Goal: Transaction & Acquisition: Purchase product/service

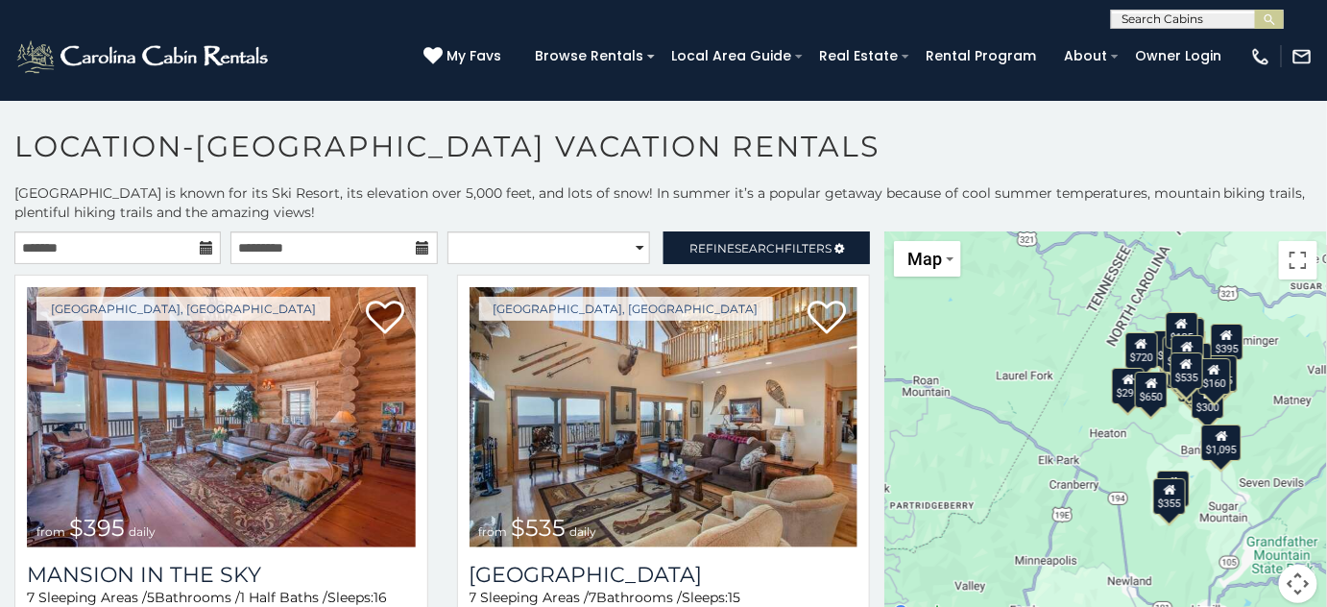
click at [1148, 20] on input "text" at bounding box center [1196, 22] width 168 height 19
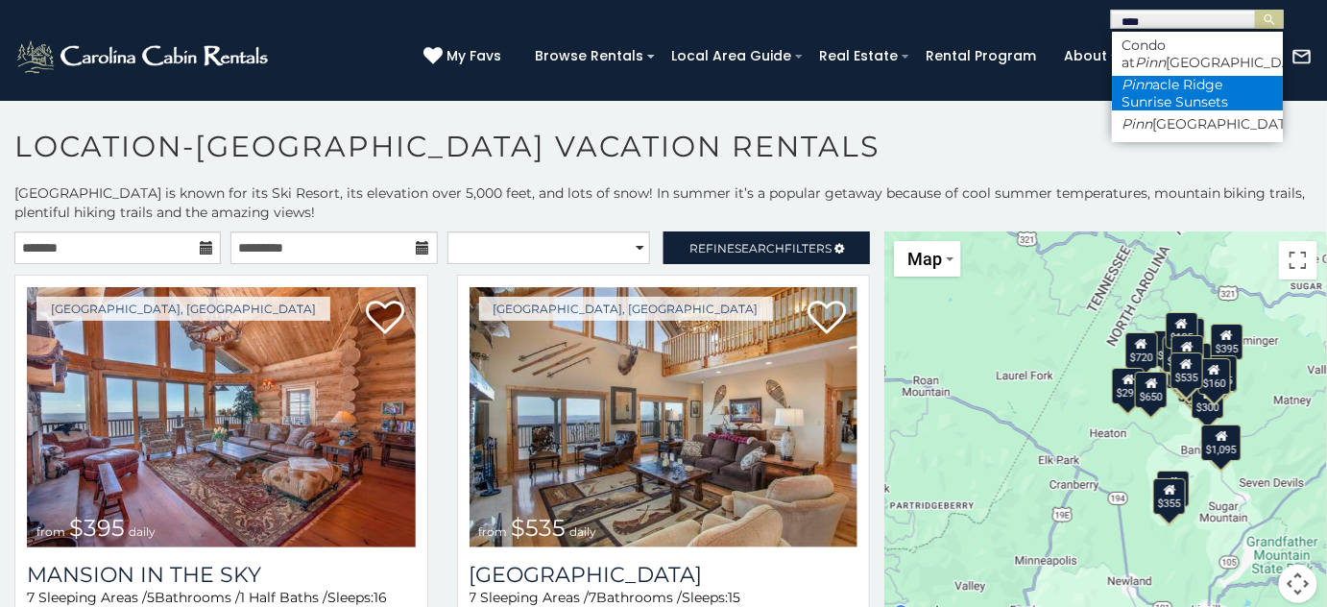
type input "****"
click at [1206, 94] on li "Pinn acle Ridge Sunrise Sunsets" at bounding box center [1197, 93] width 171 height 35
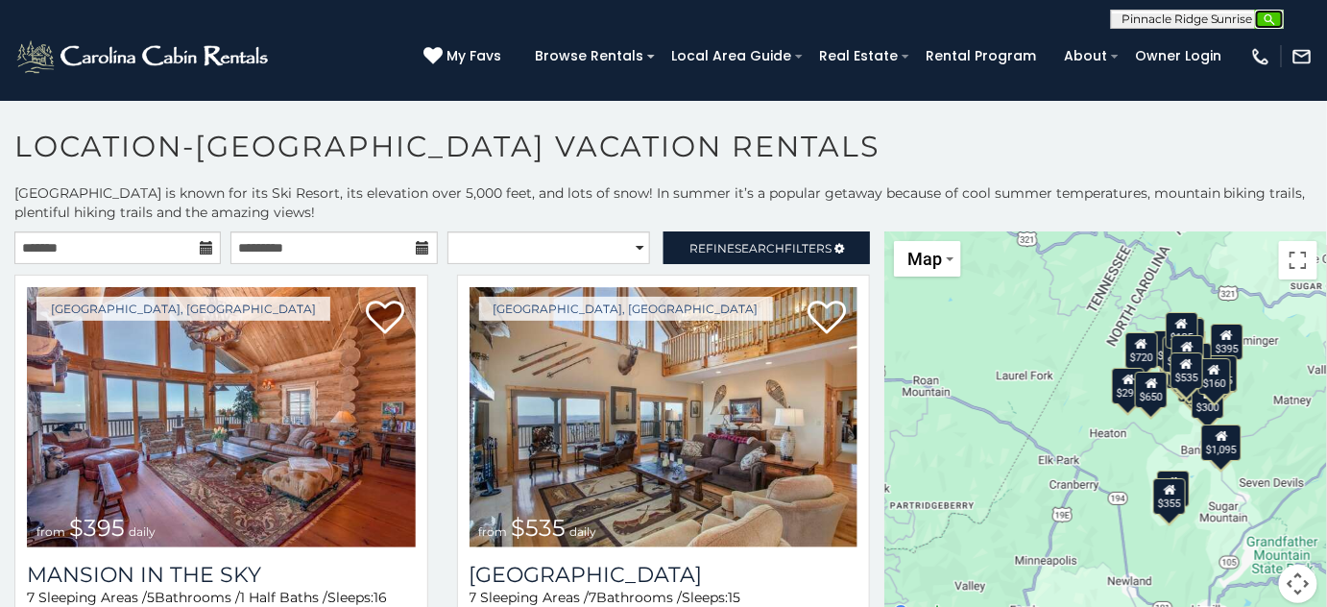
click at [1265, 24] on img "submit" at bounding box center [1269, 19] width 14 height 14
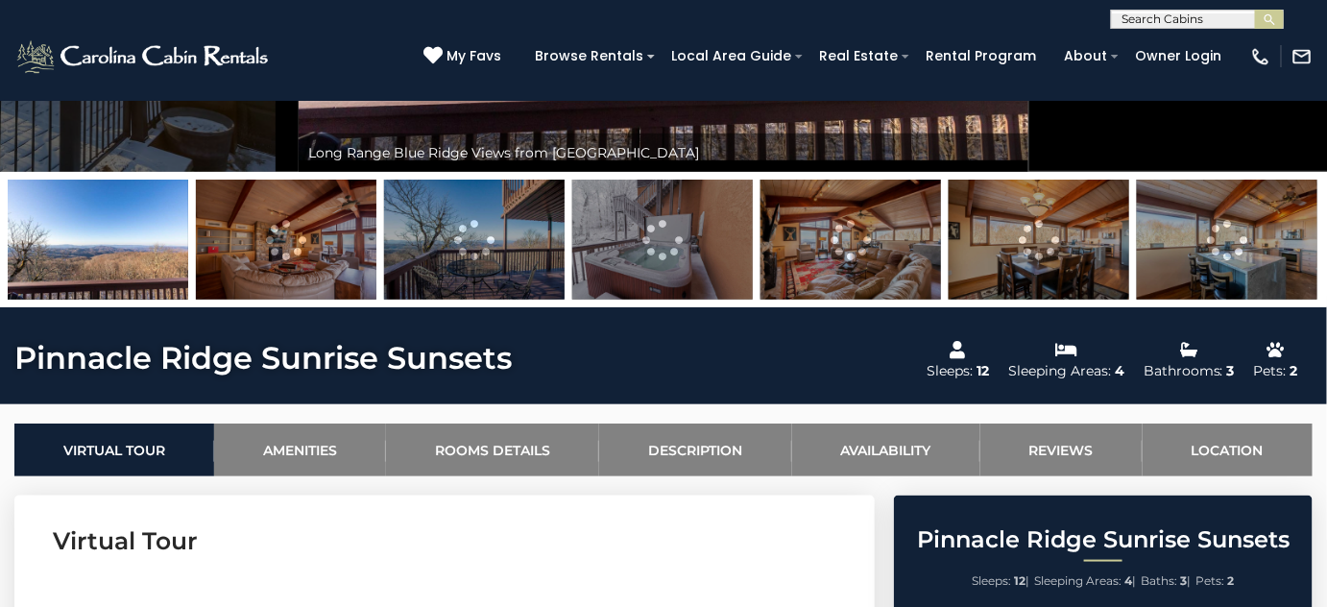
scroll to position [436, 0]
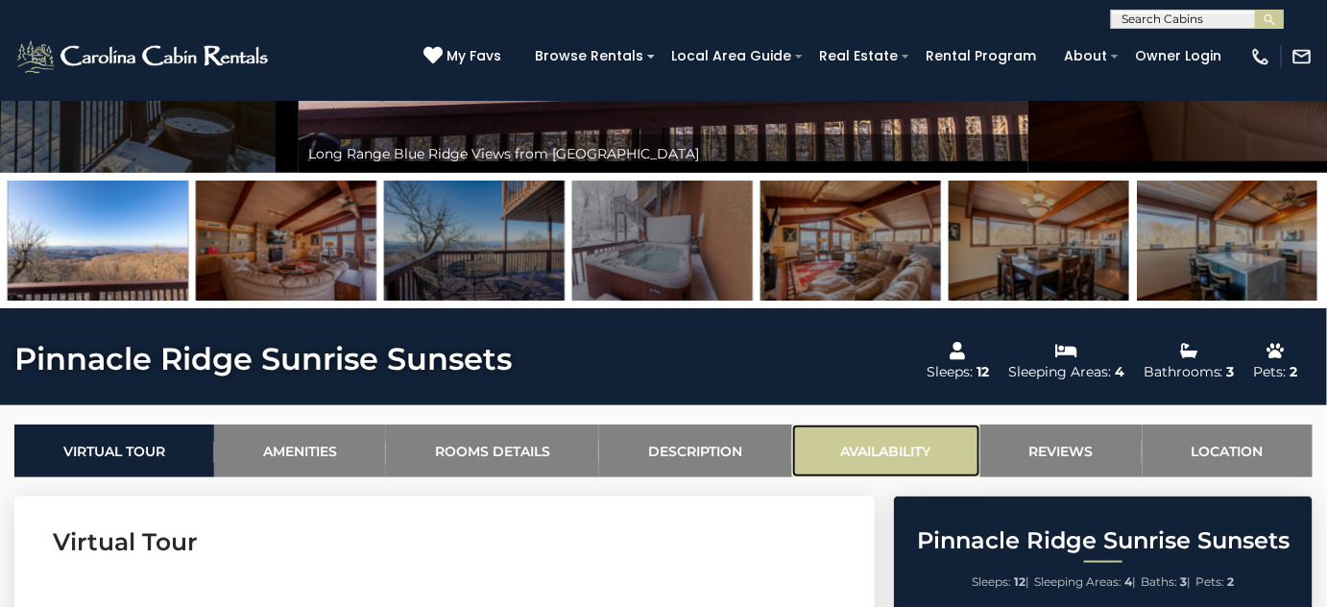
click at [906, 442] on link "Availability" at bounding box center [886, 450] width 188 height 53
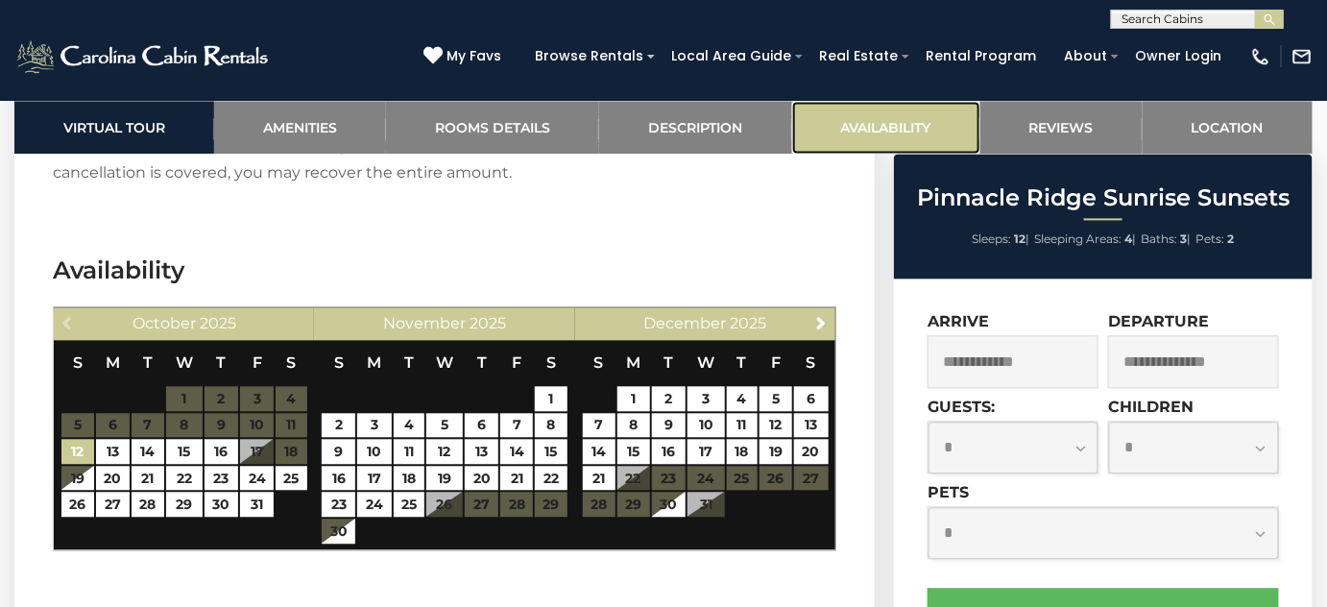
scroll to position [3743, 0]
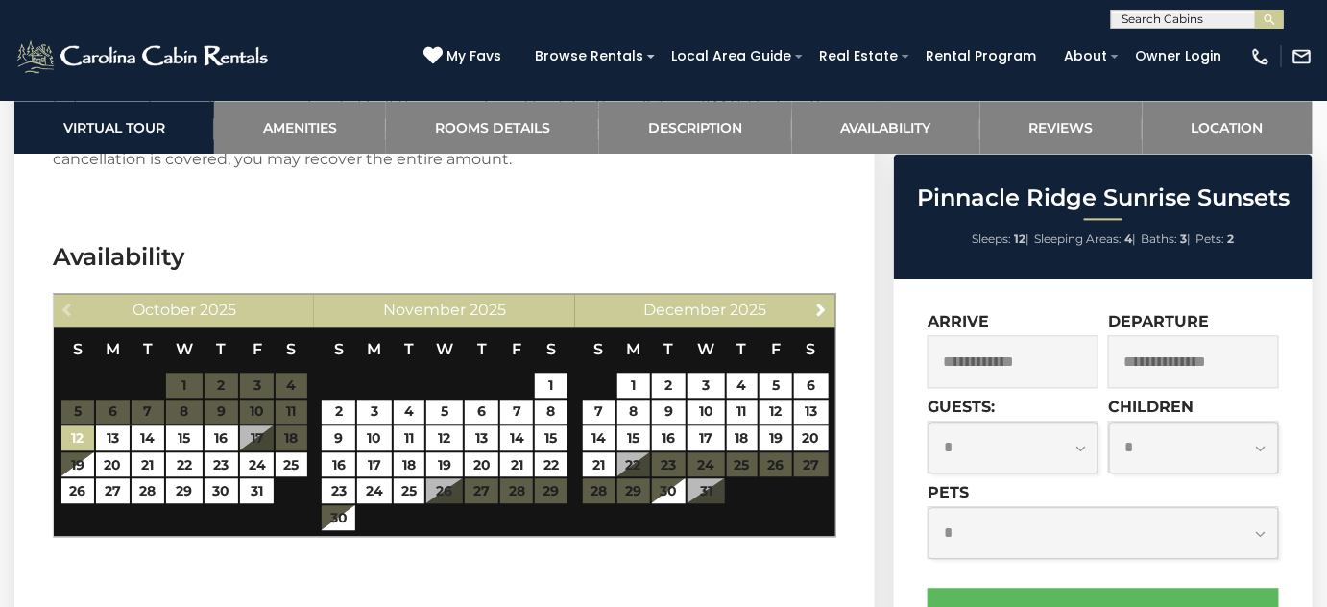
click at [708, 426] on table "S M T W T F S 1 2 3 4 5 6 7 8 9 10 11 12 13 14 15 16 17 18 19 20 21 22 23 24 25…" at bounding box center [706, 424] width 248 height 197
click at [824, 301] on span "Next" at bounding box center [821, 308] width 15 height 15
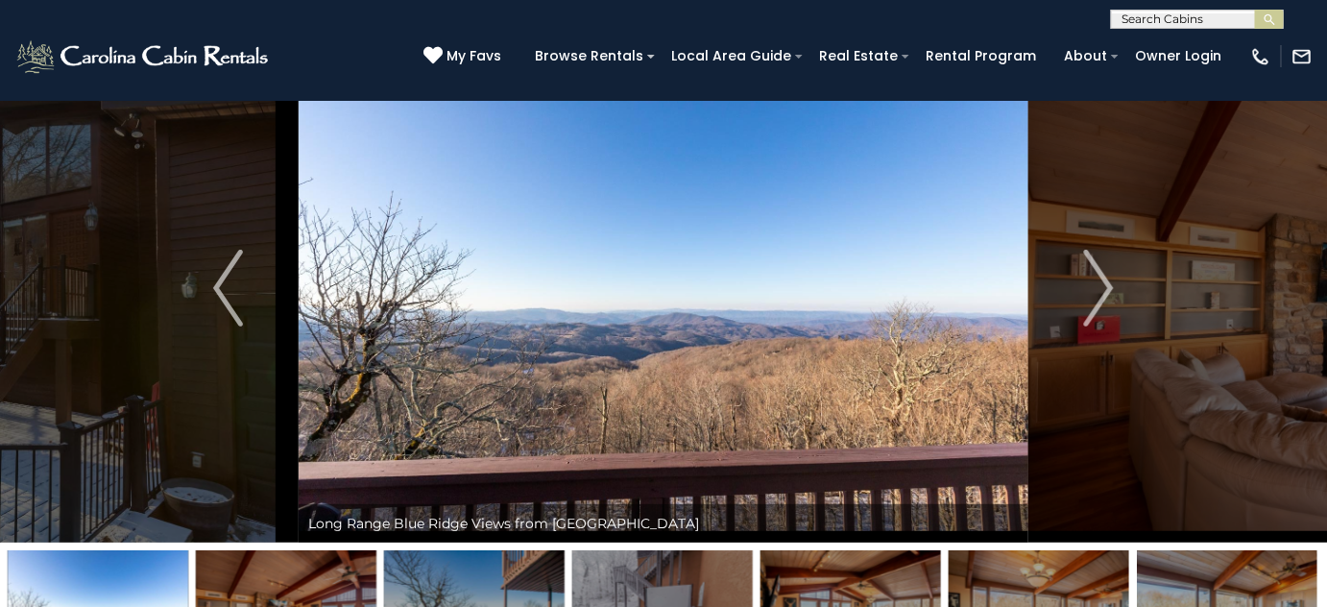
scroll to position [0, 0]
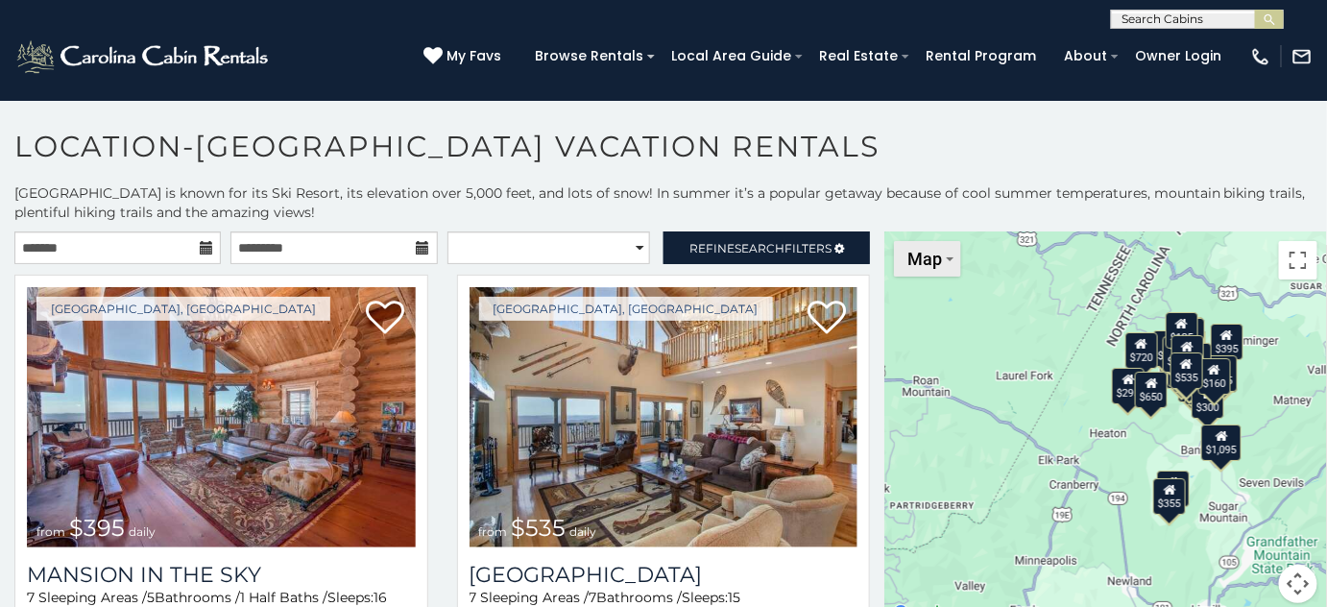
scroll to position [8, 0]
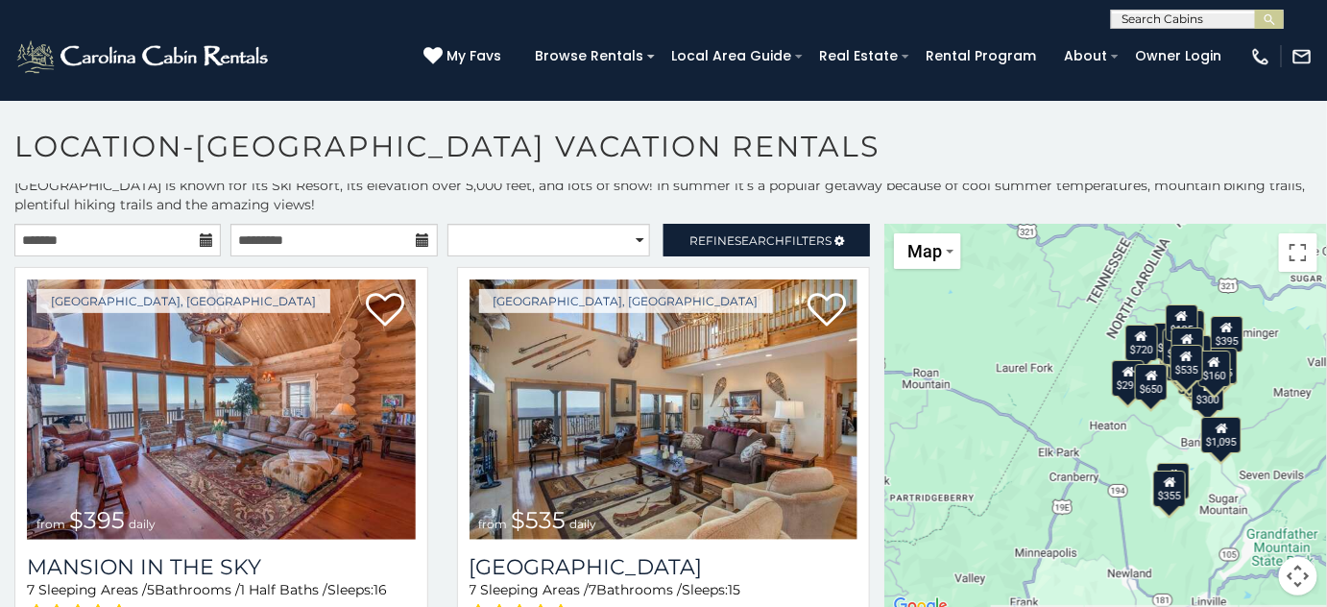
click at [1141, 380] on div "$650" at bounding box center [1151, 382] width 33 height 36
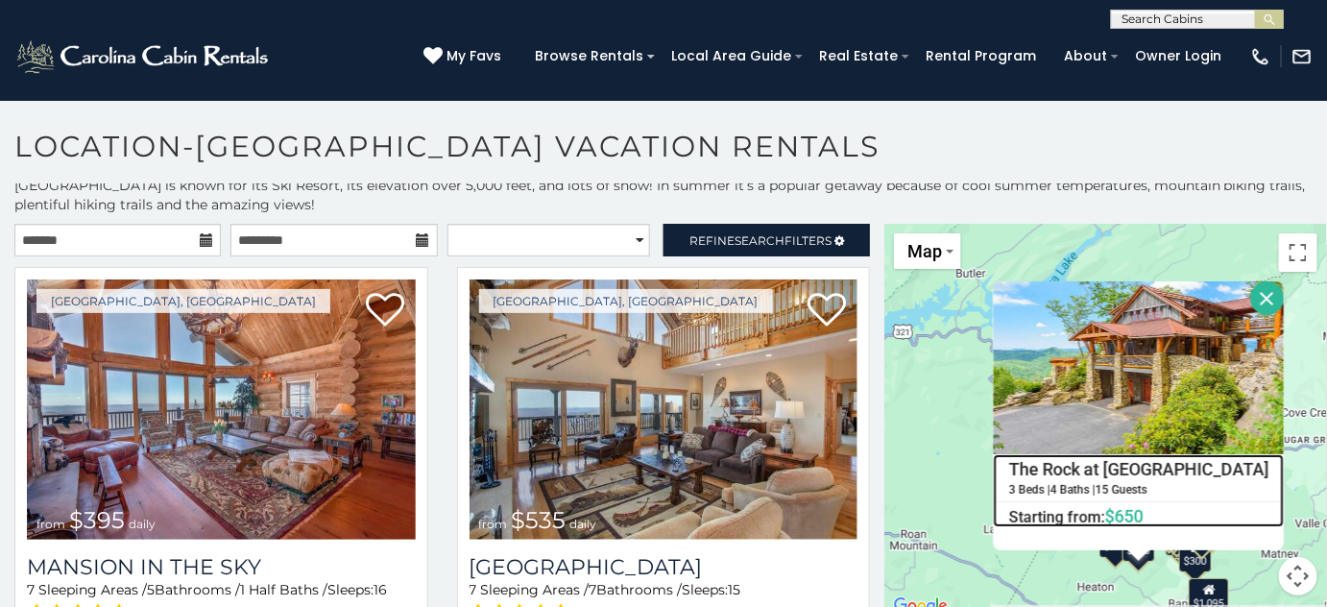
click at [1126, 465] on h4 "The Rock at [GEOGRAPHIC_DATA]" at bounding box center [1138, 469] width 289 height 29
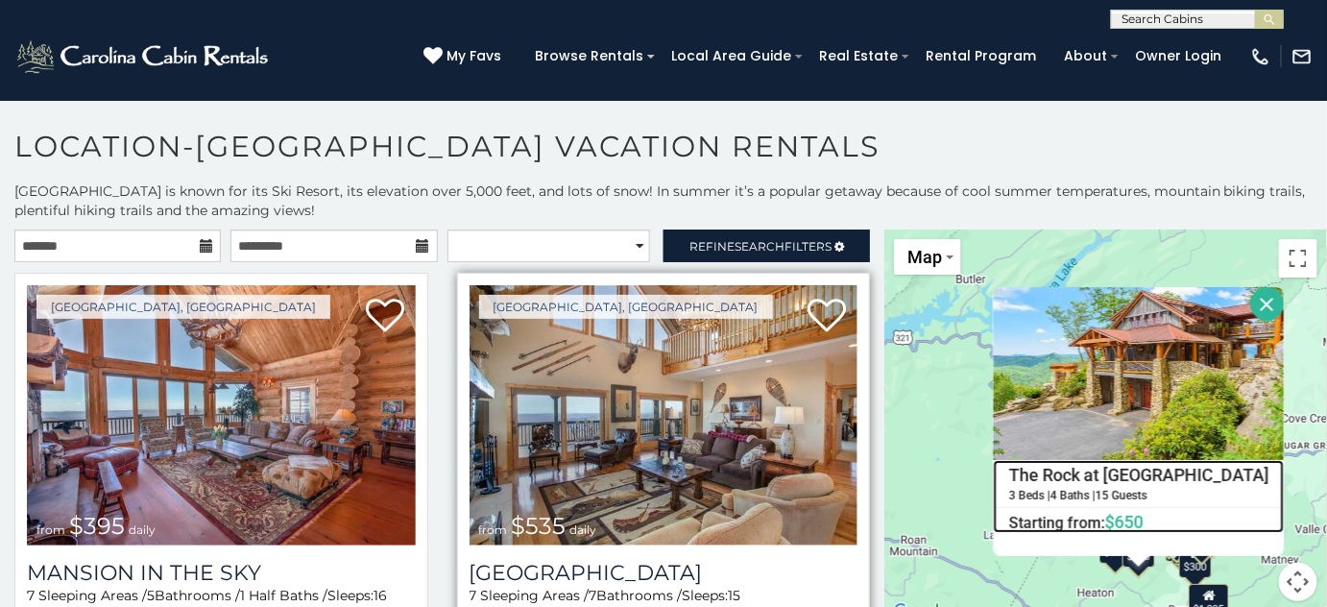
scroll to position [0, 0]
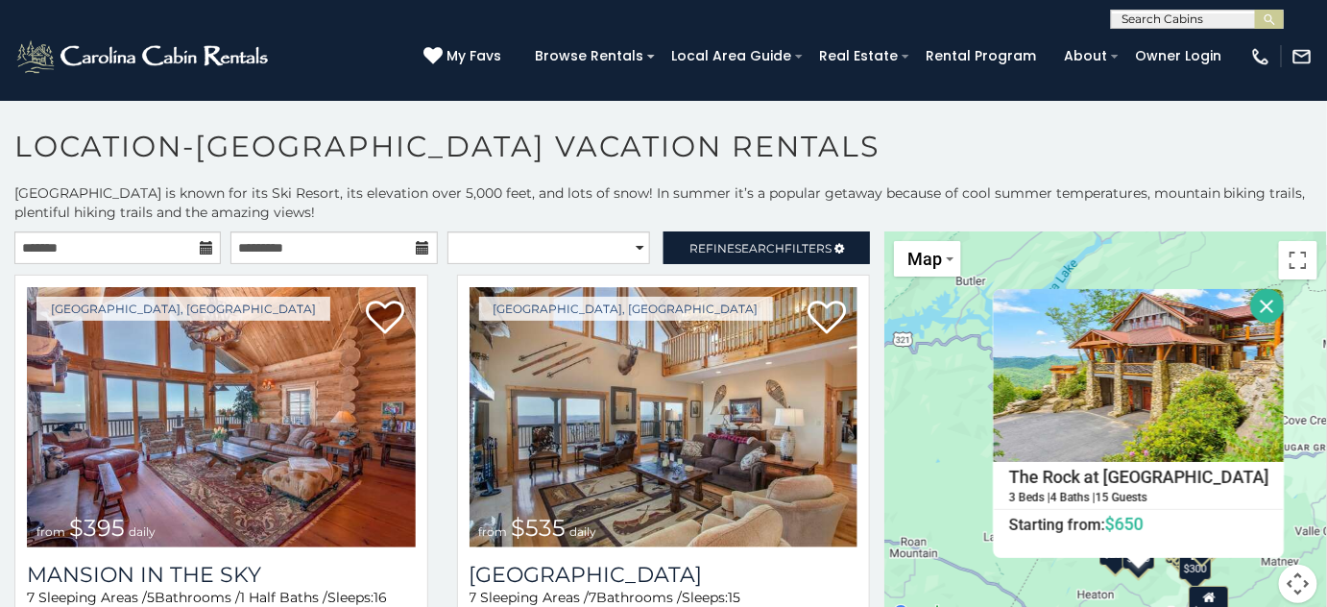
click at [200, 244] on icon at bounding box center [206, 247] width 13 height 13
click at [202, 252] on icon at bounding box center [206, 247] width 13 height 13
click at [138, 244] on input "text" at bounding box center [117, 247] width 206 height 33
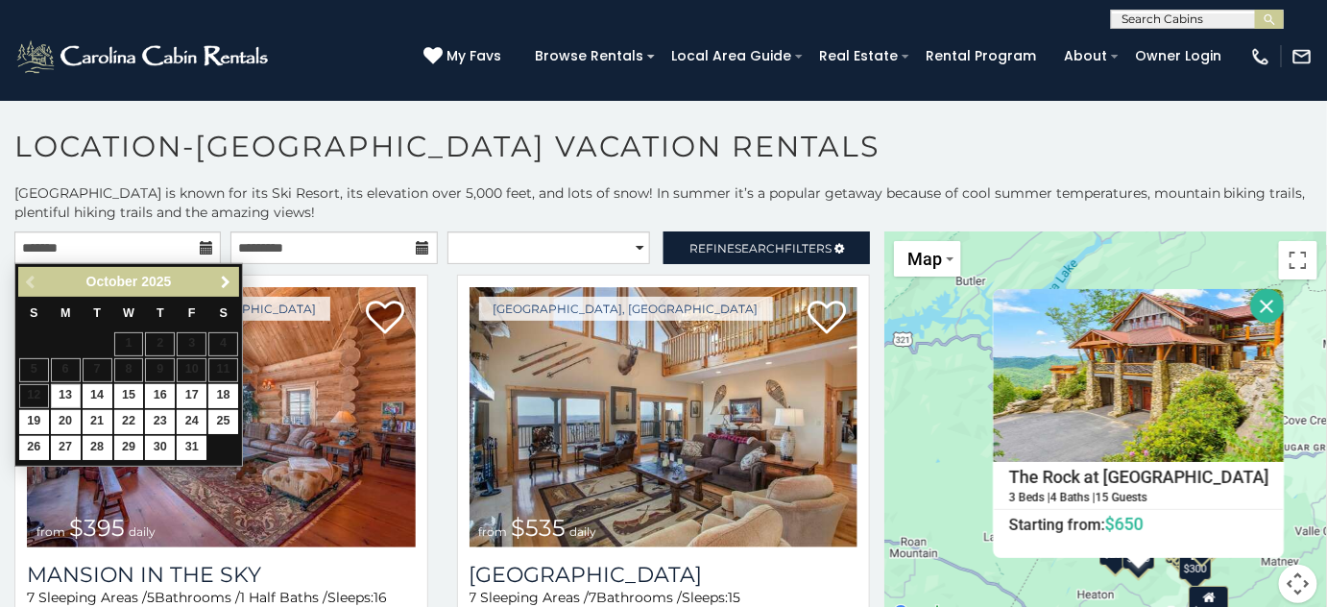
click at [225, 278] on span "Next" at bounding box center [225, 282] width 15 height 15
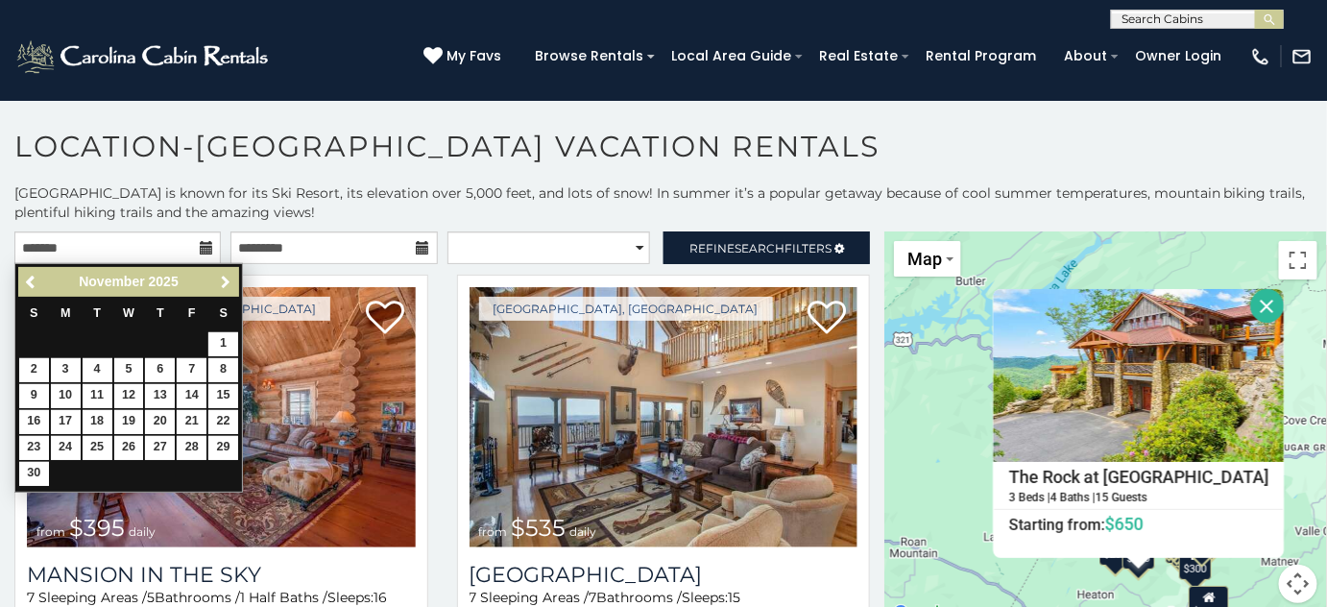
click at [225, 279] on span "Next" at bounding box center [225, 282] width 15 height 15
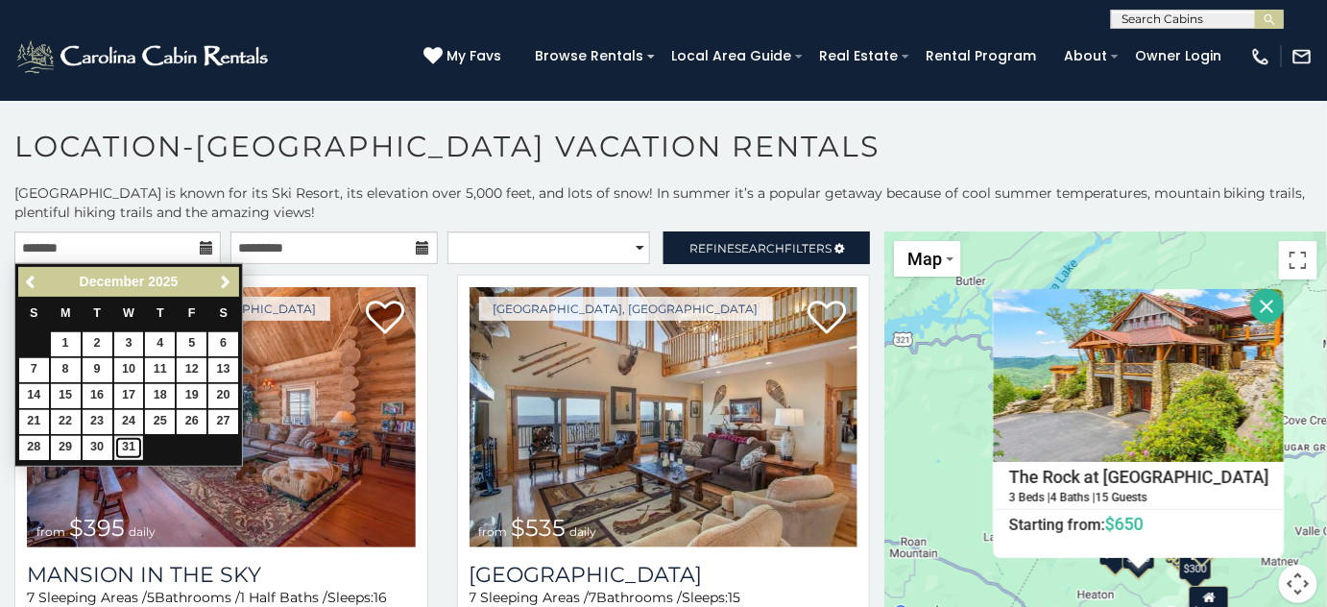
click at [124, 453] on link "31" at bounding box center [129, 448] width 30 height 24
type input "**********"
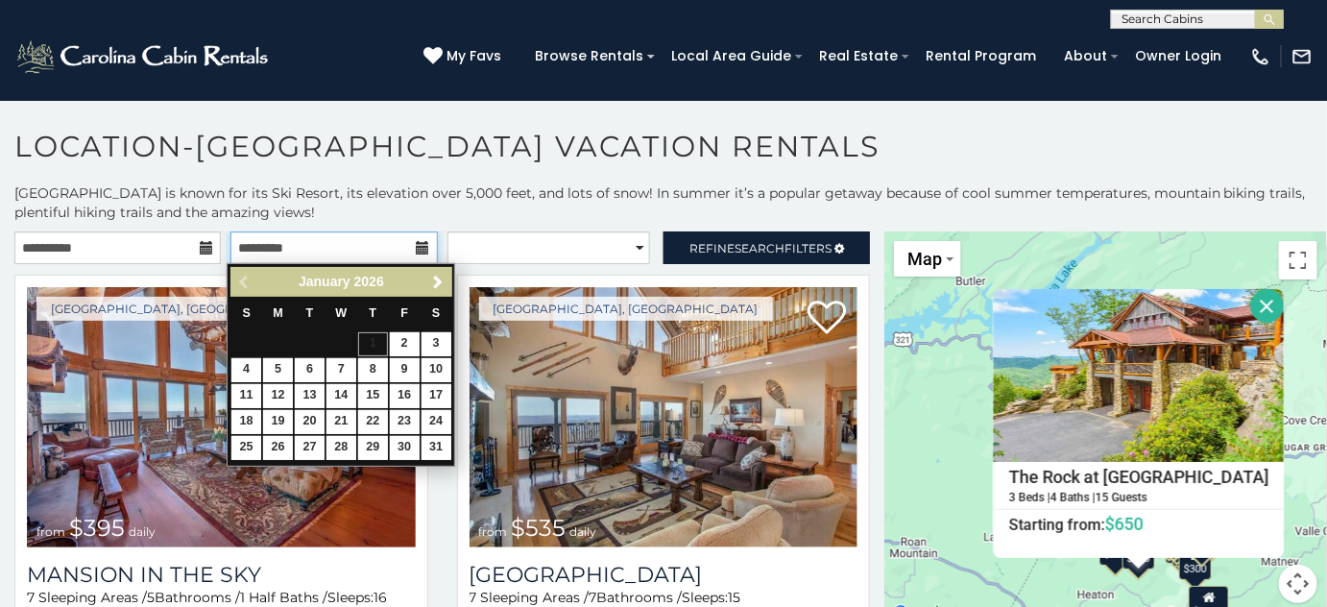
click at [285, 247] on input "text" at bounding box center [333, 247] width 206 height 33
click at [239, 376] on link "4" at bounding box center [246, 370] width 30 height 24
type input "**********"
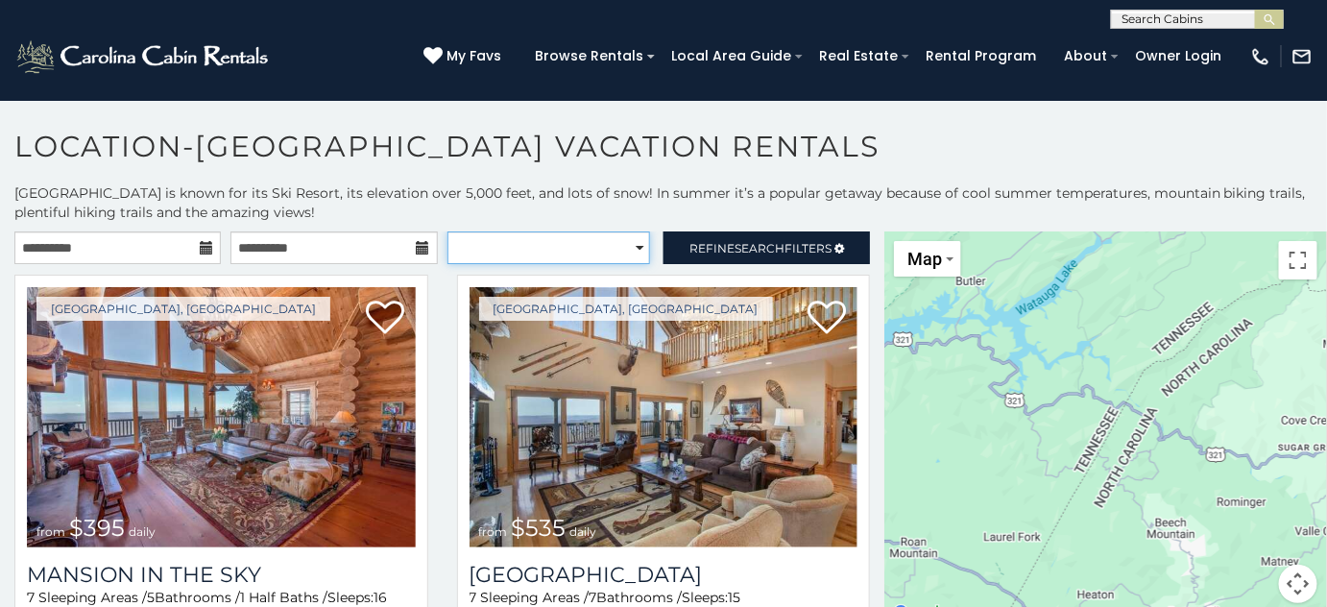
click at [535, 250] on select "**********" at bounding box center [548, 247] width 203 height 33
click at [532, 250] on select "**********" at bounding box center [548, 247] width 203 height 33
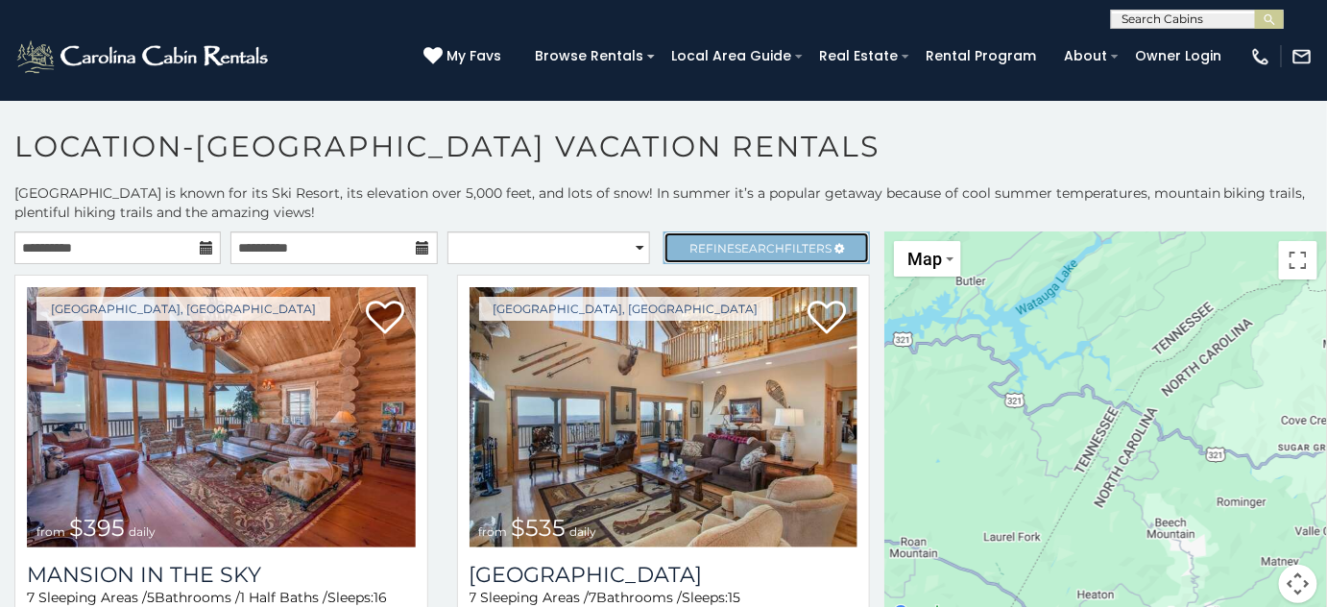
click at [756, 257] on link "Refine Search Filters" at bounding box center [766, 247] width 206 height 33
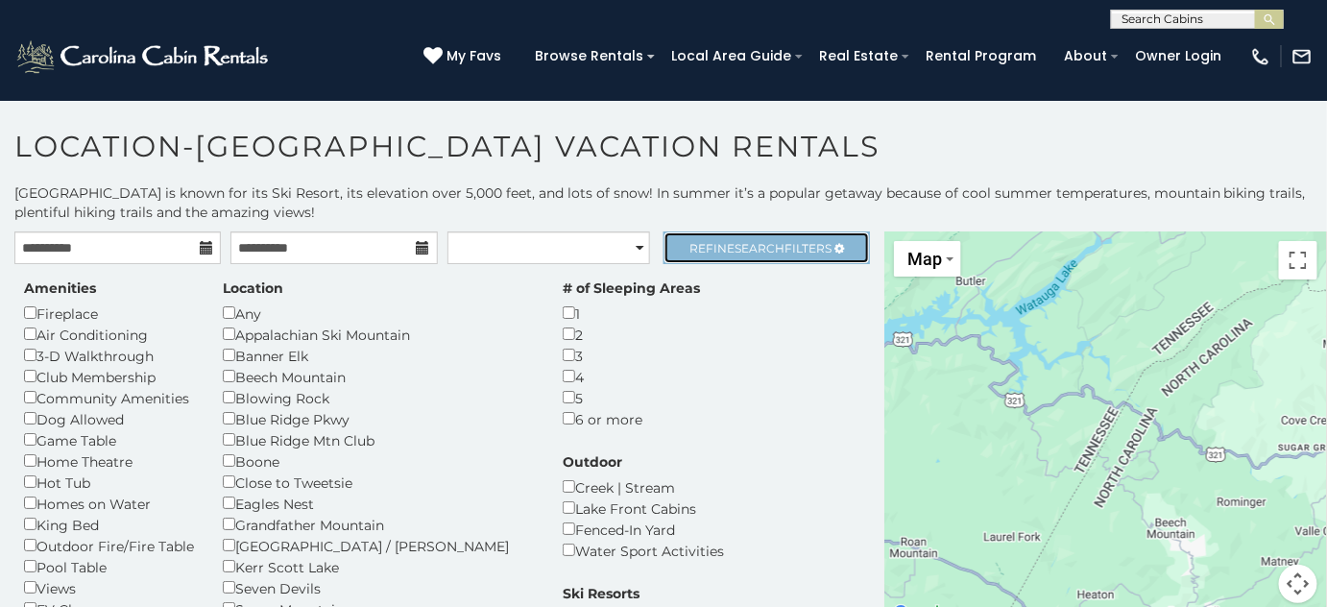
click at [714, 252] on span "Refine Search Filters" at bounding box center [760, 248] width 142 height 14
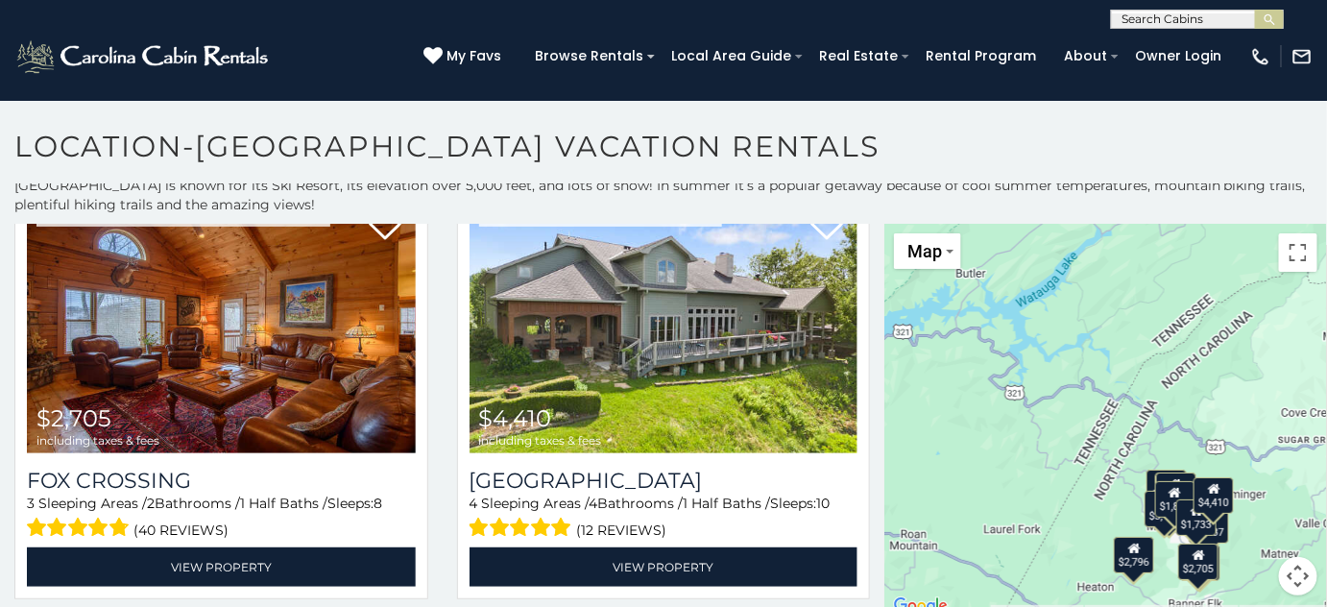
scroll to position [8, 0]
click at [1176, 499] on div "$1,733" at bounding box center [1196, 517] width 40 height 36
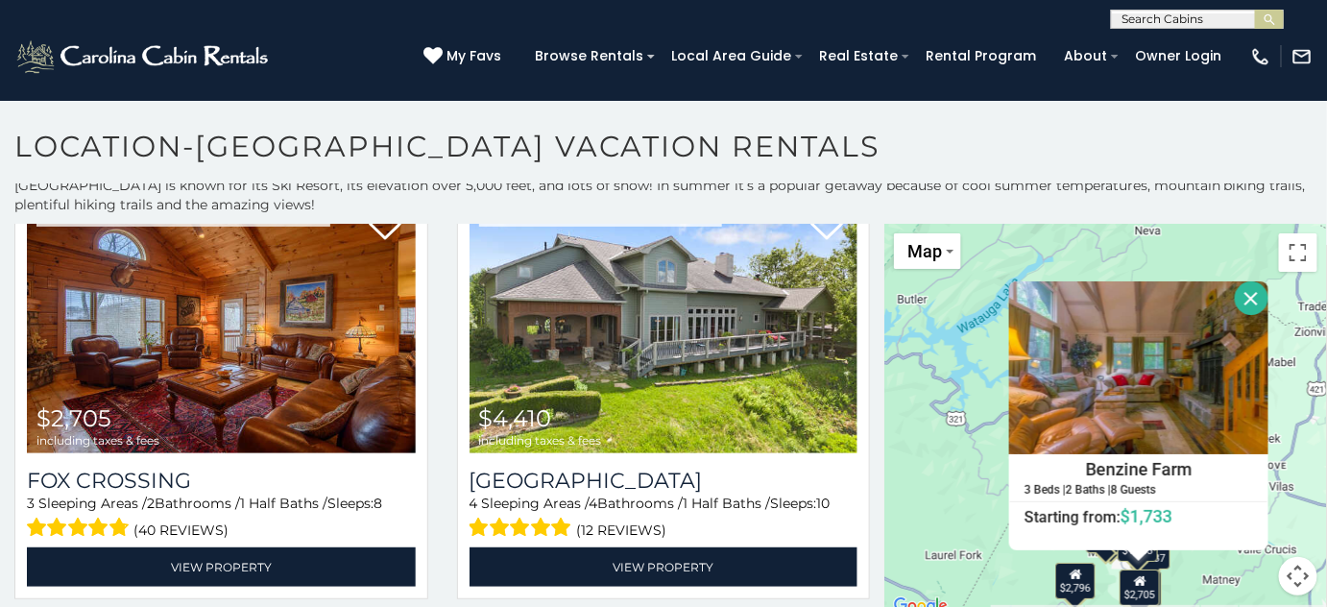
click at [1218, 556] on div "$2,705 $1,445 $4,472 $2,796 $1,827 $2,705 $4,410 $4,517 $1,445 $2,199 $4,472 $3…" at bounding box center [1105, 421] width 443 height 395
click at [1288, 581] on button "Map camera controls" at bounding box center [1298, 576] width 38 height 38
click at [1237, 483] on button "Zoom in" at bounding box center [1250, 480] width 38 height 38
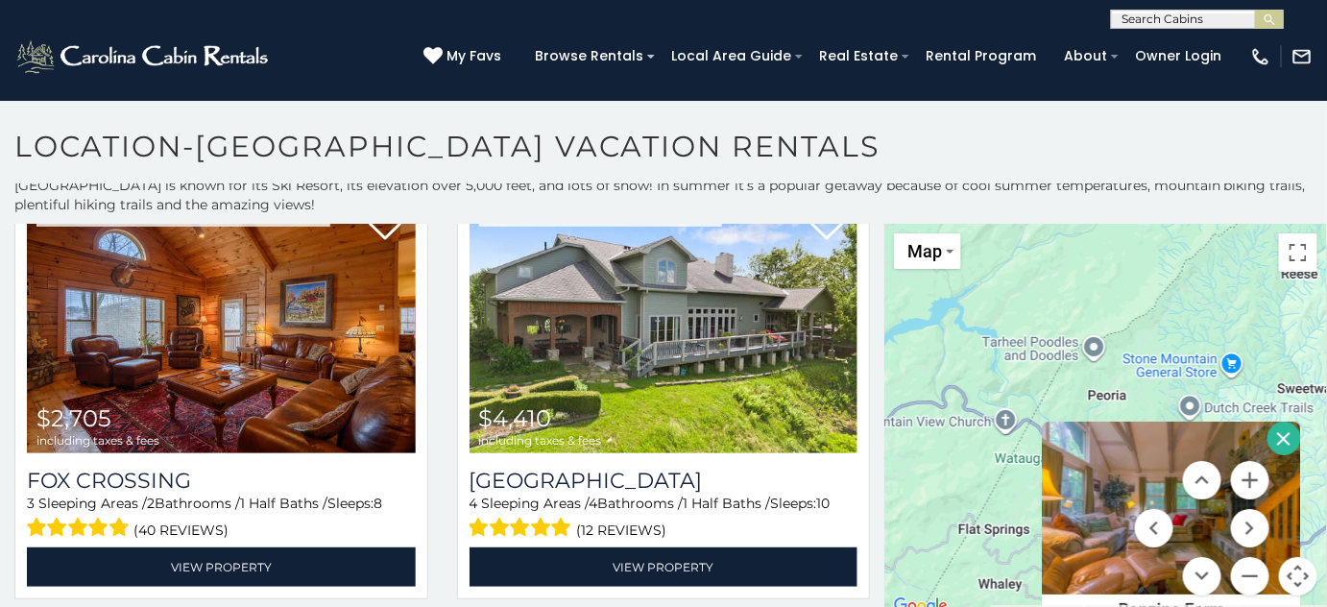
click at [1269, 442] on button "Close" at bounding box center [1284, 438] width 34 height 34
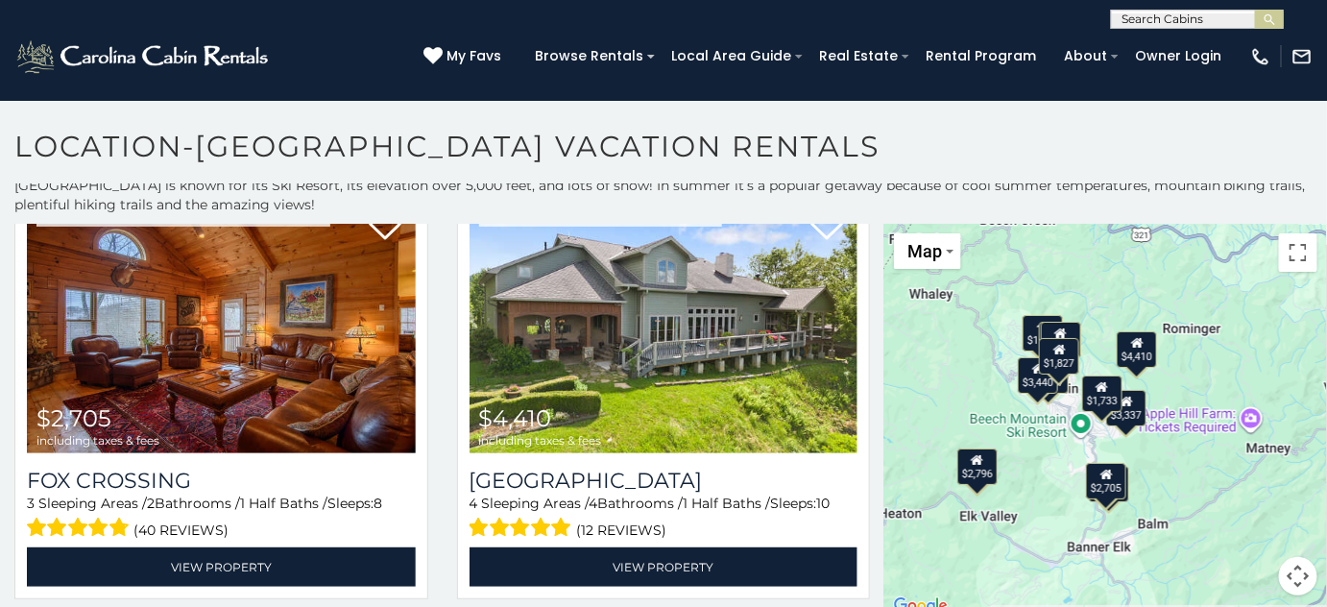
drag, startPoint x: 1221, startPoint y: 481, endPoint x: 1157, endPoint y: 191, distance: 297.0
click at [1157, 190] on div "**********" at bounding box center [663, 397] width 1327 height 443
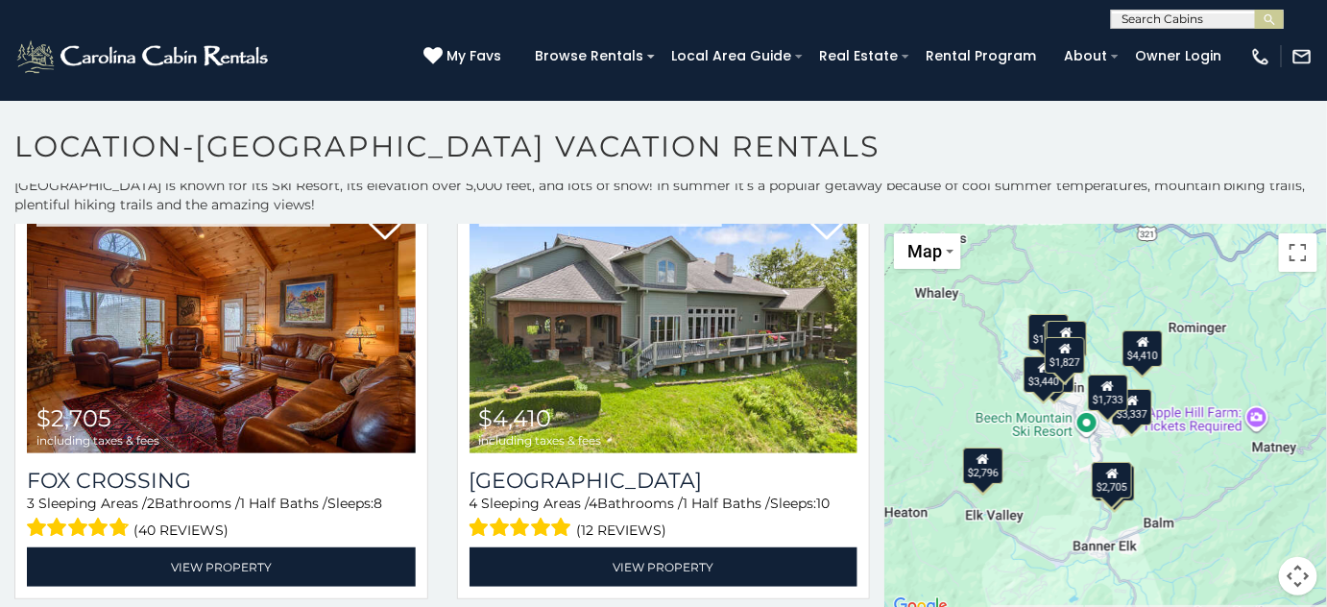
drag, startPoint x: 1100, startPoint y: 301, endPoint x: 1142, endPoint y: 318, distance: 45.3
click at [1142, 318] on div "$2,705 $1,445 $4,472 $2,796 $1,827 $2,705 $4,410 $4,517 $1,445 $2,199 $4,472 $3…" at bounding box center [1105, 421] width 443 height 395
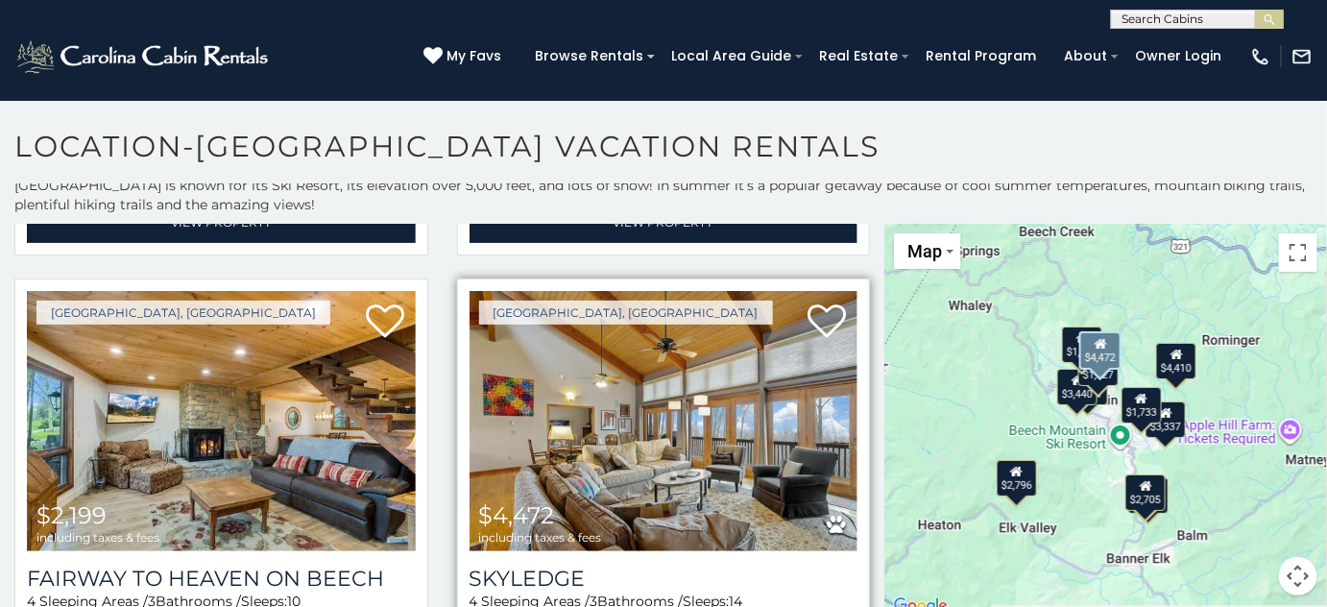
scroll to position [960, 0]
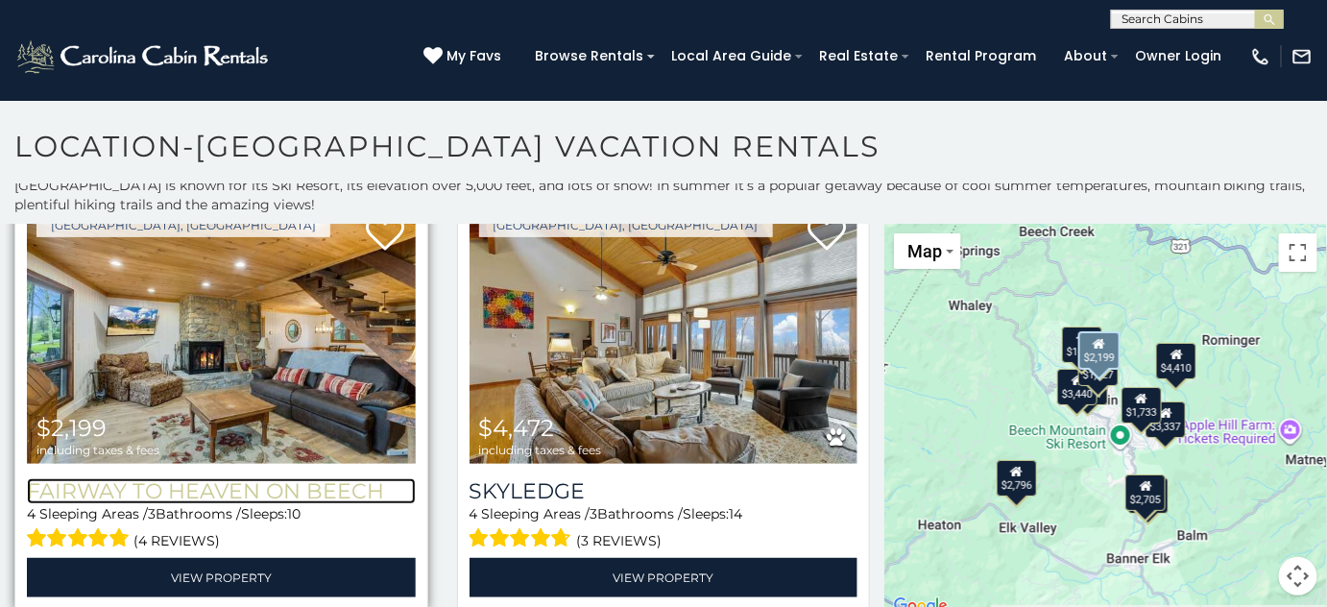
click at [243, 478] on h3 "Fairway to Heaven on Beech" at bounding box center [221, 491] width 389 height 26
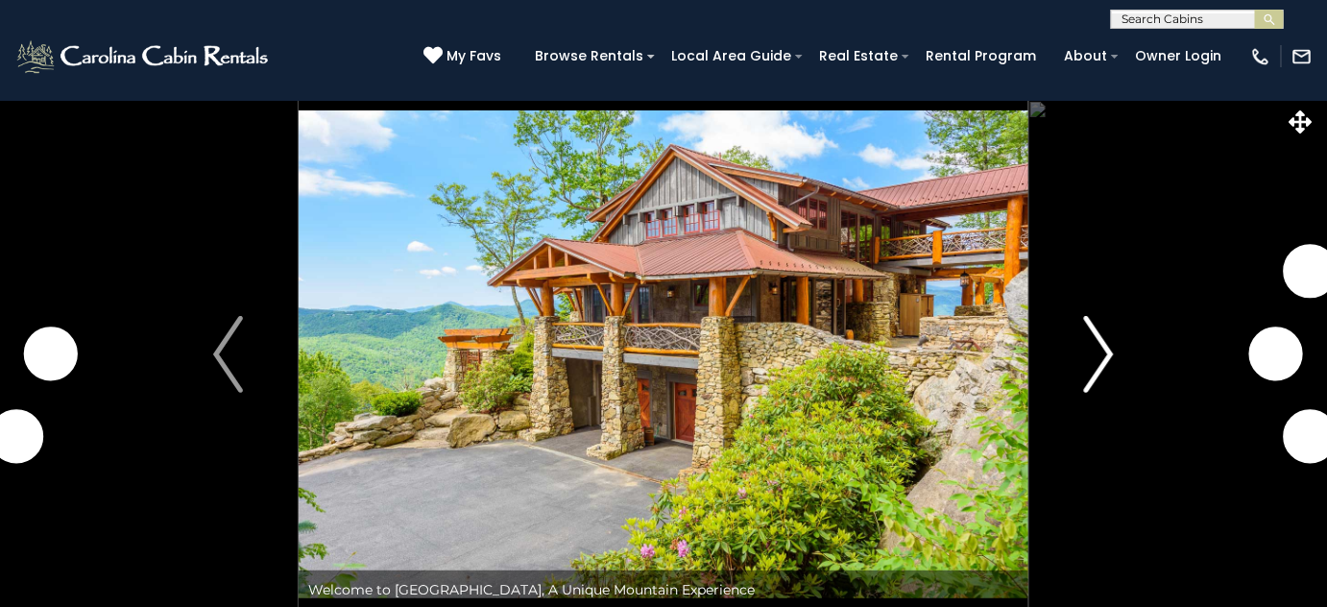
click at [1095, 377] on img "Next" at bounding box center [1098, 354] width 29 height 77
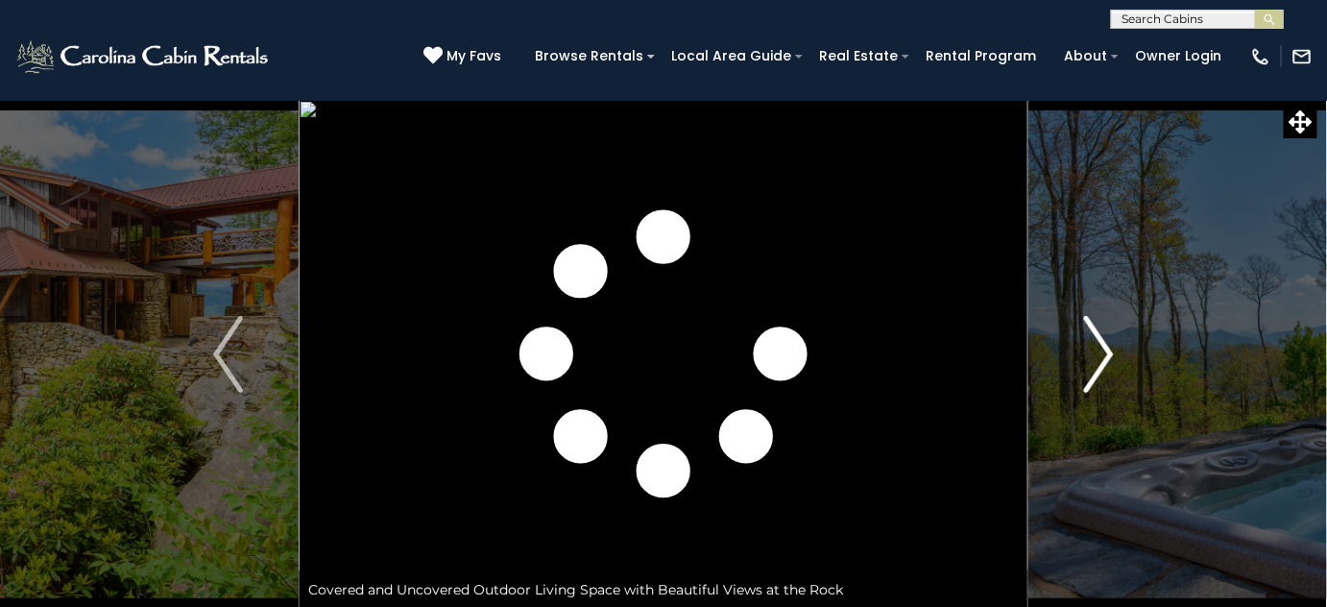
click at [1095, 375] on img "Next" at bounding box center [1098, 354] width 29 height 77
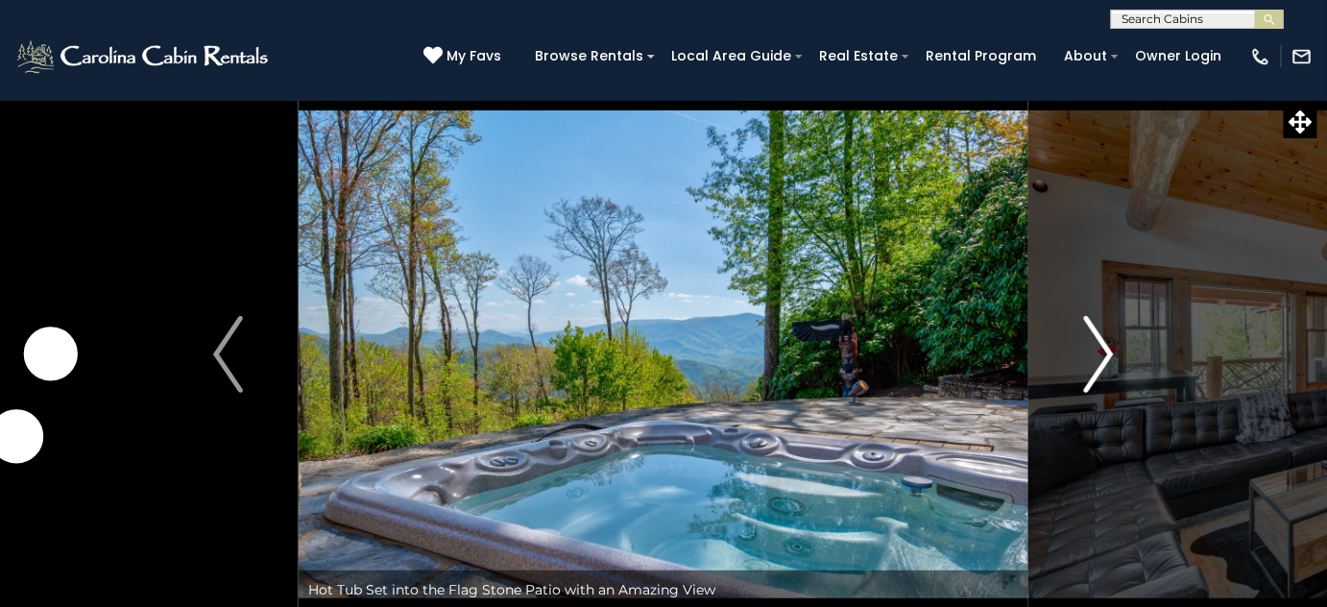
click at [1095, 375] on img "Next" at bounding box center [1098, 354] width 29 height 77
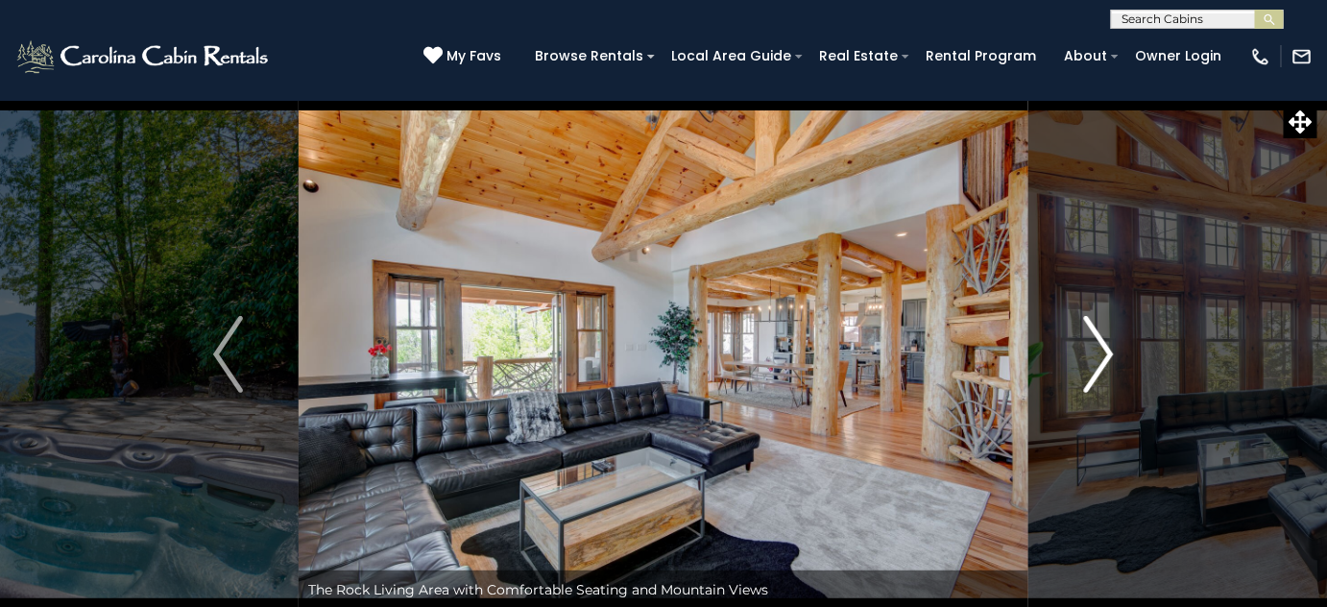
click at [1095, 375] on img "Next" at bounding box center [1098, 354] width 29 height 77
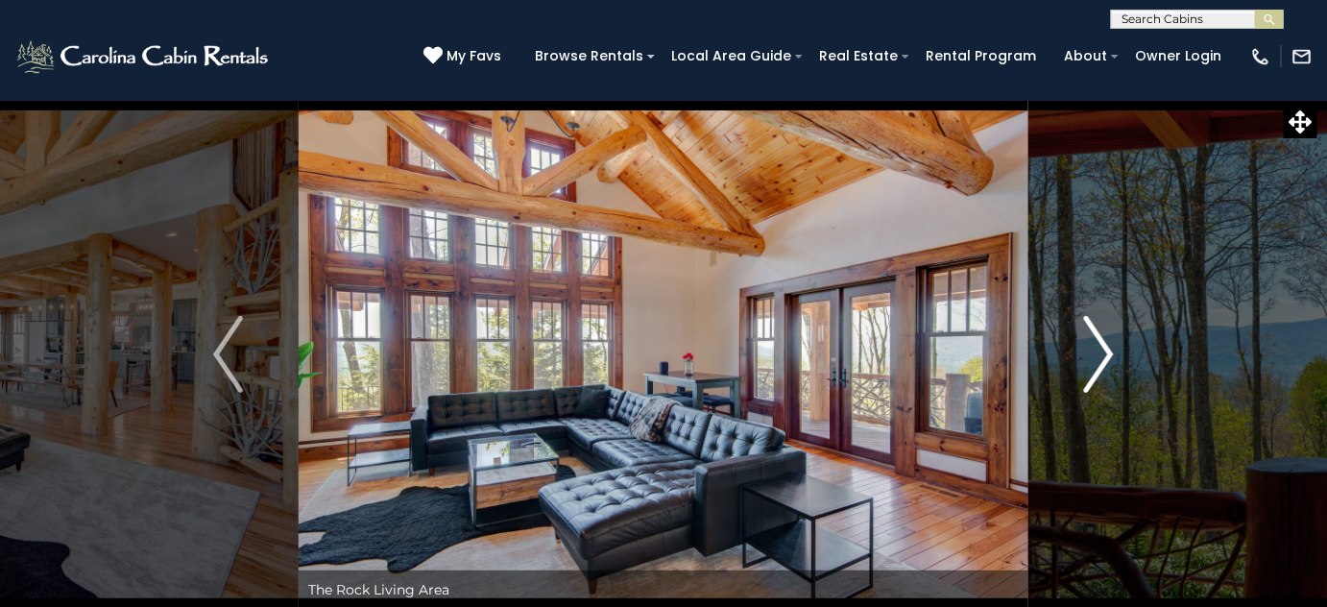
click at [1097, 372] on img "Next" at bounding box center [1098, 354] width 29 height 77
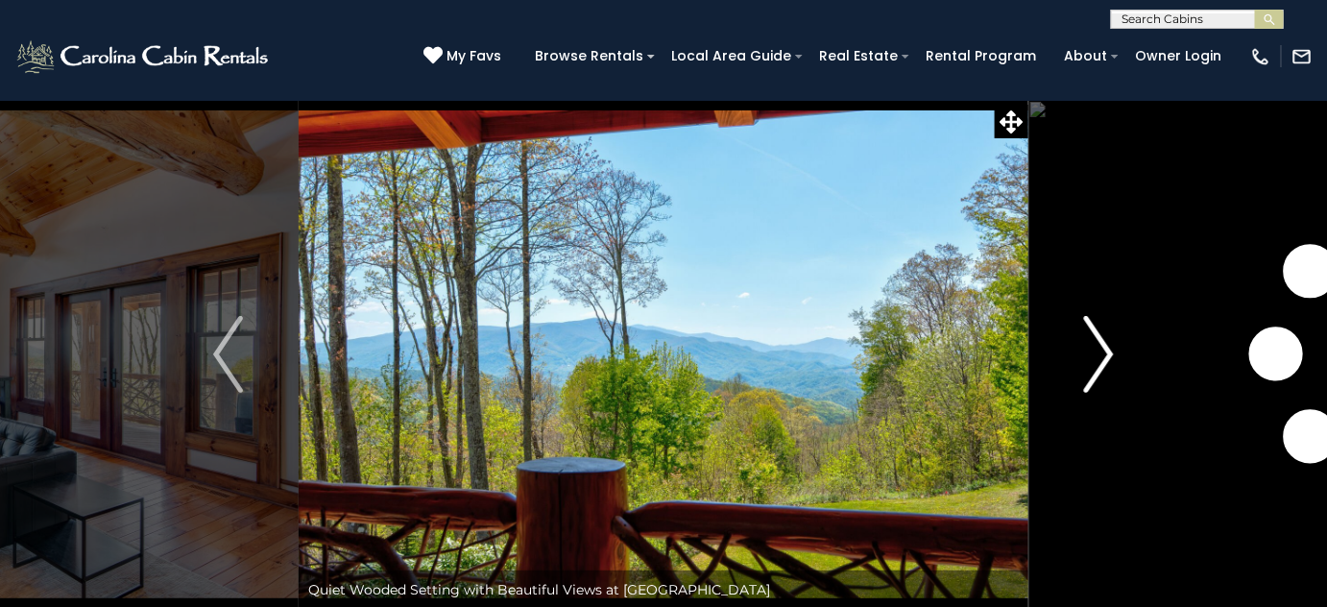
click at [1097, 372] on img "Next" at bounding box center [1098, 354] width 29 height 77
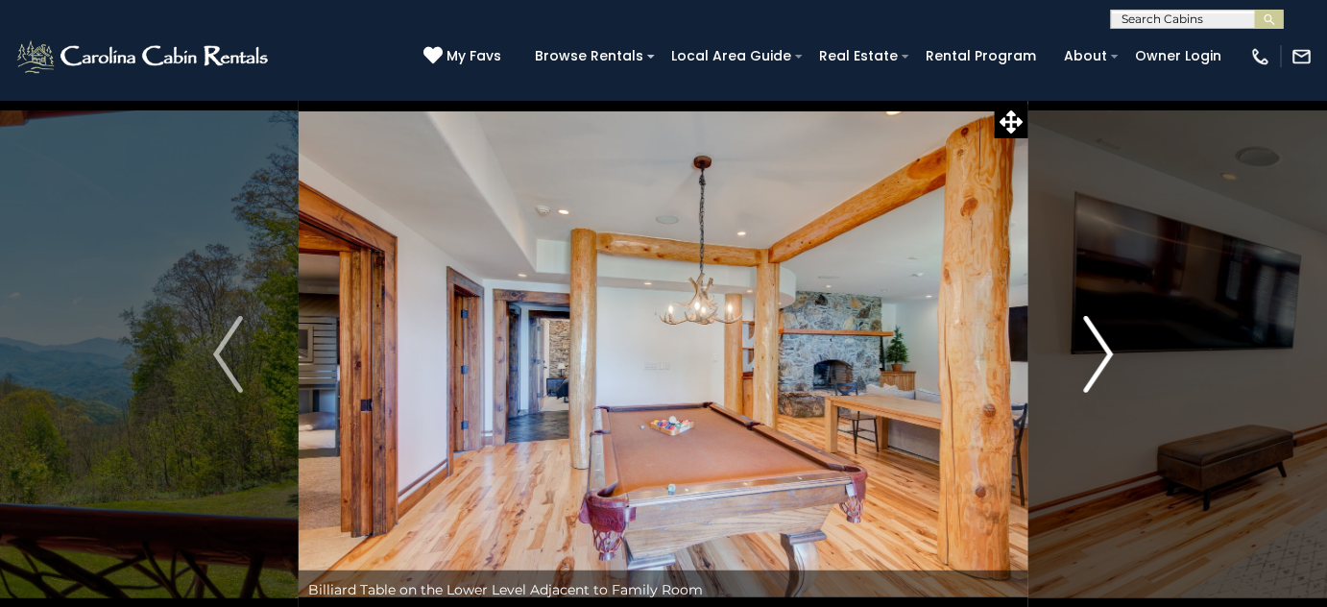
click at [1098, 372] on img "Next" at bounding box center [1098, 354] width 29 height 77
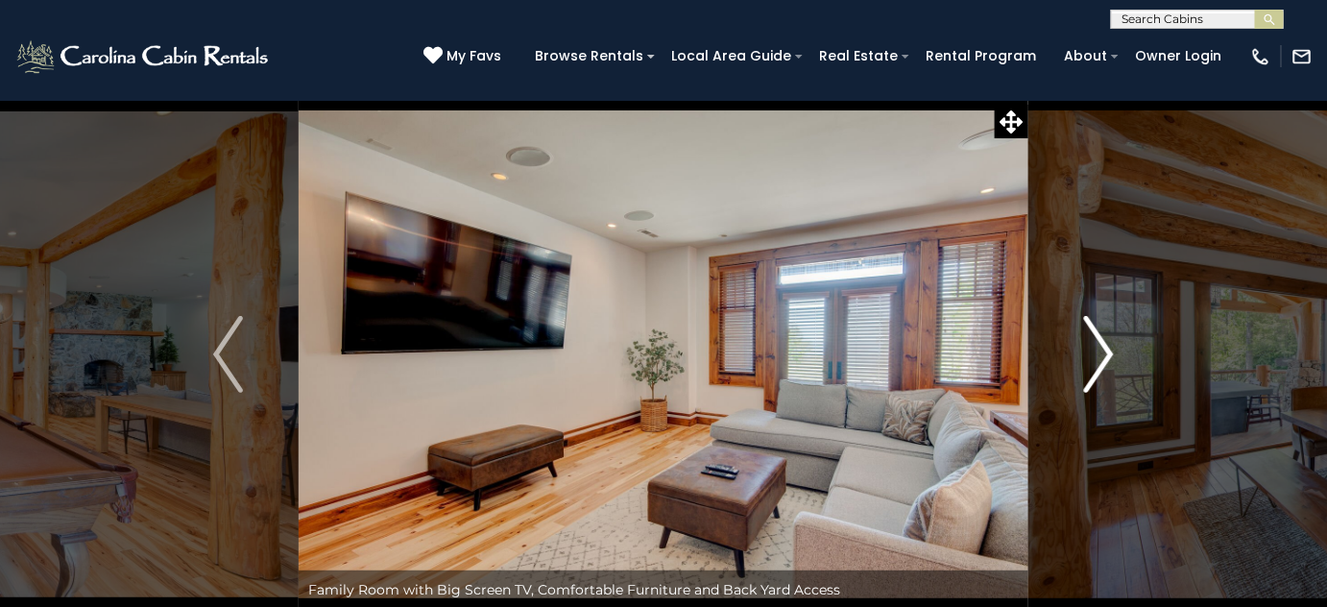
click at [1103, 368] on img "Next" at bounding box center [1098, 354] width 29 height 77
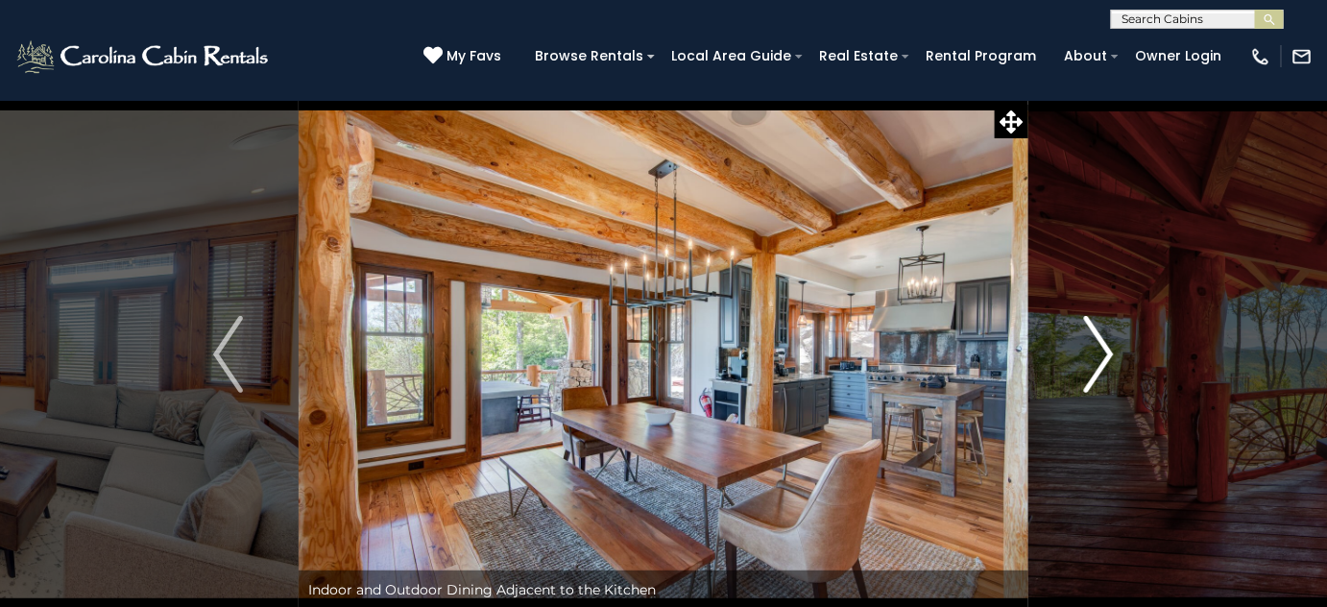
click at [1104, 367] on img "Next" at bounding box center [1098, 354] width 29 height 77
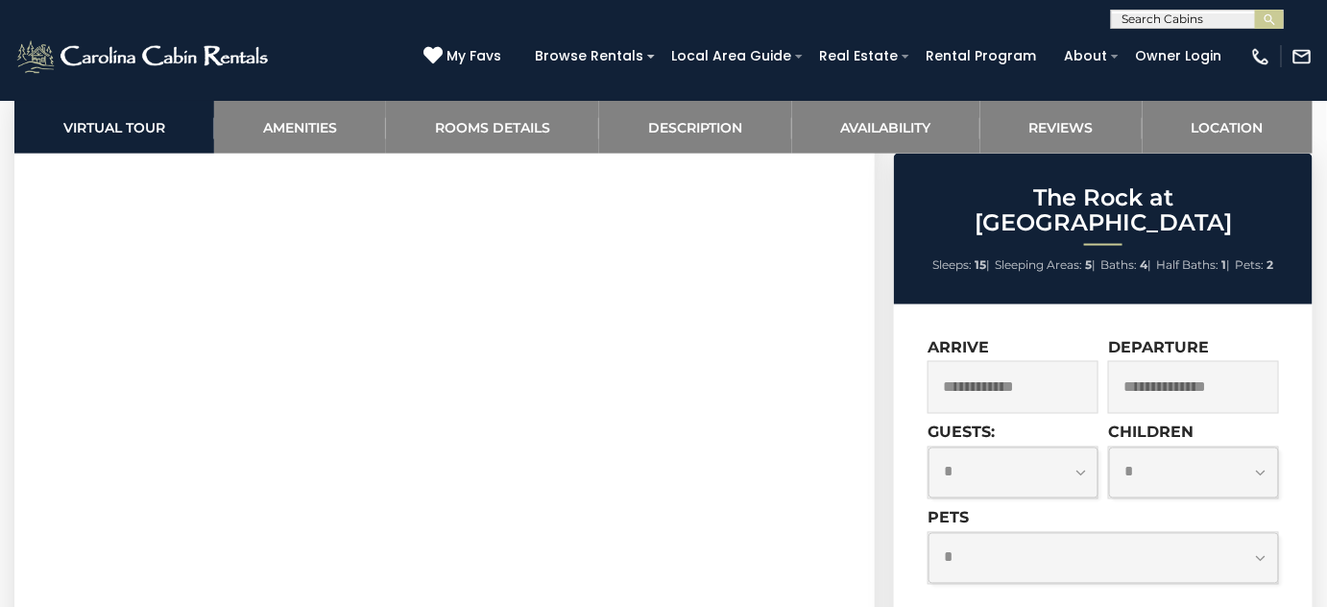
scroll to position [873, 0]
click at [1019, 363] on input "text" at bounding box center [1012, 387] width 171 height 53
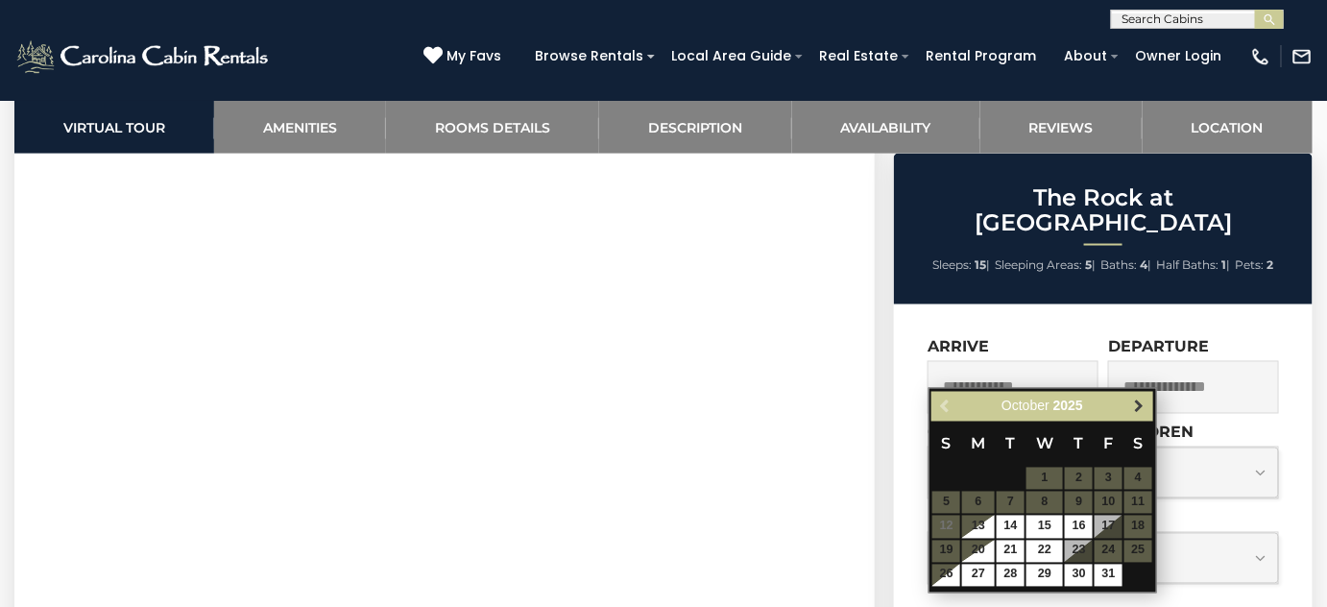
click at [1134, 405] on span "Next" at bounding box center [1138, 406] width 15 height 15
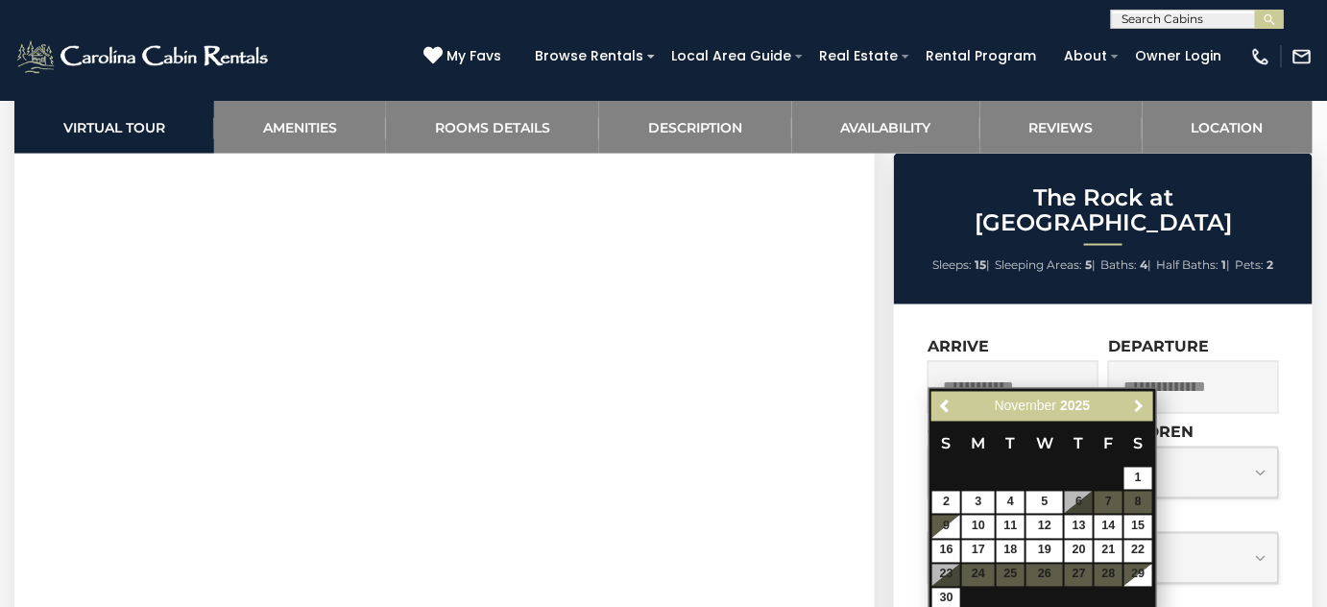
click at [1134, 405] on span "Next" at bounding box center [1138, 406] width 15 height 15
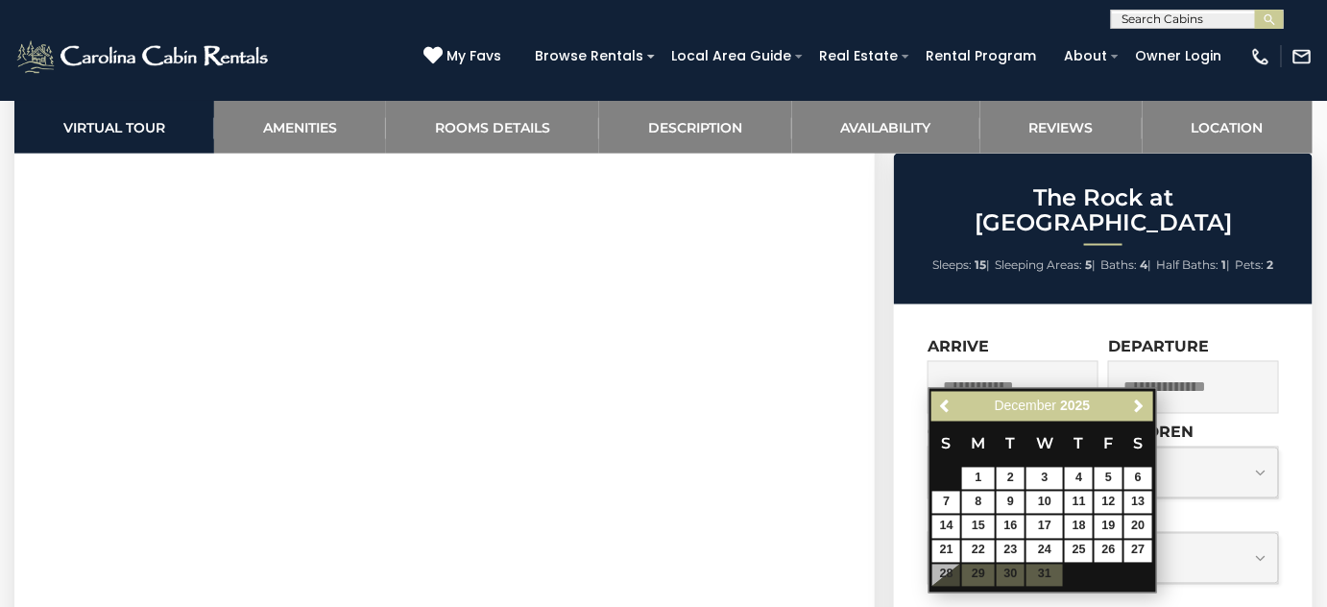
click at [1046, 576] on table "S M T W T F S 1 2 3 4 5 6 7 8 9 10 11 12 13 14 15 16 17 18 19 20 21 22 23 24 25…" at bounding box center [1041, 503] width 221 height 165
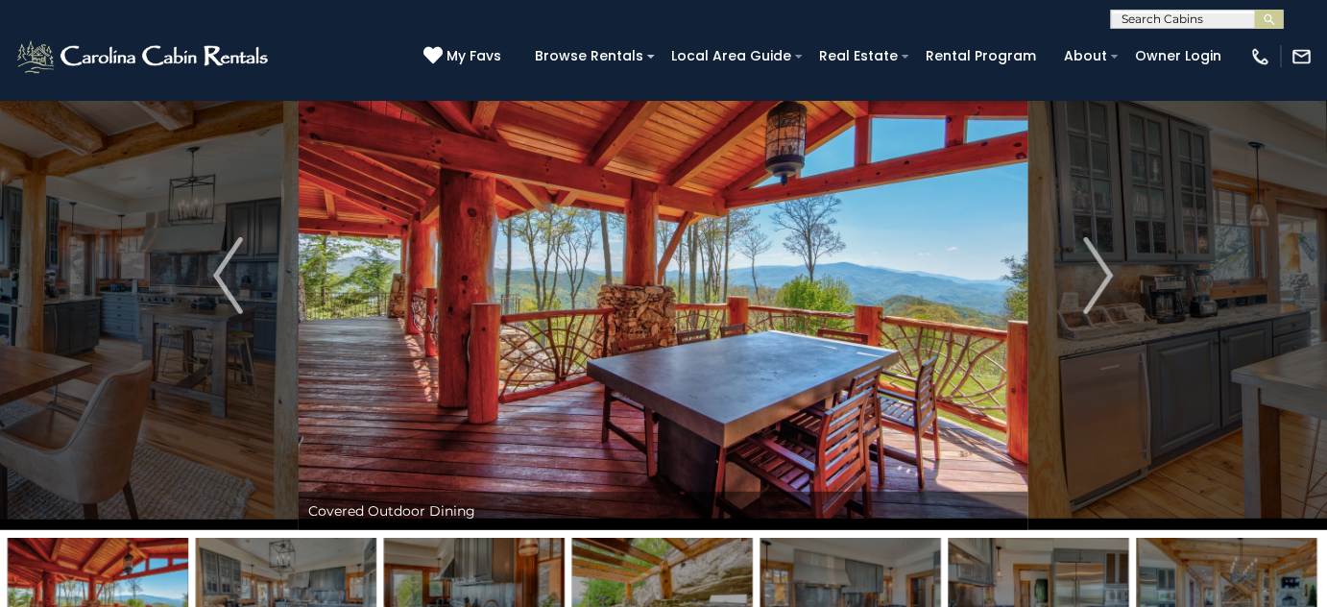
scroll to position [0, 0]
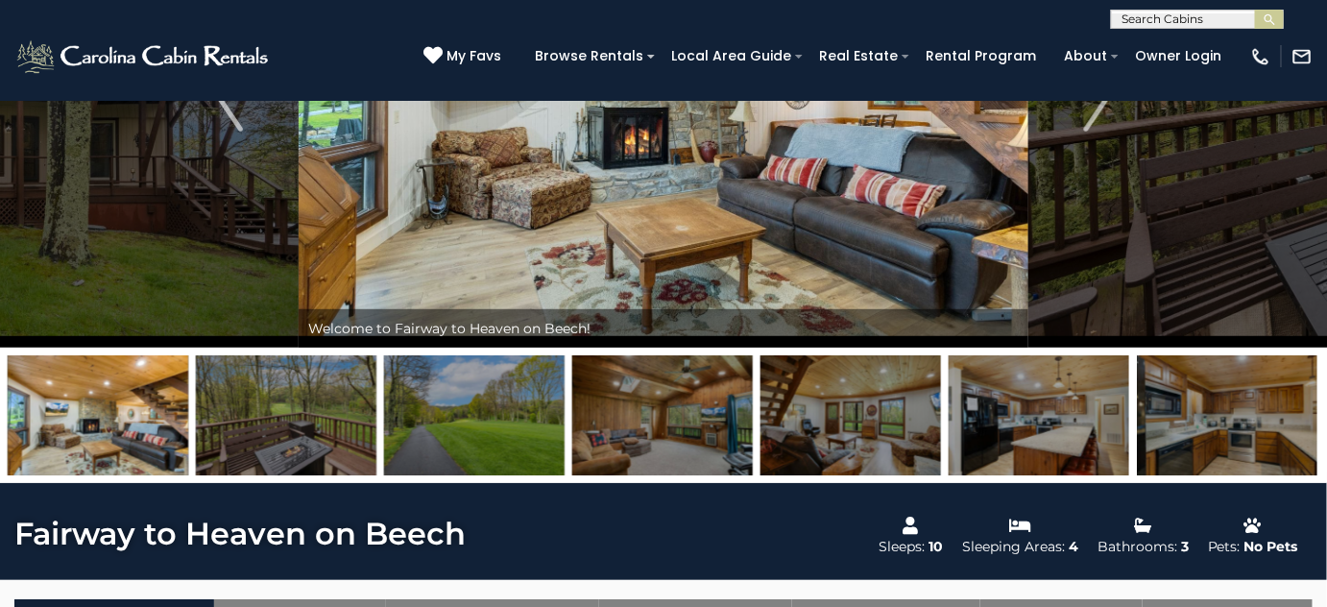
scroll to position [174, 0]
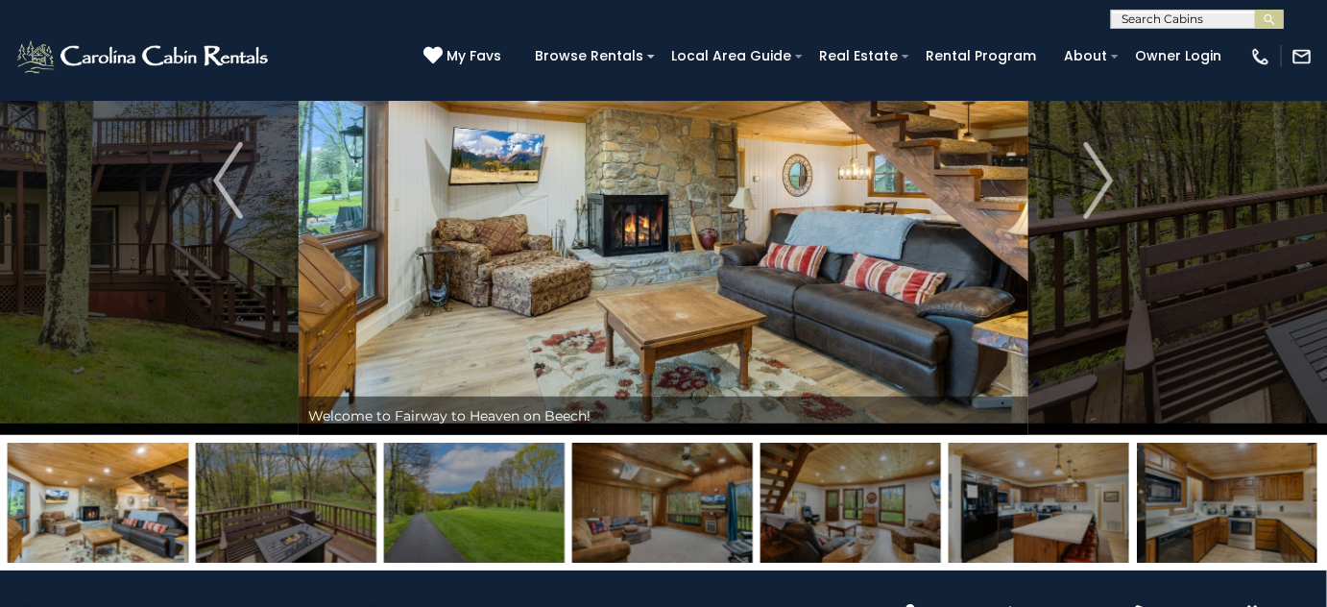
click at [865, 459] on img at bounding box center [850, 503] width 180 height 120
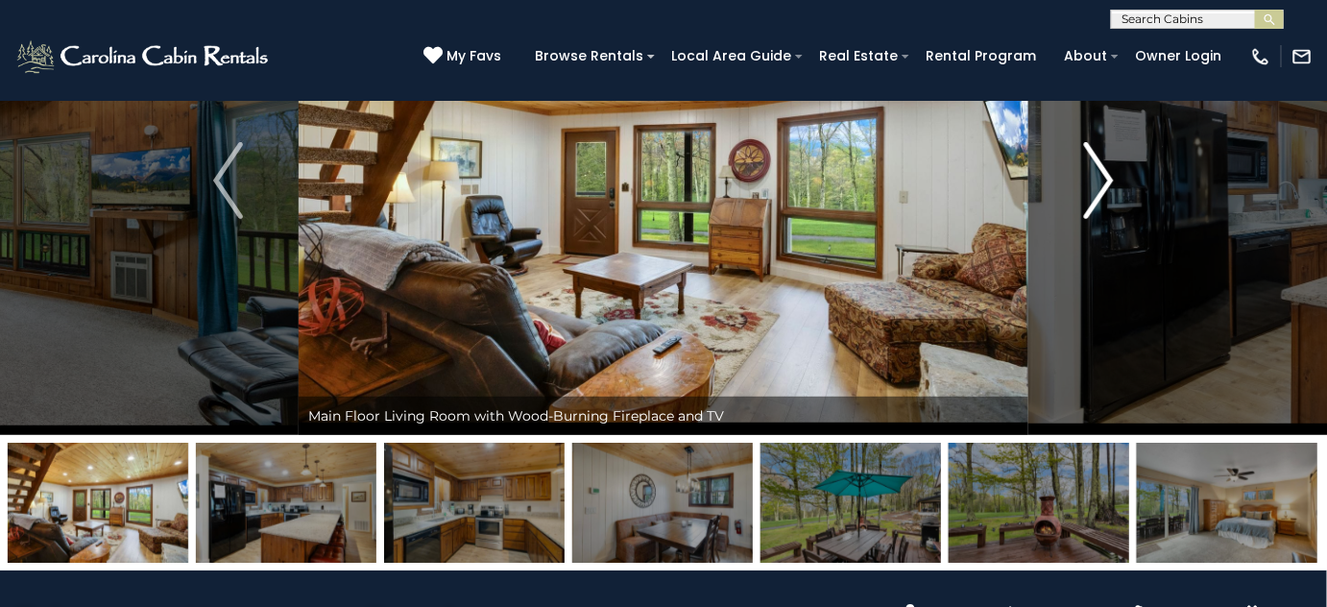
click at [1091, 184] on img "Next" at bounding box center [1098, 180] width 29 height 77
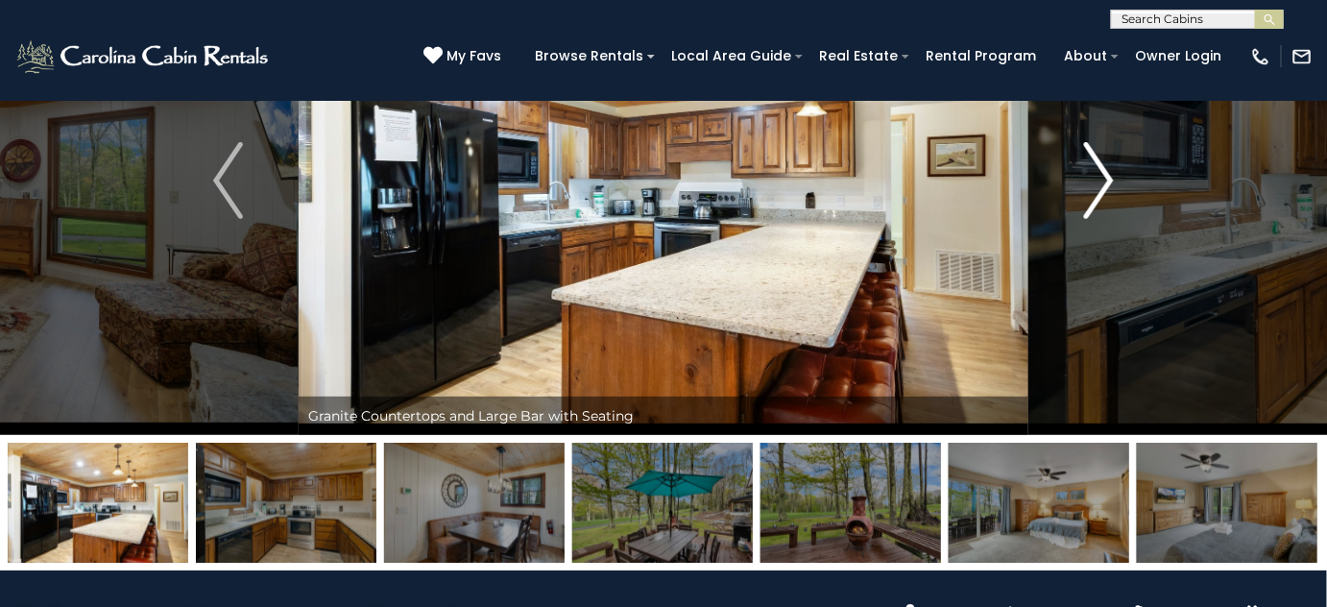
click at [1088, 187] on img "Next" at bounding box center [1098, 180] width 29 height 77
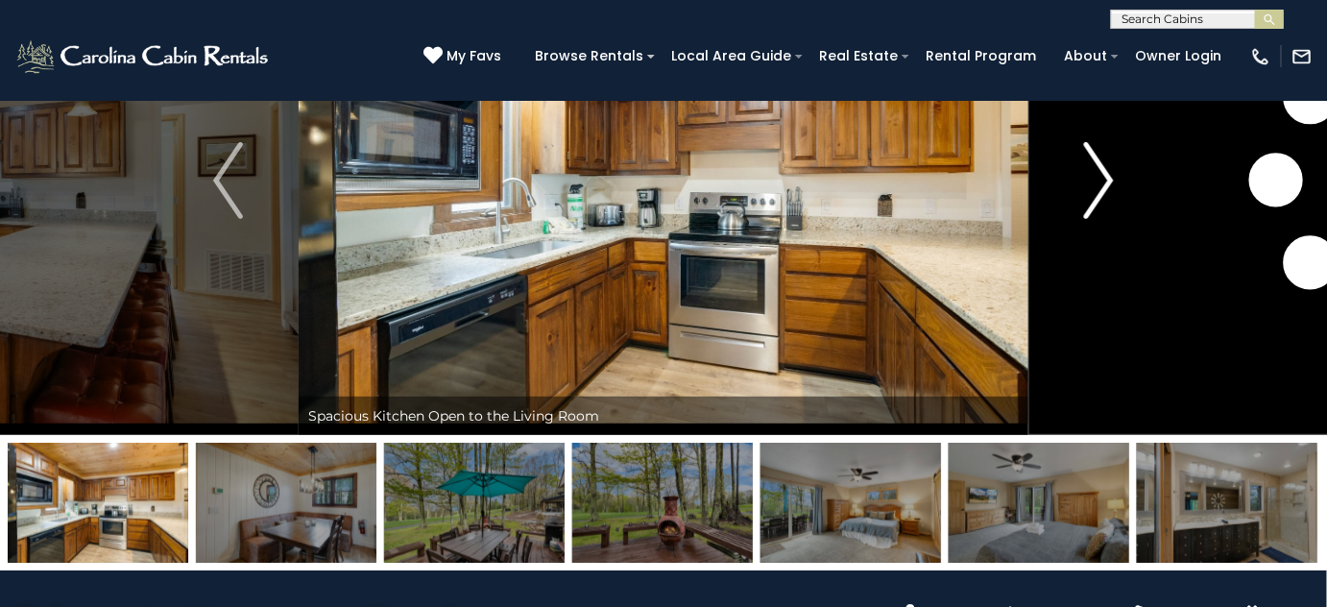
click at [1085, 188] on img "Next" at bounding box center [1098, 180] width 29 height 77
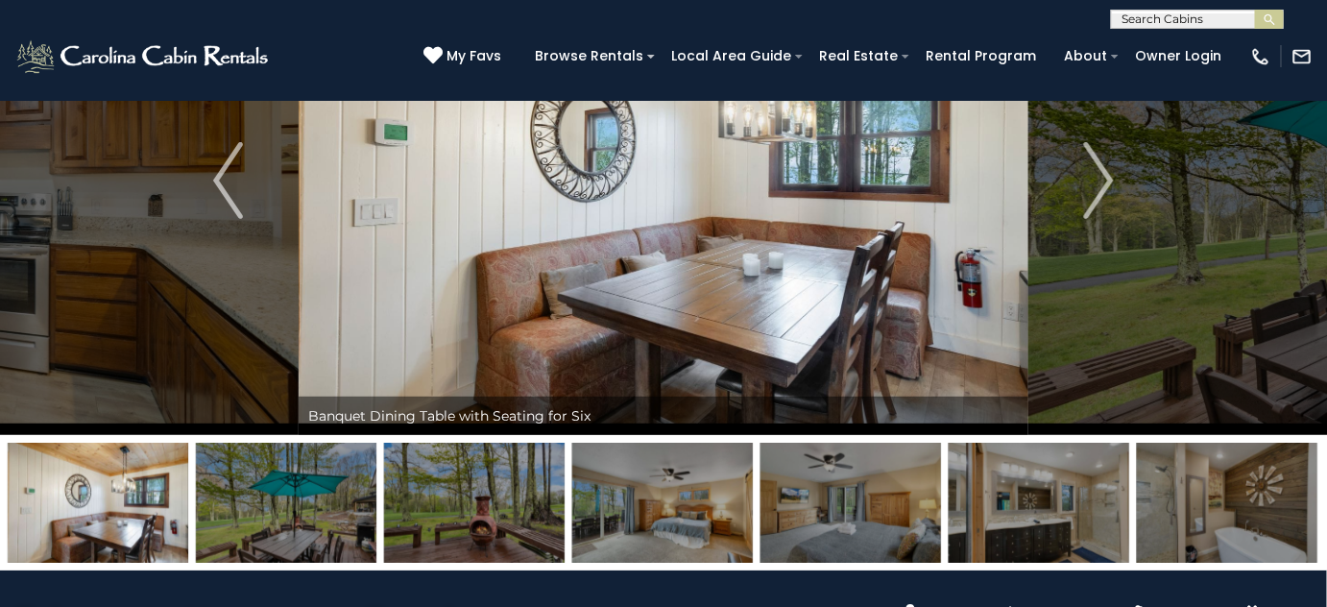
click at [637, 497] on img at bounding box center [662, 503] width 180 height 120
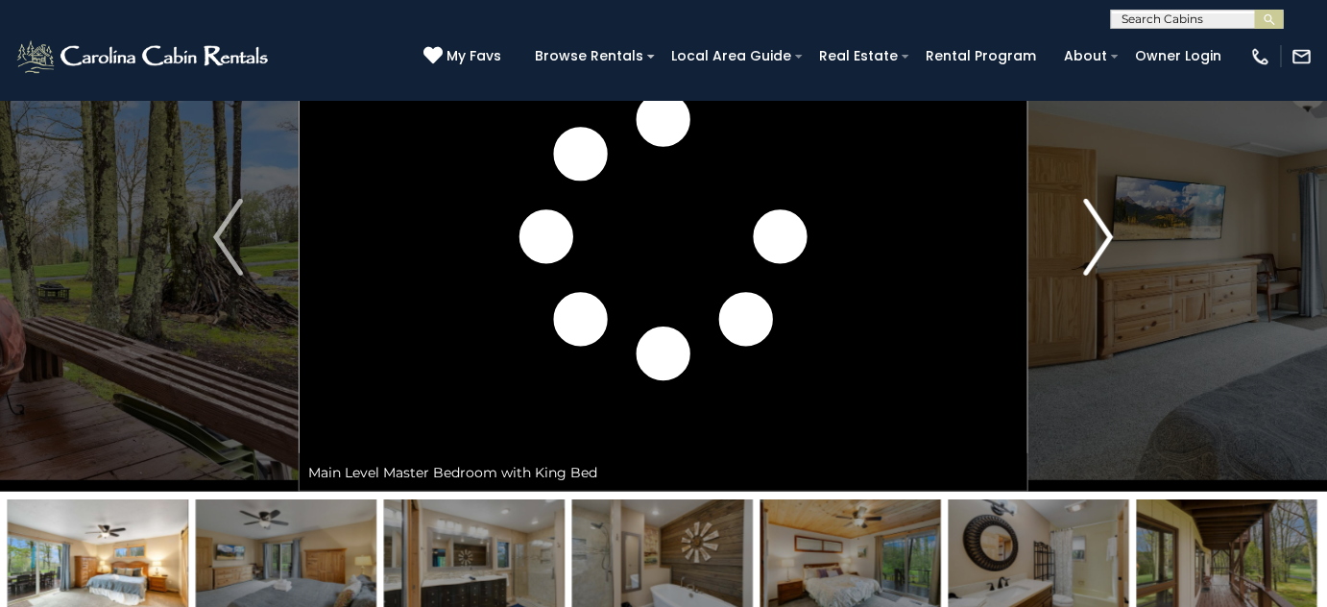
scroll to position [86, 0]
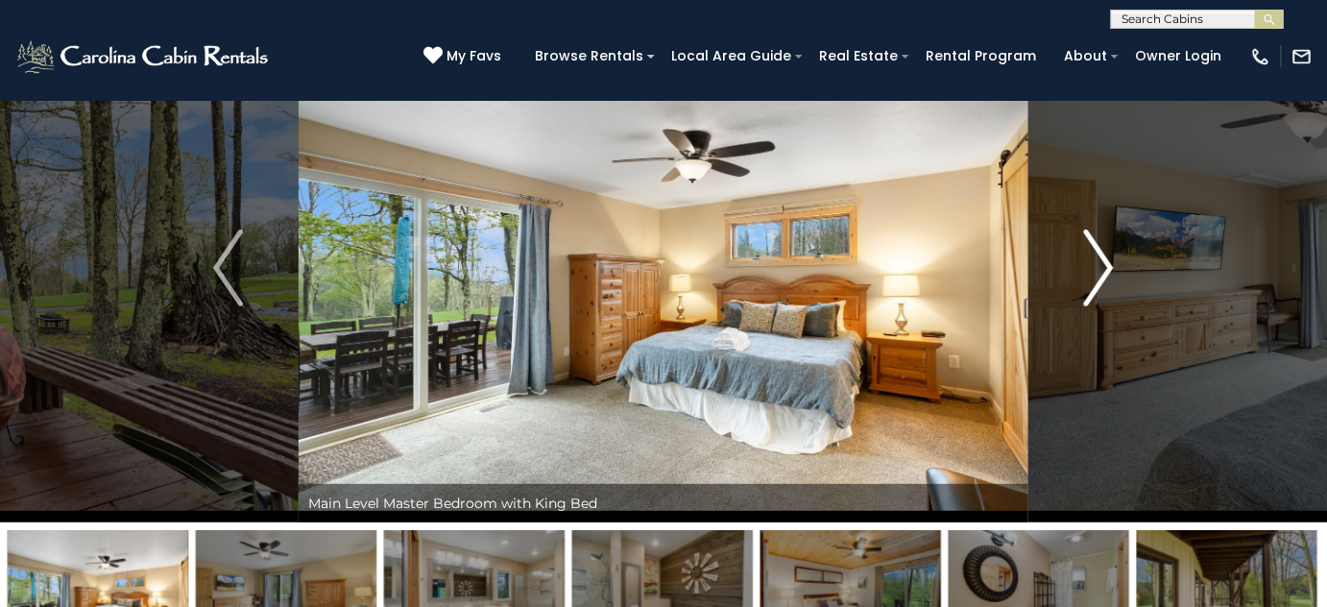
click at [1106, 280] on img "Next" at bounding box center [1098, 267] width 29 height 77
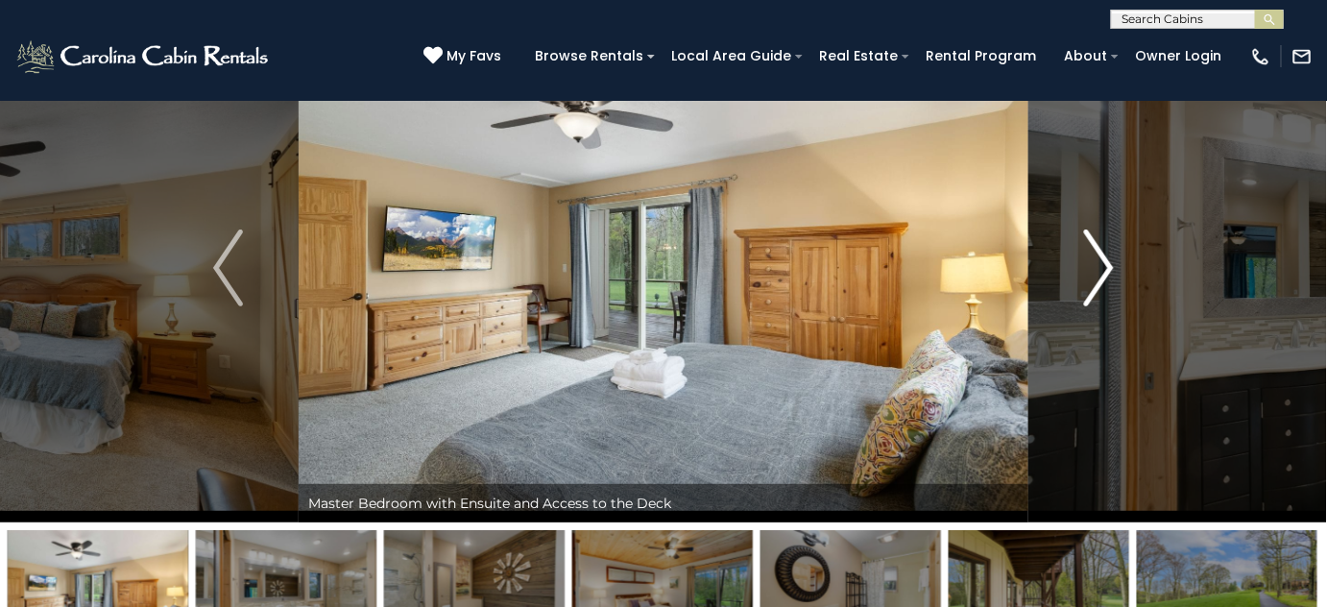
click at [1104, 283] on img "Next" at bounding box center [1098, 267] width 29 height 77
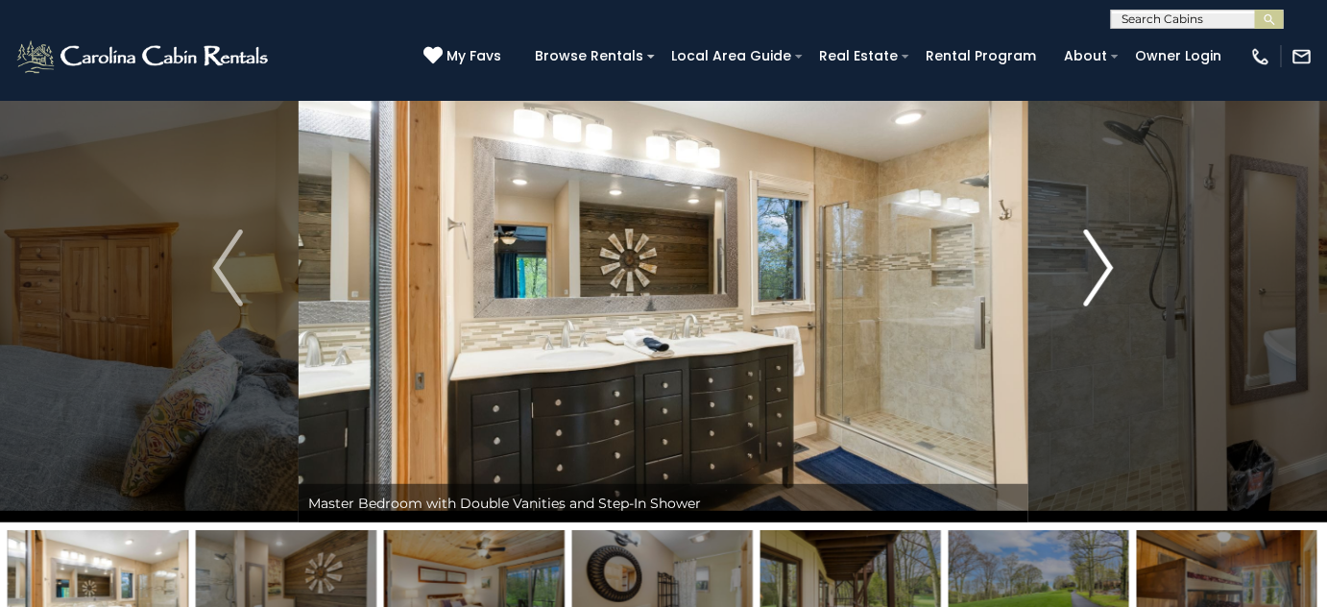
click at [1103, 284] on img "Next" at bounding box center [1098, 267] width 29 height 77
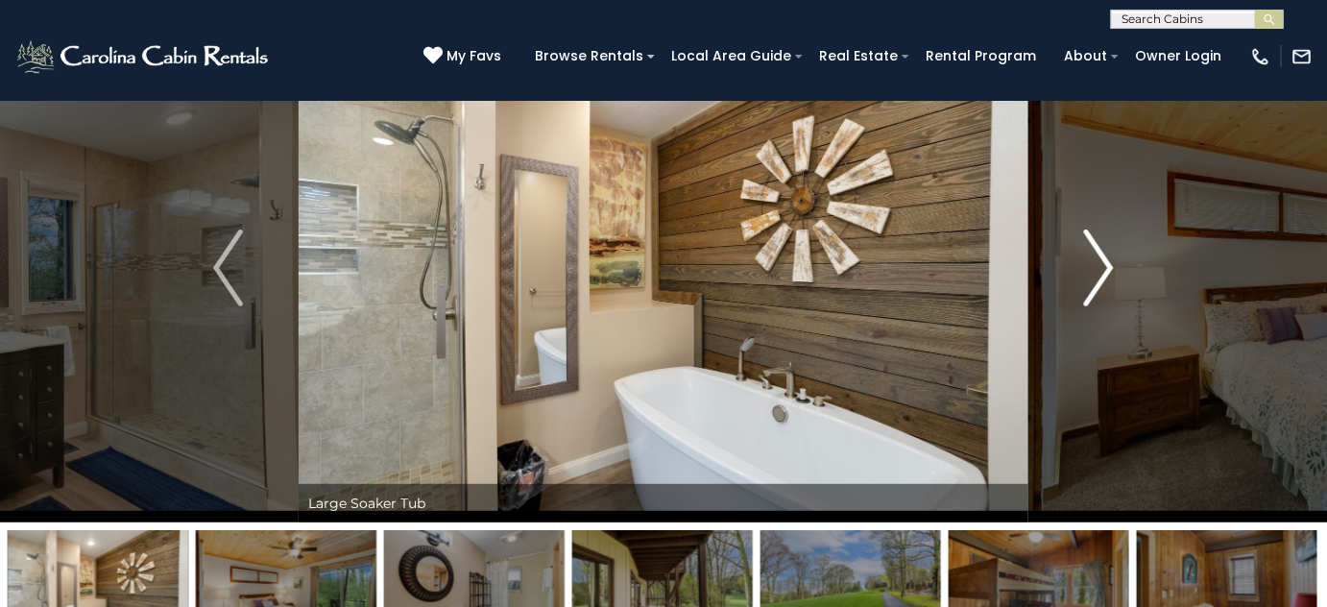
click at [1103, 284] on img "Next" at bounding box center [1098, 267] width 29 height 77
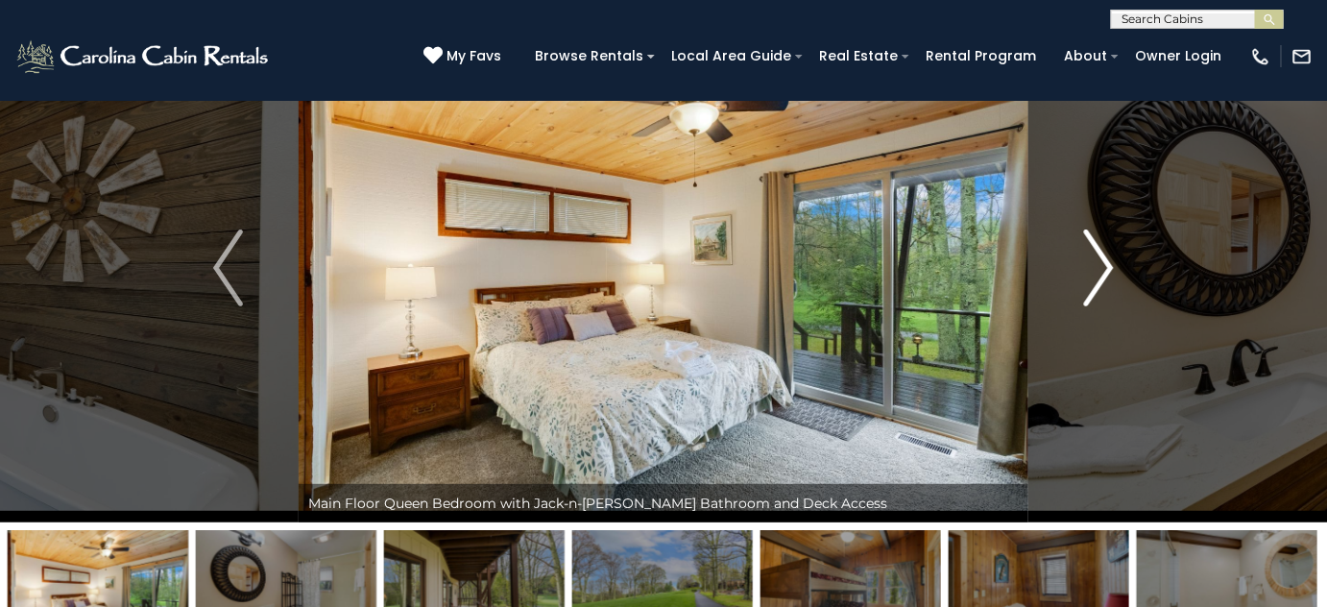
click at [1102, 285] on img "Next" at bounding box center [1098, 267] width 29 height 77
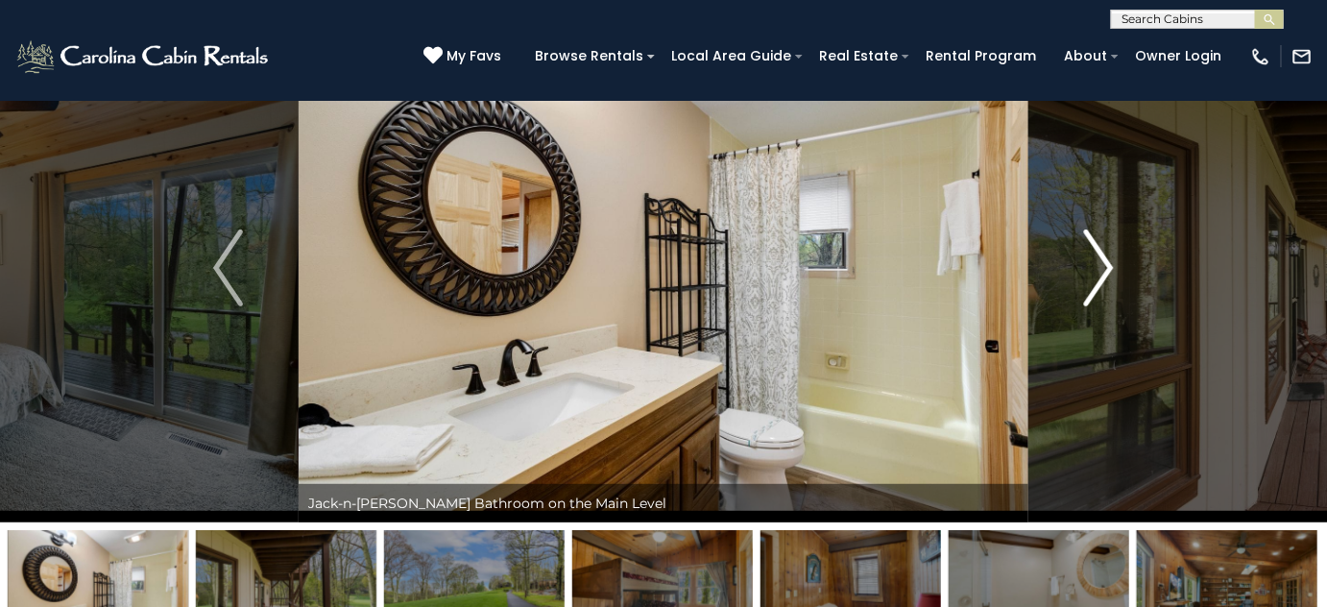
click at [1102, 285] on img "Next" at bounding box center [1098, 267] width 29 height 77
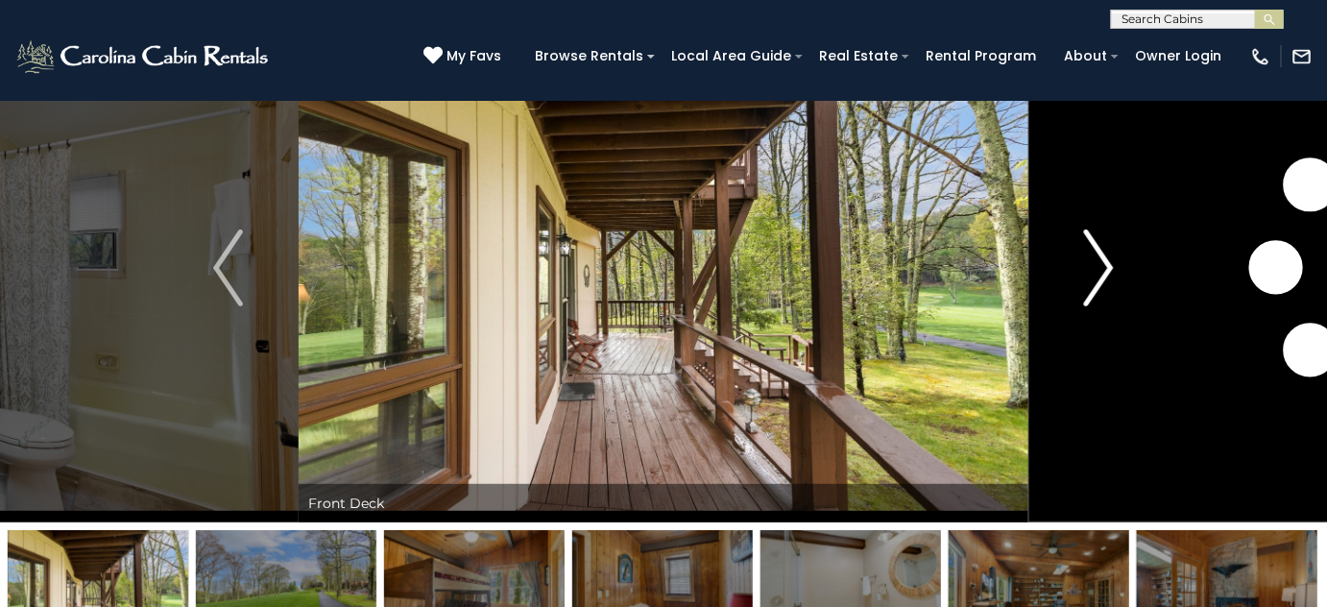
click at [1102, 284] on img "Next" at bounding box center [1098, 267] width 29 height 77
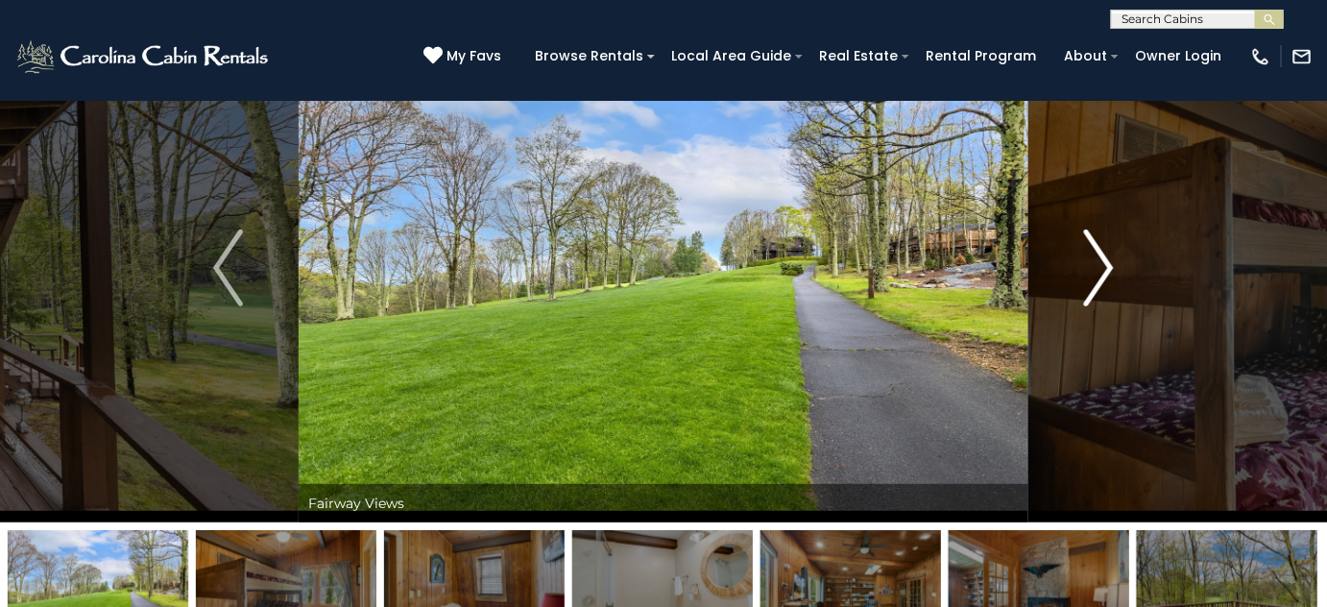
click at [1100, 282] on img "Next" at bounding box center [1098, 267] width 29 height 77
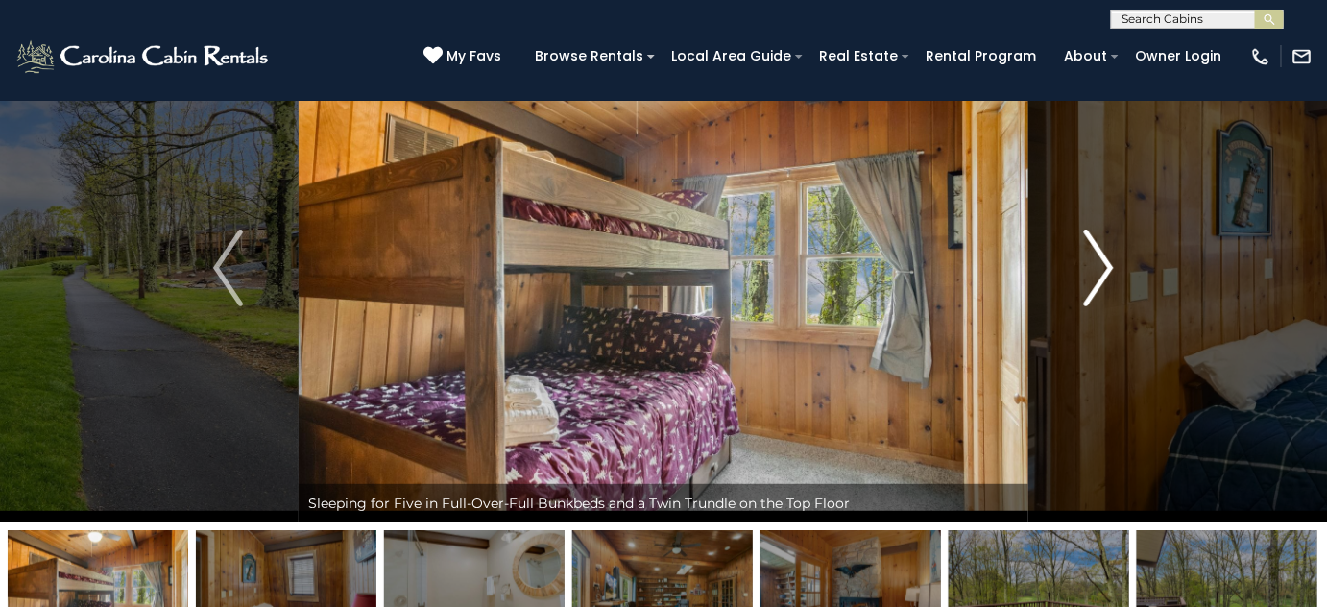
click at [1100, 282] on img "Next" at bounding box center [1098, 267] width 29 height 77
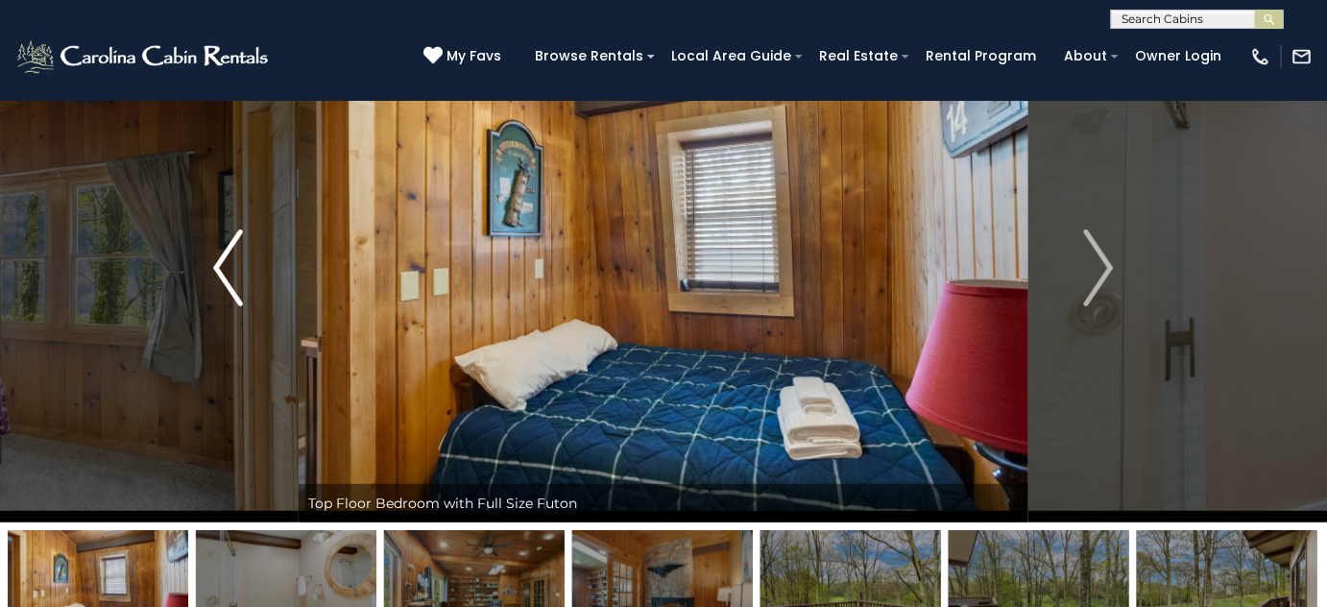
click at [225, 280] on img "Previous" at bounding box center [227, 267] width 29 height 77
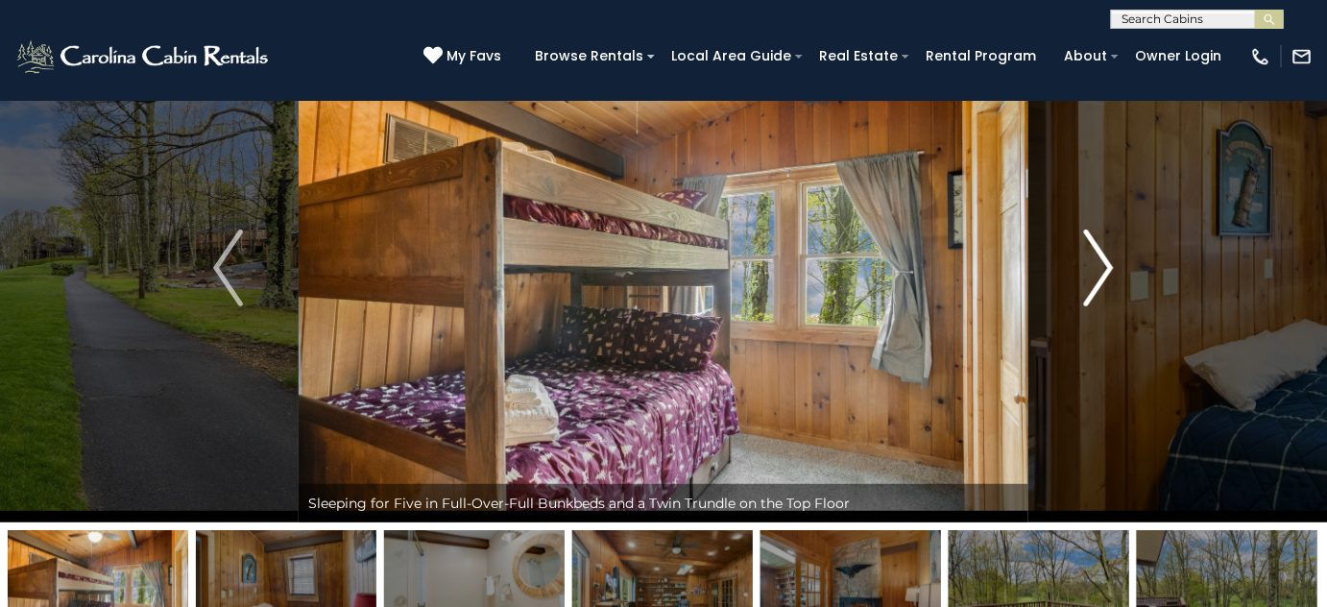
click at [1103, 282] on img "Next" at bounding box center [1098, 267] width 29 height 77
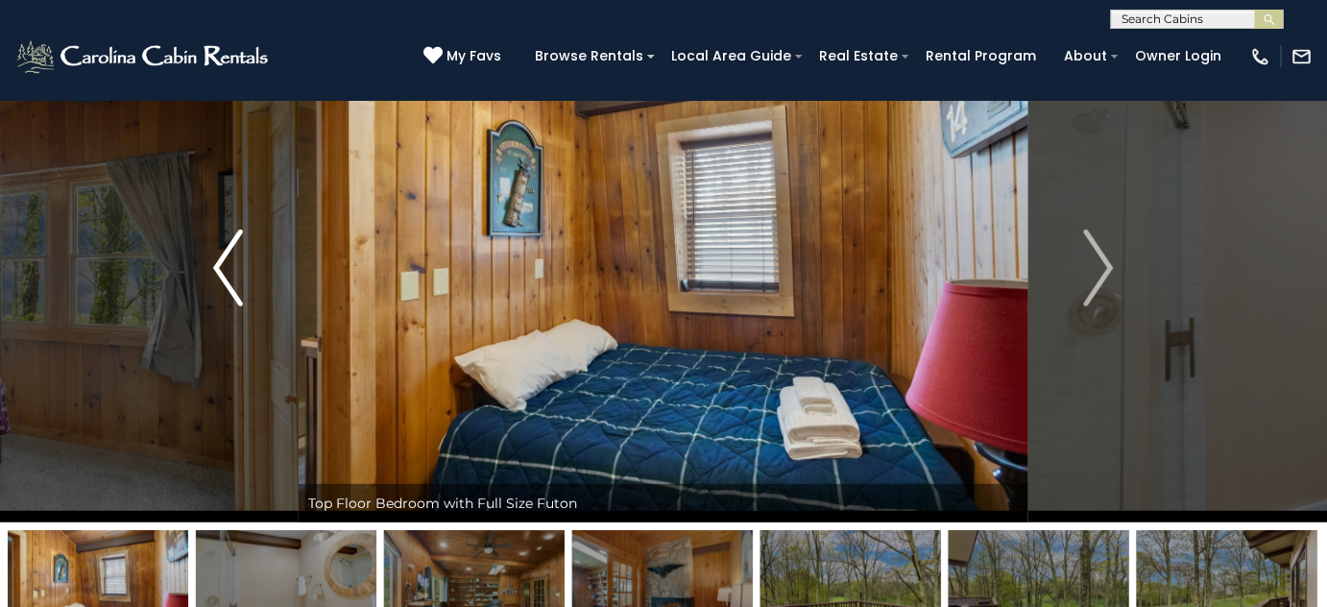
click at [240, 287] on img "Previous" at bounding box center [227, 267] width 29 height 77
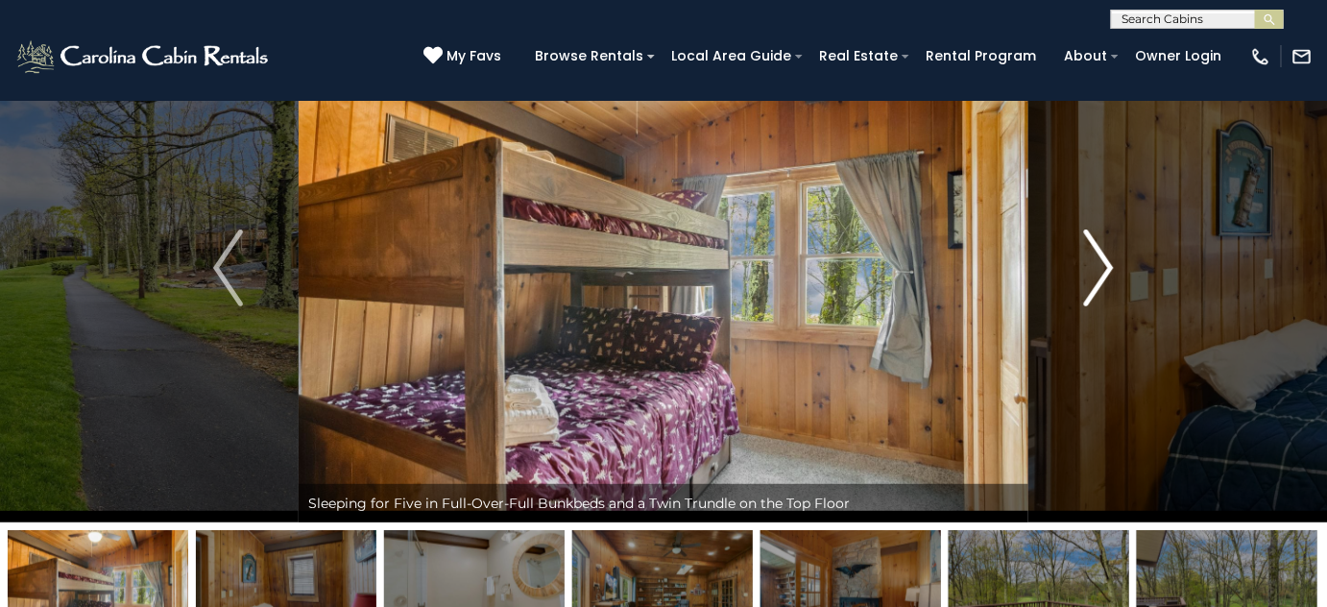
click at [1093, 278] on img "Next" at bounding box center [1098, 267] width 29 height 77
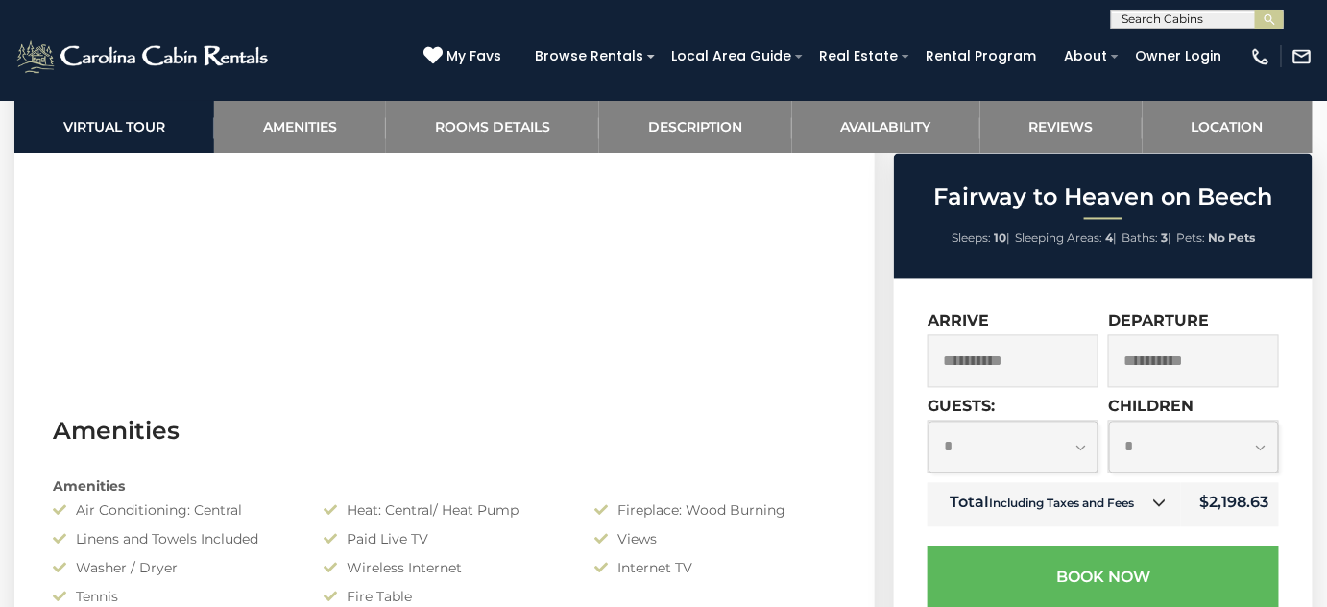
scroll to position [1134, 0]
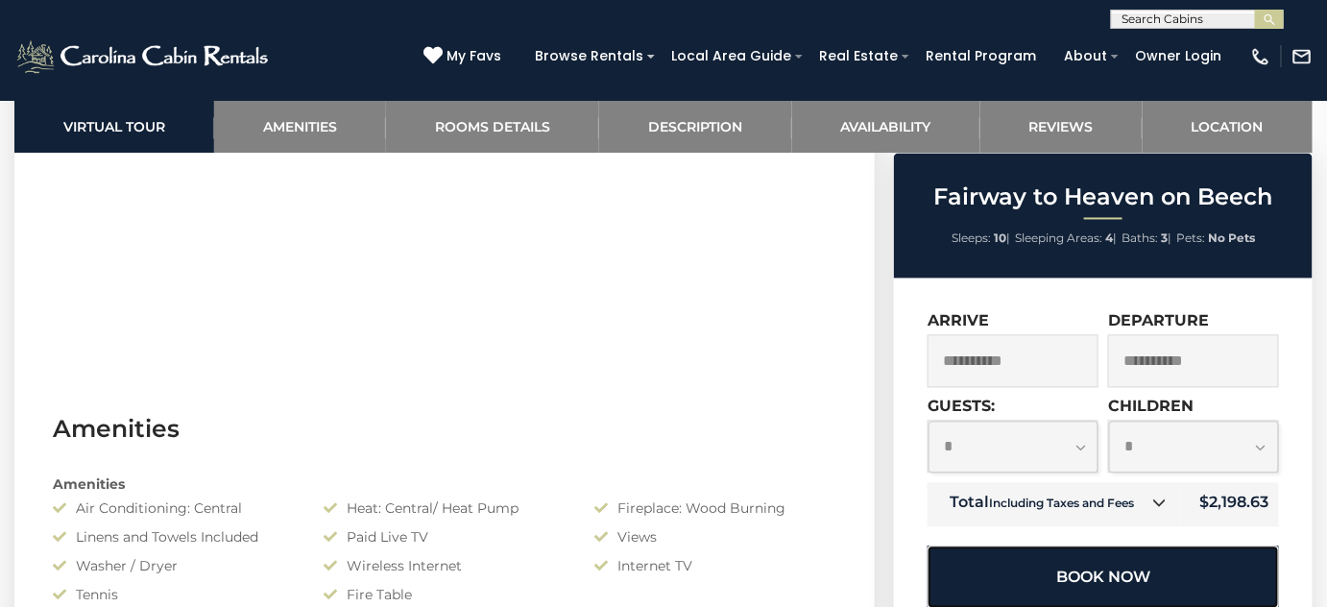
click at [1091, 574] on button "Book Now" at bounding box center [1102, 577] width 351 height 62
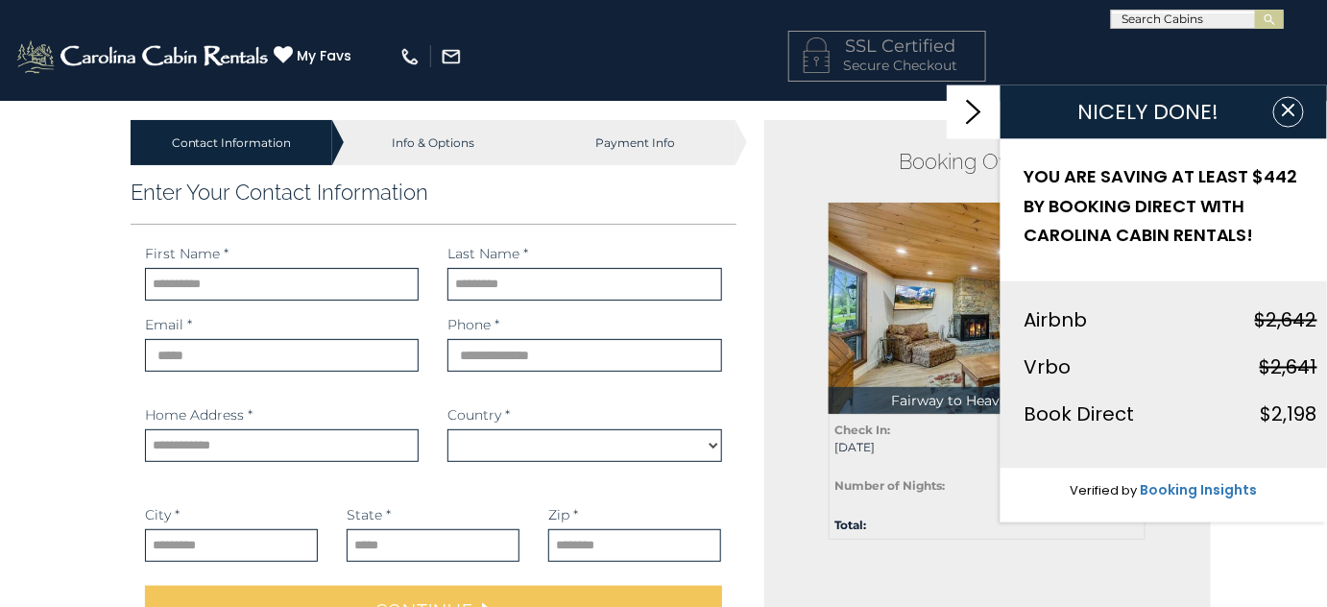
select select "*********"
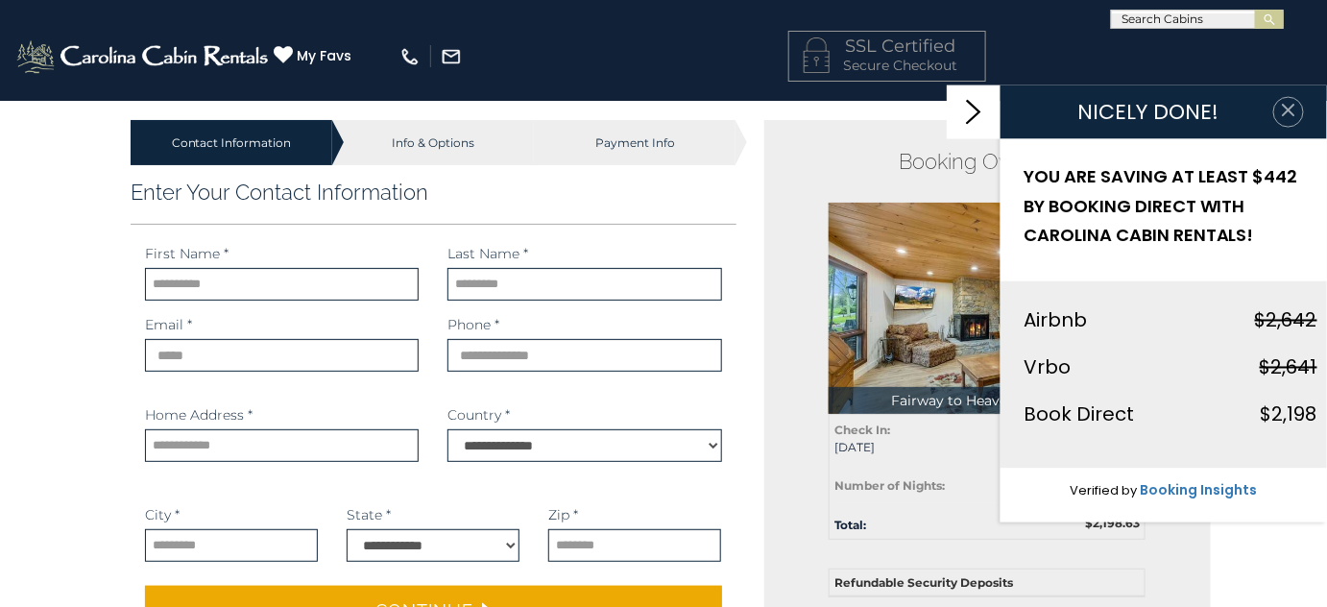
click at [1297, 119] on button "button" at bounding box center [1288, 112] width 31 height 31
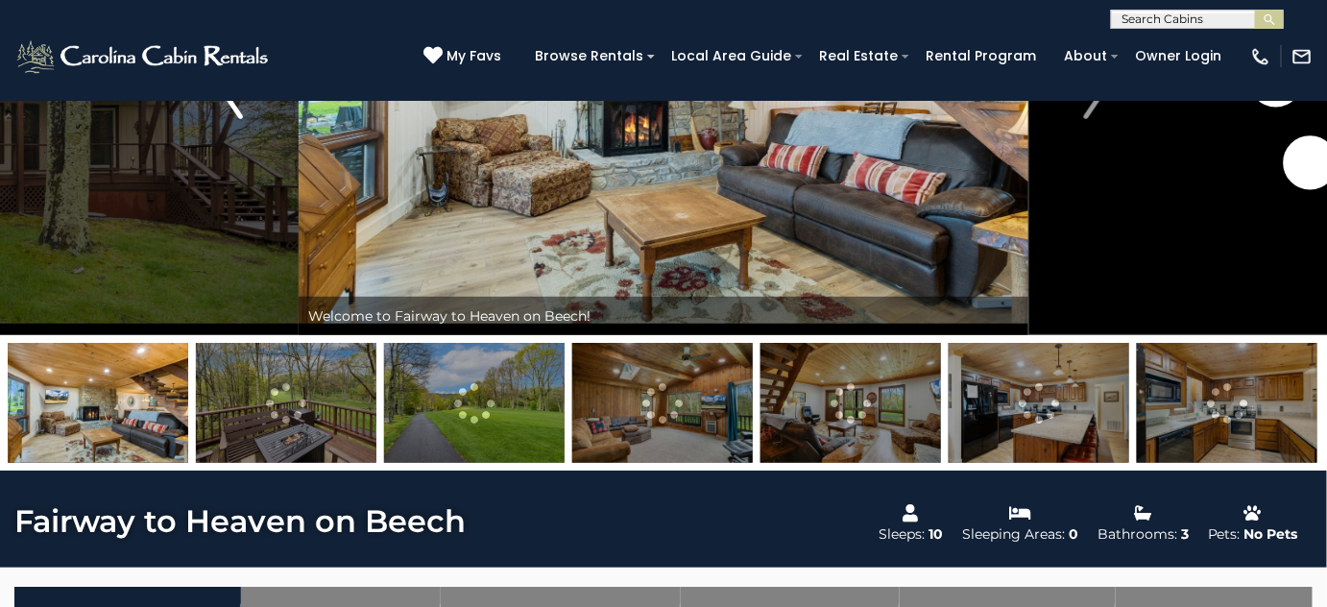
scroll to position [86, 0]
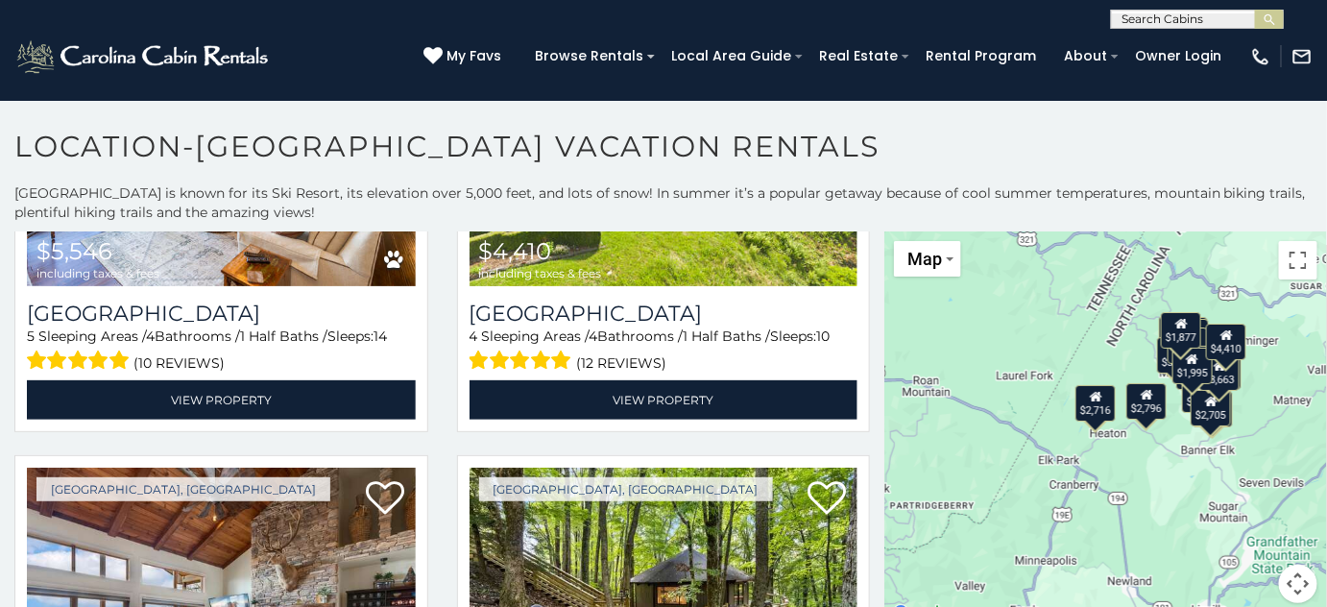
click at [1299, 589] on button "Map camera controls" at bounding box center [1298, 583] width 38 height 38
click at [1244, 496] on button "Zoom in" at bounding box center [1250, 487] width 38 height 38
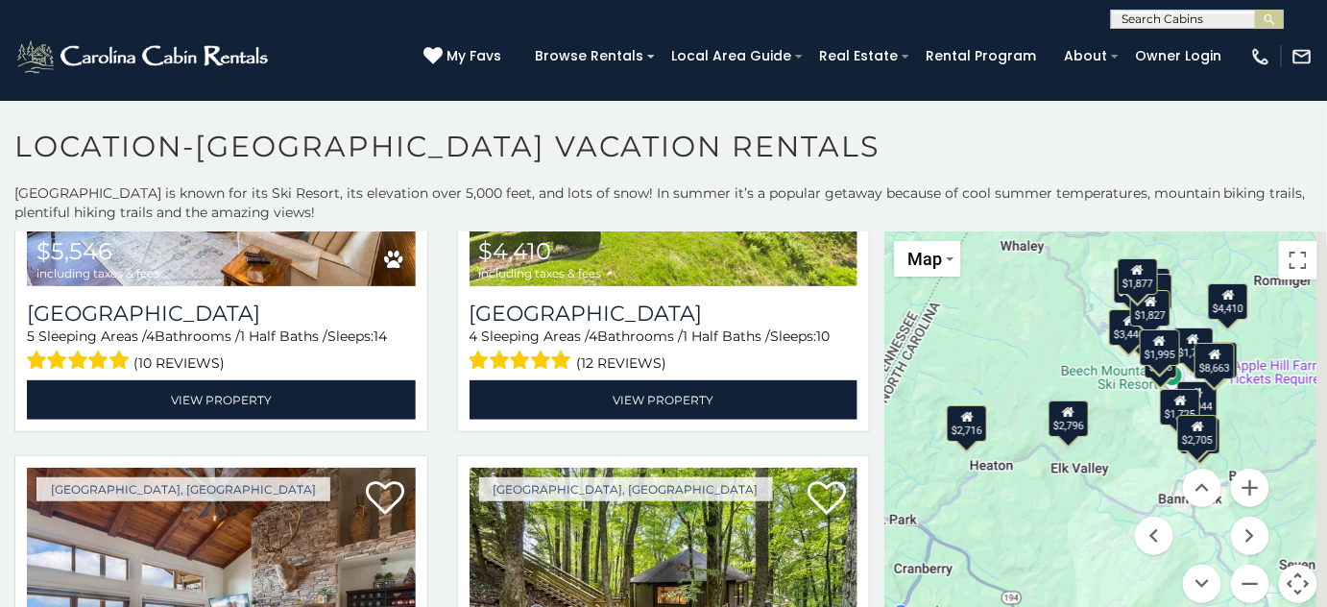
drag, startPoint x: 1240, startPoint y: 428, endPoint x: 1114, endPoint y: 462, distance: 131.1
click at [1114, 462] on div "$5,546 $4,410 $4,517 $1,877 $1,445 $2,199 $4,472 $3,440 $976 $1,044 $2,716 $2,7…" at bounding box center [1105, 428] width 443 height 395
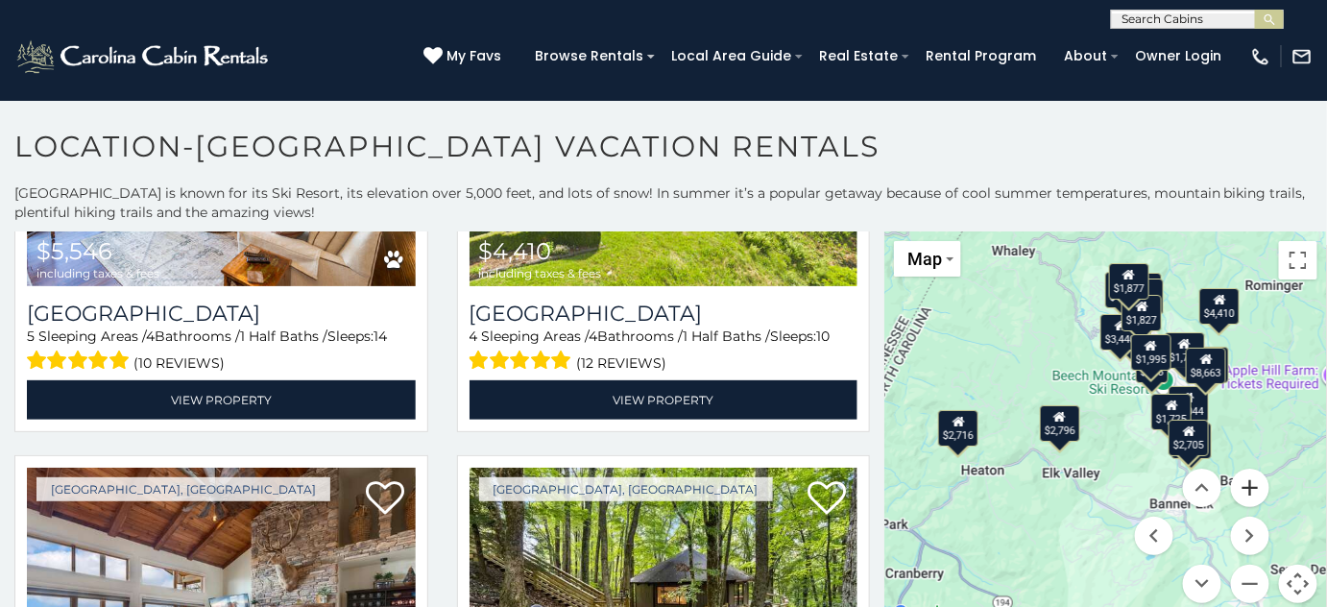
click at [1244, 495] on button "Zoom in" at bounding box center [1250, 487] width 38 height 38
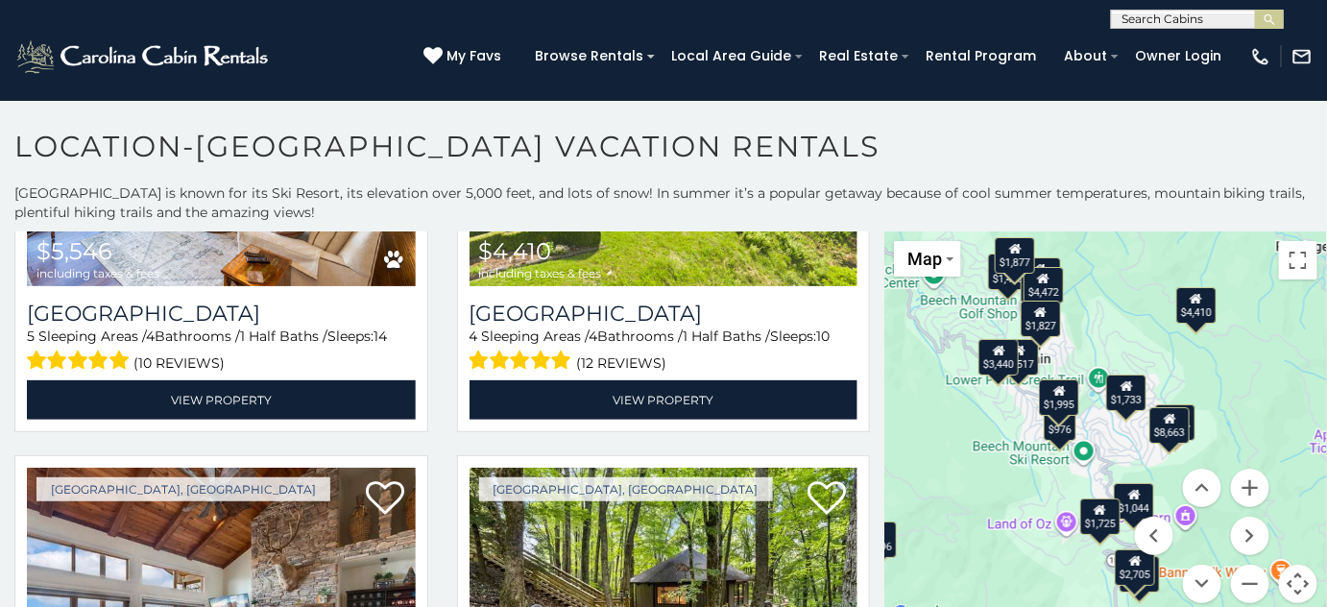
drag, startPoint x: 1123, startPoint y: 449, endPoint x: 1031, endPoint y: 536, distance: 126.3
click at [1031, 536] on div "$5,546 $4,410 $4,517 $1,877 $1,445 $2,199 $4,472 $3,440 $976 $1,044 $2,716 $2,7…" at bounding box center [1105, 428] width 443 height 395
click at [1041, 327] on div "$1,827" at bounding box center [1041, 318] width 40 height 36
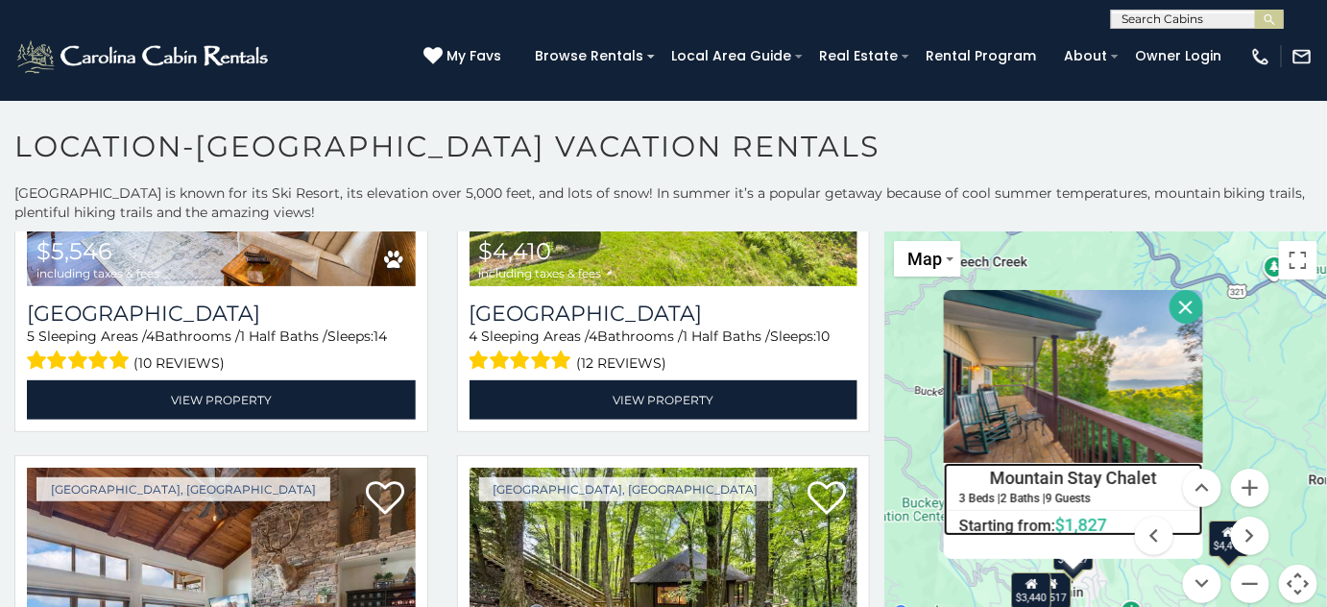
click at [1064, 473] on h4 "Mountain Stay Chalet" at bounding box center [1073, 478] width 257 height 29
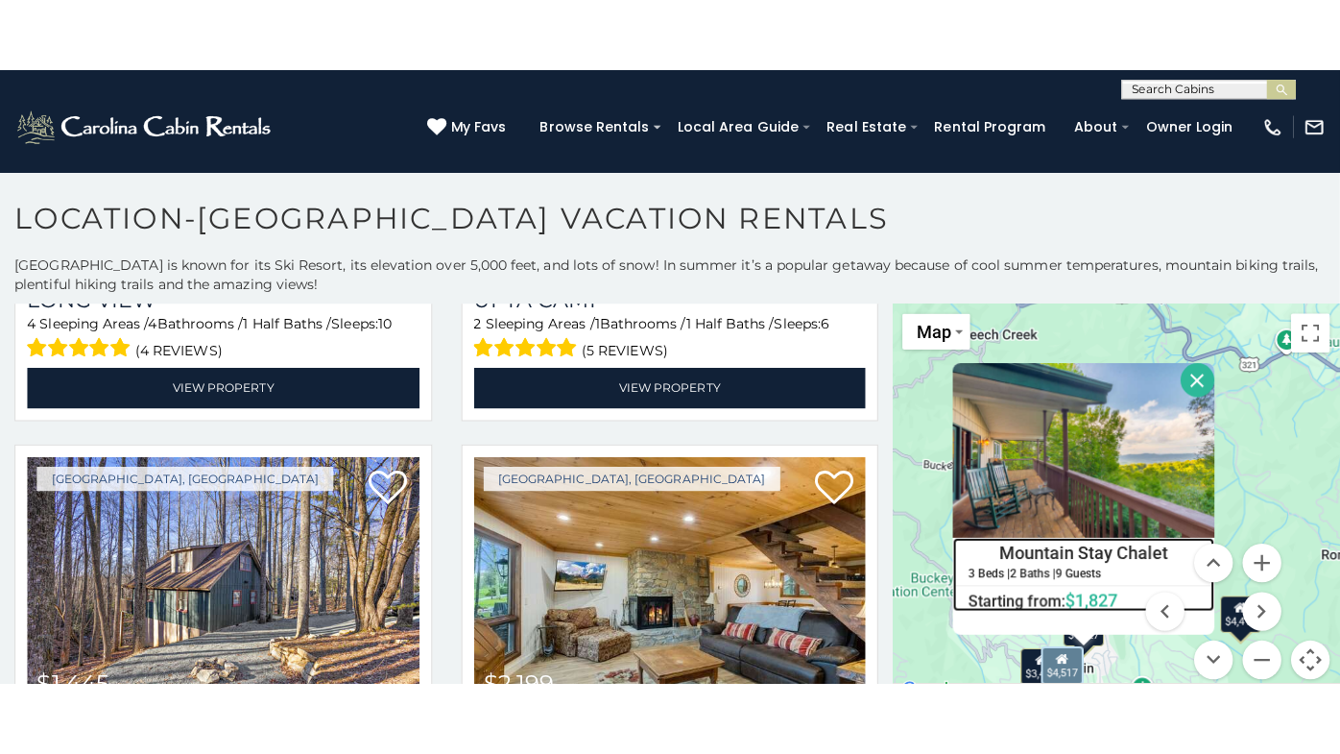
scroll to position [873, 0]
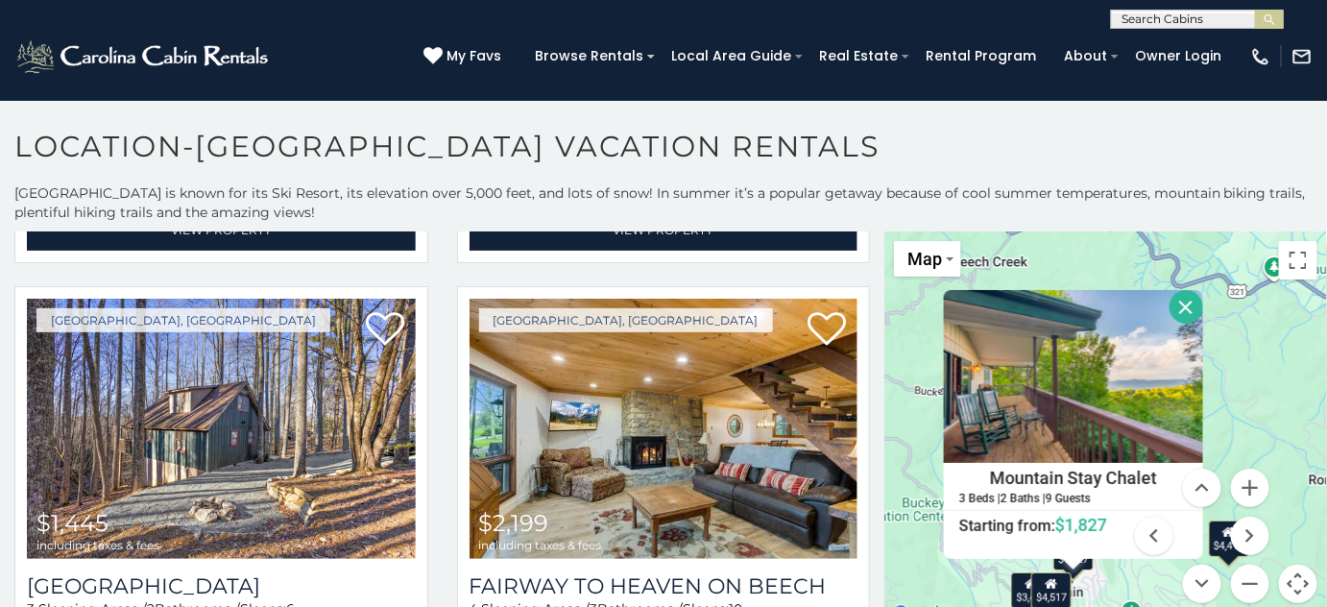
click at [1177, 306] on button "Close" at bounding box center [1186, 307] width 34 height 34
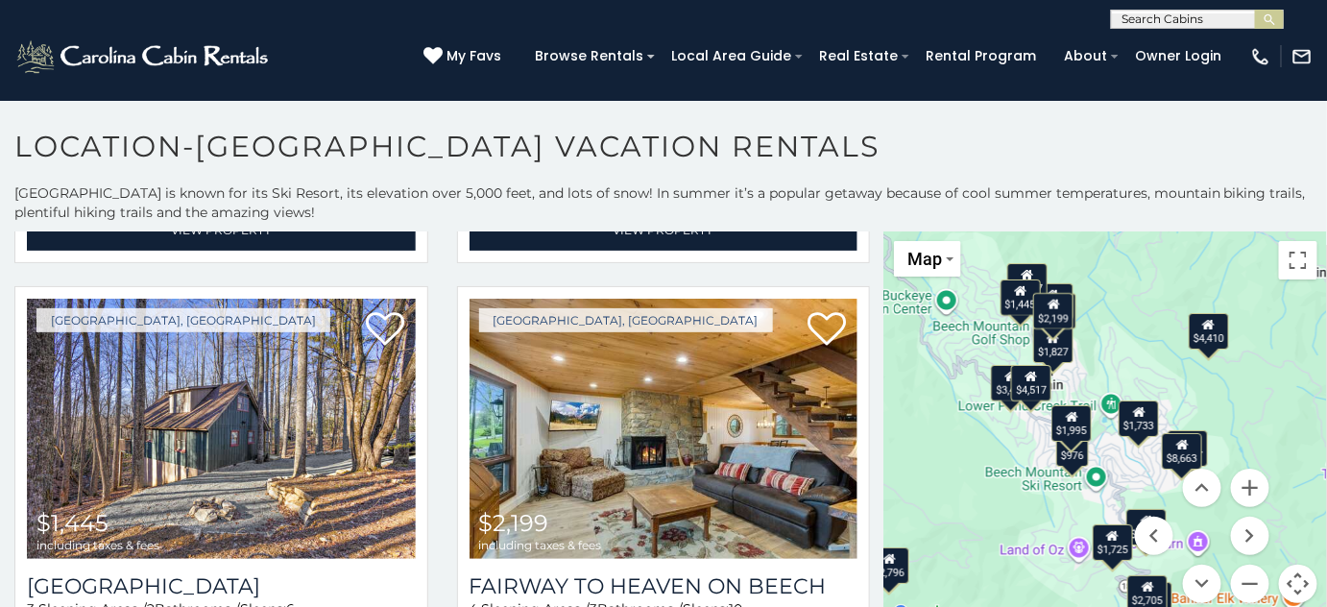
drag, startPoint x: 1143, startPoint y: 467, endPoint x: 1125, endPoint y: 260, distance: 207.2
click at [1125, 260] on div "$5,546 $4,410 $4,517 $1,877 $1,445 $2,199 $4,472 $3,440 $976 $1,044 $2,716 $2,7…" at bounding box center [1105, 428] width 443 height 395
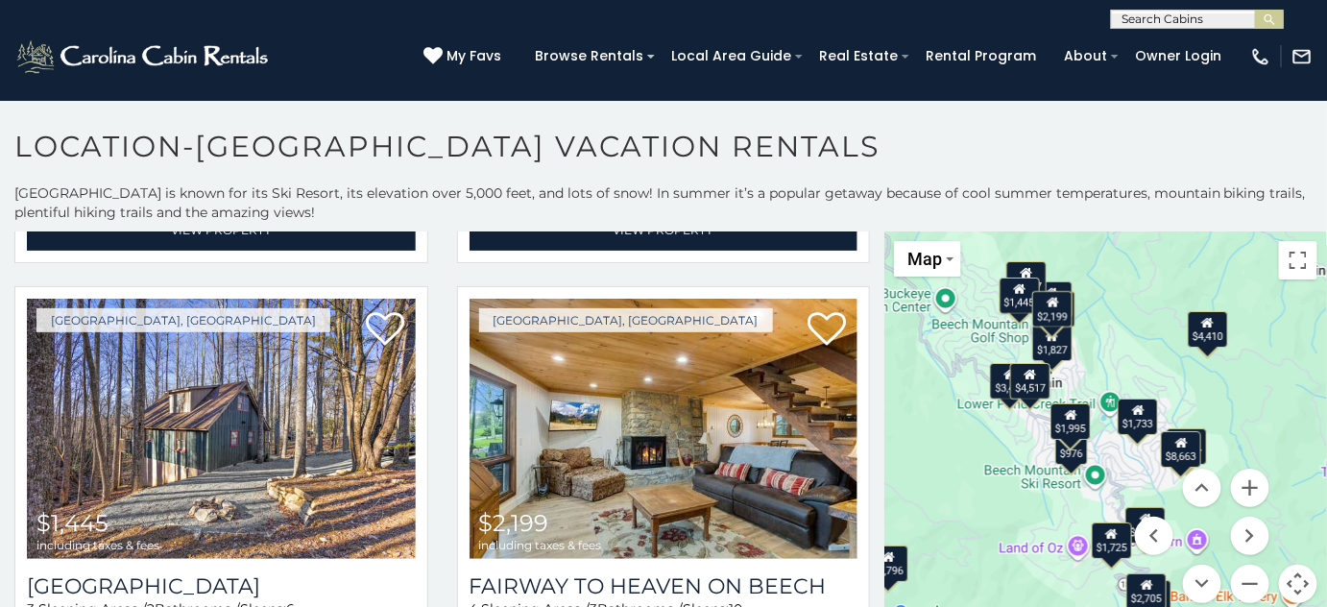
click at [1126, 426] on div "$1,733" at bounding box center [1137, 416] width 40 height 36
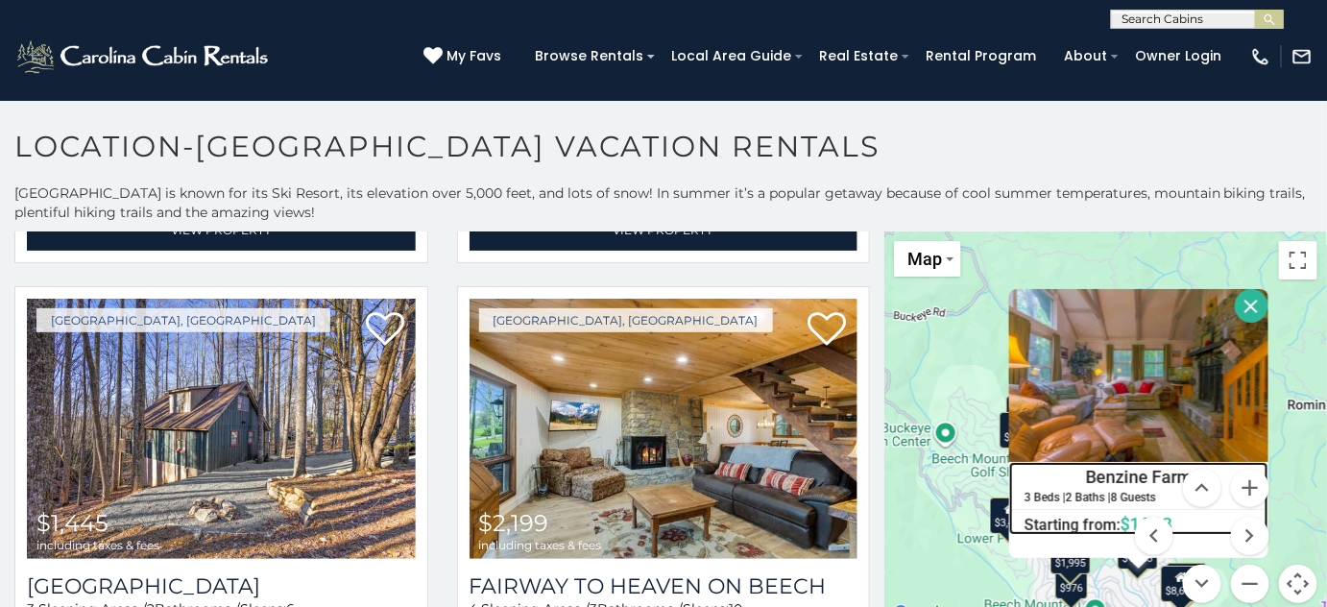
click at [1106, 478] on h4 "Benzine Farm" at bounding box center [1138, 477] width 257 height 29
click at [1235, 300] on button "Close" at bounding box center [1252, 306] width 34 height 34
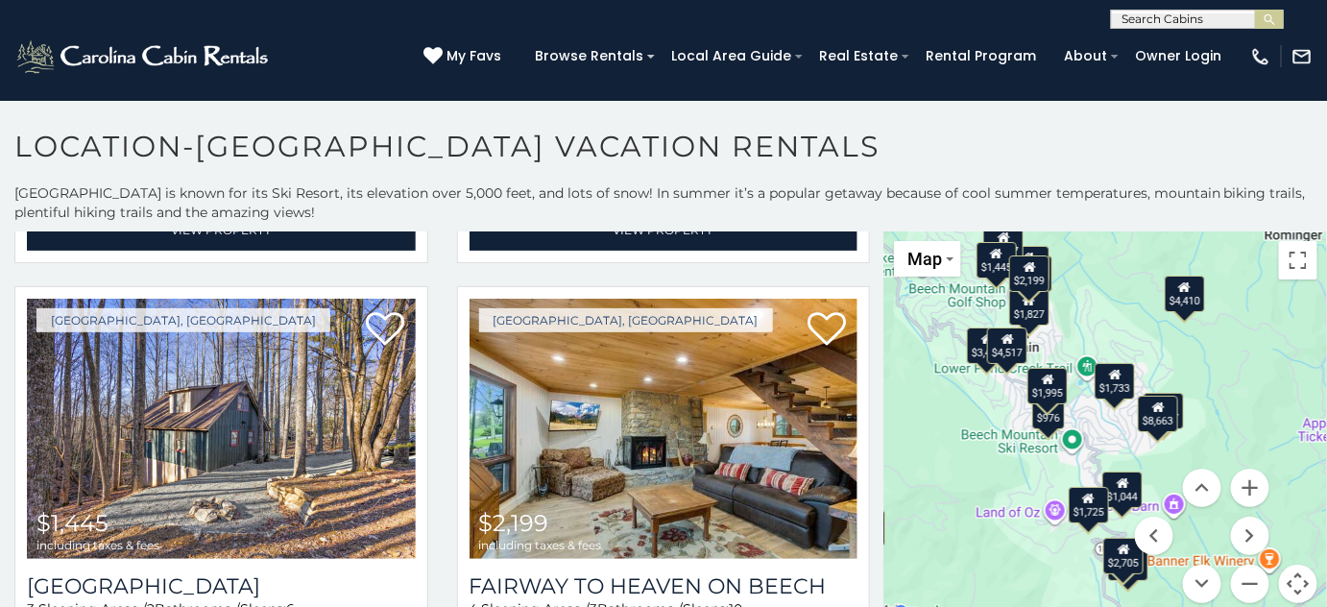
drag, startPoint x: 1108, startPoint y: 456, endPoint x: 1081, endPoint y: 292, distance: 166.4
click at [1081, 292] on div "$5,546 $4,410 $4,517 $1,877 $1,445 $2,199 $4,472 $3,440 $976 $1,044 $2,716 $2,7…" at bounding box center [1105, 428] width 443 height 395
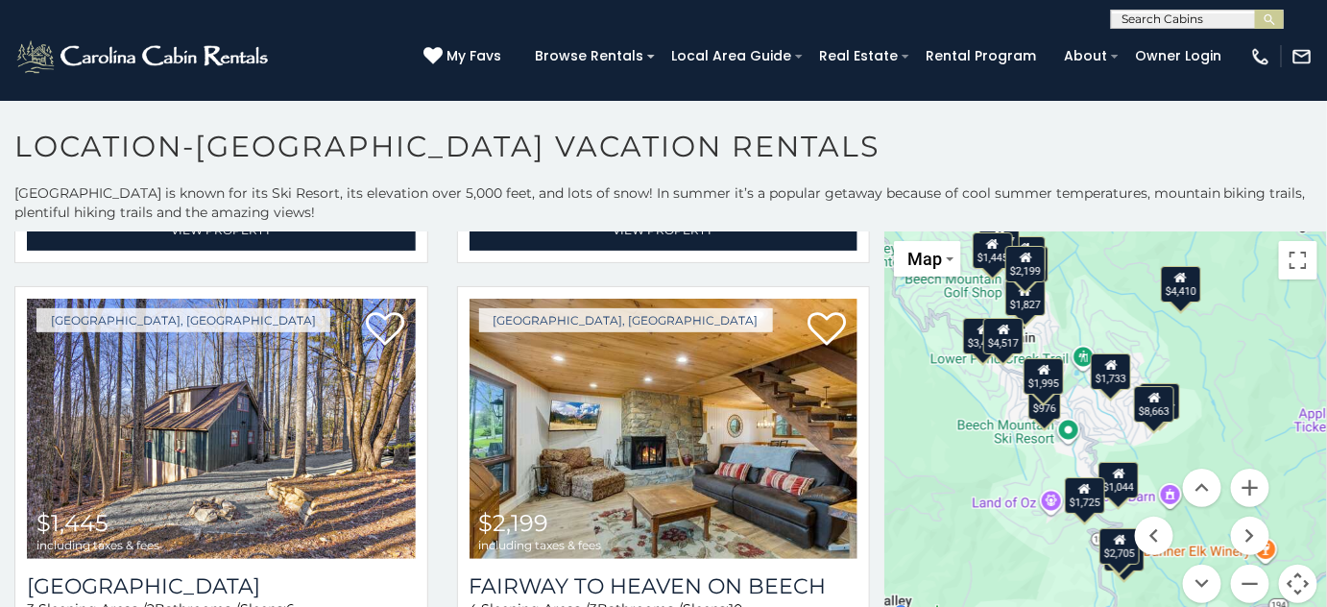
click at [1014, 273] on div "$2,199" at bounding box center [1025, 264] width 40 height 36
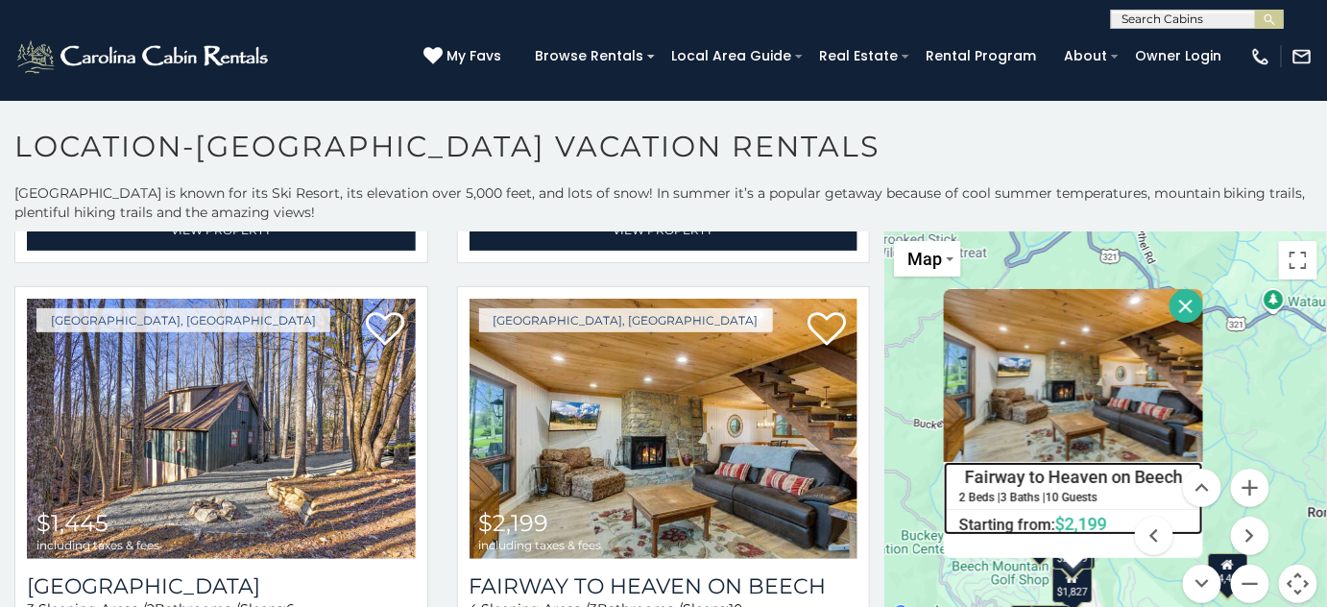
click at [1061, 479] on h4 "Fairway to Heaven on Beech" at bounding box center [1073, 477] width 257 height 29
drag, startPoint x: 1179, startPoint y: 303, endPoint x: 1186, endPoint y: 326, distance: 24.0
click at [1179, 303] on button "Close" at bounding box center [1186, 306] width 34 height 34
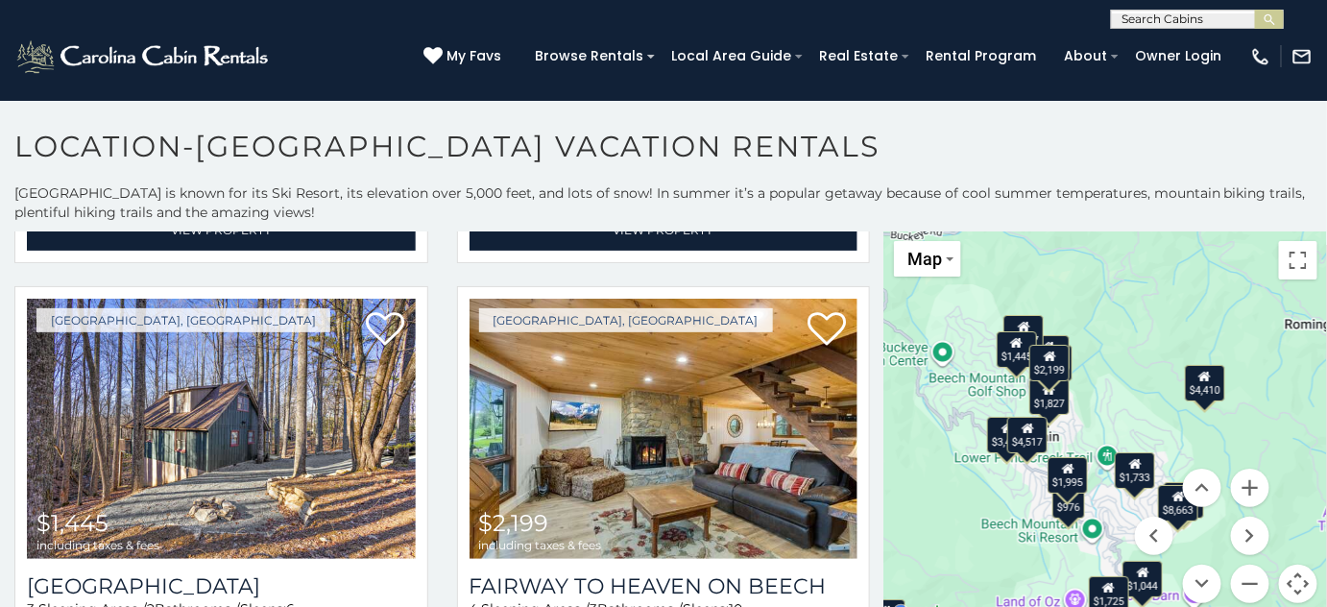
drag, startPoint x: 1125, startPoint y: 445, endPoint x: 1096, endPoint y: 229, distance: 217.9
click at [1096, 229] on div "**********" at bounding box center [663, 404] width 1327 height 443
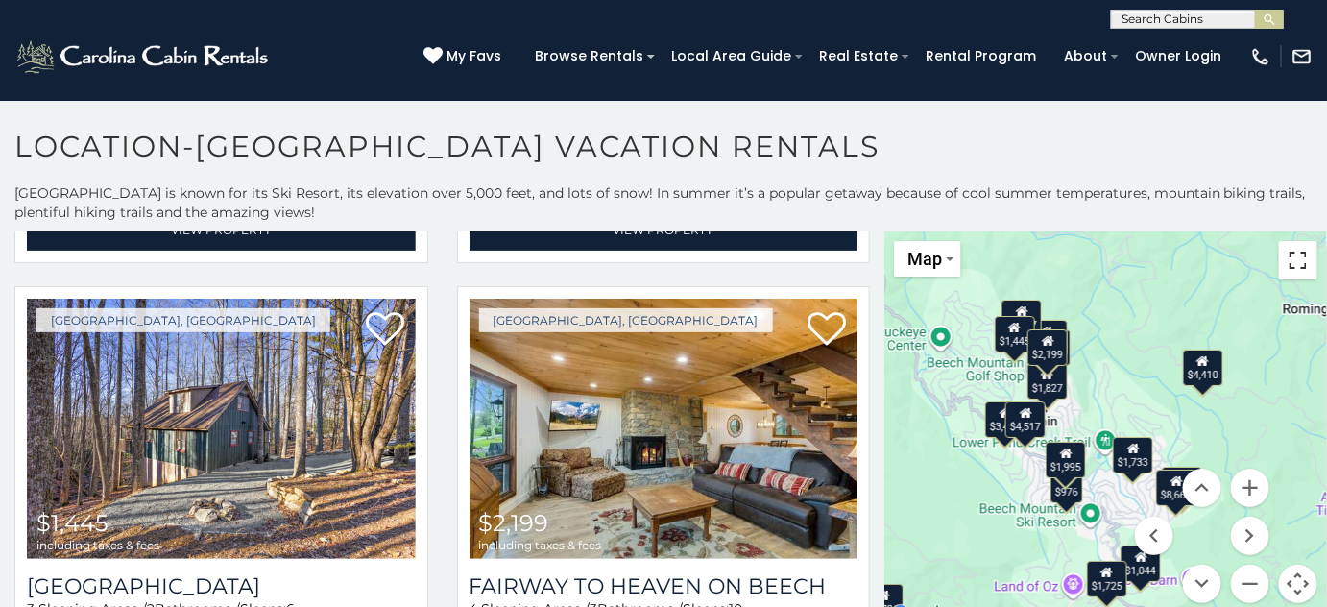
click at [1287, 269] on button "Toggle fullscreen view" at bounding box center [1298, 260] width 38 height 38
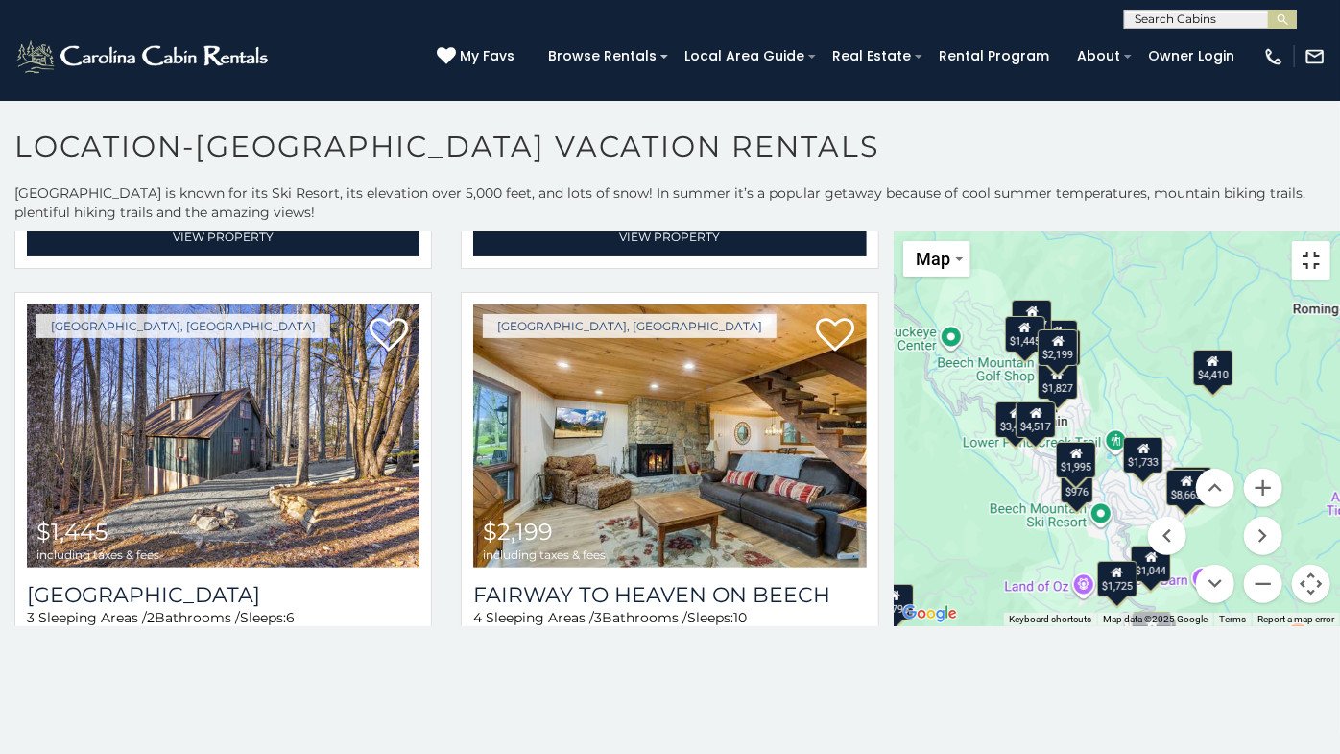
scroll to position [882, 0]
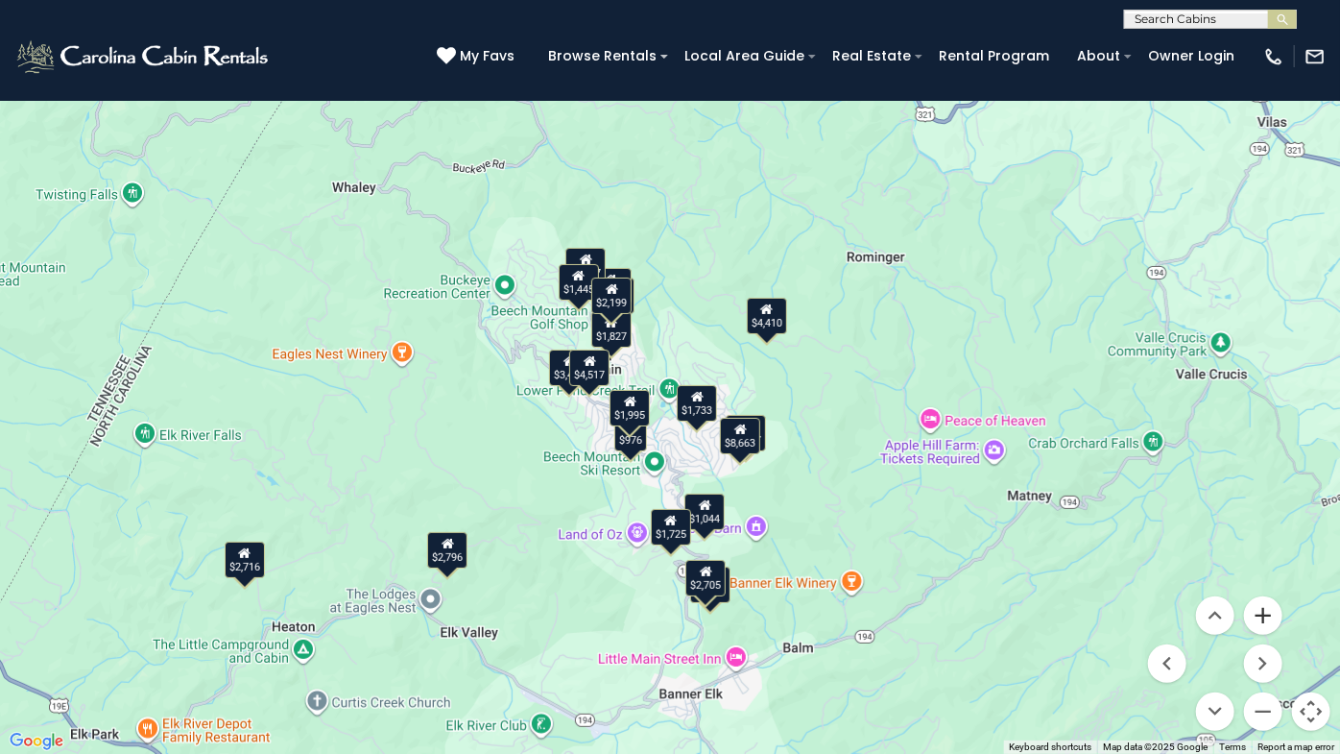
click at [1262, 606] on button "Zoom in" at bounding box center [1263, 615] width 38 height 38
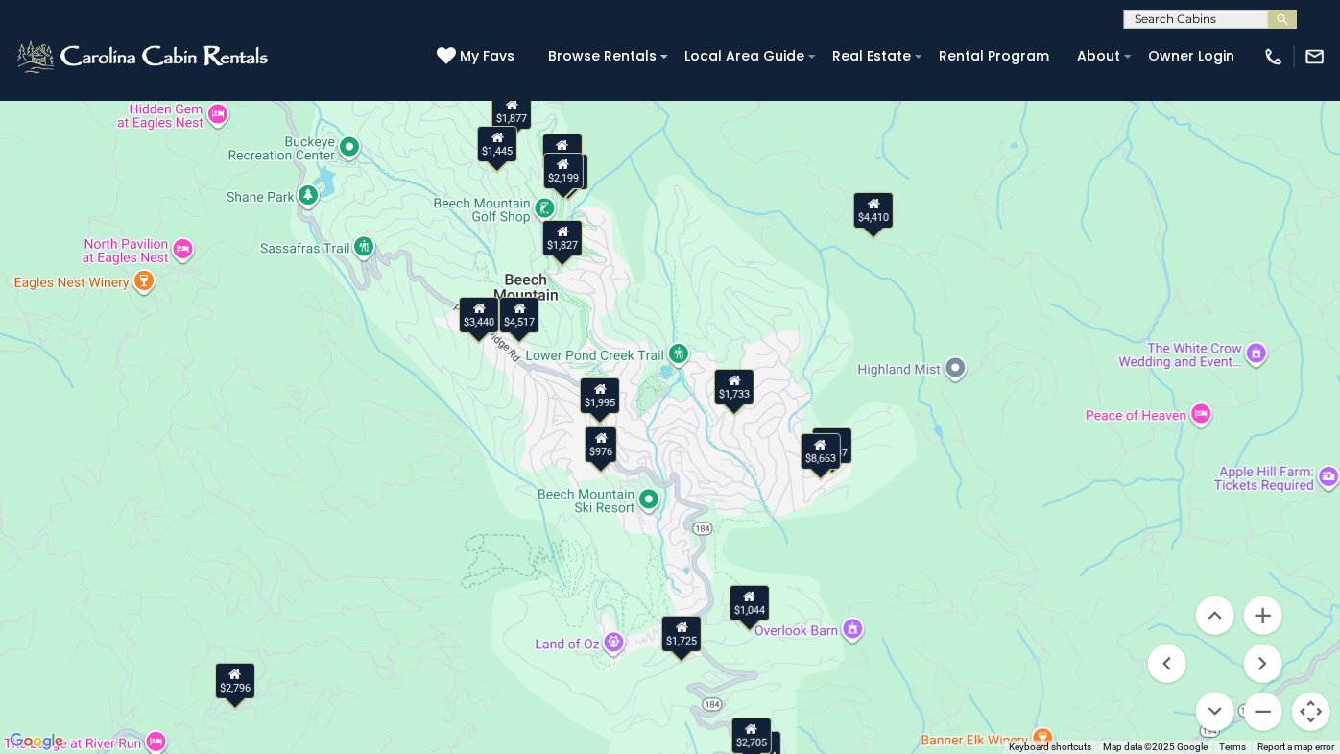
drag, startPoint x: 1019, startPoint y: 581, endPoint x: 1002, endPoint y: 475, distance: 106.9
click at [1028, 524] on div "$5,546 $4,410 $4,517 $1,877 $1,445 $2,199 $4,472 $3,440 $976 $1,044 $2,716 $2,7…" at bounding box center [670, 377] width 1340 height 754
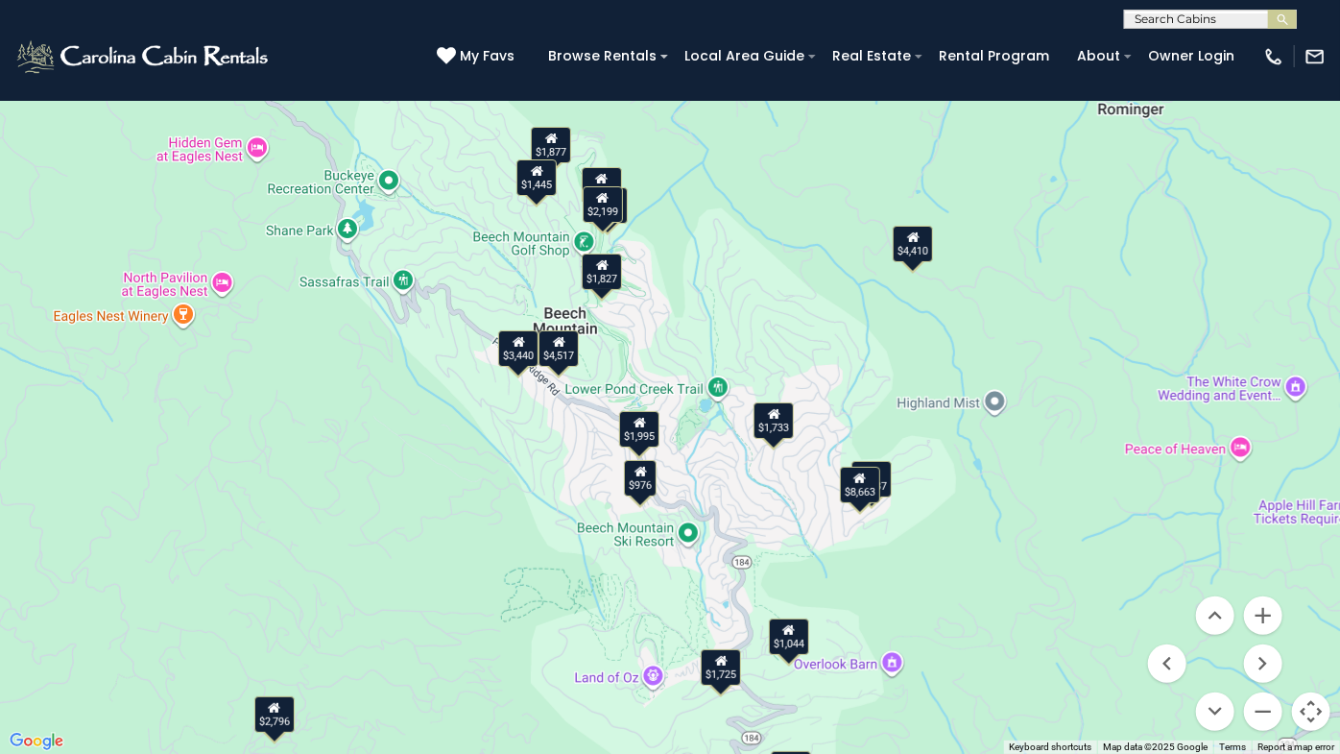
drag, startPoint x: 1015, startPoint y: 544, endPoint x: 1057, endPoint y: 578, distance: 54.0
click at [1057, 580] on div "$5,546 $4,410 $4,517 $1,877 $1,445 $2,199 $4,472 $3,440 $976 $1,044 $2,716 $2,7…" at bounding box center [670, 377] width 1340 height 754
click at [614, 200] on div "$2,199" at bounding box center [604, 203] width 40 height 36
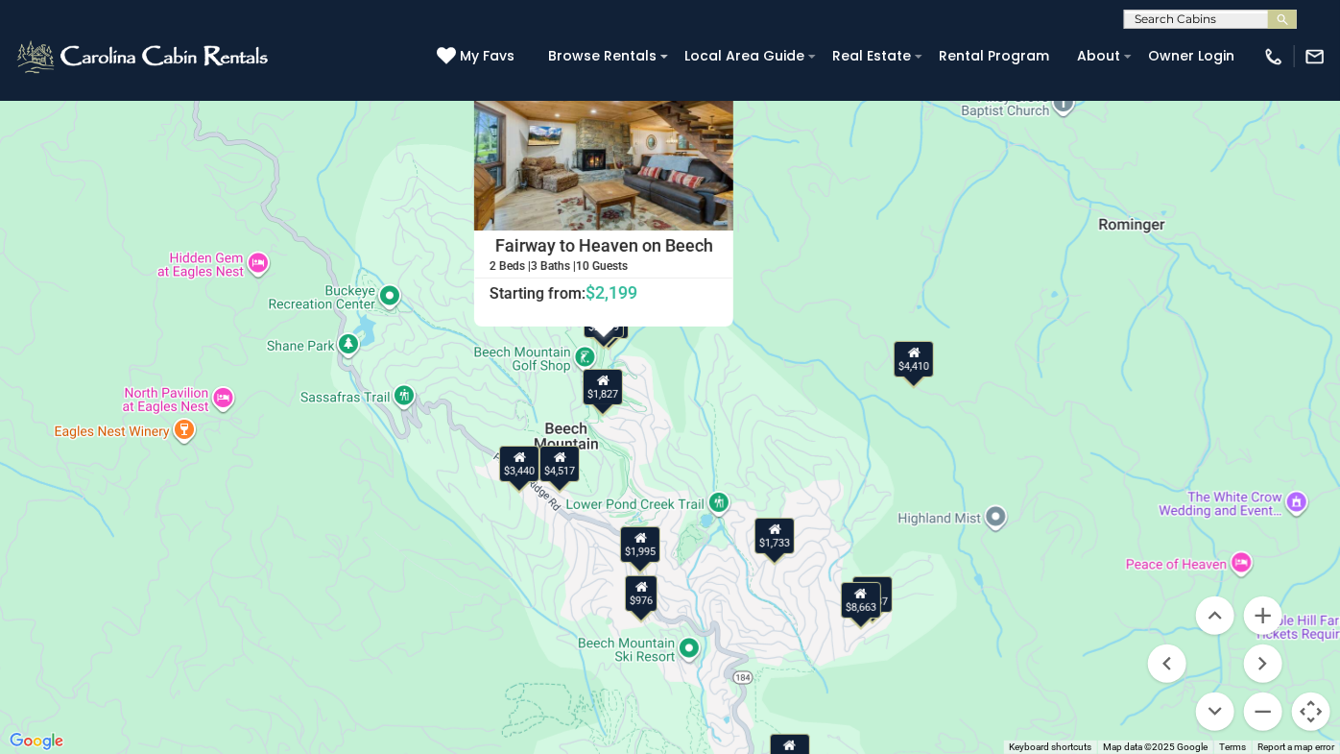
click at [714, 76] on button "Close" at bounding box center [717, 75] width 34 height 34
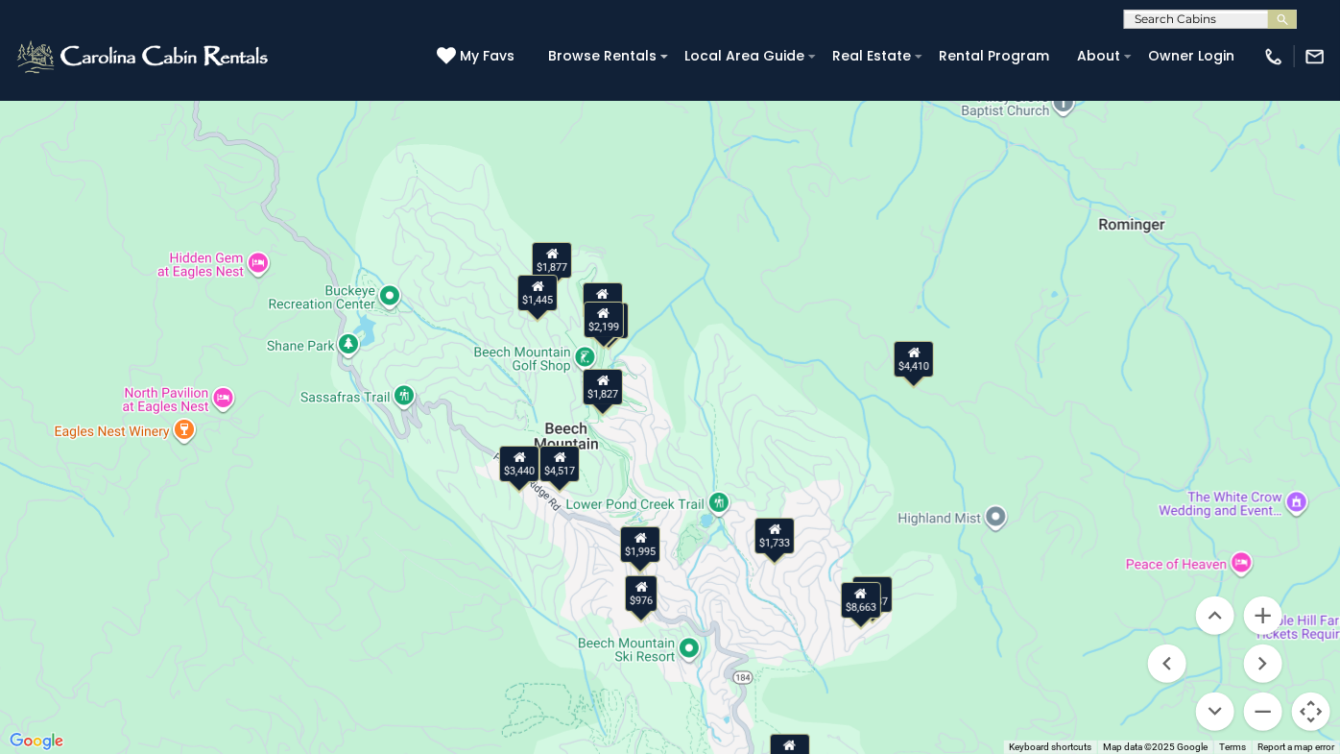
click at [564, 272] on div "$1,877" at bounding box center [552, 259] width 40 height 36
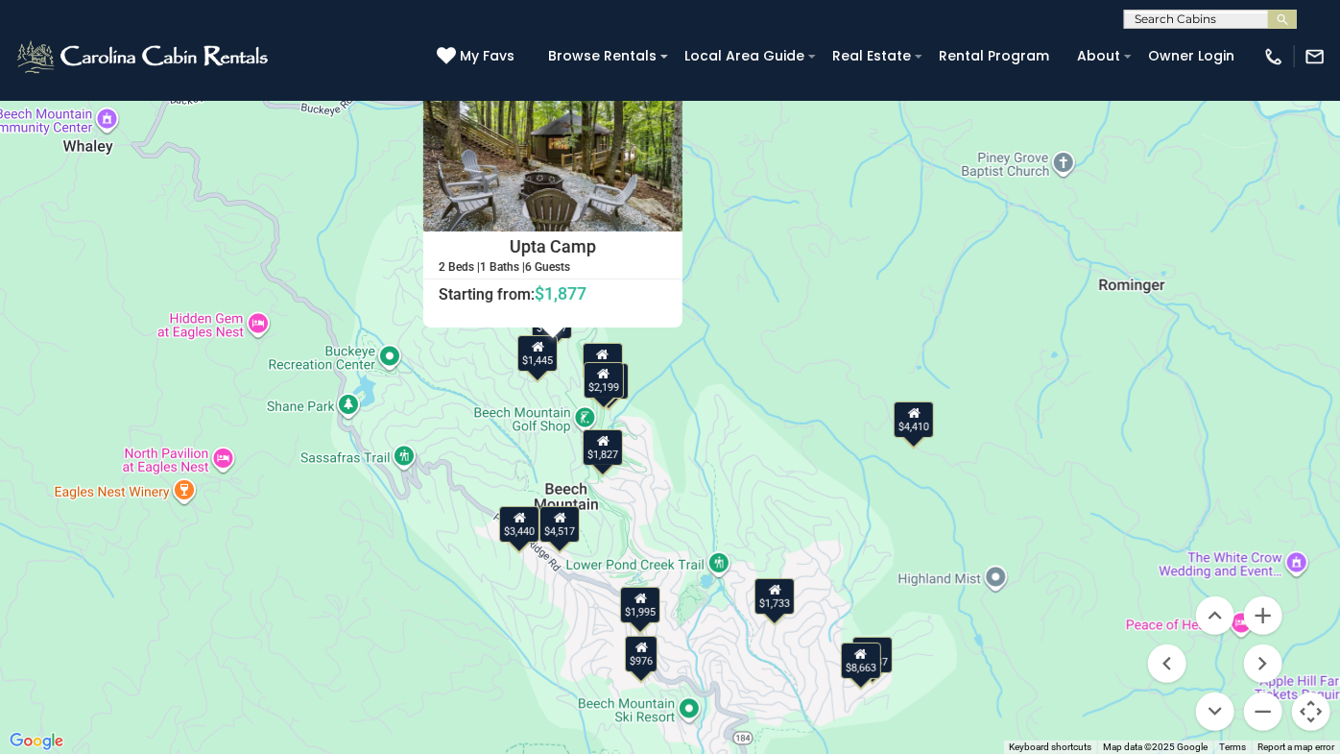
click at [653, 82] on button "Close" at bounding box center [666, 76] width 34 height 34
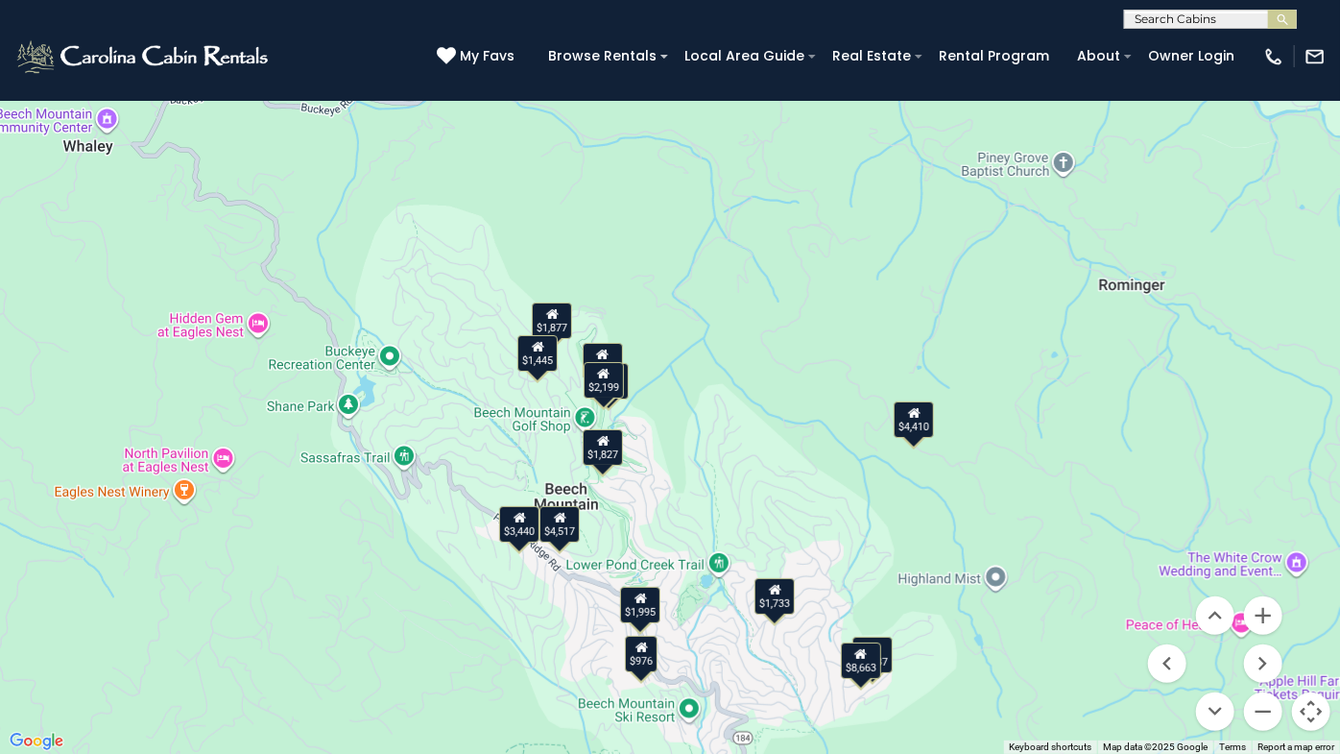
click at [555, 358] on div "$1,445" at bounding box center [537, 353] width 40 height 36
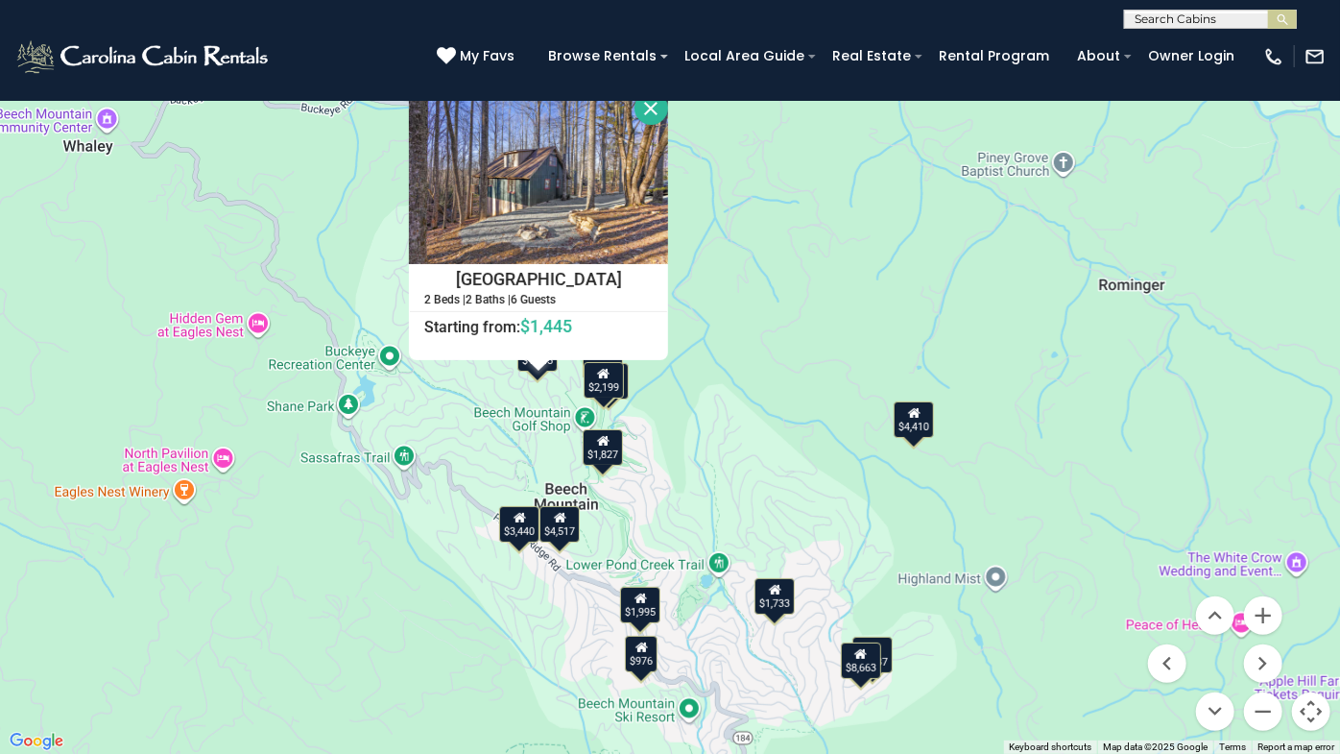
click at [646, 104] on button "Close" at bounding box center [652, 108] width 34 height 34
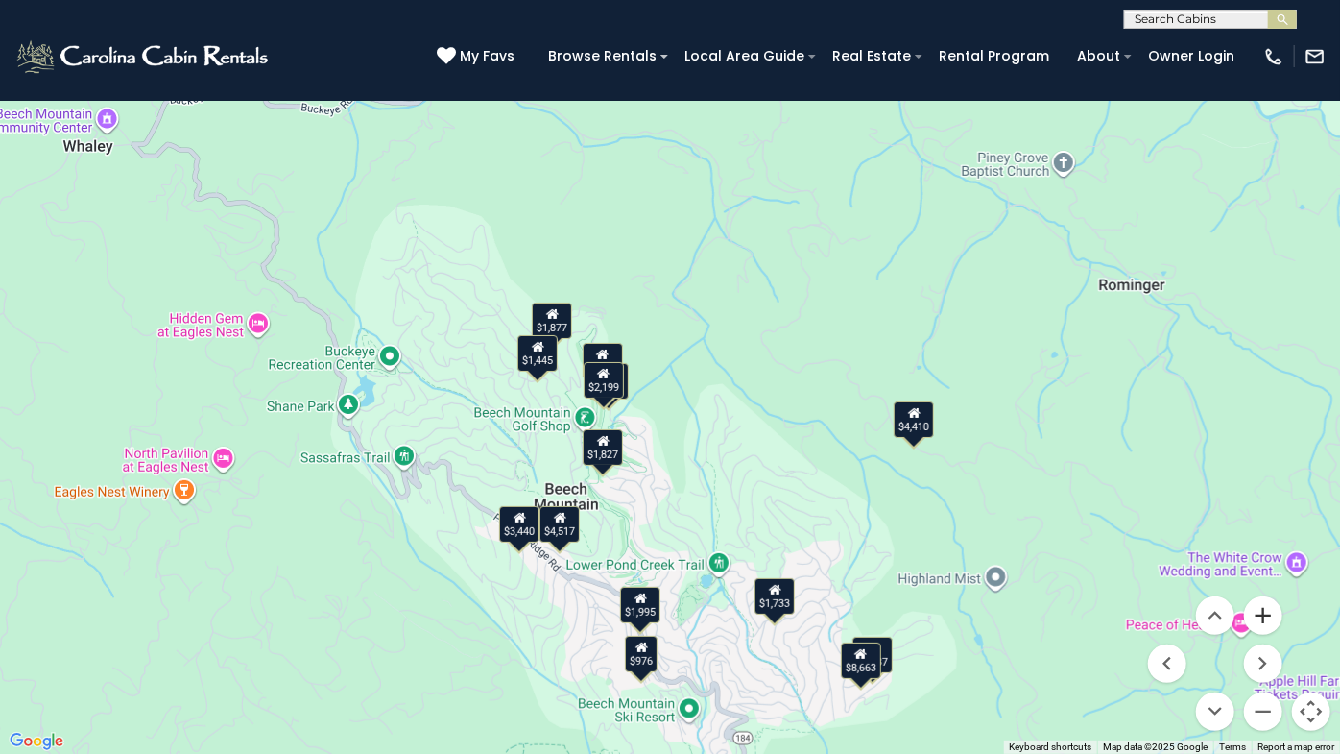
click at [1259, 606] on button "Zoom in" at bounding box center [1263, 615] width 38 height 38
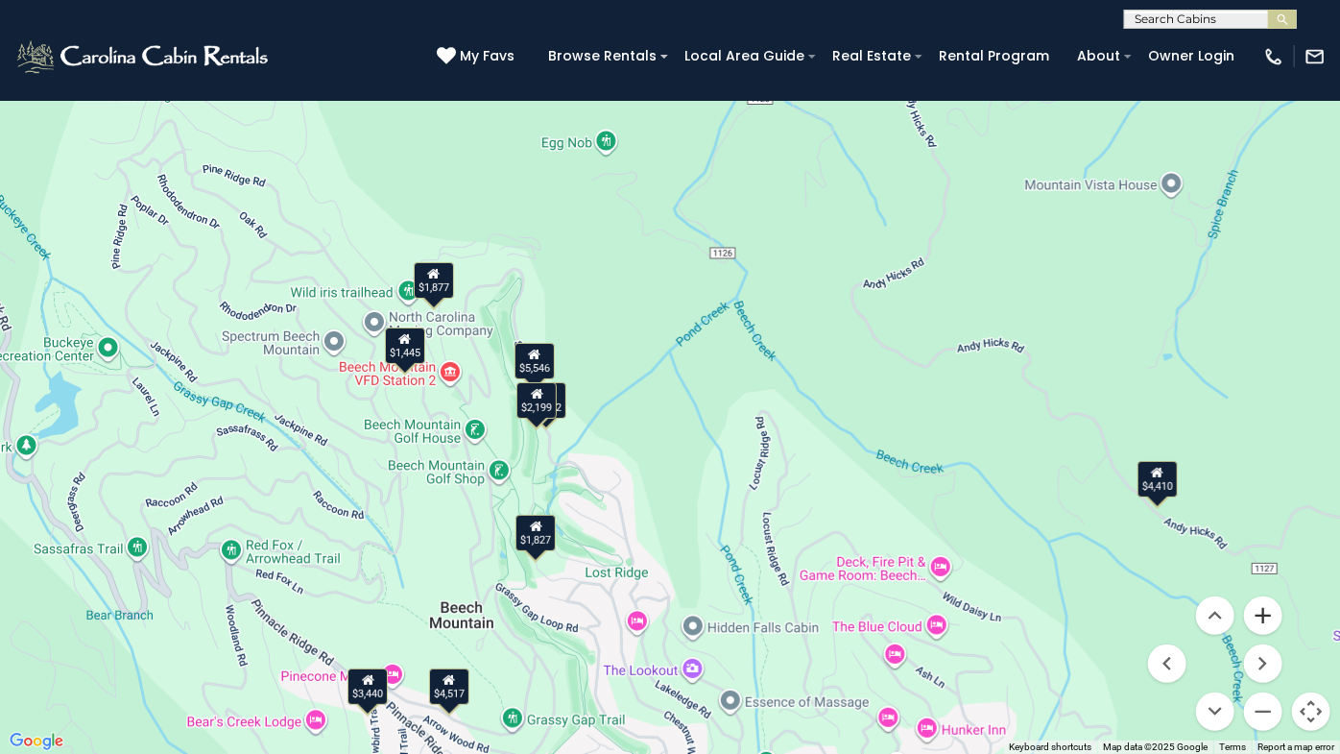
click at [1269, 606] on button "Zoom in" at bounding box center [1263, 615] width 38 height 38
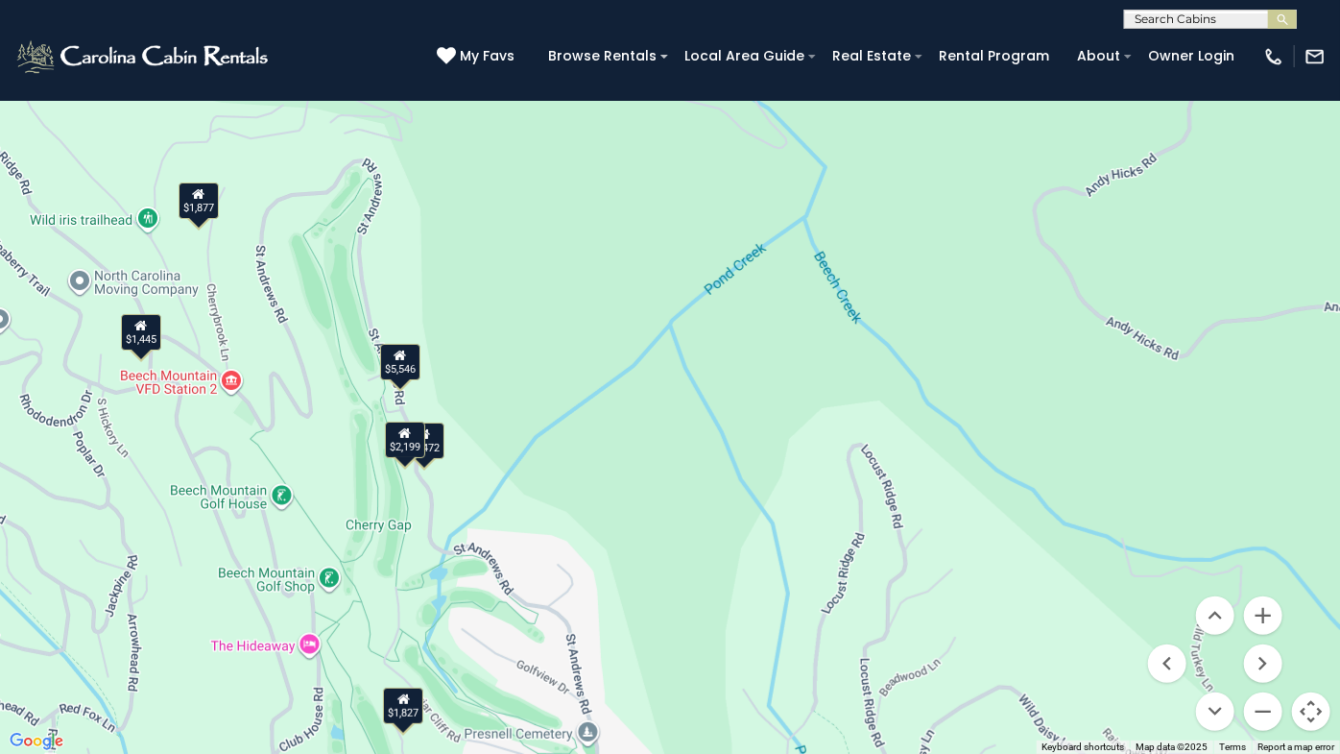
click at [436, 446] on div "$4,472" at bounding box center [424, 440] width 40 height 36
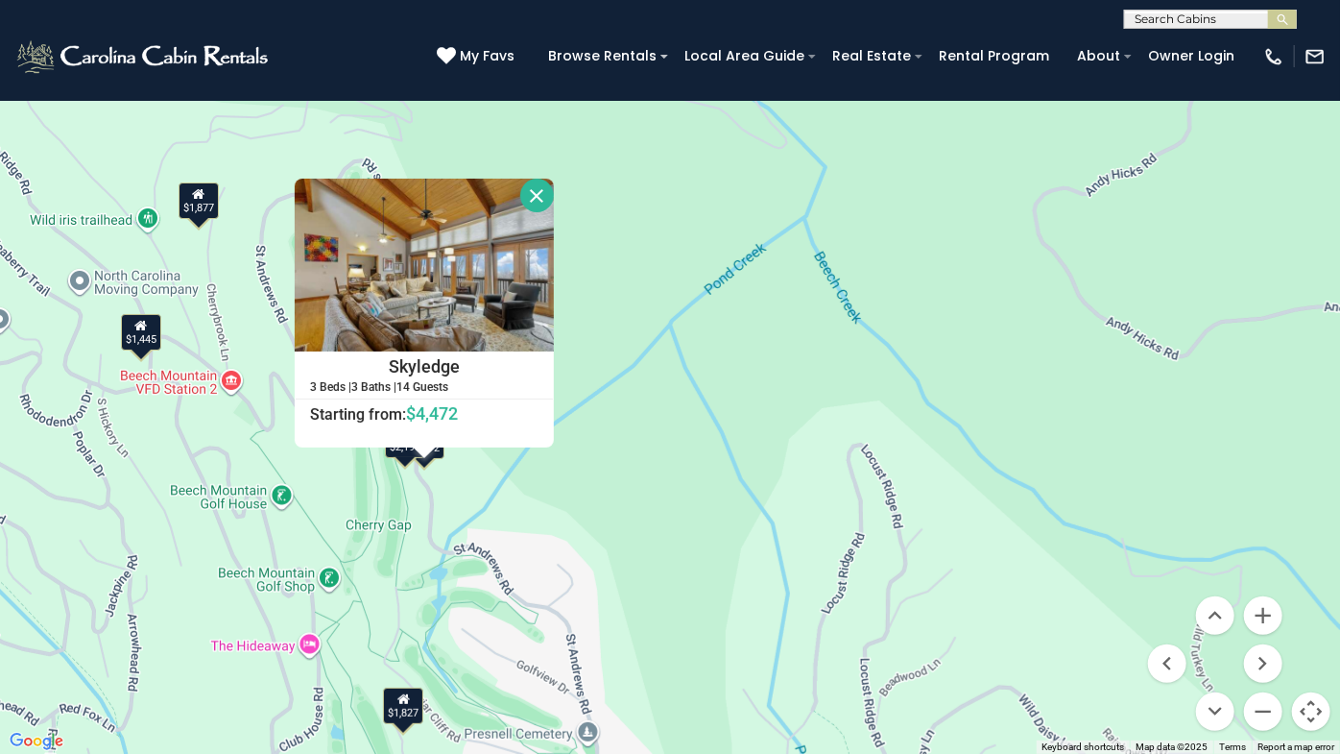
click at [540, 194] on button "Close" at bounding box center [537, 196] width 34 height 34
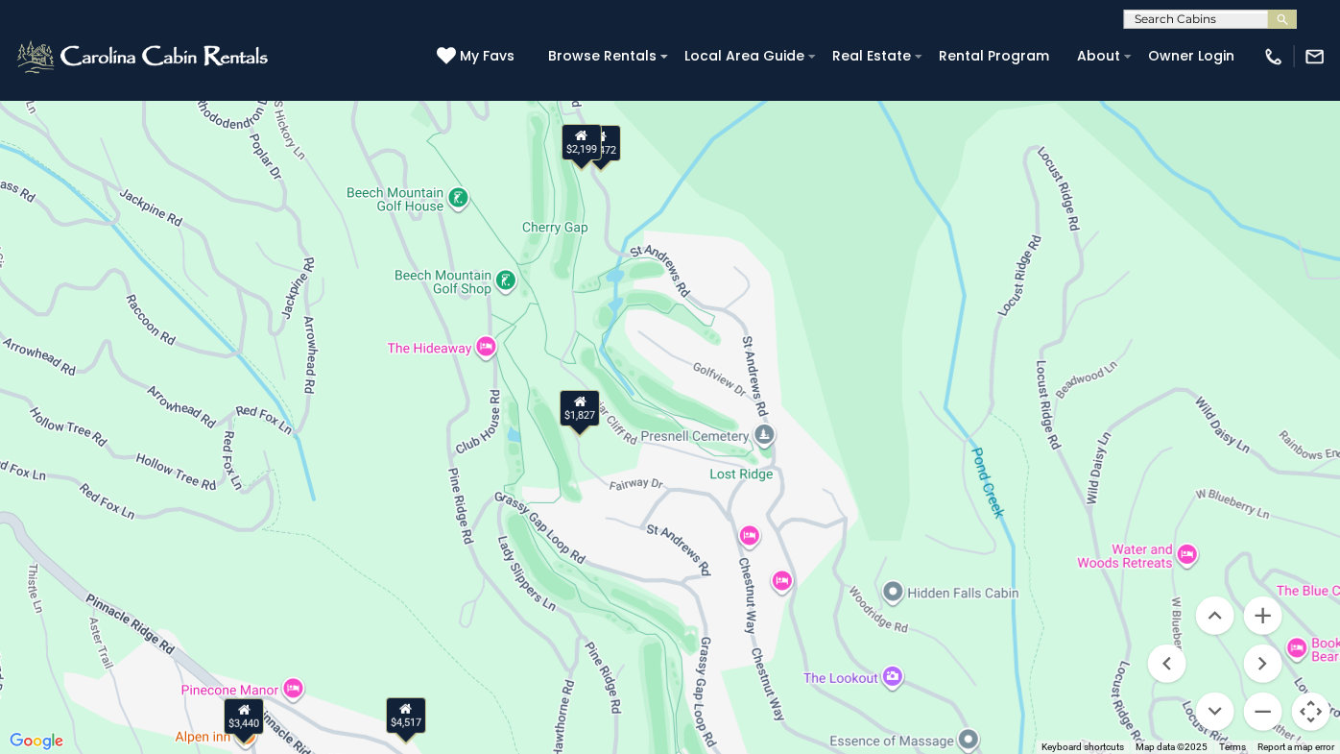
drag, startPoint x: 750, startPoint y: 511, endPoint x: 877, endPoint y: 249, distance: 291.1
click at [922, 214] on div "$5,546 $4,410 $4,517 $1,877 $1,445 $2,199 $4,472 $3,440 $976 $1,044 $2,716 $2,7…" at bounding box center [670, 377] width 1340 height 754
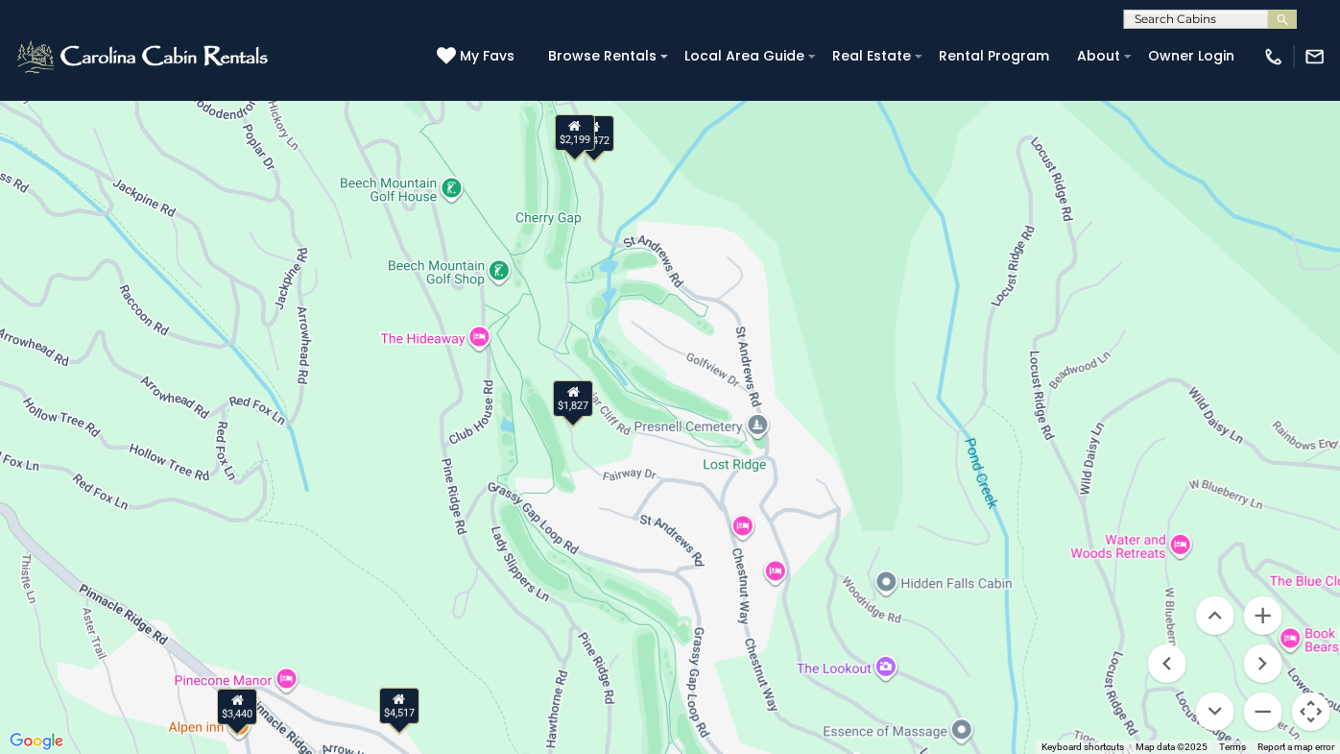
click at [584, 403] on div "$1,827" at bounding box center [573, 398] width 40 height 36
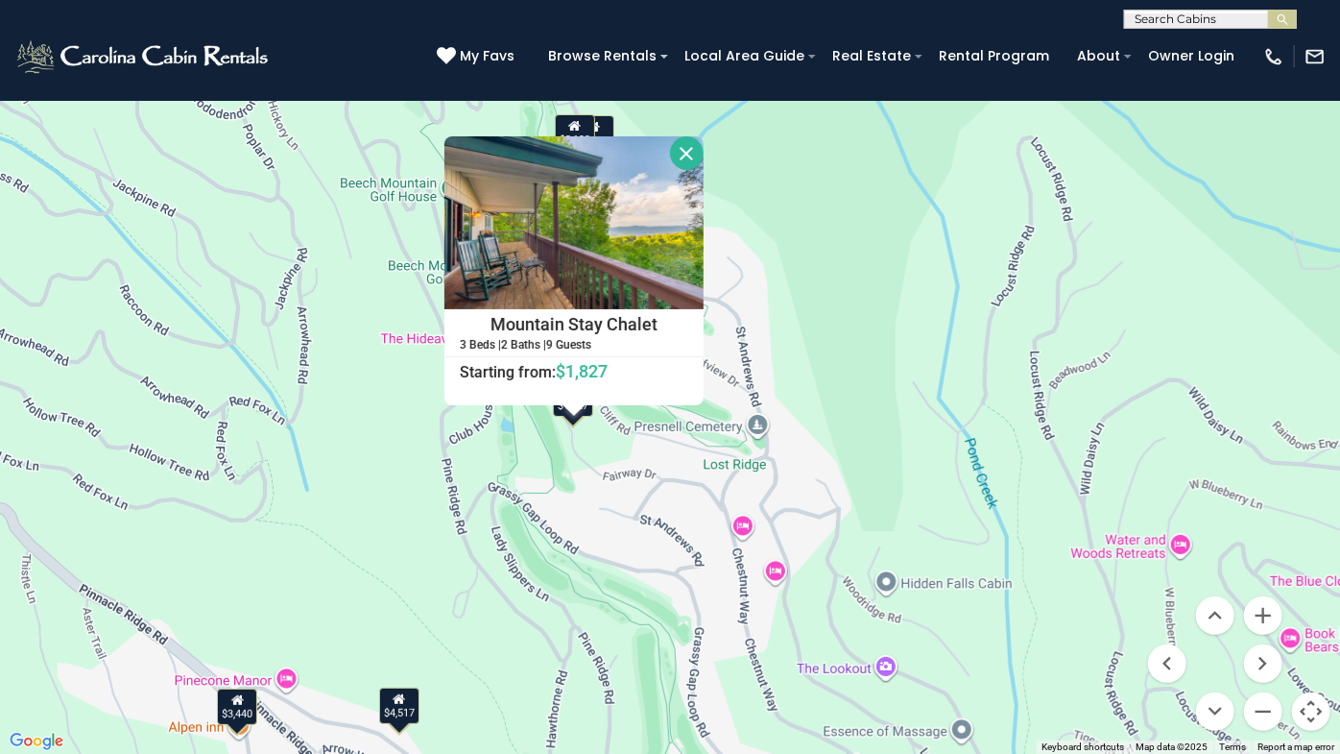
click at [682, 162] on button "Close" at bounding box center [687, 153] width 34 height 34
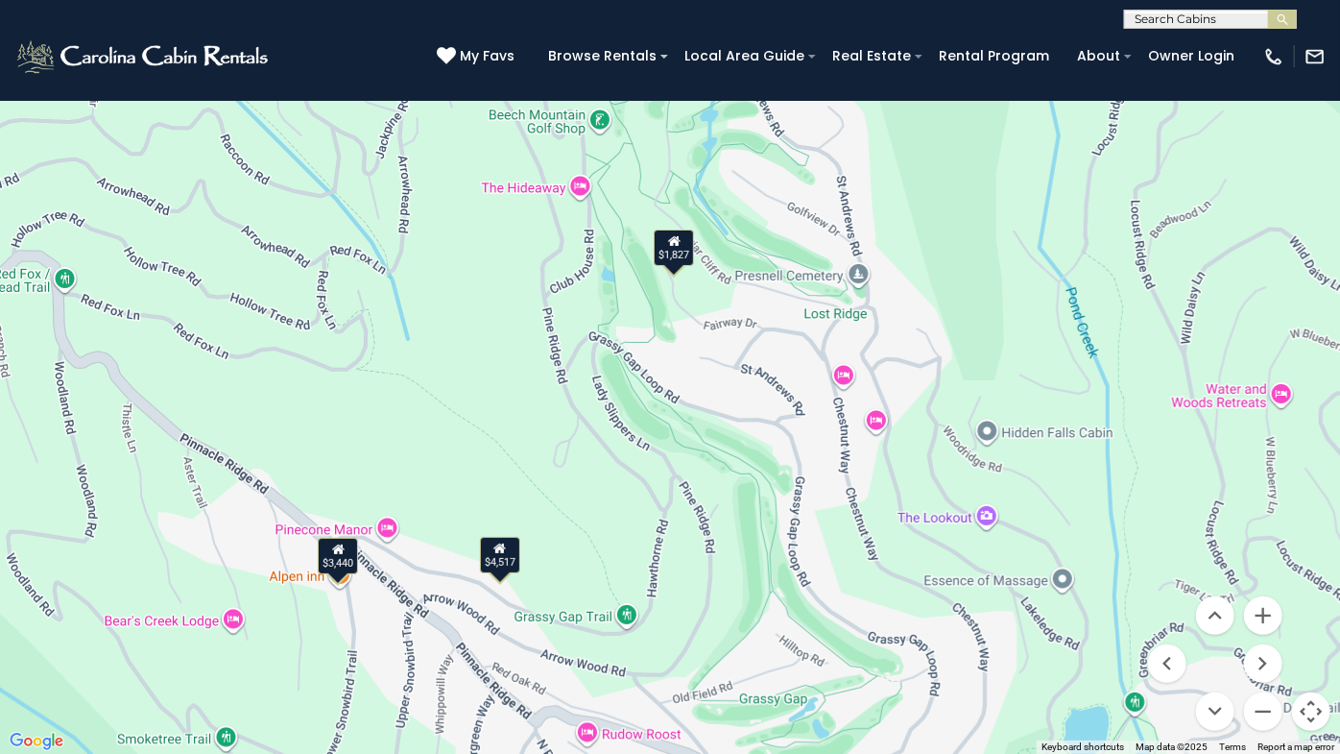
drag, startPoint x: 660, startPoint y: 510, endPoint x: 432, endPoint y: 459, distance: 234.1
click at [722, 377] on div "$5,546 $4,410 $4,517 $1,877 $1,445 $2,199 $4,472 $3,440 $976 $1,044 $2,716 $2,7…" at bounding box center [670, 377] width 1340 height 754
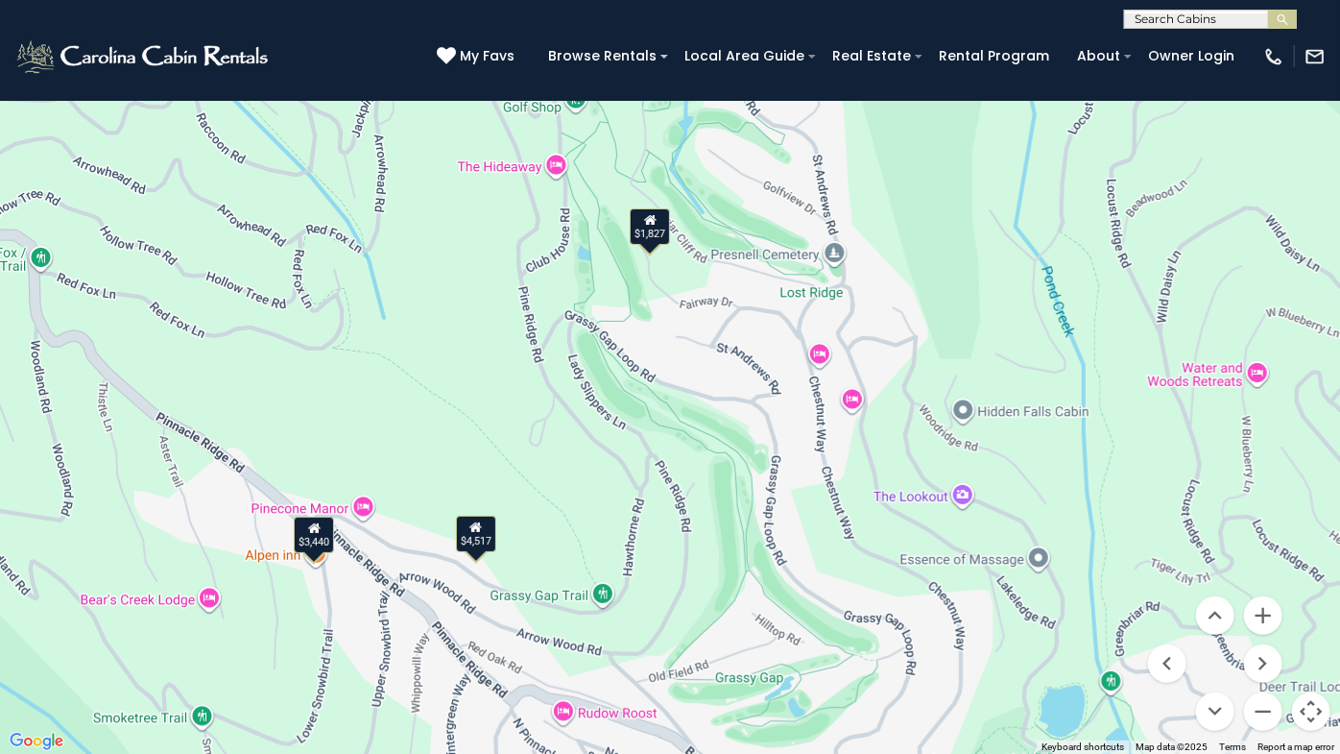
click at [653, 233] on div "$1,827" at bounding box center [650, 226] width 40 height 36
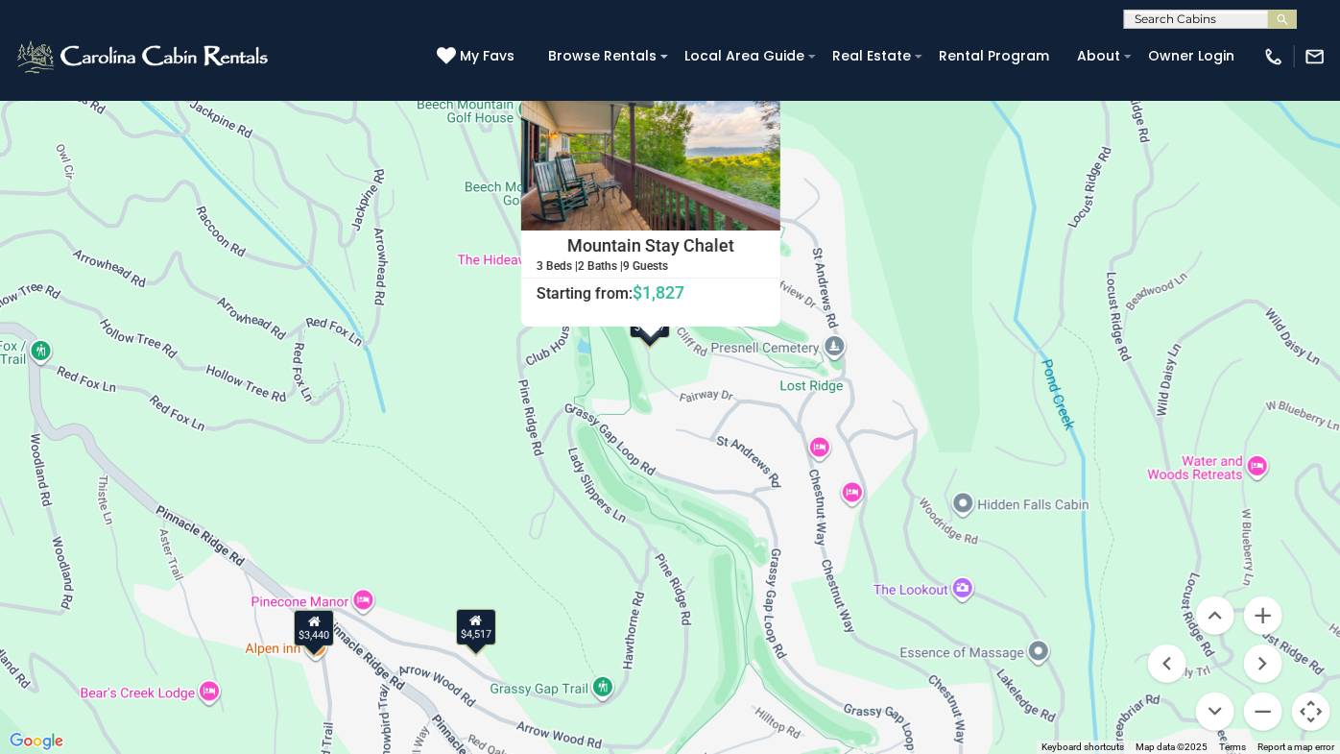
click at [761, 86] on button "Close" at bounding box center [764, 75] width 34 height 34
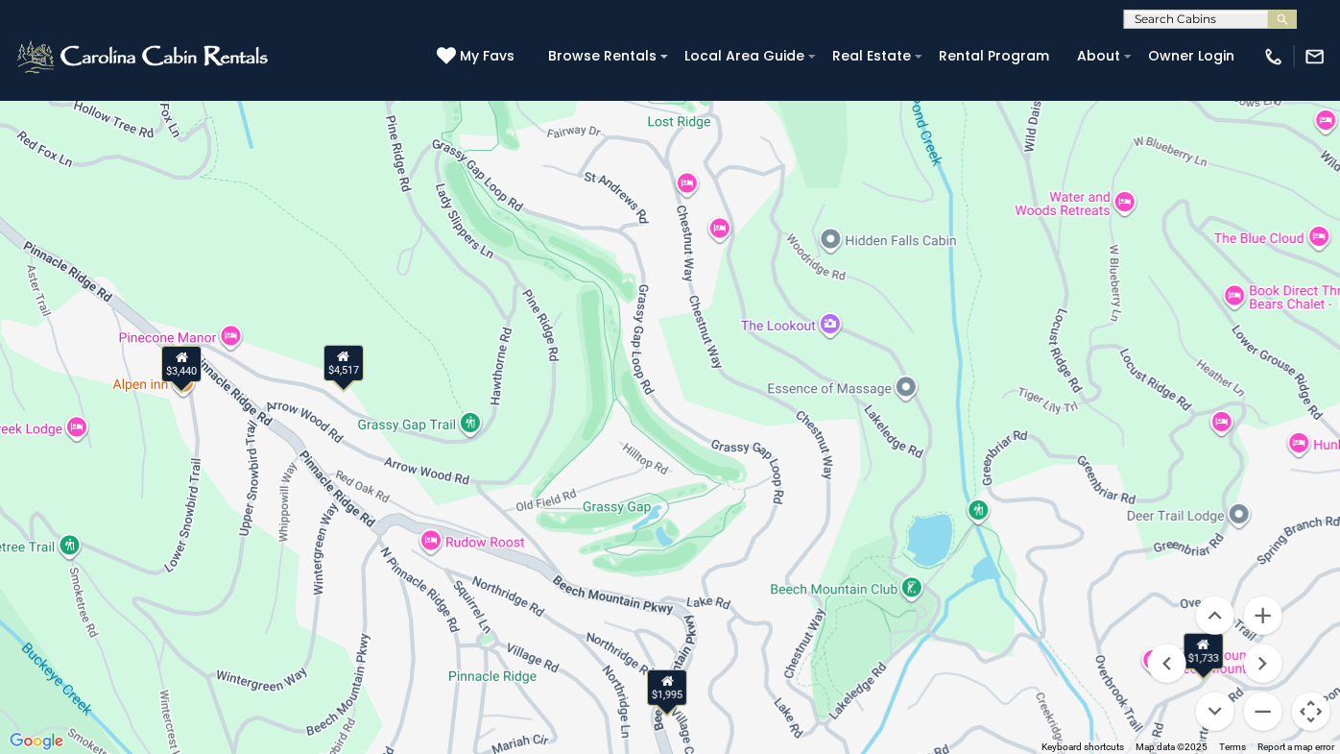
drag, startPoint x: 608, startPoint y: 660, endPoint x: 473, endPoint y: 394, distance: 298.8
click at [473, 394] on div "$5,546 $4,410 $4,517 $1,877 $1,445 $2,199 $4,472 $3,440 $976 $1,044 $2,716 $2,7…" at bounding box center [670, 377] width 1340 height 754
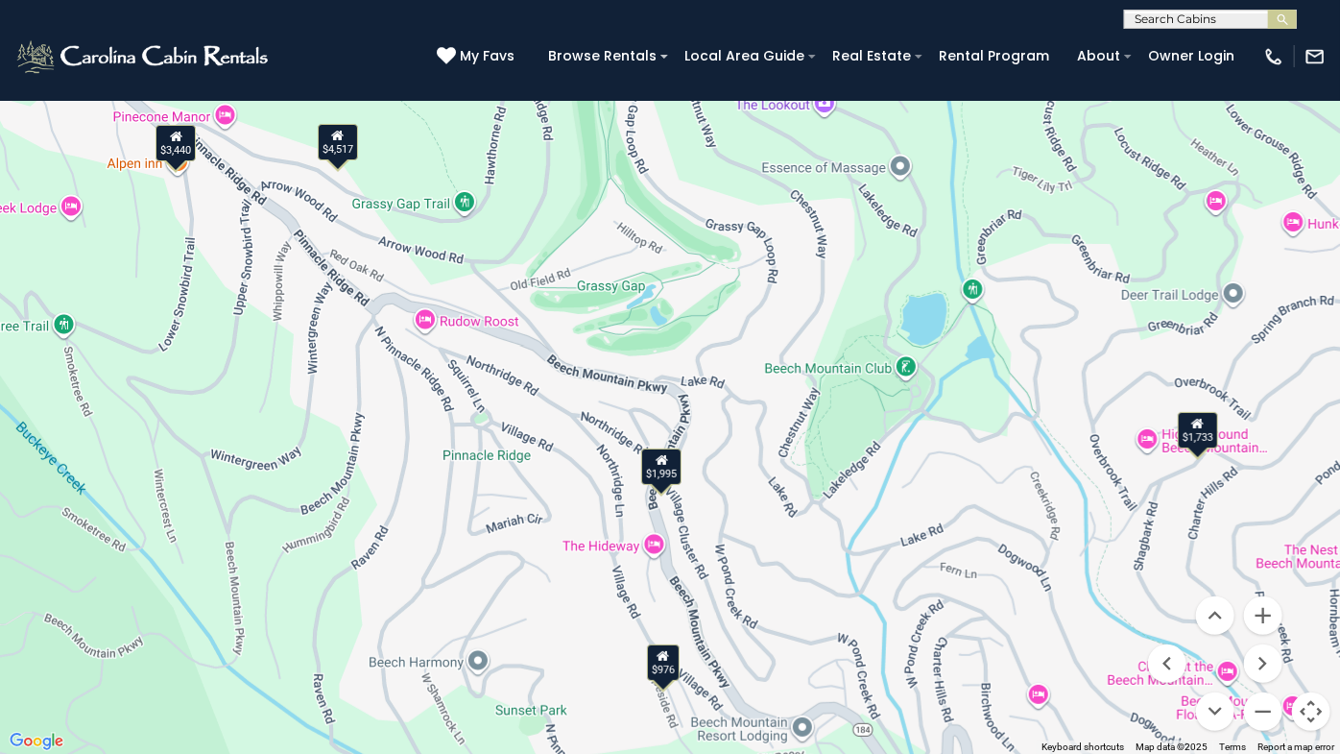
drag, startPoint x: 876, startPoint y: 650, endPoint x: 958, endPoint y: 415, distance: 249.3
click at [877, 424] on div "$5,546 $4,410 $4,517 $1,877 $1,445 $2,199 $4,472 $3,440 $976 $1,044 $2,716 $2,7…" at bounding box center [670, 377] width 1340 height 754
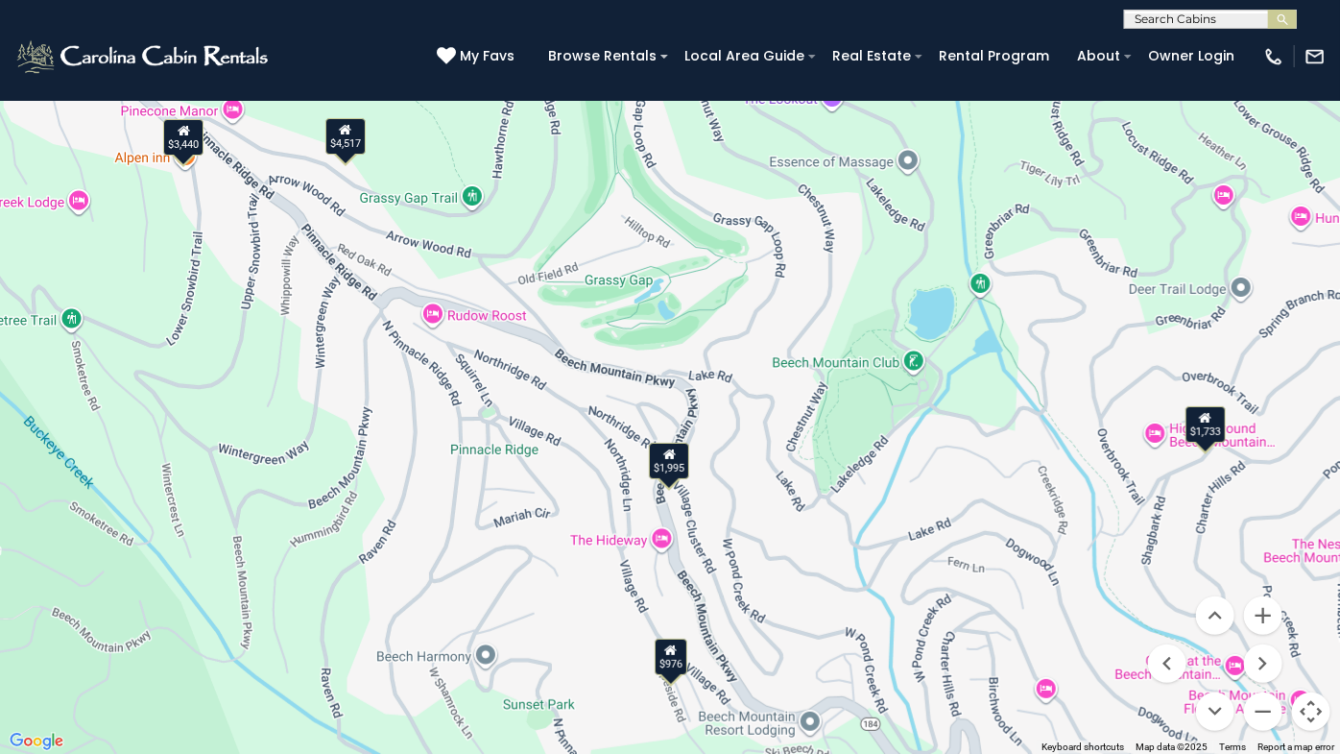
click at [1208, 434] on div "$1,733" at bounding box center [1206, 424] width 40 height 36
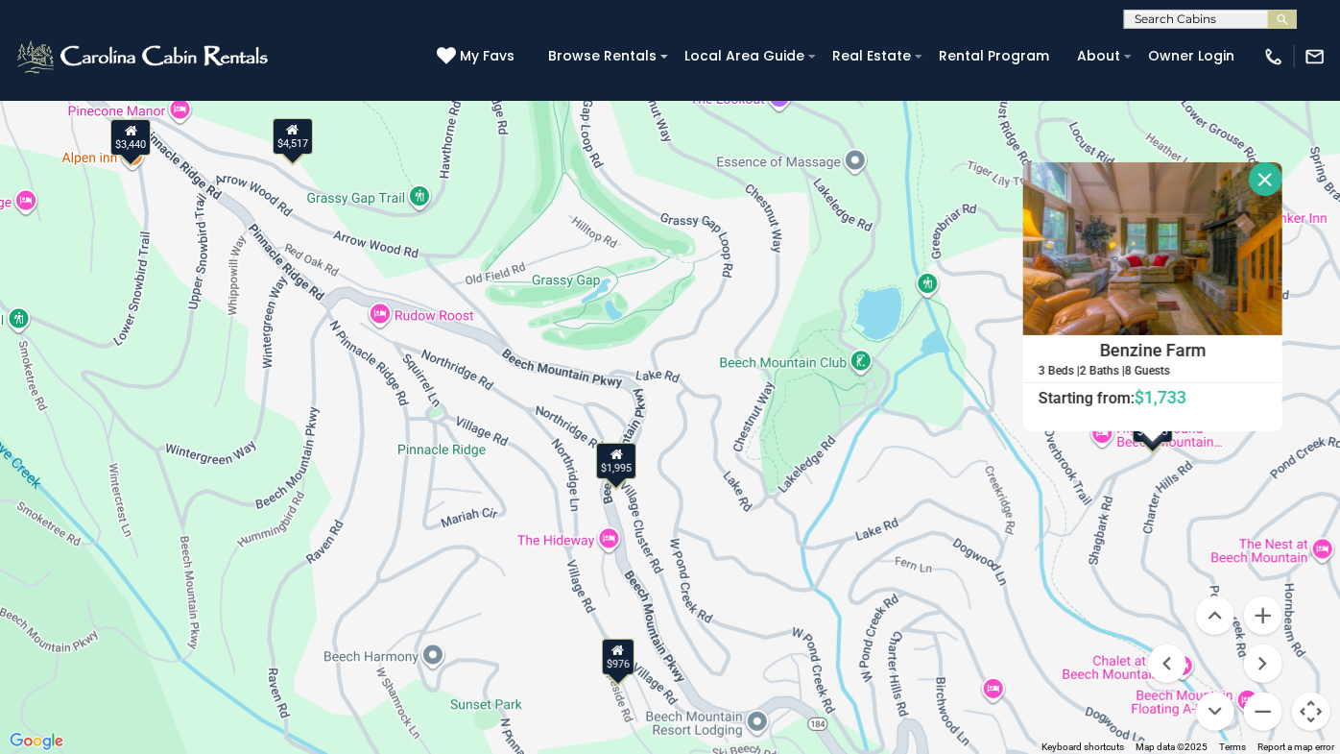
drag, startPoint x: 1261, startPoint y: 181, endPoint x: 1231, endPoint y: 193, distance: 32.8
click at [1239, 191] on div "Benzine Farm 3 Beds | 2 Baths | 8 Guests Distance from your point: %dist% %dist…" at bounding box center [1152, 296] width 259 height 269
click at [620, 470] on div "$1,995" at bounding box center [616, 461] width 40 height 36
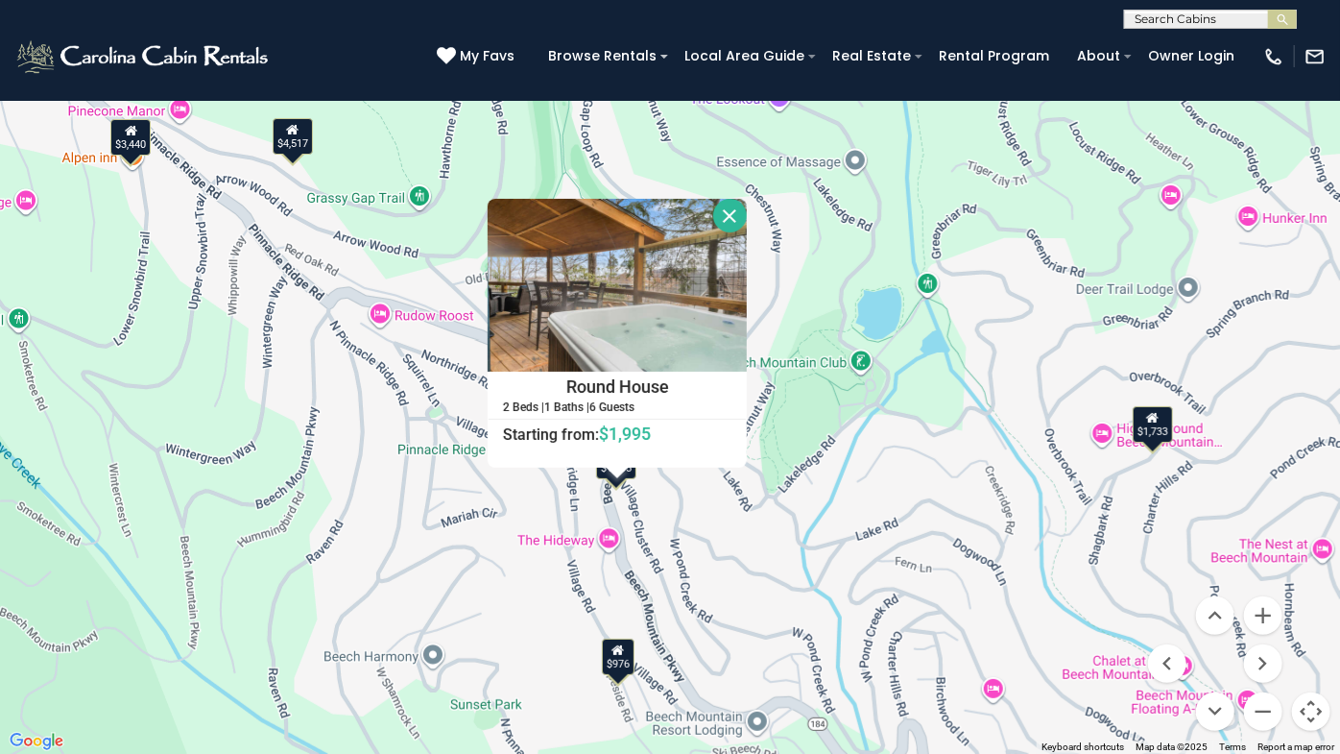
click at [623, 606] on icon at bounding box center [618, 649] width 12 height 13
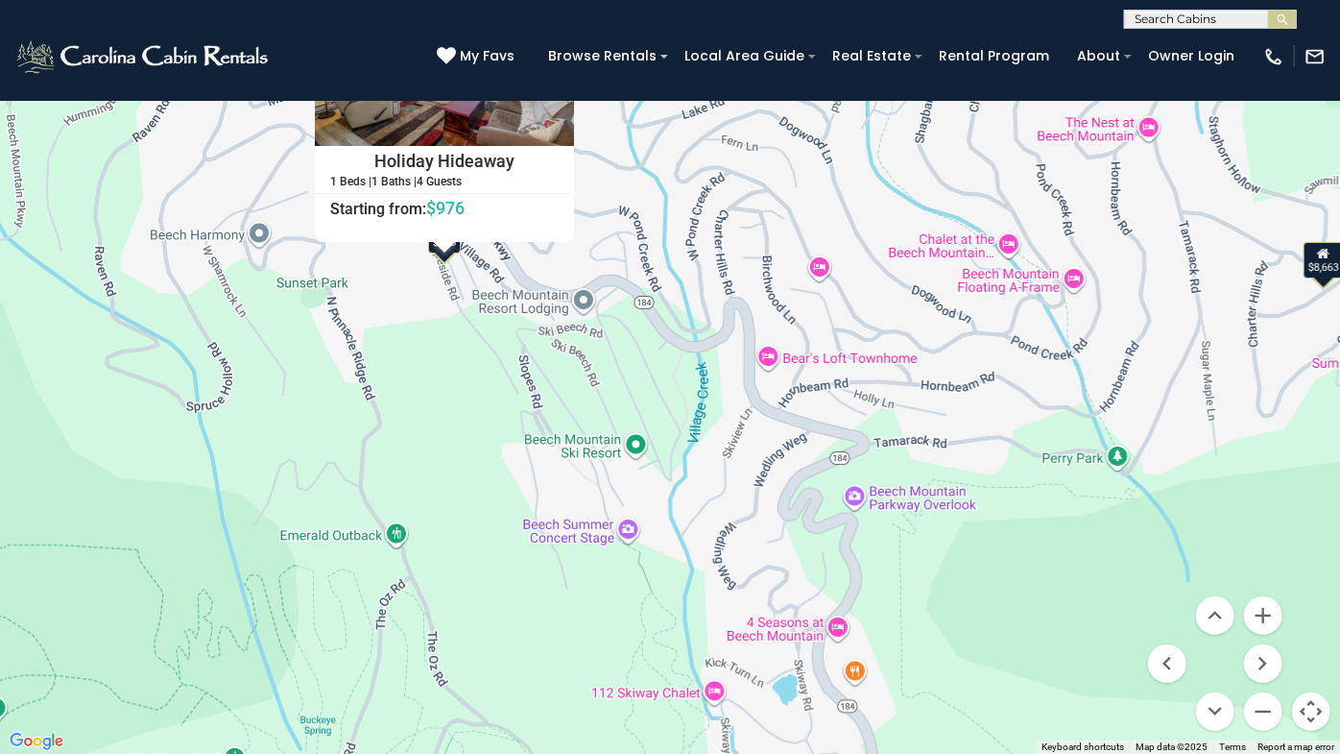
drag, startPoint x: 965, startPoint y: 619, endPoint x: 793, endPoint y: 198, distance: 455.1
click at [793, 198] on div "$5,546 $4,410 $4,517 $1,877 $1,445 $2,199 $4,472 $3,440 $976 $1,044 $2,716 $2,7…" at bounding box center [670, 377] width 1340 height 754
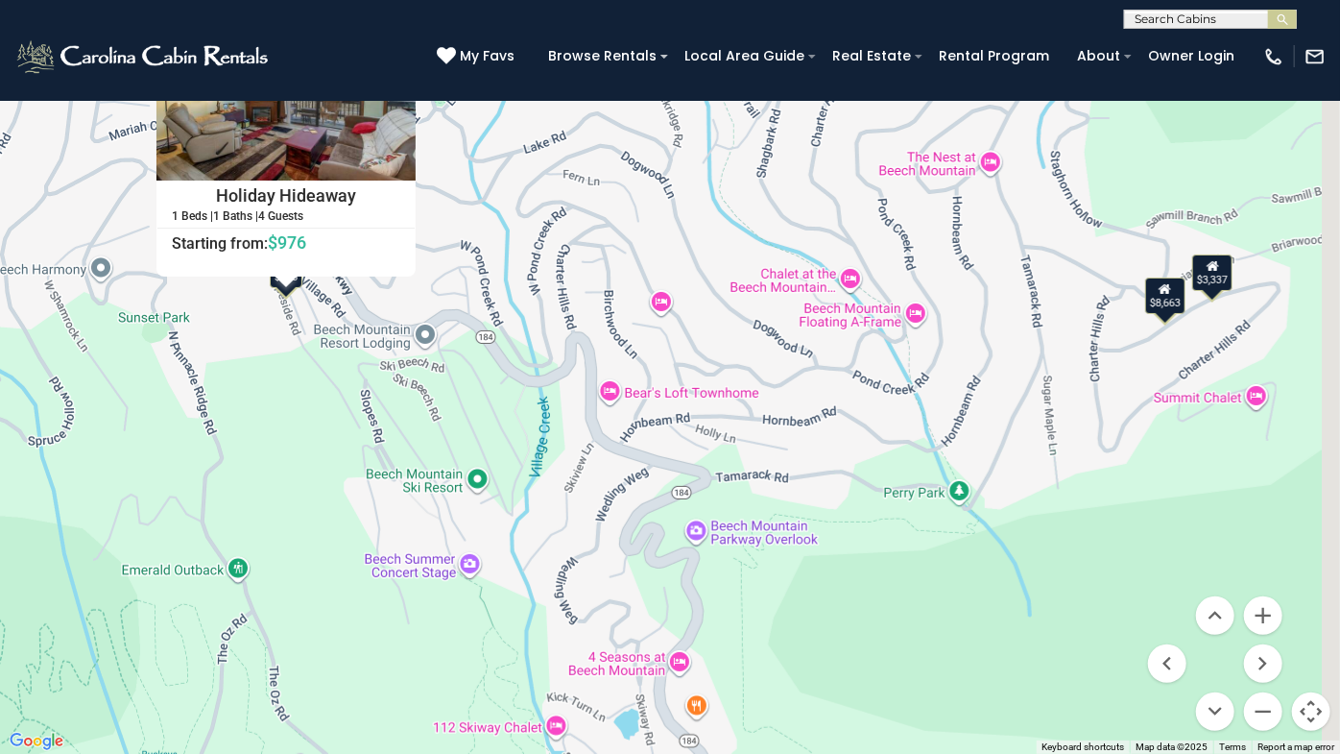
drag, startPoint x: 1106, startPoint y: 420, endPoint x: 796, endPoint y: 562, distance: 340.7
click at [798, 561] on div "$5,546 $4,410 $4,517 $1,877 $1,445 $2,199 $4,472 $3,440 $976 $1,044 $2,716 $2,7…" at bounding box center [670, 377] width 1340 height 754
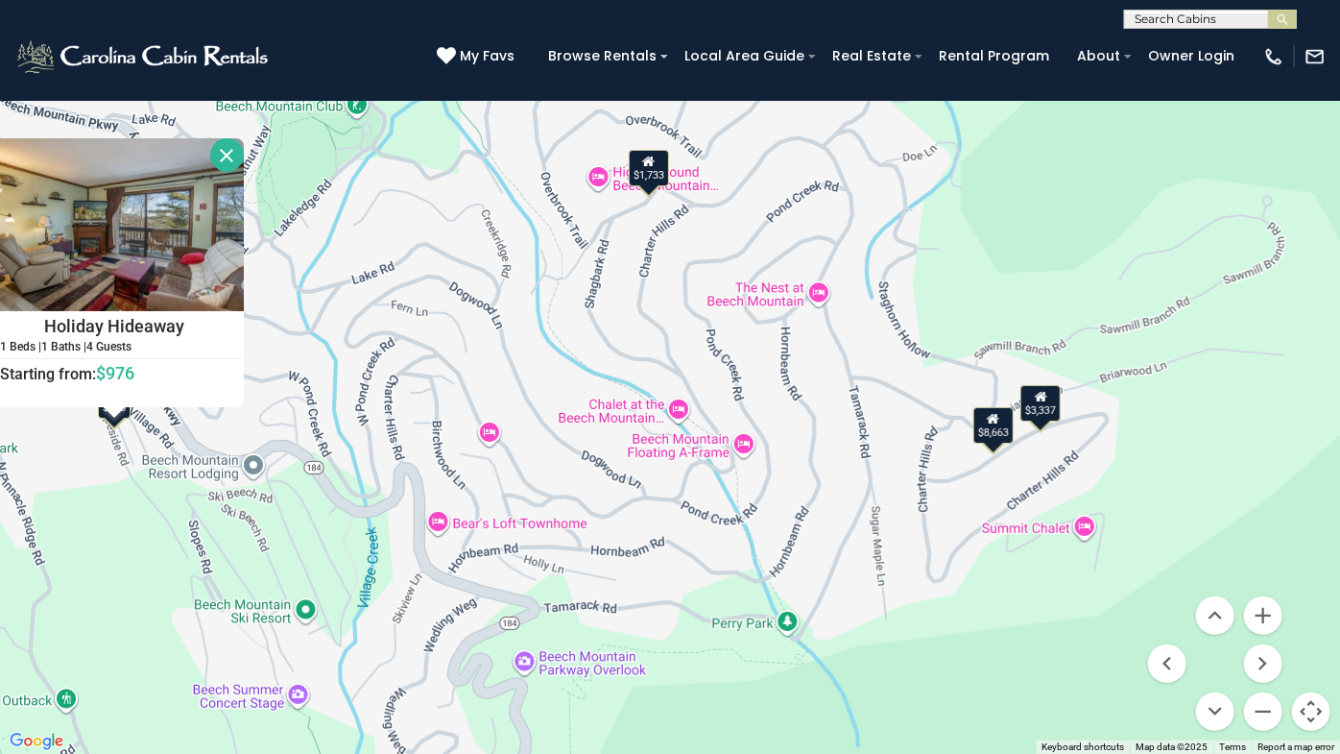
click at [1037, 400] on icon at bounding box center [1041, 396] width 12 height 13
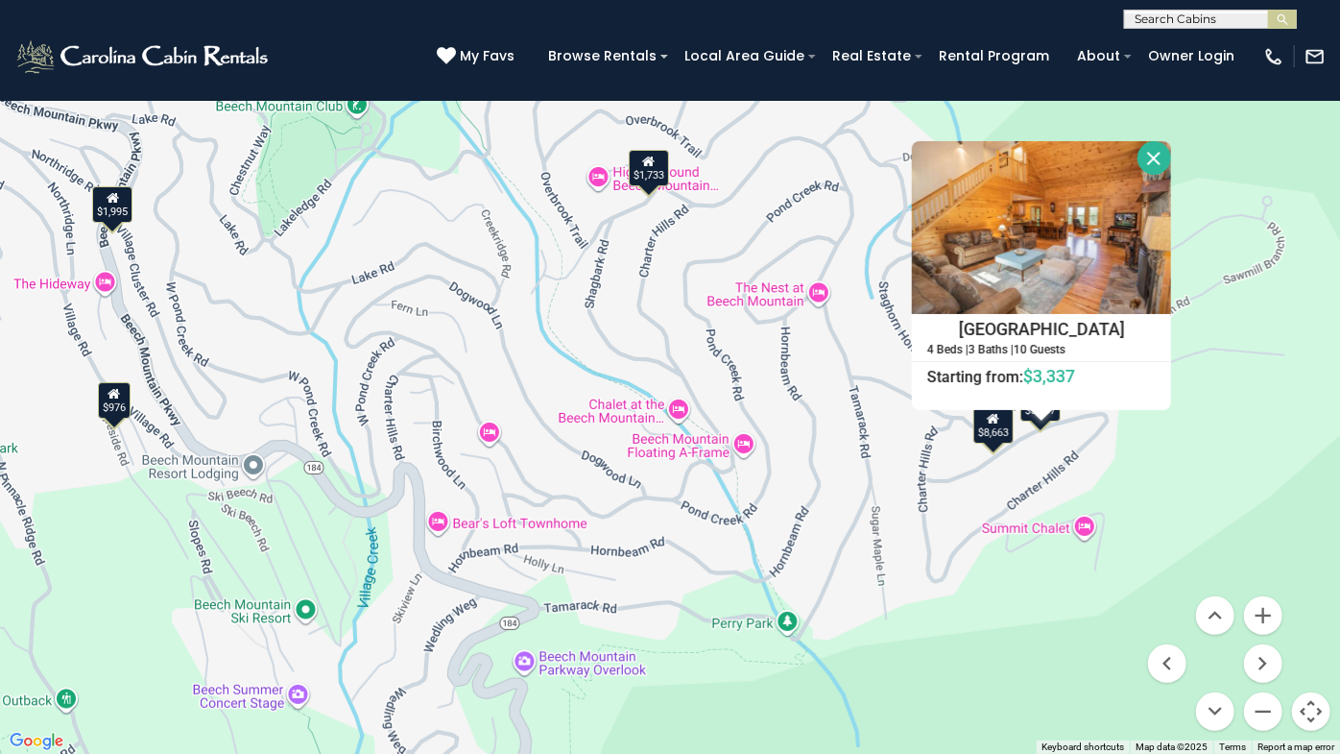
click at [1146, 163] on button "Close" at bounding box center [1155, 158] width 34 height 34
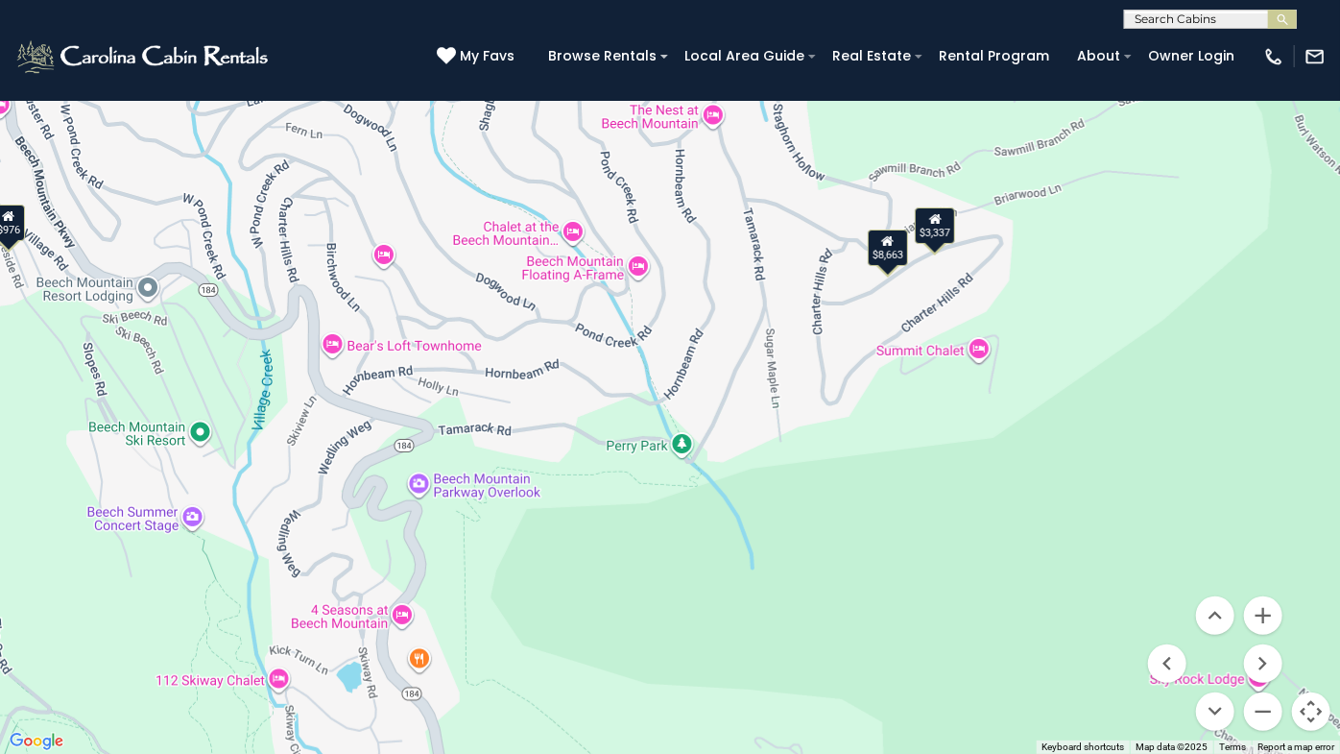
drag, startPoint x: 911, startPoint y: 360, endPoint x: 759, endPoint y: 117, distance: 286.4
click at [759, 117] on div "$5,546 $4,410 $4,517 $1,877 $1,445 $2,199 $4,472 $3,440 $976 $1,044 $2,716 $2,7…" at bounding box center [670, 377] width 1340 height 754
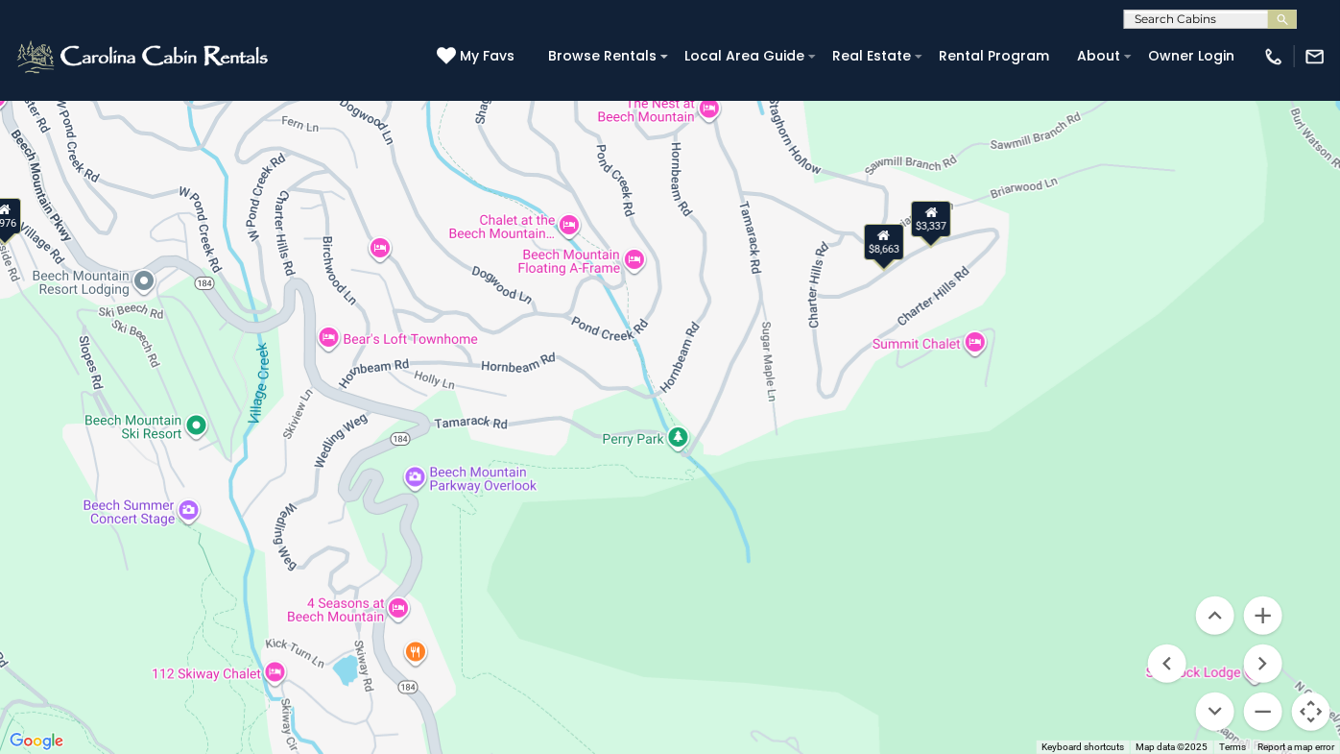
click at [932, 234] on div "$3,337" at bounding box center [931, 219] width 40 height 36
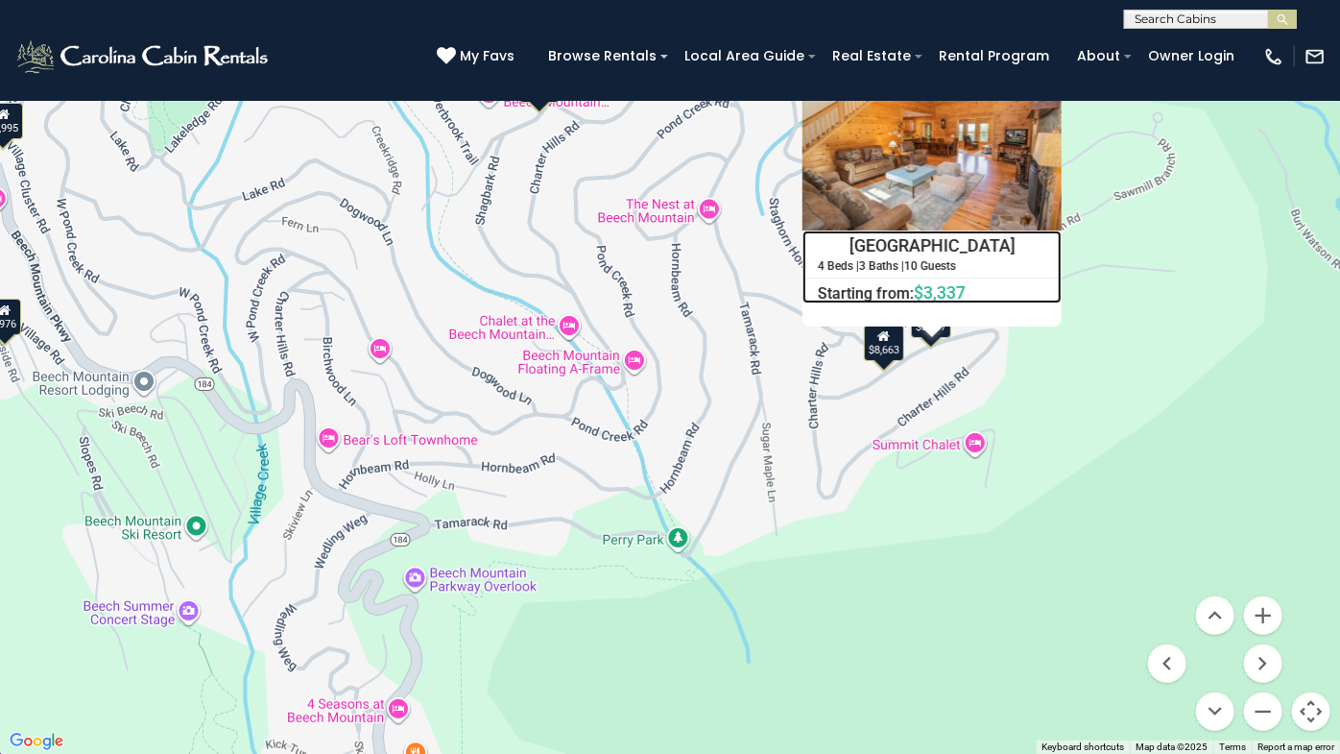
click at [949, 250] on h4 "[GEOGRAPHIC_DATA]" at bounding box center [932, 245] width 257 height 29
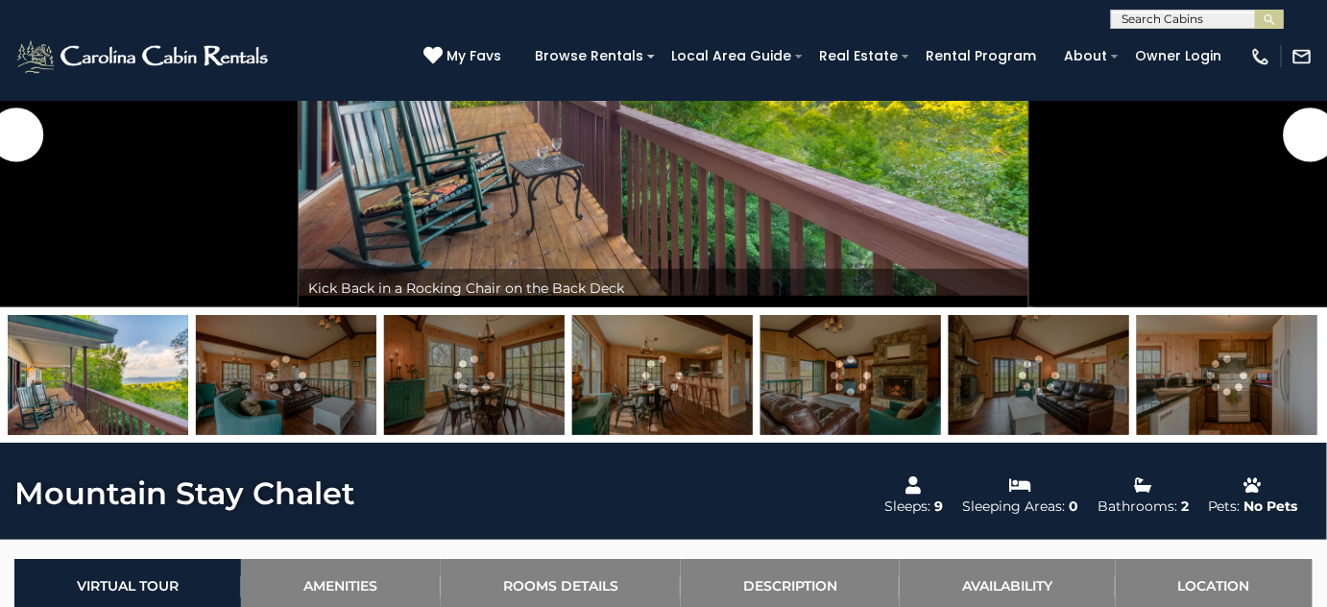
scroll to position [348, 0]
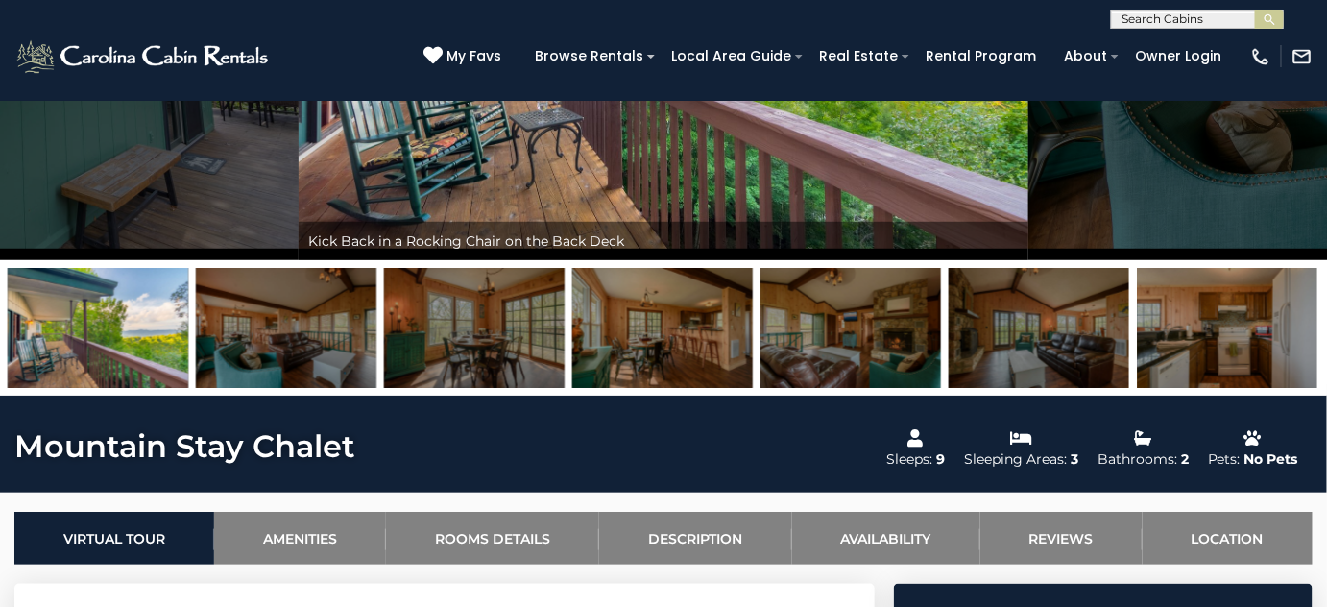
click at [1172, 356] on img at bounding box center [1227, 328] width 180 height 120
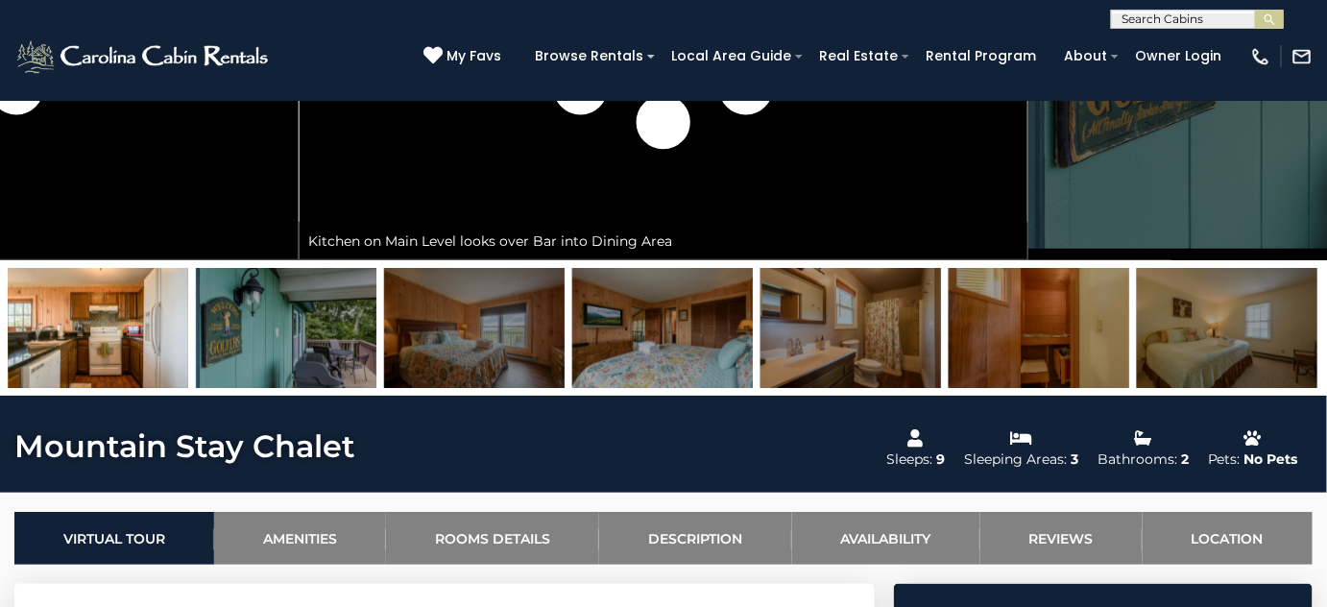
click at [504, 292] on img at bounding box center [474, 328] width 180 height 120
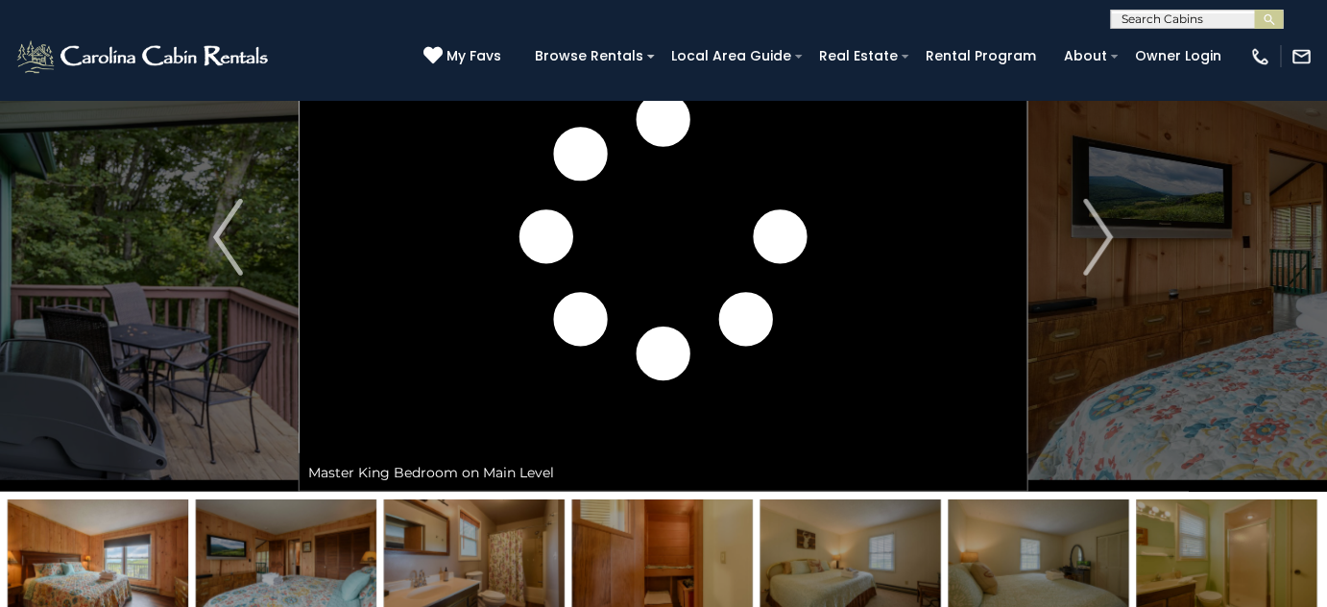
scroll to position [86, 0]
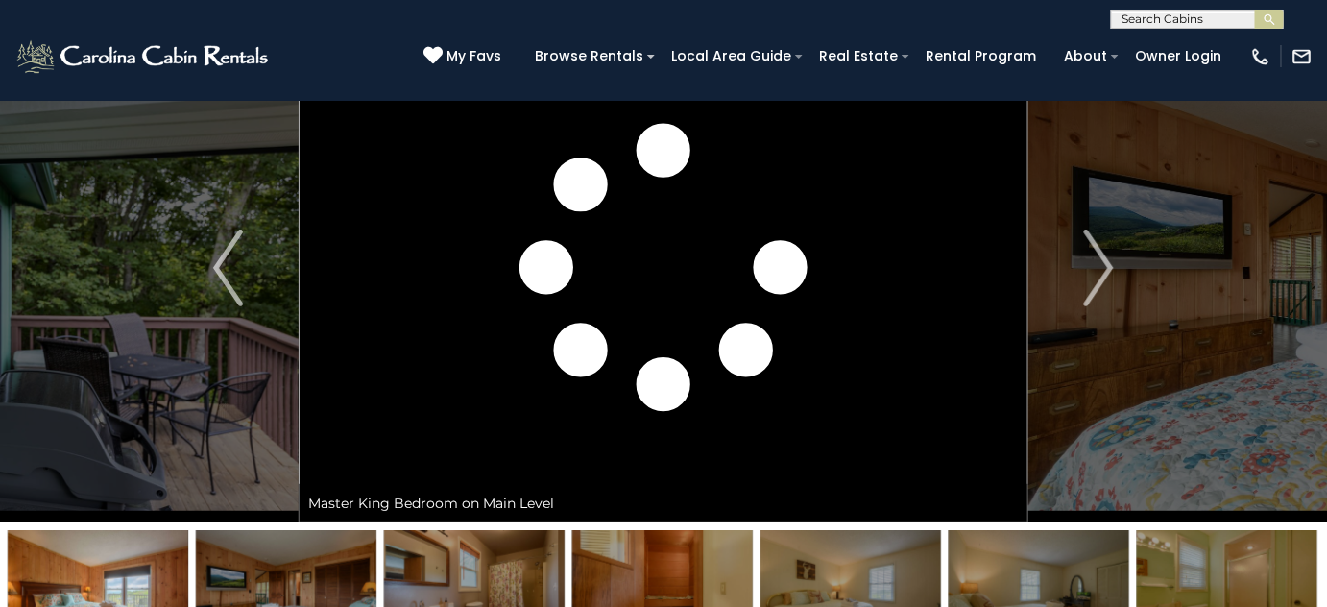
click at [366, 555] on img at bounding box center [286, 590] width 180 height 120
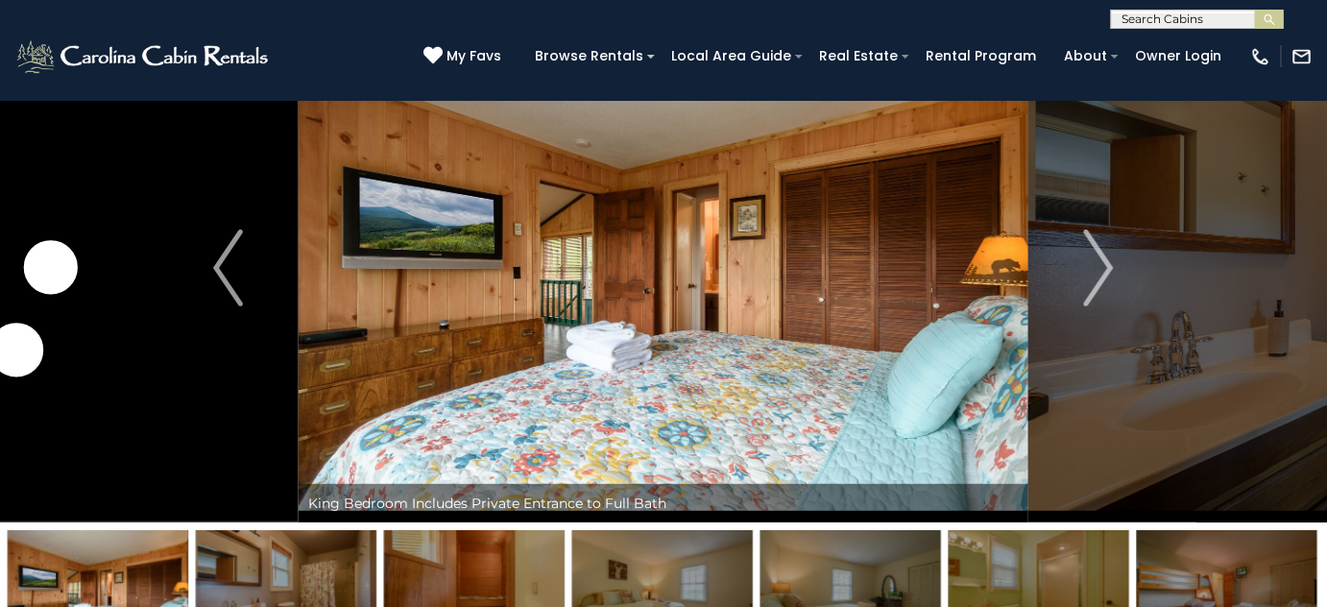
click at [456, 572] on img at bounding box center [474, 590] width 180 height 120
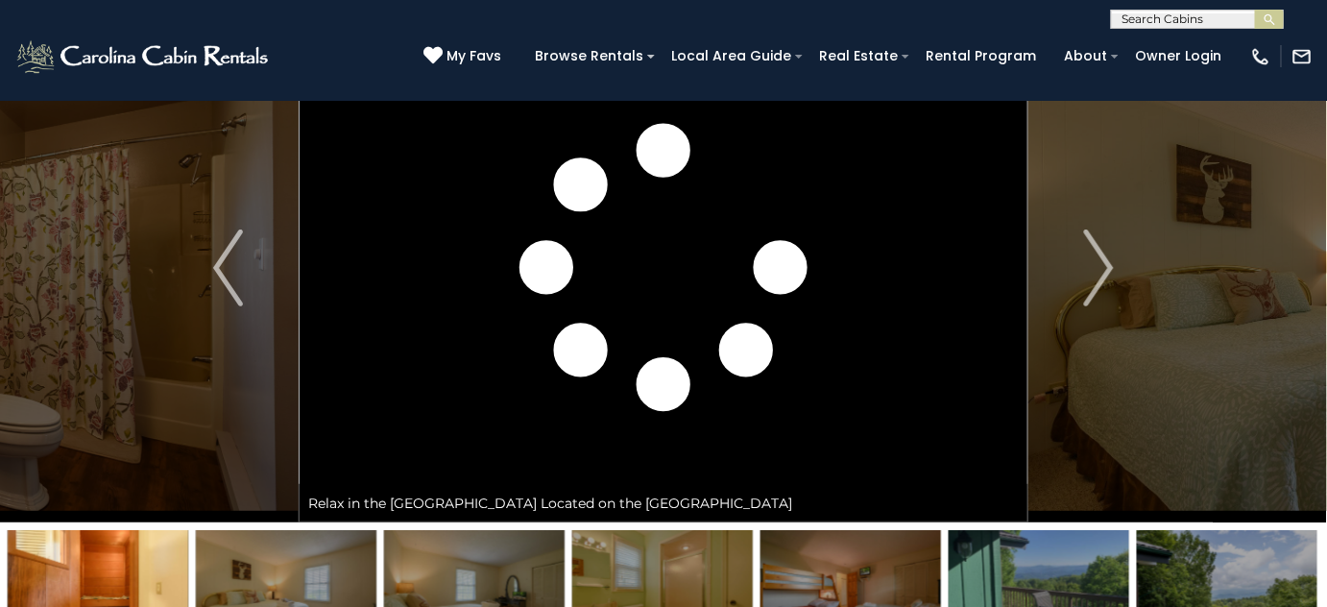
scroll to position [174, 0]
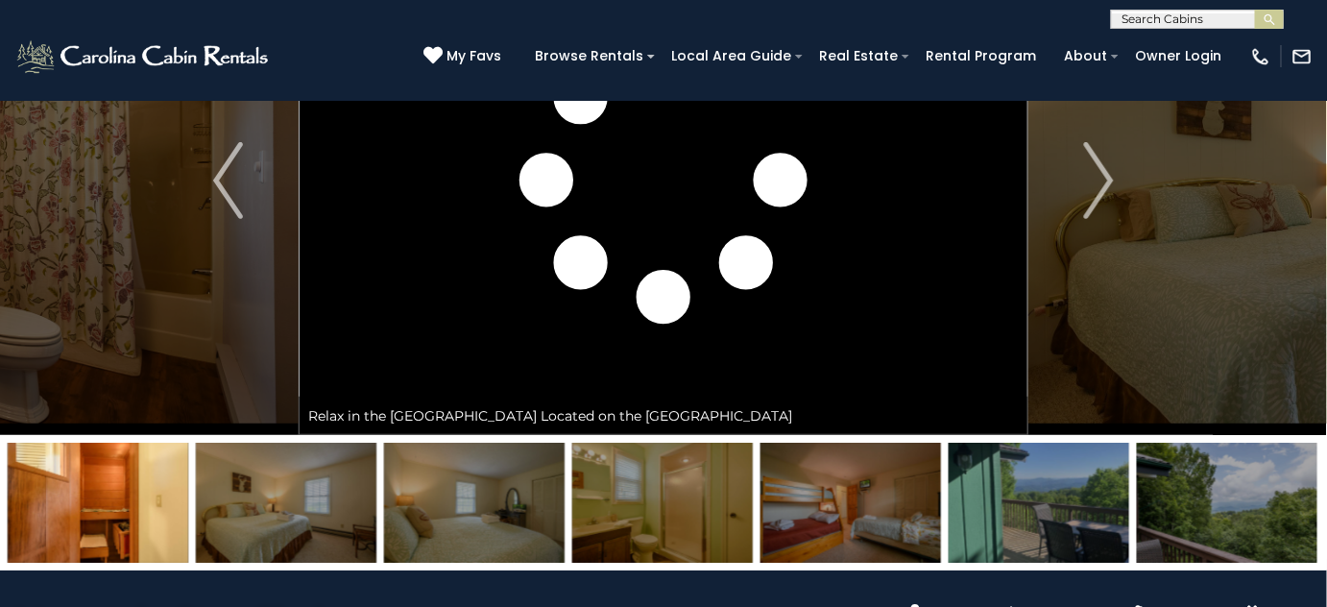
click at [901, 528] on img at bounding box center [850, 503] width 180 height 120
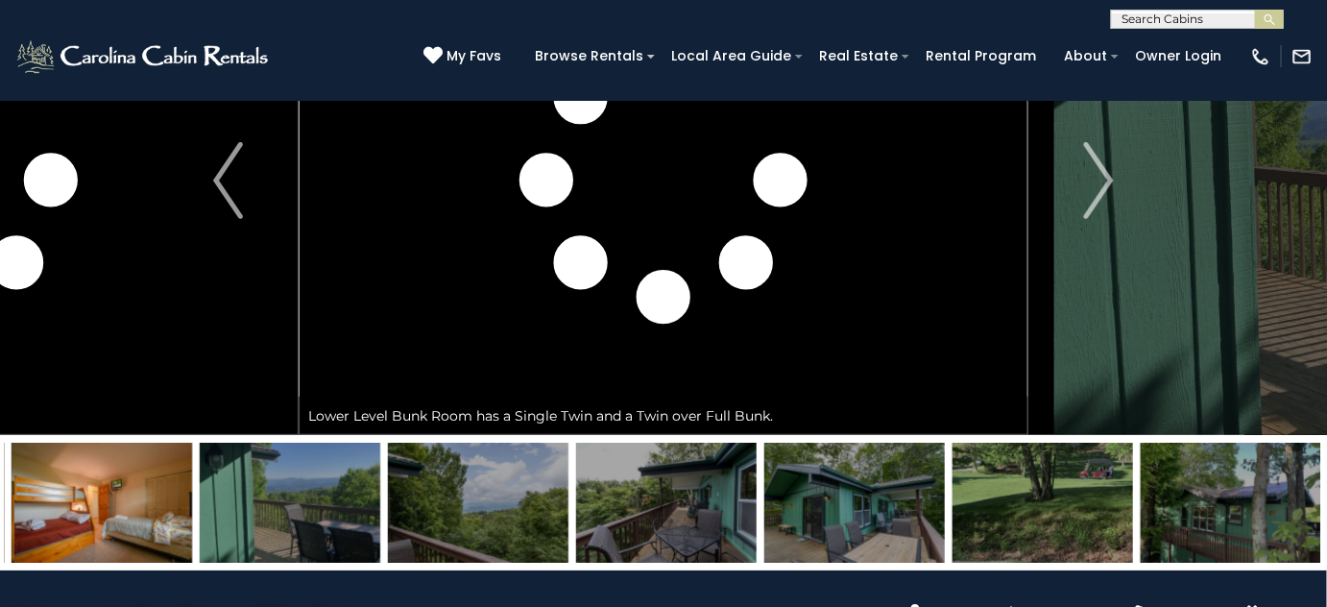
drag, startPoint x: 258, startPoint y: 484, endPoint x: 834, endPoint y: 526, distance: 577.6
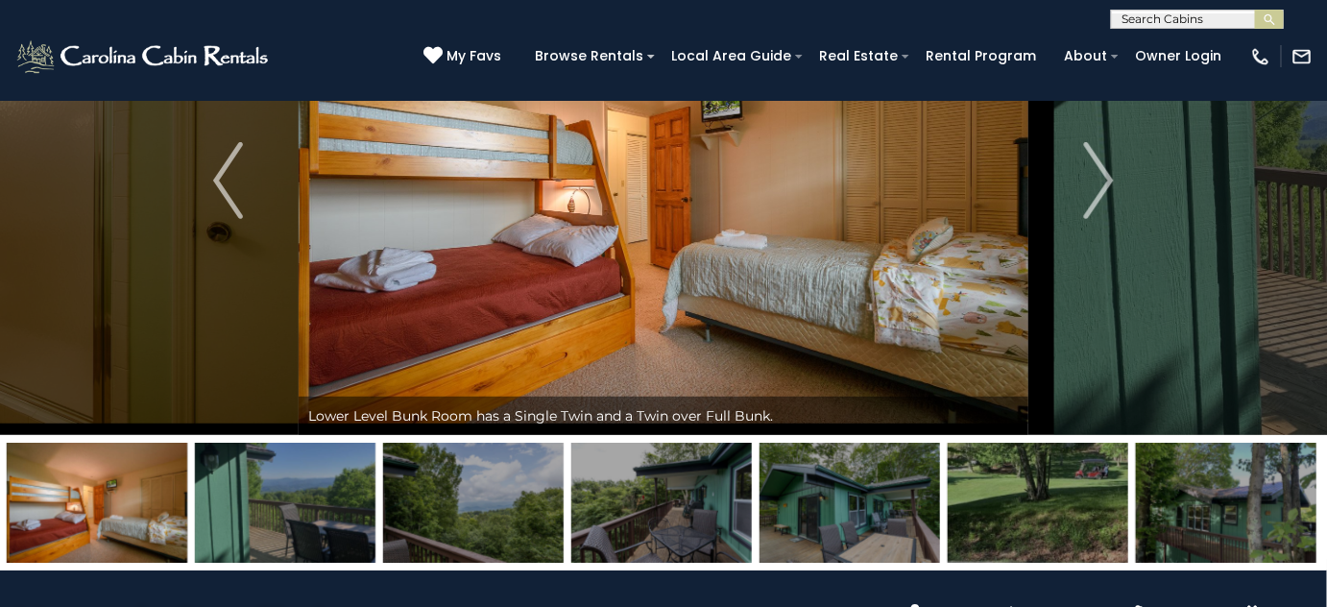
click at [163, 491] on img at bounding box center [97, 503] width 180 height 120
click at [1095, 164] on img "Next" at bounding box center [1098, 180] width 29 height 77
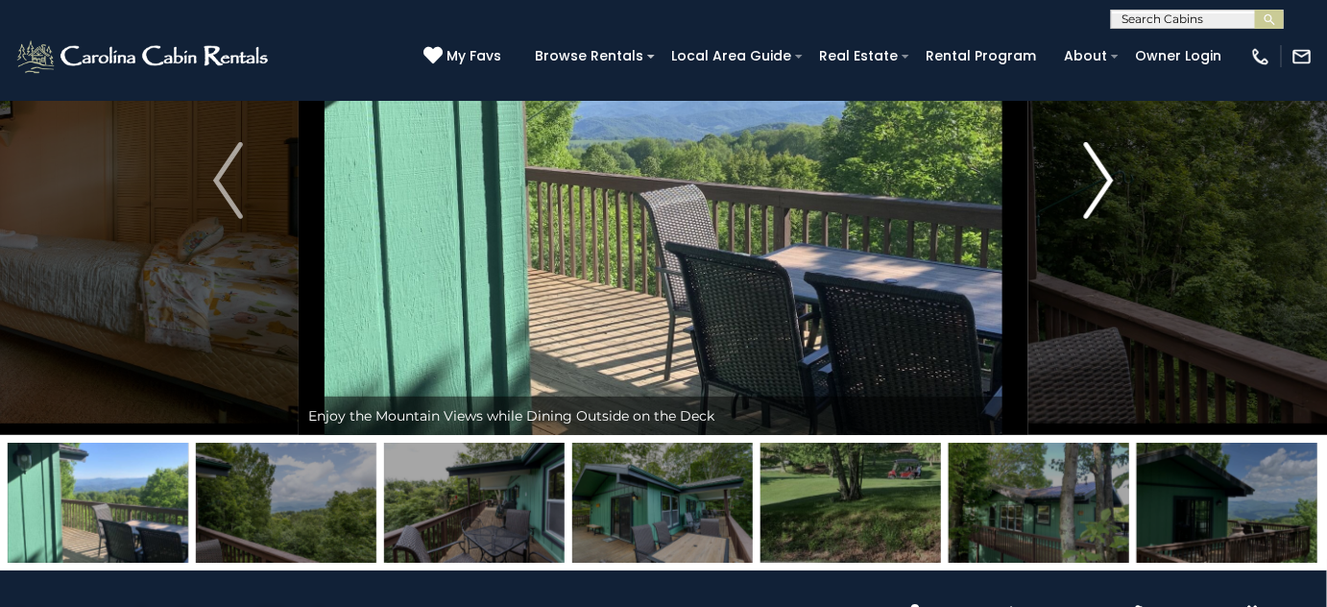
click at [1092, 167] on img "Next" at bounding box center [1098, 180] width 29 height 77
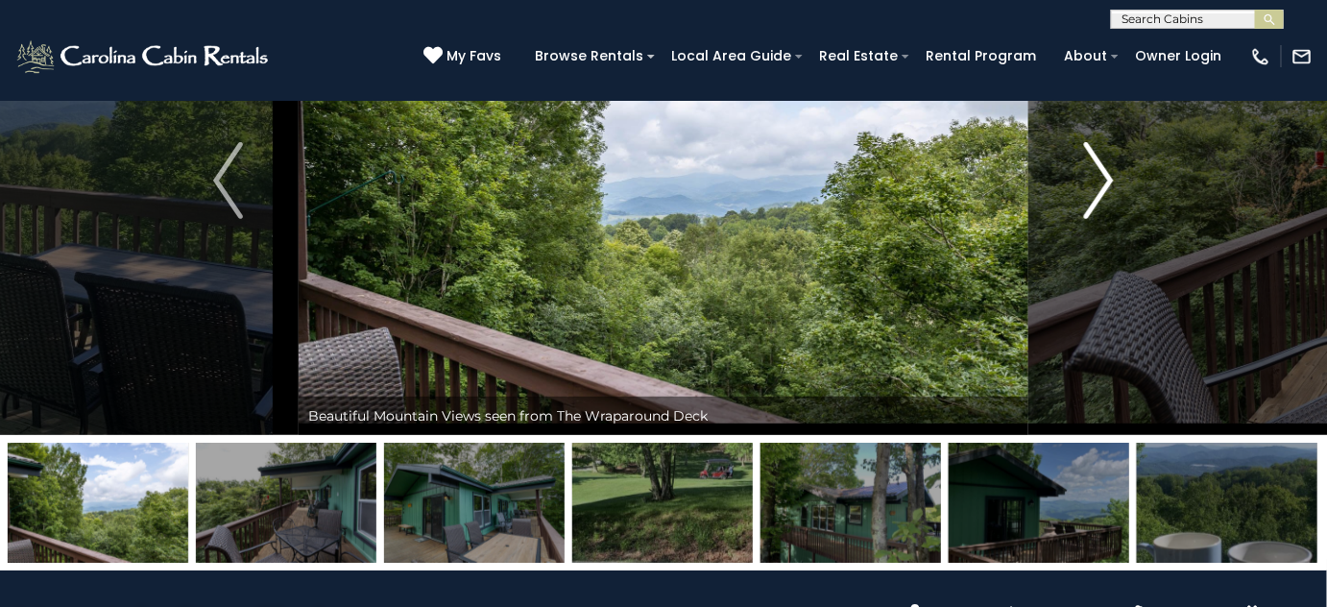
click at [1092, 167] on img "Next" at bounding box center [1098, 180] width 29 height 77
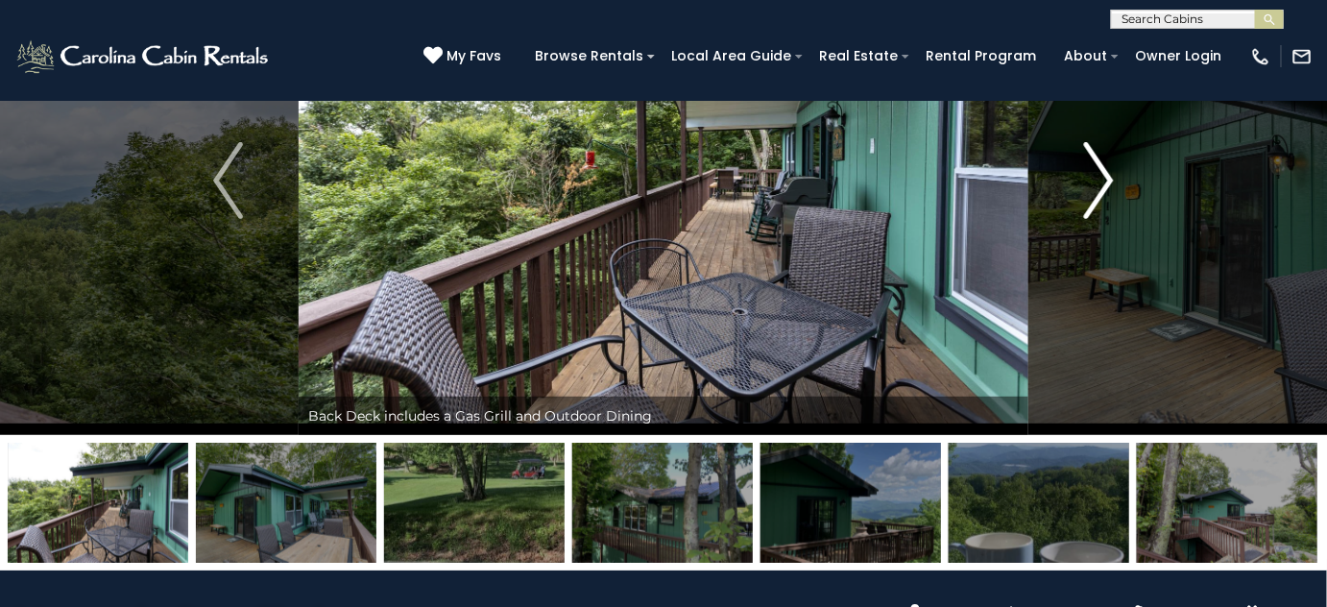
click at [1092, 167] on img "Next" at bounding box center [1098, 180] width 29 height 77
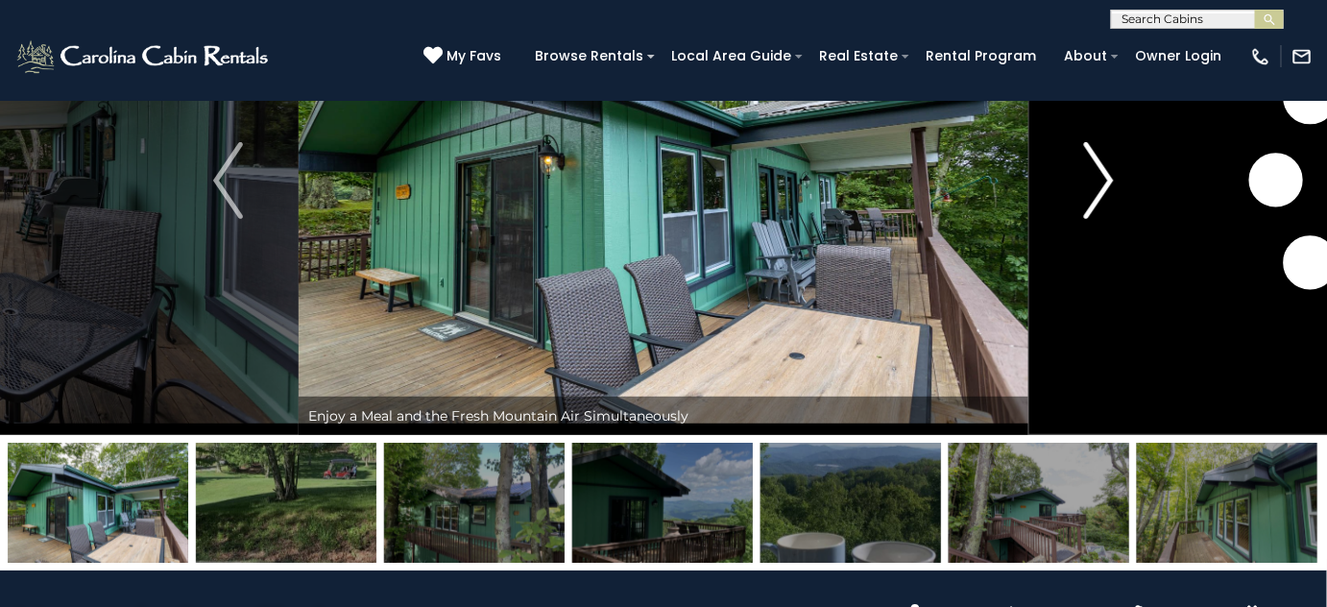
click at [1092, 167] on img "Next" at bounding box center [1098, 180] width 29 height 77
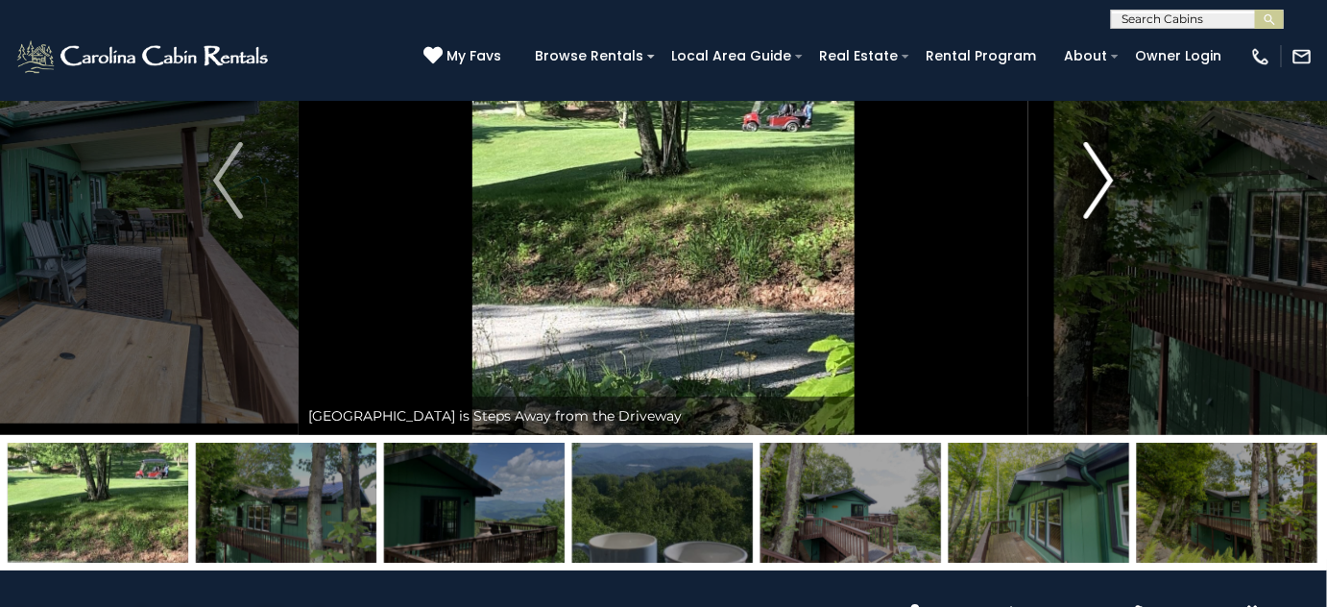
click at [1092, 167] on img "Next" at bounding box center [1098, 180] width 29 height 77
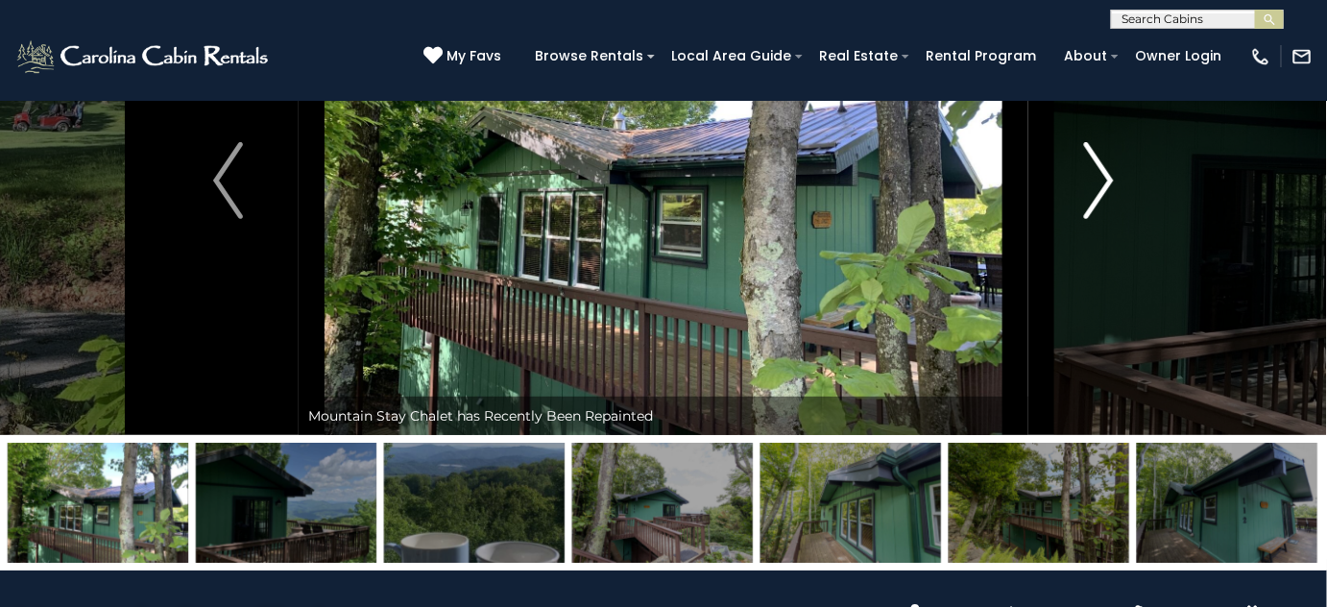
click at [1092, 167] on img "Next" at bounding box center [1098, 180] width 29 height 77
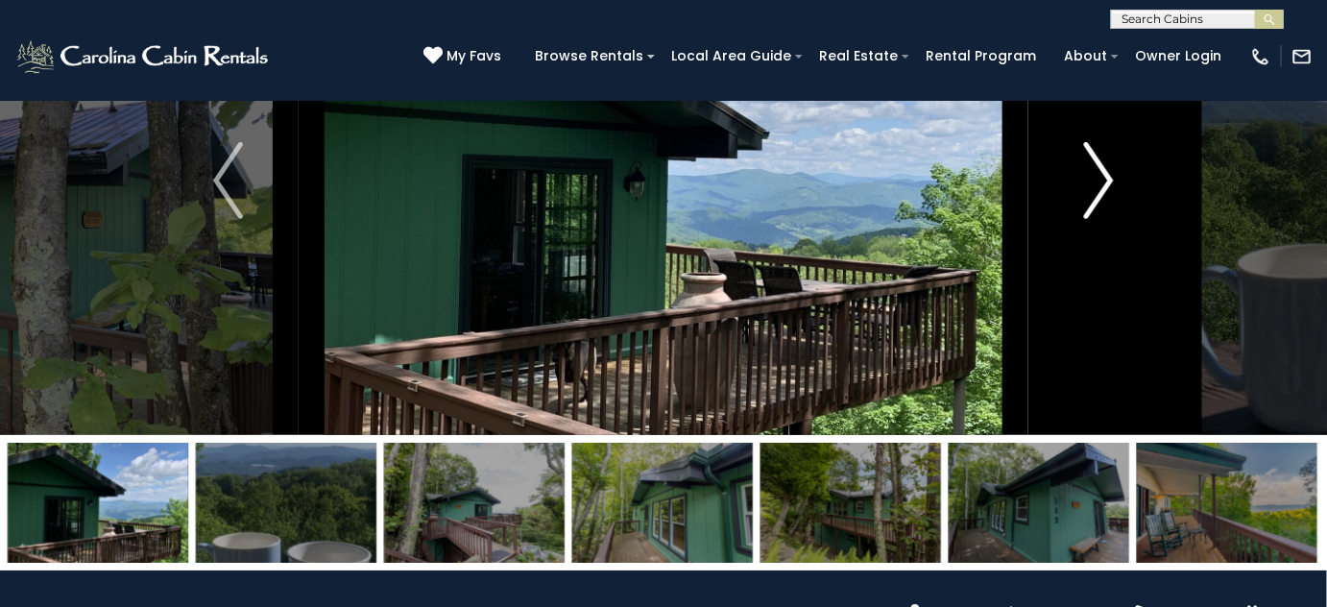
click at [1092, 167] on img "Next" at bounding box center [1098, 180] width 29 height 77
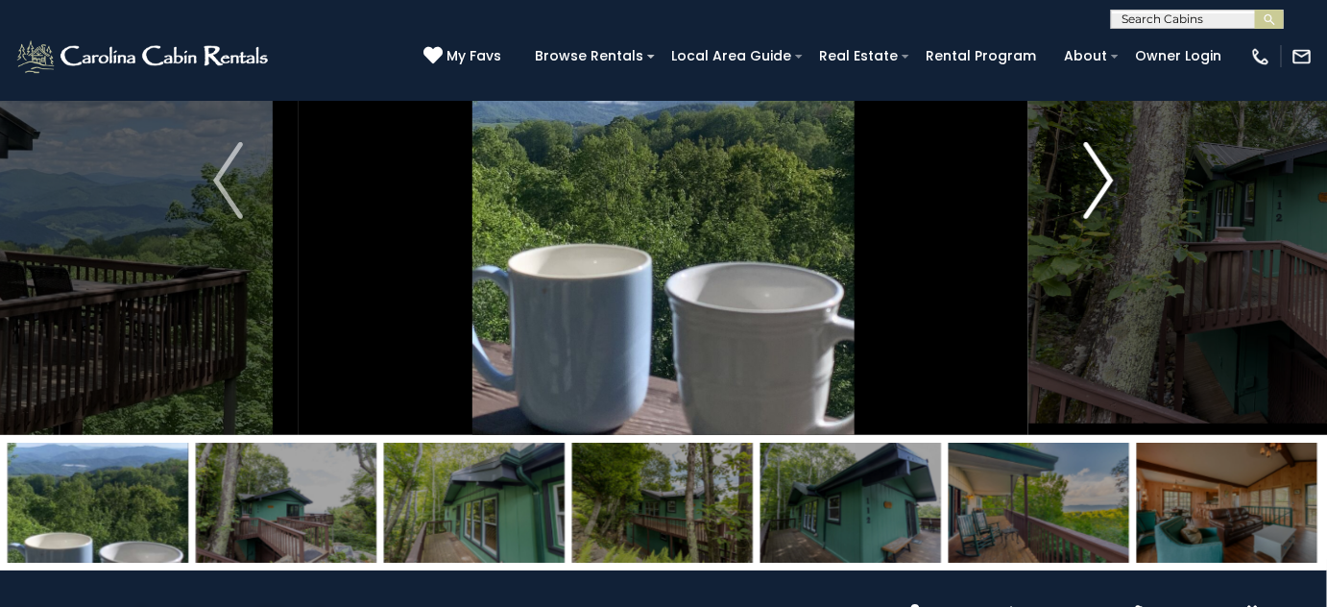
click at [1092, 167] on img "Next" at bounding box center [1098, 180] width 29 height 77
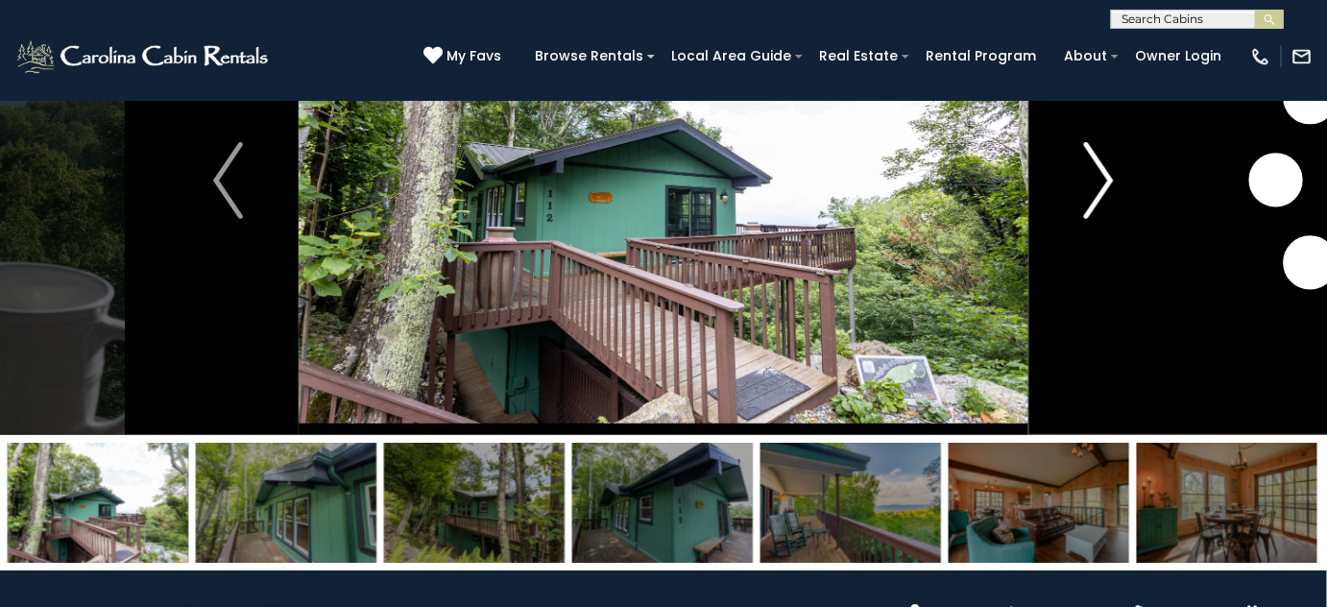
click at [1092, 167] on img "Next" at bounding box center [1098, 180] width 29 height 77
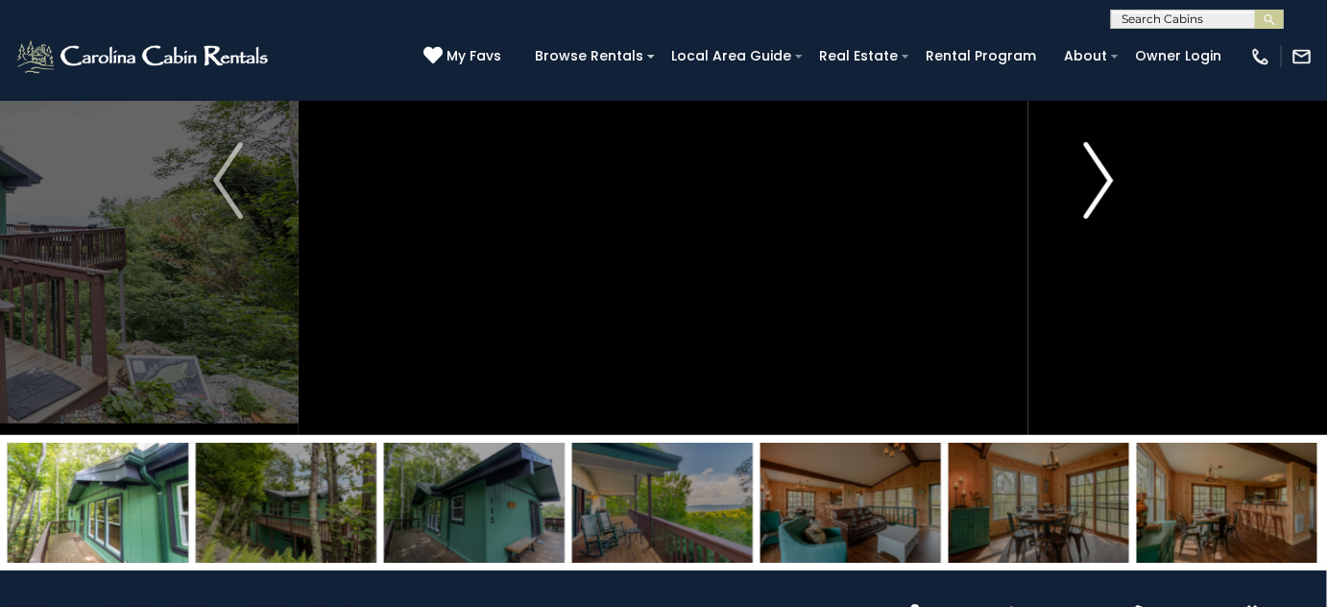
click at [1092, 167] on img "Next" at bounding box center [1098, 180] width 29 height 77
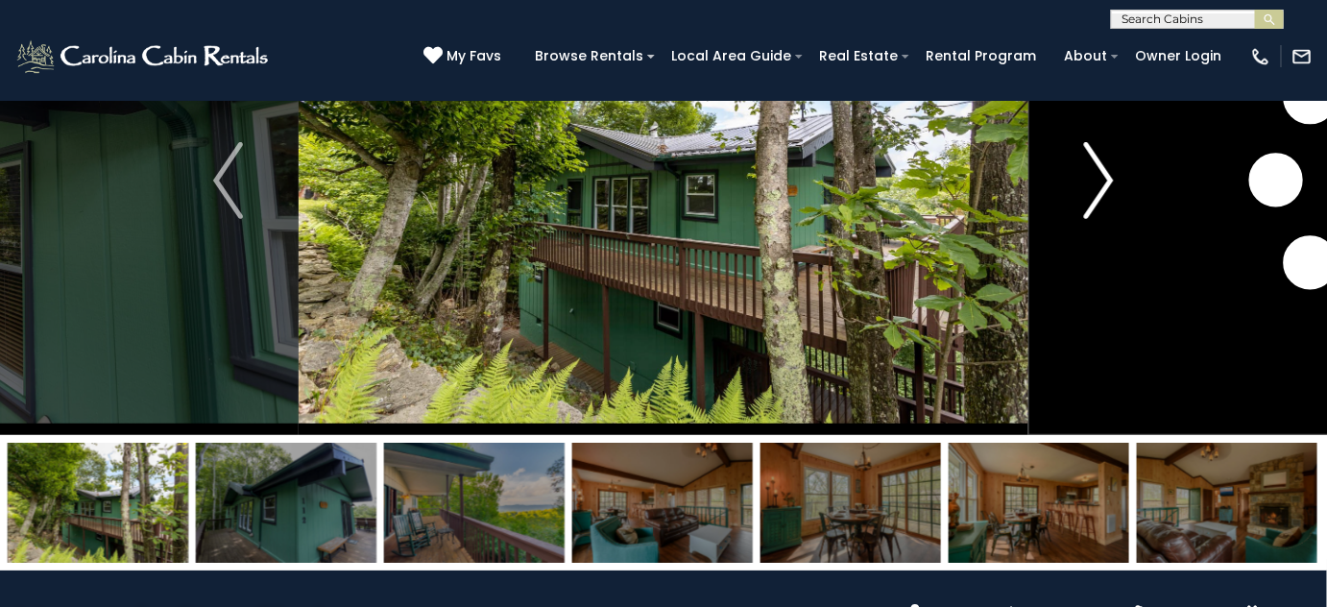
click at [1092, 167] on img "Next" at bounding box center [1098, 180] width 29 height 77
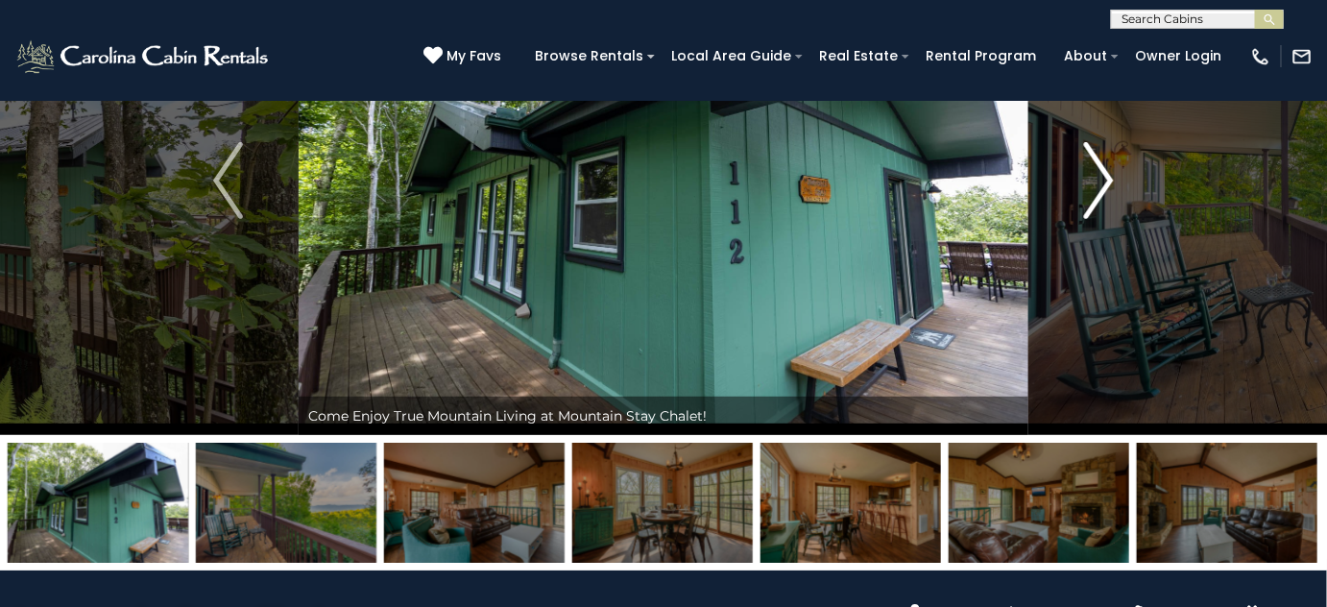
click at [1092, 167] on img "Next" at bounding box center [1098, 180] width 29 height 77
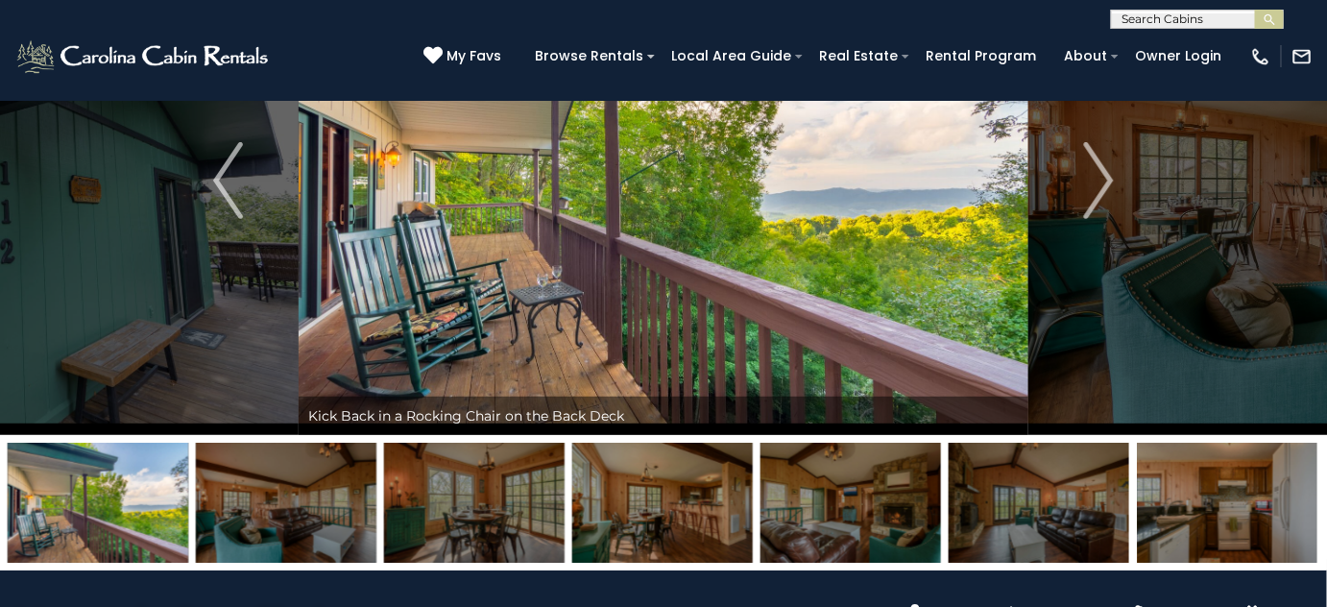
click at [1193, 540] on img at bounding box center [1227, 503] width 180 height 120
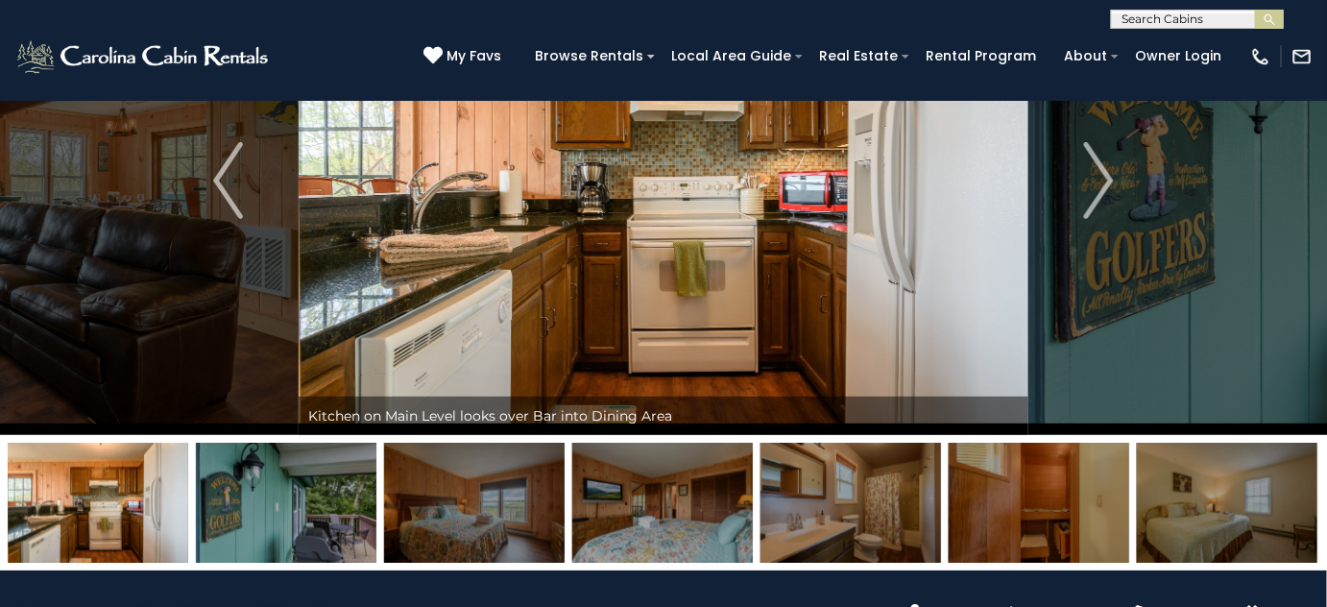
click at [450, 477] on img at bounding box center [474, 503] width 180 height 120
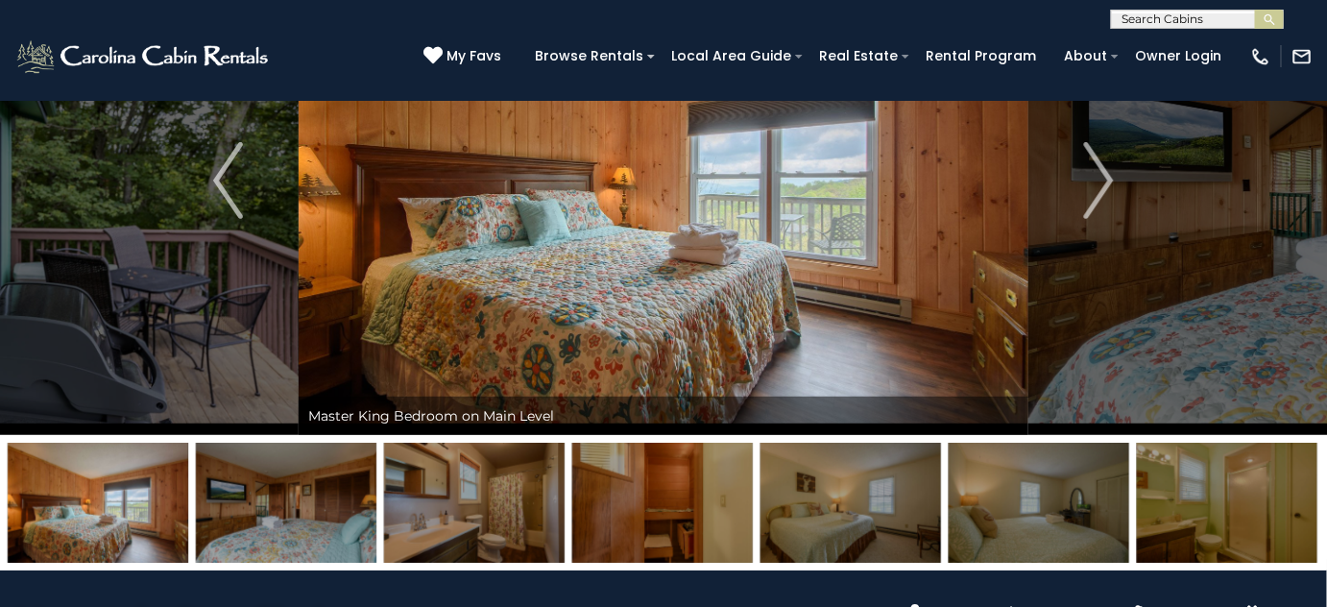
click at [852, 517] on img at bounding box center [850, 503] width 180 height 120
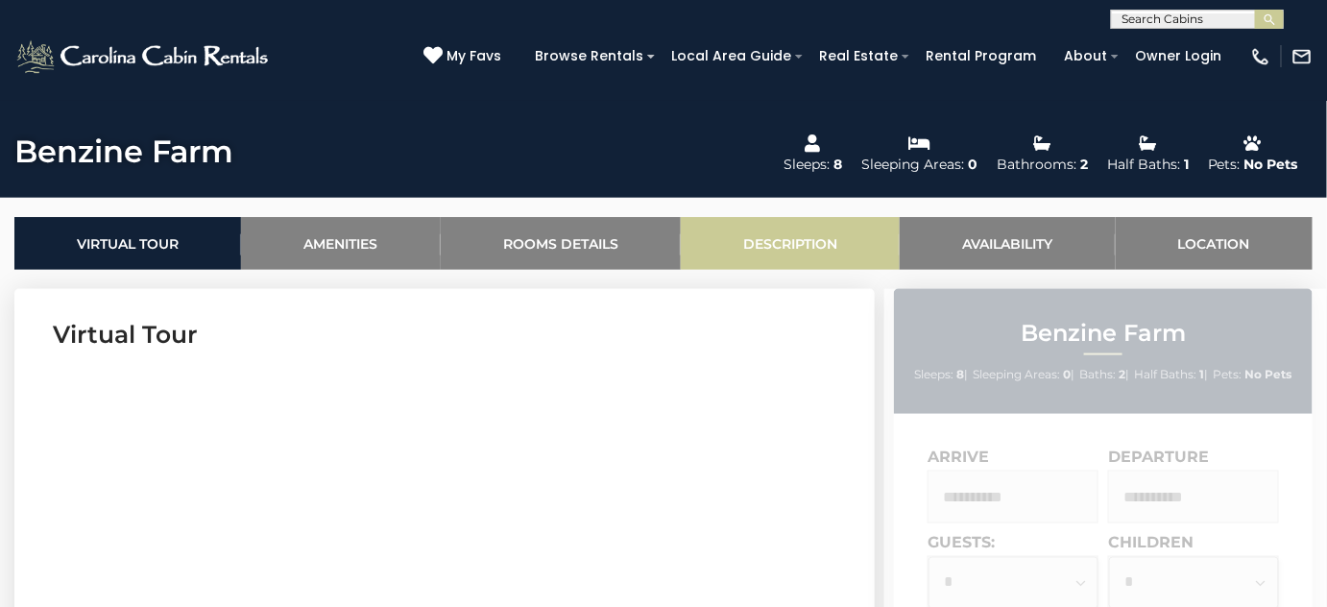
scroll to position [698, 0]
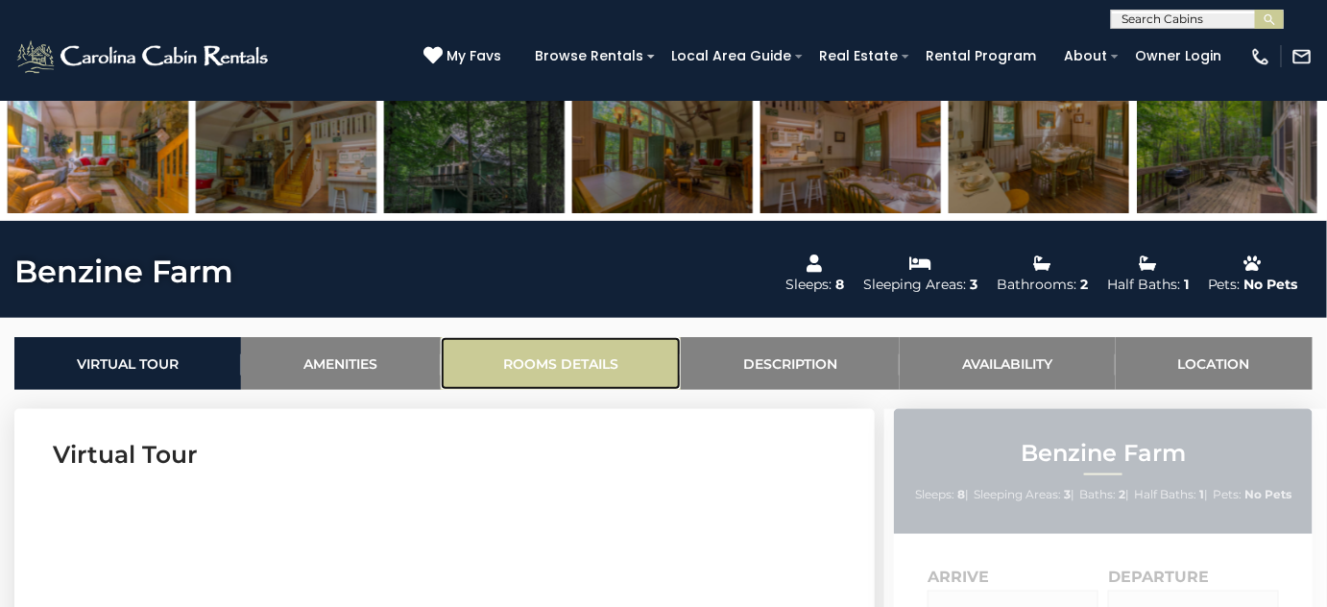
click at [564, 357] on link "Rooms Details" at bounding box center [561, 363] width 240 height 53
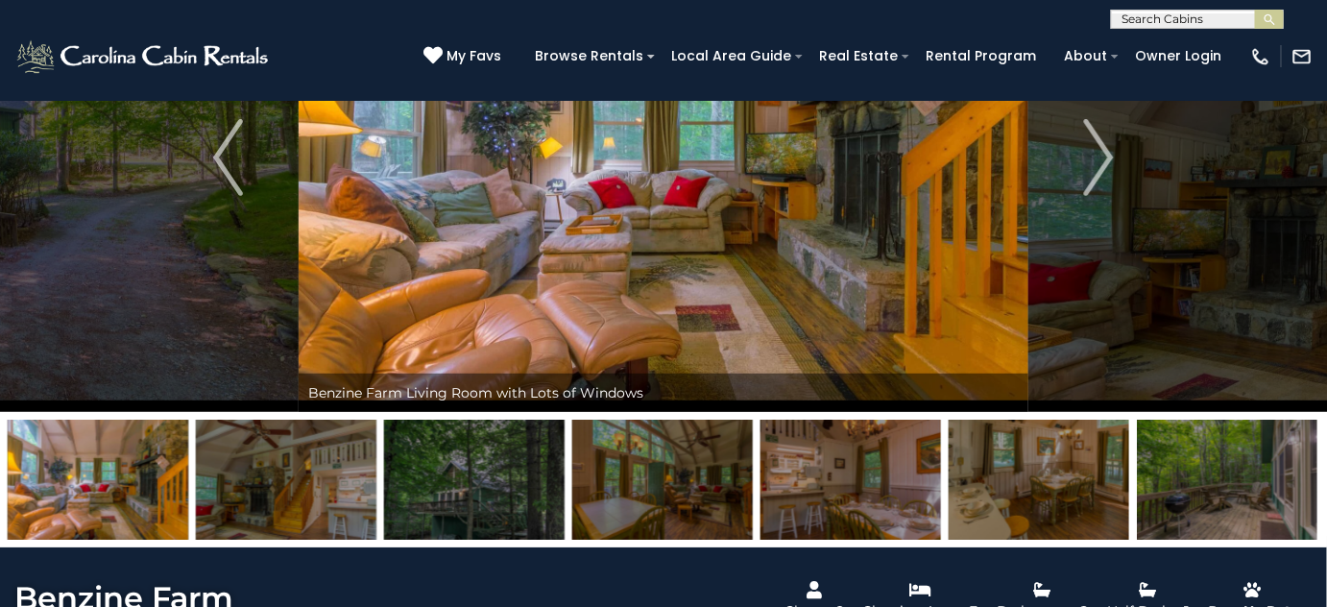
scroll to position [167, 0]
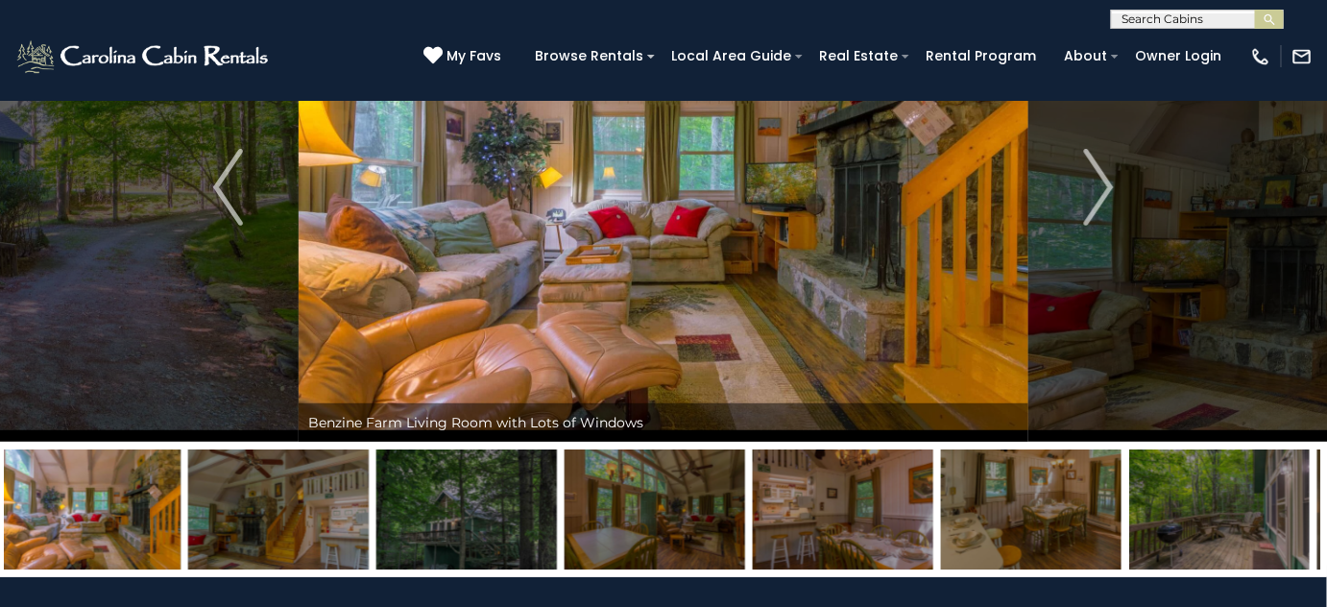
click at [1210, 534] on img at bounding box center [1219, 509] width 180 height 120
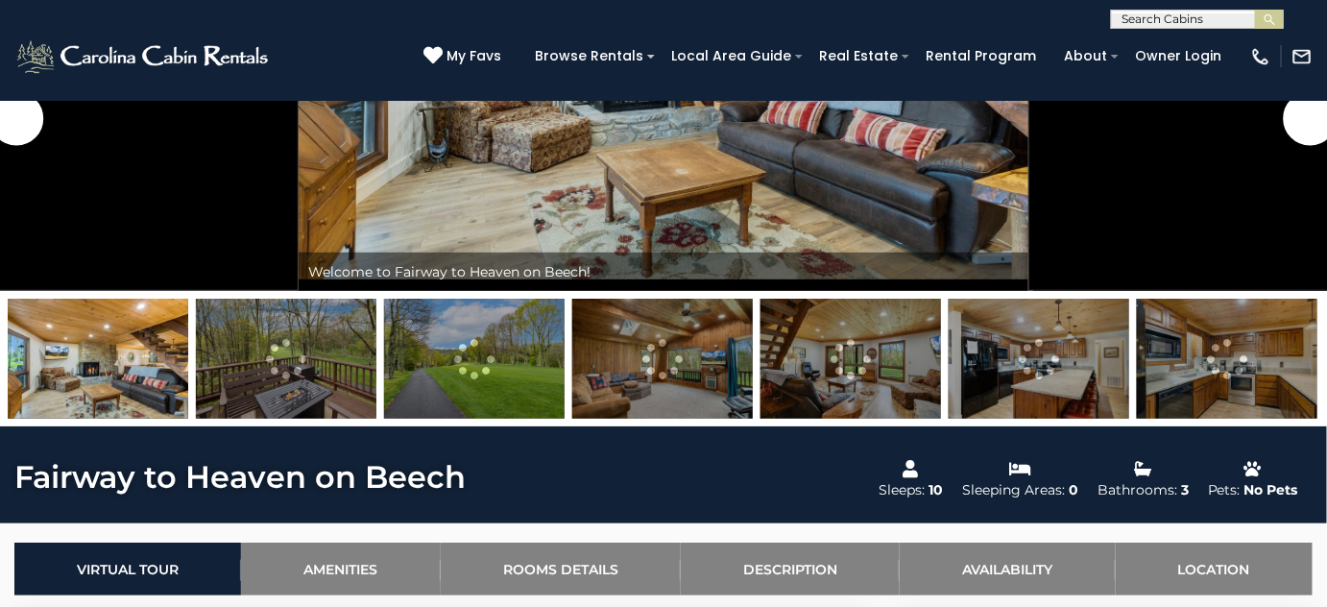
scroll to position [348, 0]
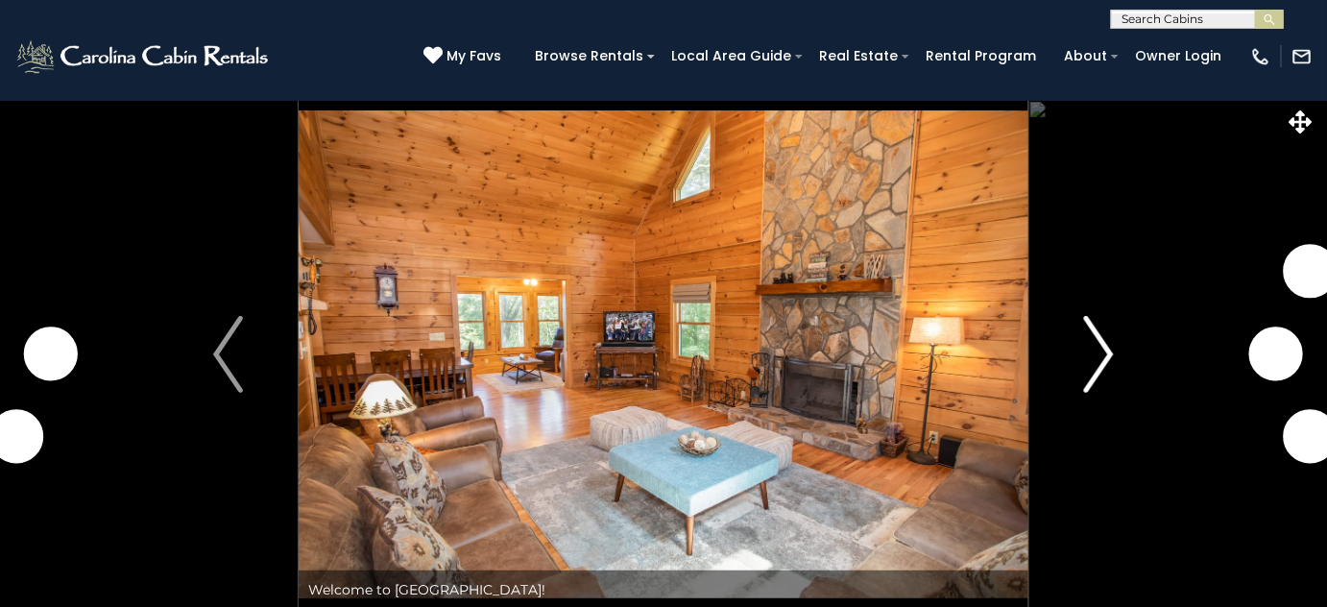
click at [1092, 341] on img "Next" at bounding box center [1098, 354] width 29 height 77
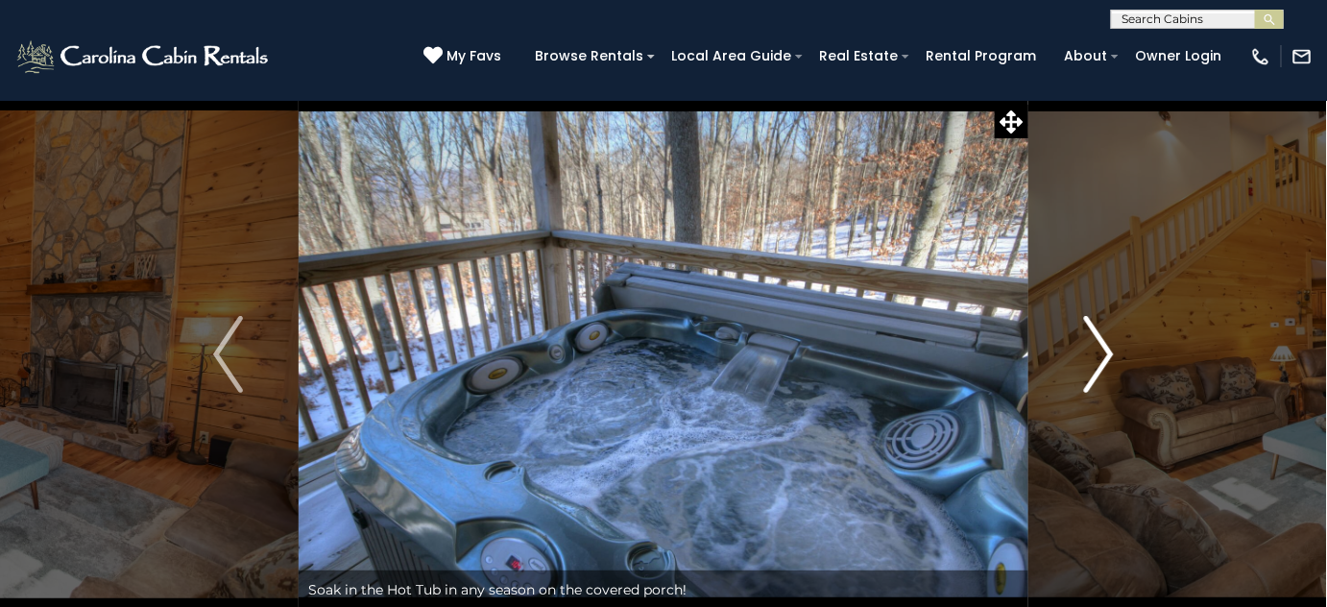
click at [1093, 342] on img "Next" at bounding box center [1098, 354] width 29 height 77
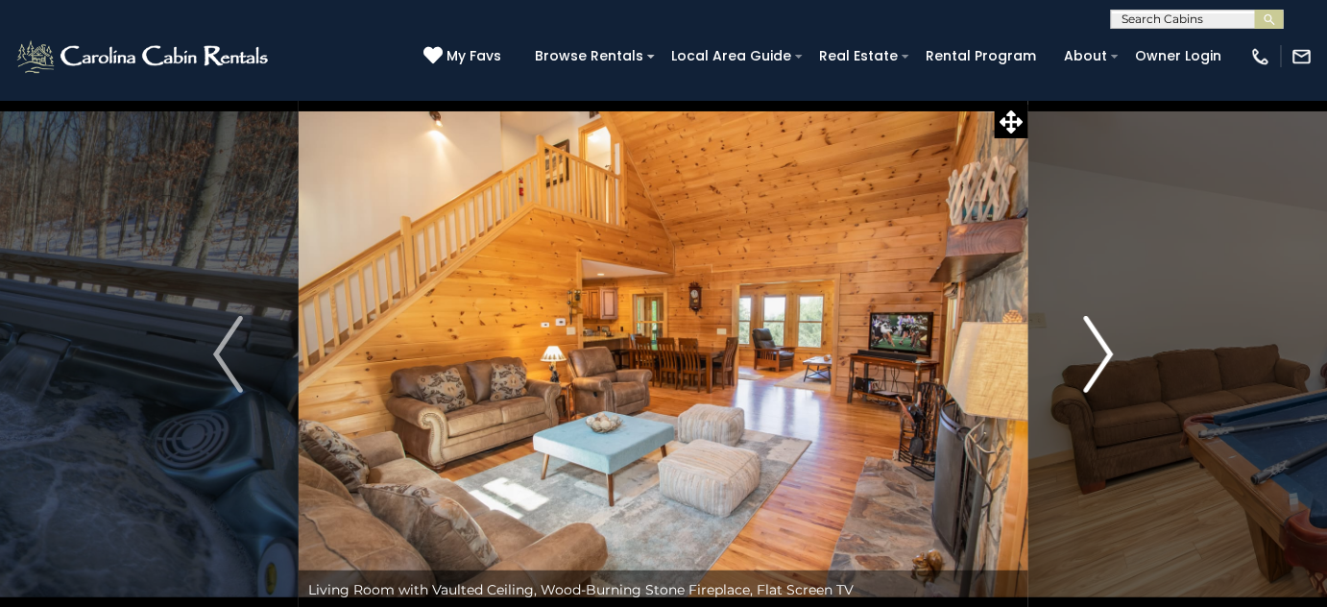
click at [1093, 342] on img "Next" at bounding box center [1098, 354] width 29 height 77
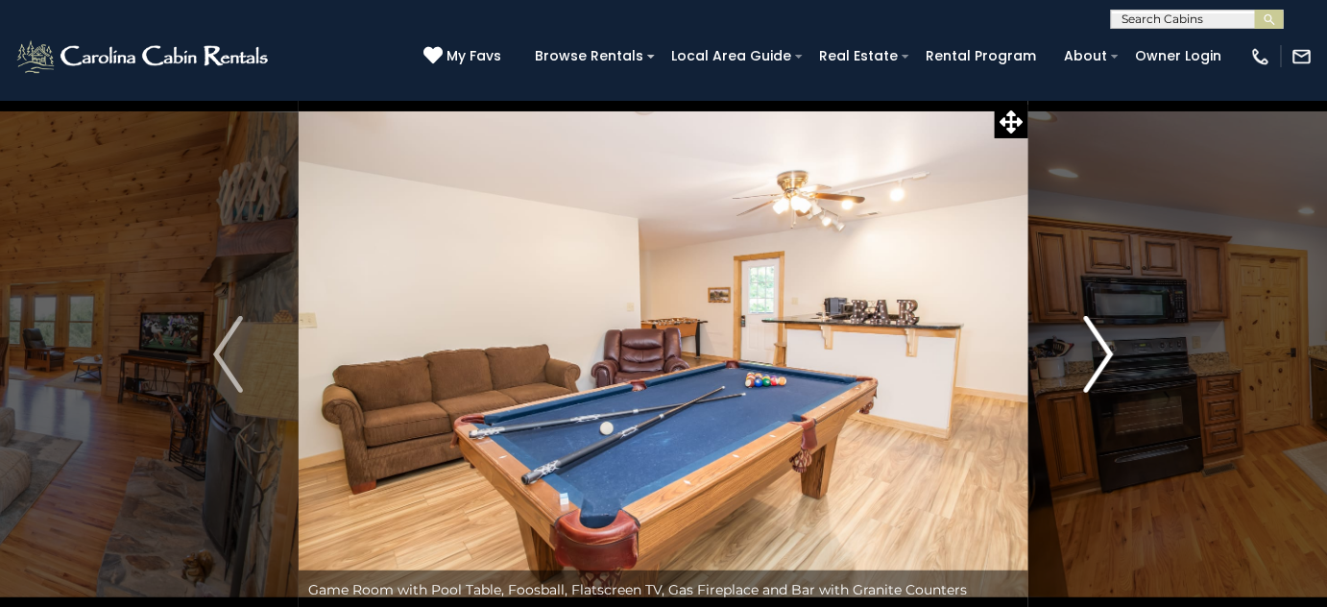
click at [1093, 342] on img "Next" at bounding box center [1098, 354] width 29 height 77
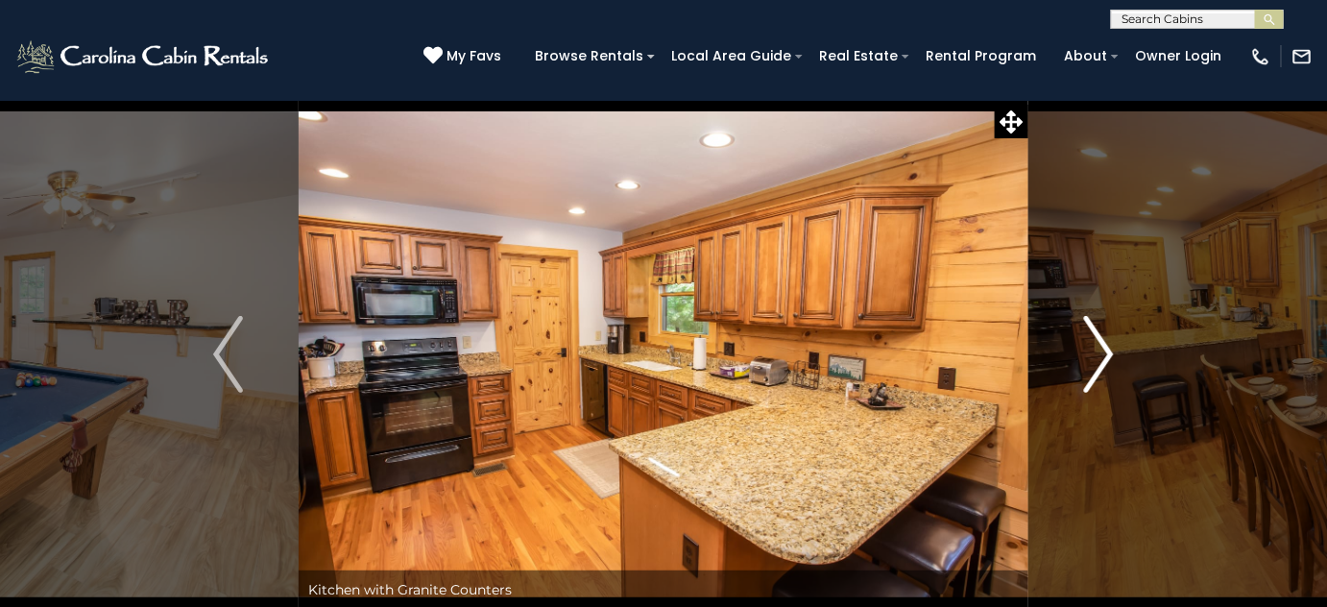
click at [1093, 342] on img "Next" at bounding box center [1098, 354] width 29 height 77
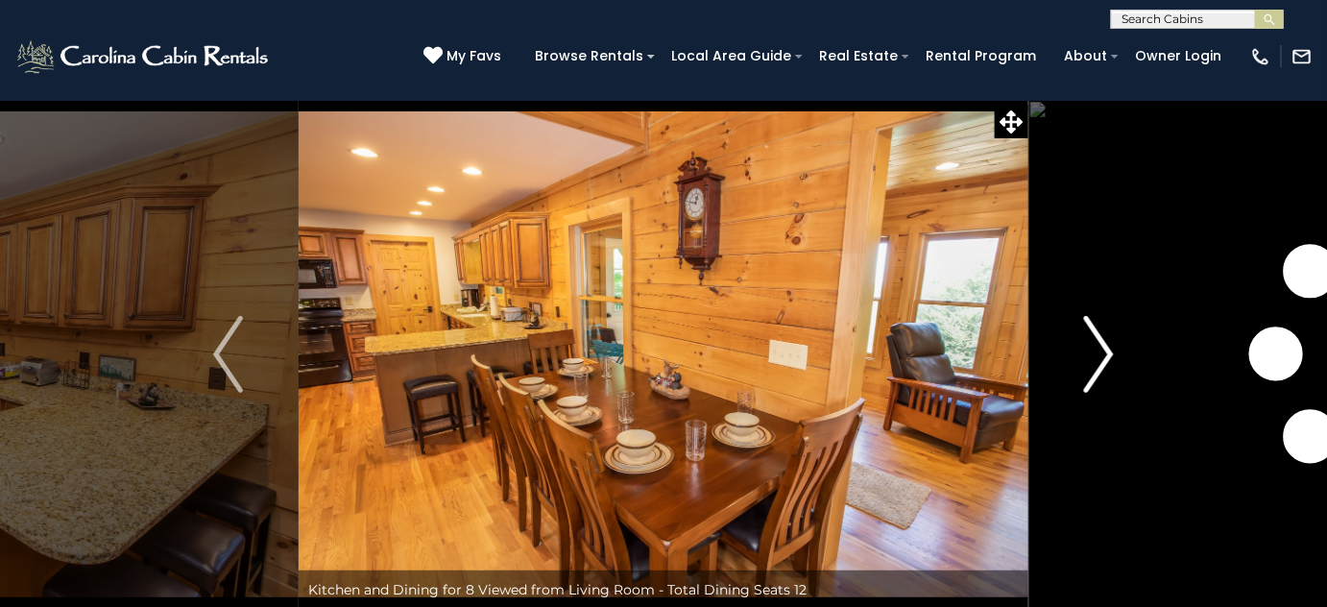
click at [1093, 341] on img "Next" at bounding box center [1098, 354] width 29 height 77
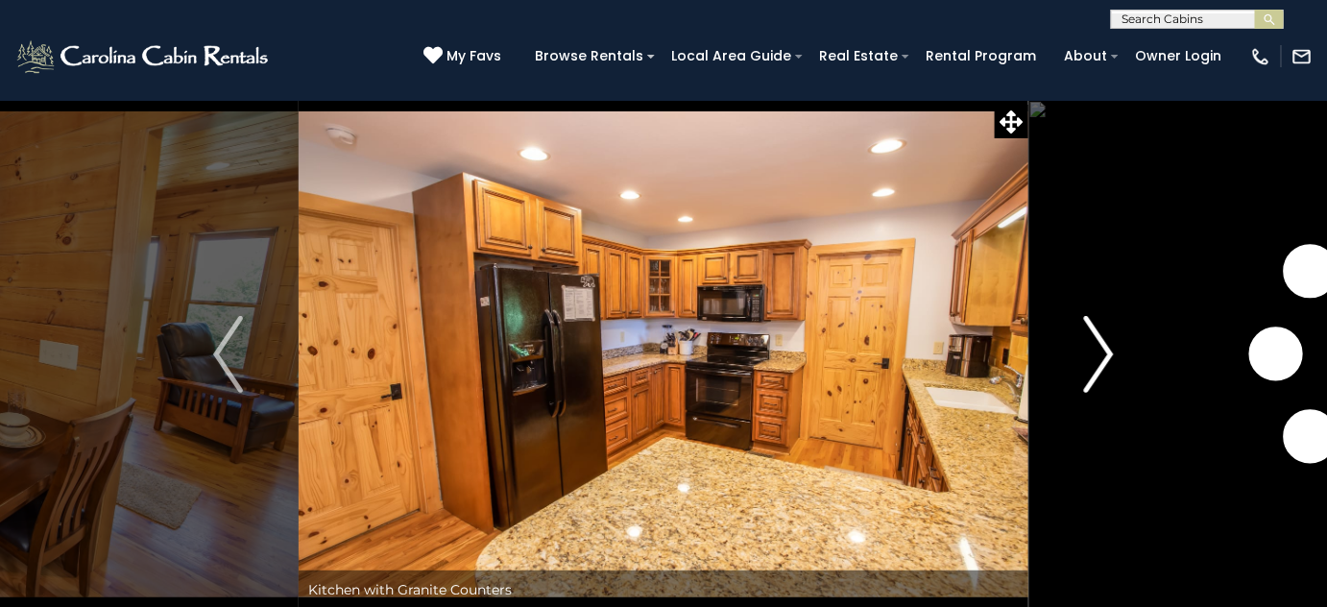
click at [1093, 341] on img "Next" at bounding box center [1098, 354] width 29 height 77
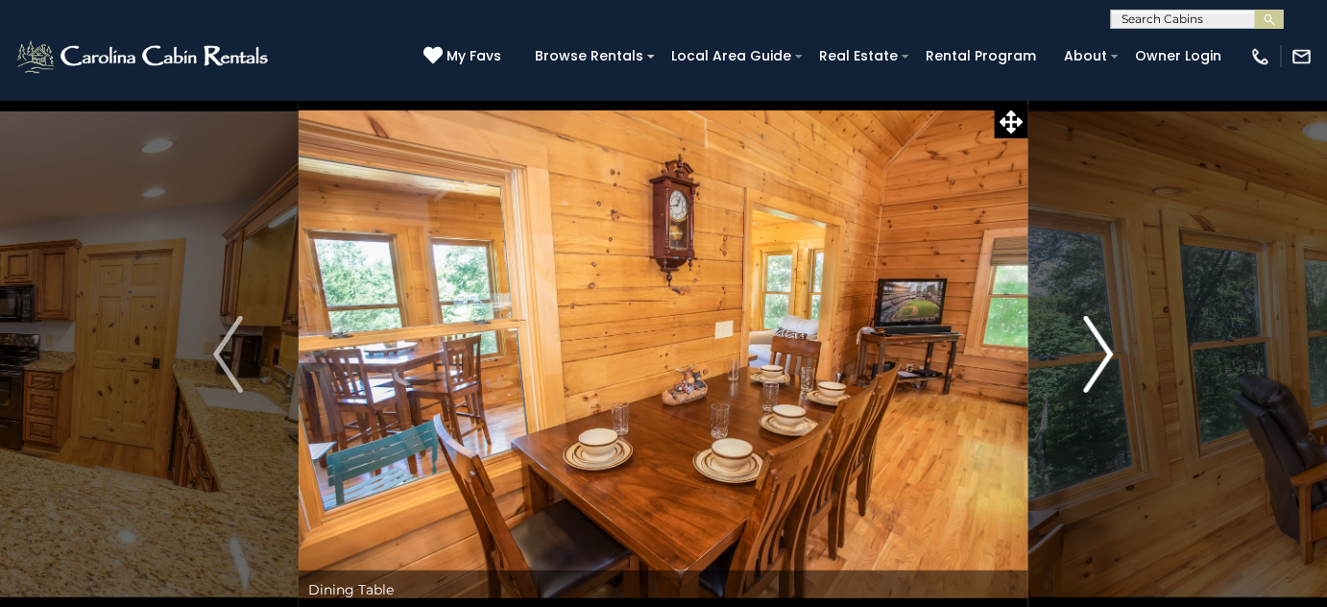
click at [1096, 339] on img "Next" at bounding box center [1098, 354] width 29 height 77
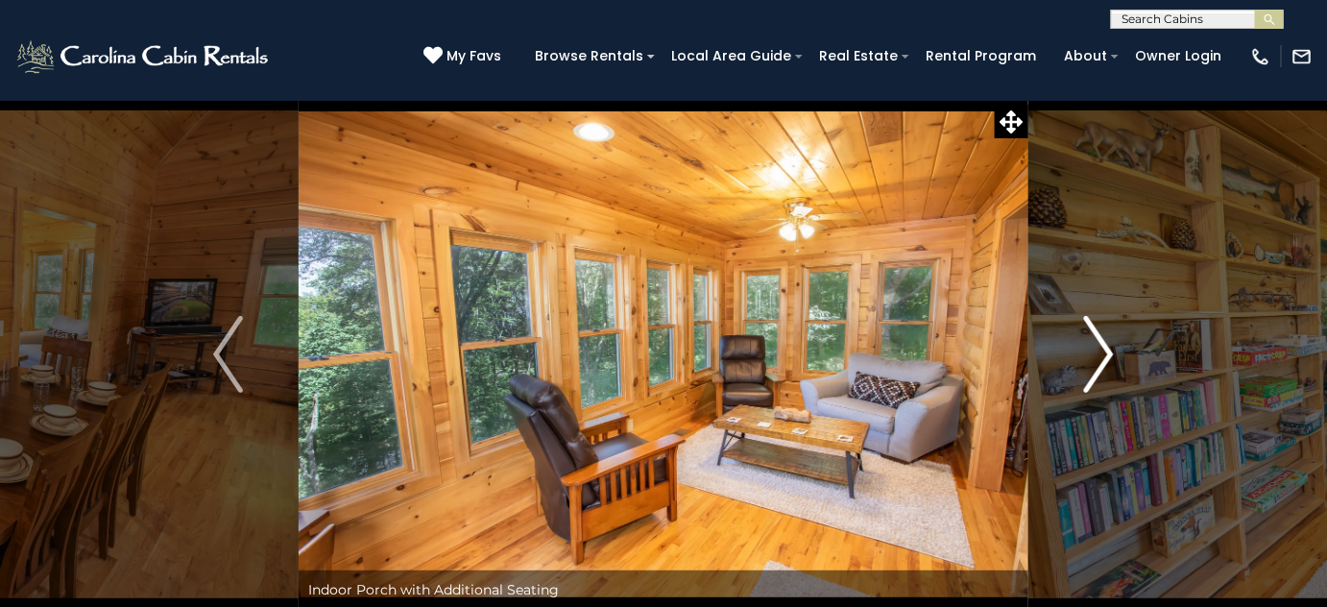
click at [1096, 339] on img "Next" at bounding box center [1098, 354] width 29 height 77
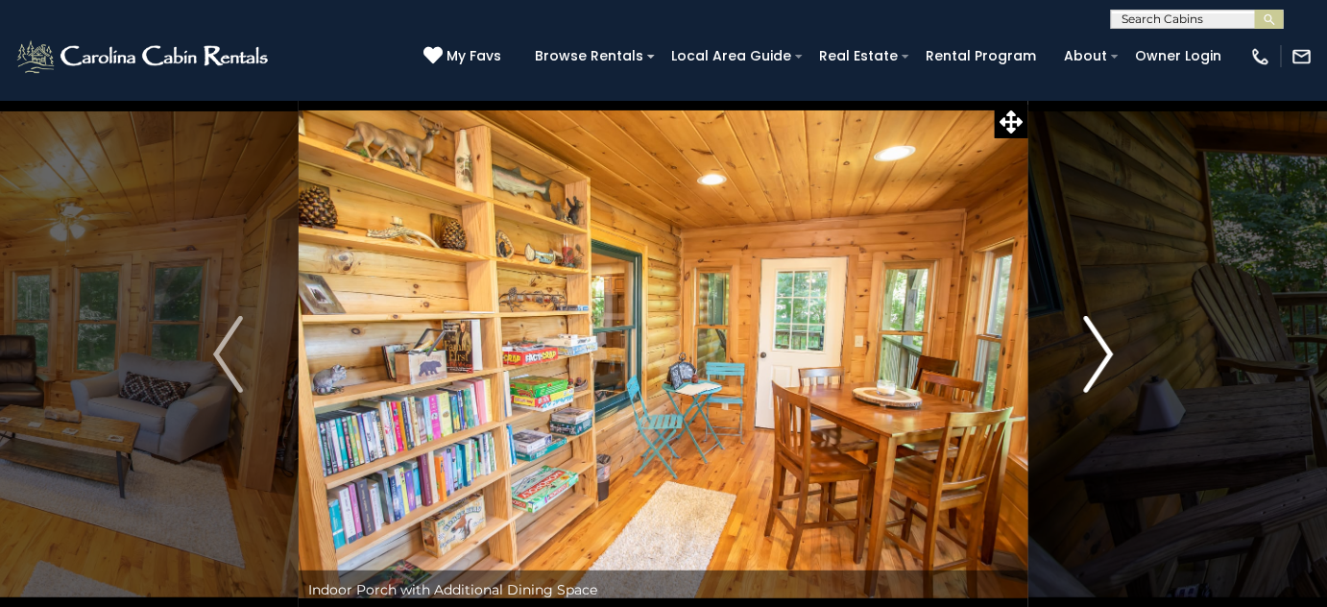
click at [1096, 339] on img "Next" at bounding box center [1098, 354] width 29 height 77
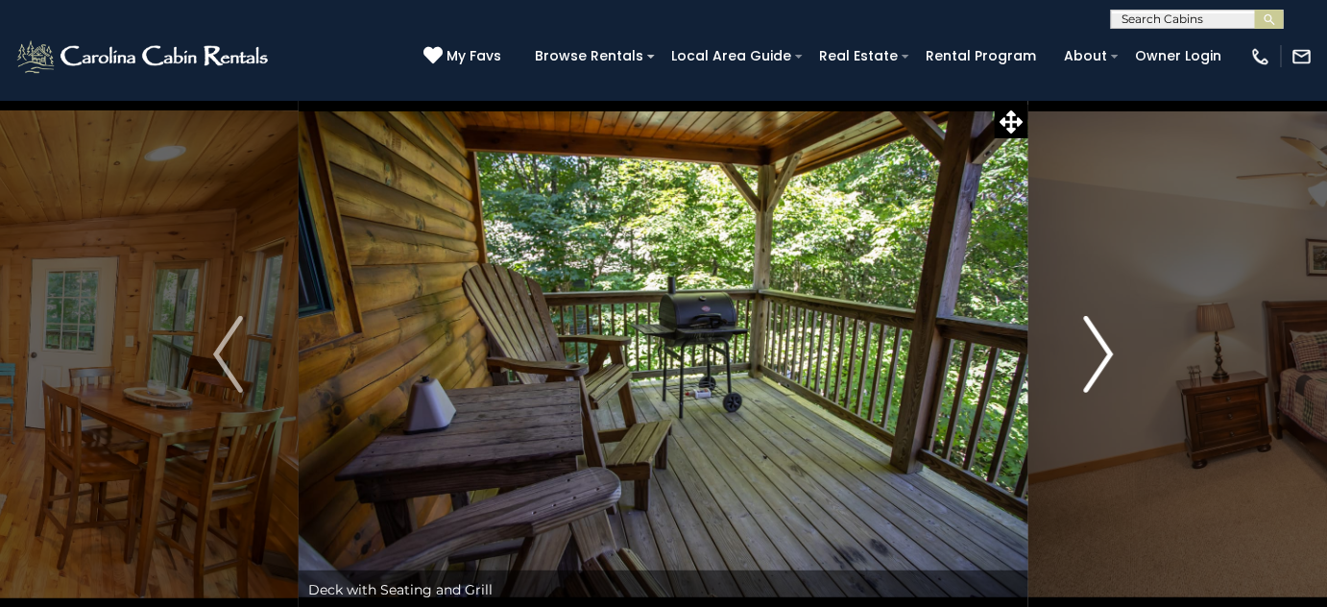
click at [1098, 339] on img "Next" at bounding box center [1098, 354] width 29 height 77
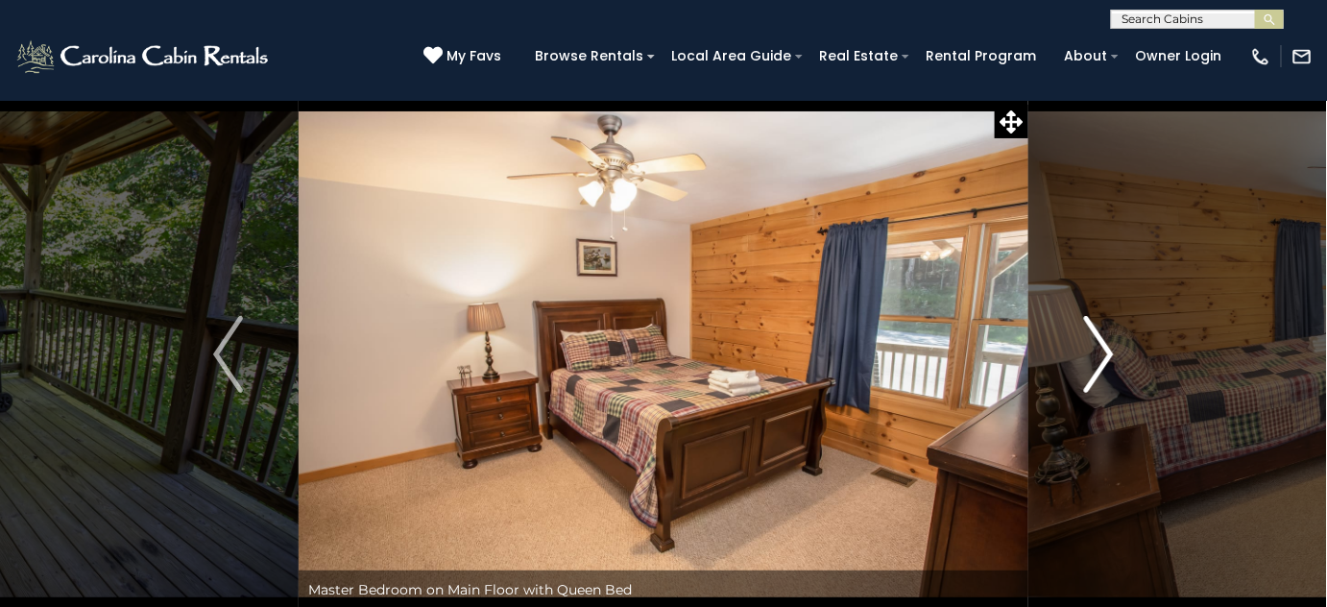
click at [1098, 339] on img "Next" at bounding box center [1098, 354] width 29 height 77
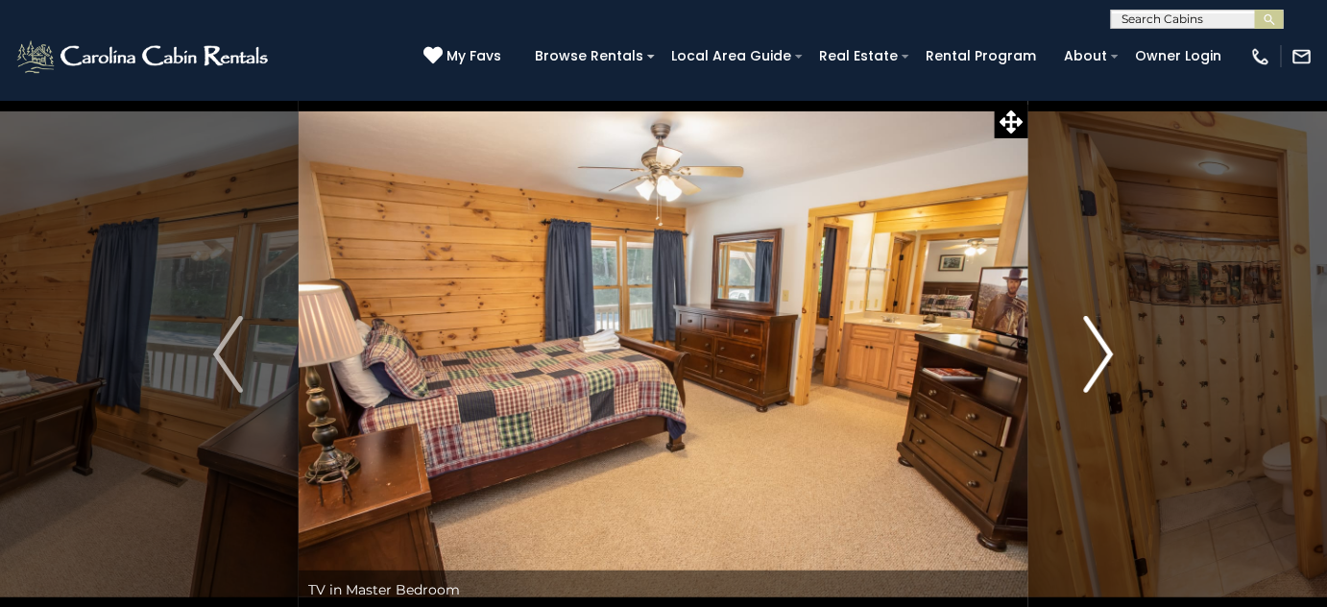
click at [1098, 339] on img "Next" at bounding box center [1098, 354] width 29 height 77
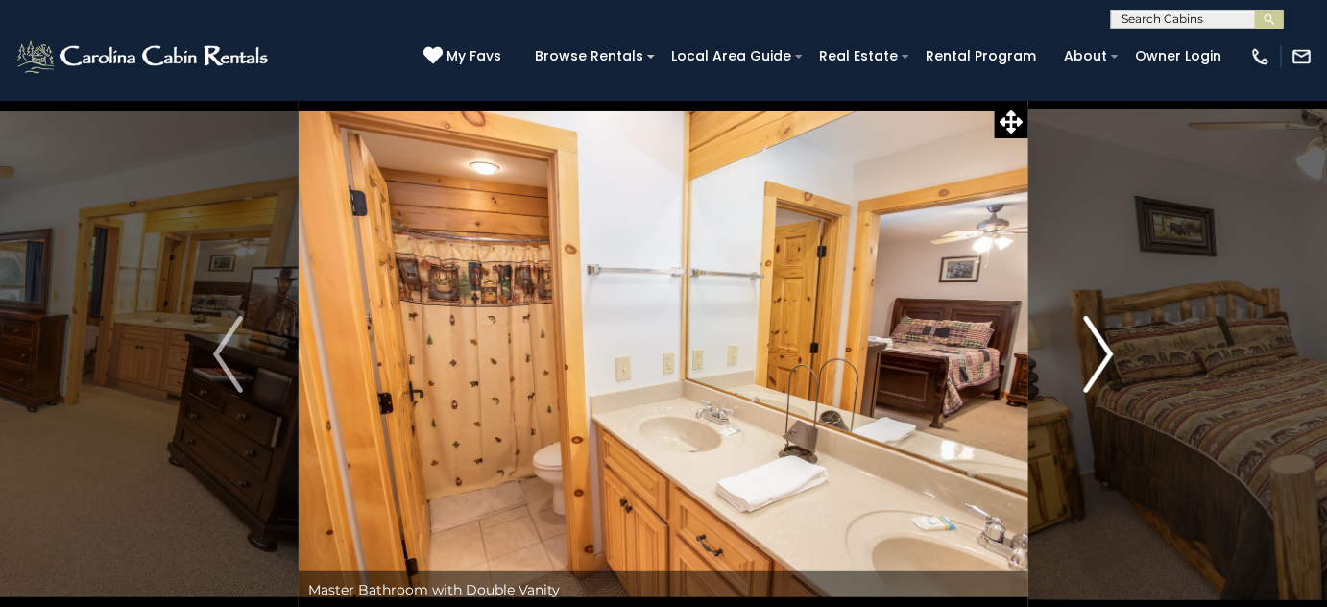
click at [1098, 339] on img "Next" at bounding box center [1098, 354] width 29 height 77
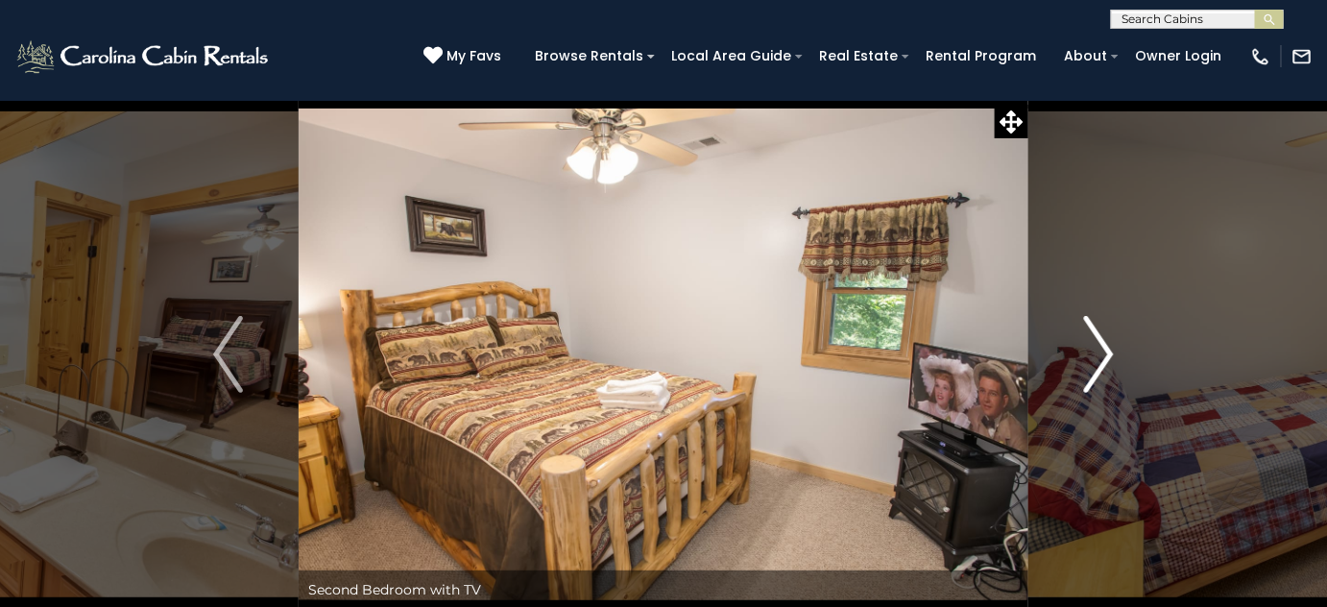
click at [1095, 340] on img "Next" at bounding box center [1098, 354] width 29 height 77
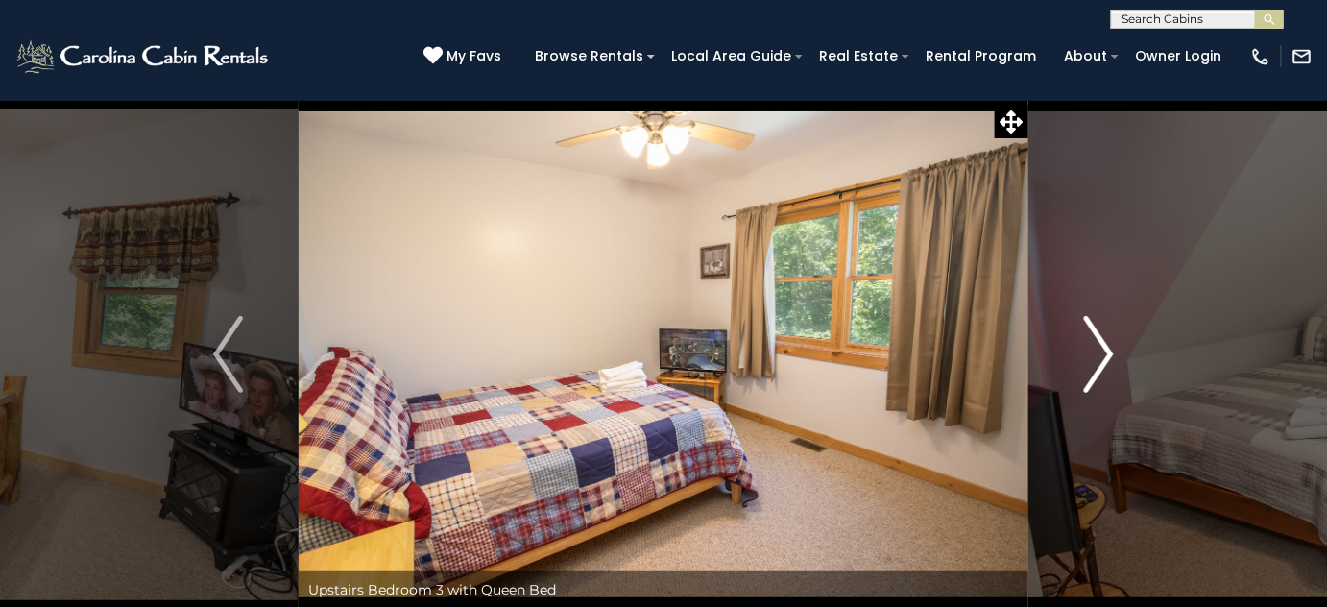
click at [1105, 346] on img "Next" at bounding box center [1098, 354] width 29 height 77
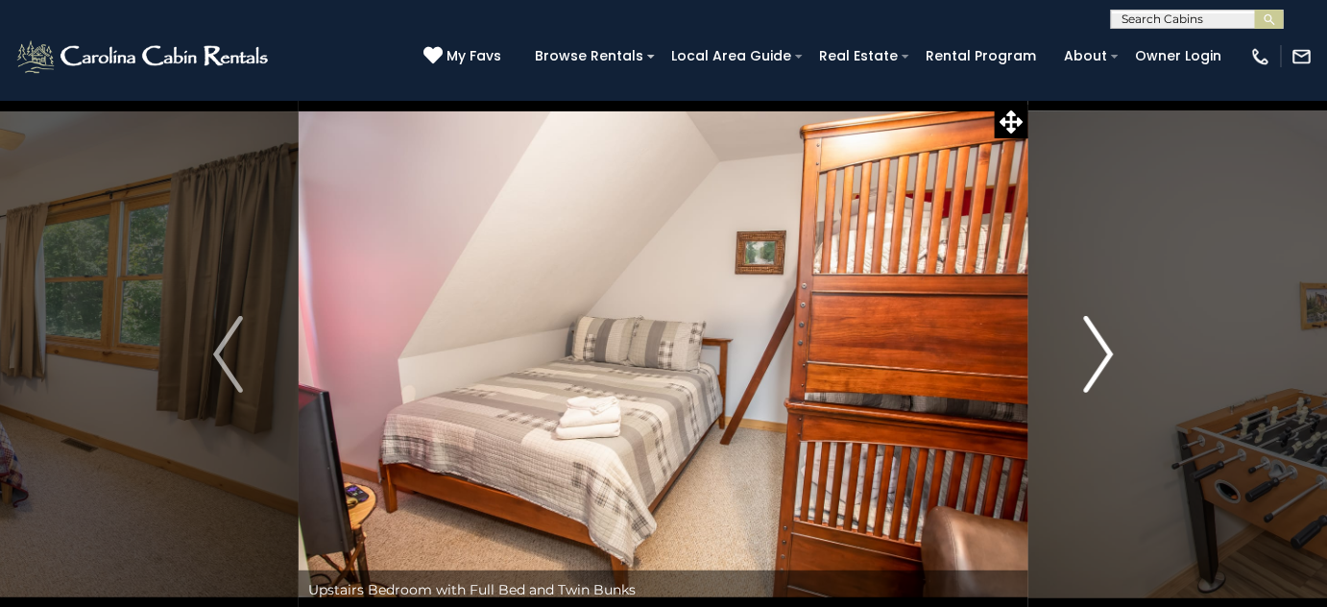
click at [1105, 344] on img "Next" at bounding box center [1098, 354] width 29 height 77
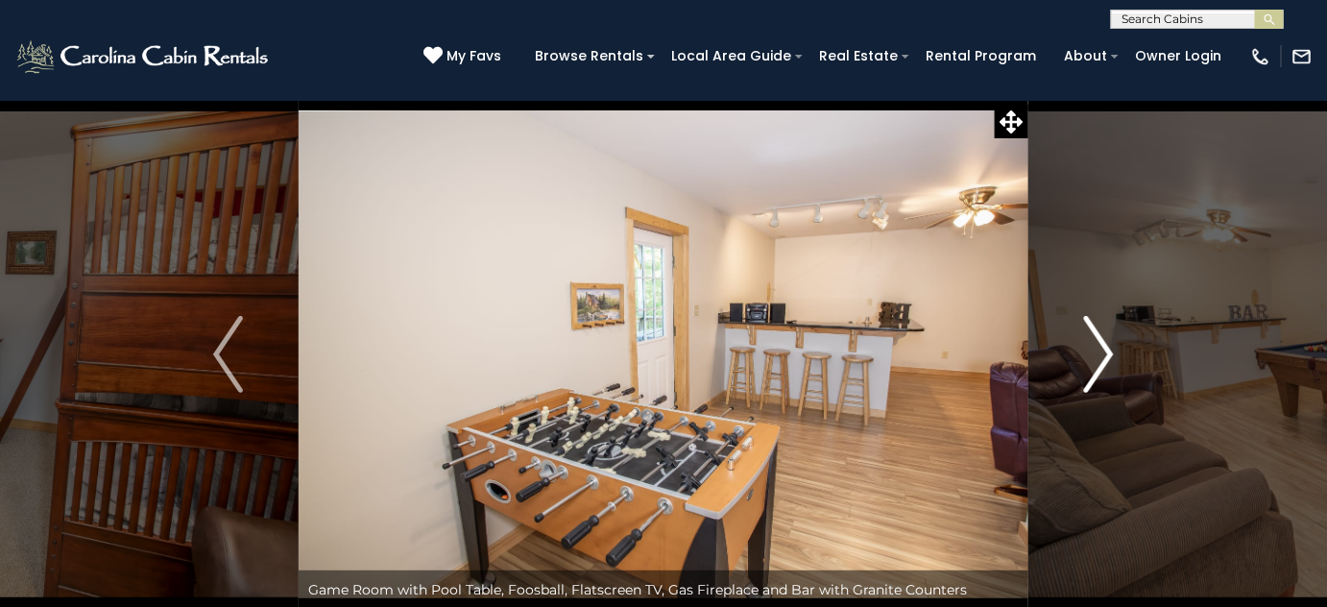
click at [1105, 344] on img "Next" at bounding box center [1098, 354] width 29 height 77
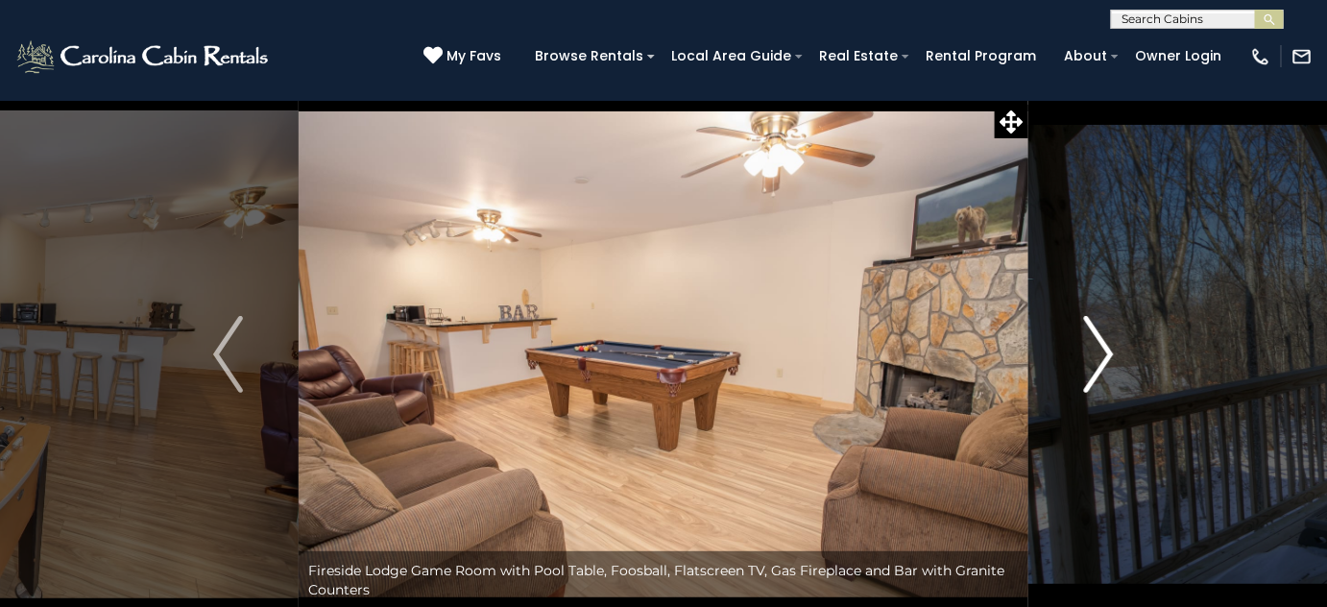
click at [1100, 350] on img "Next" at bounding box center [1098, 354] width 29 height 77
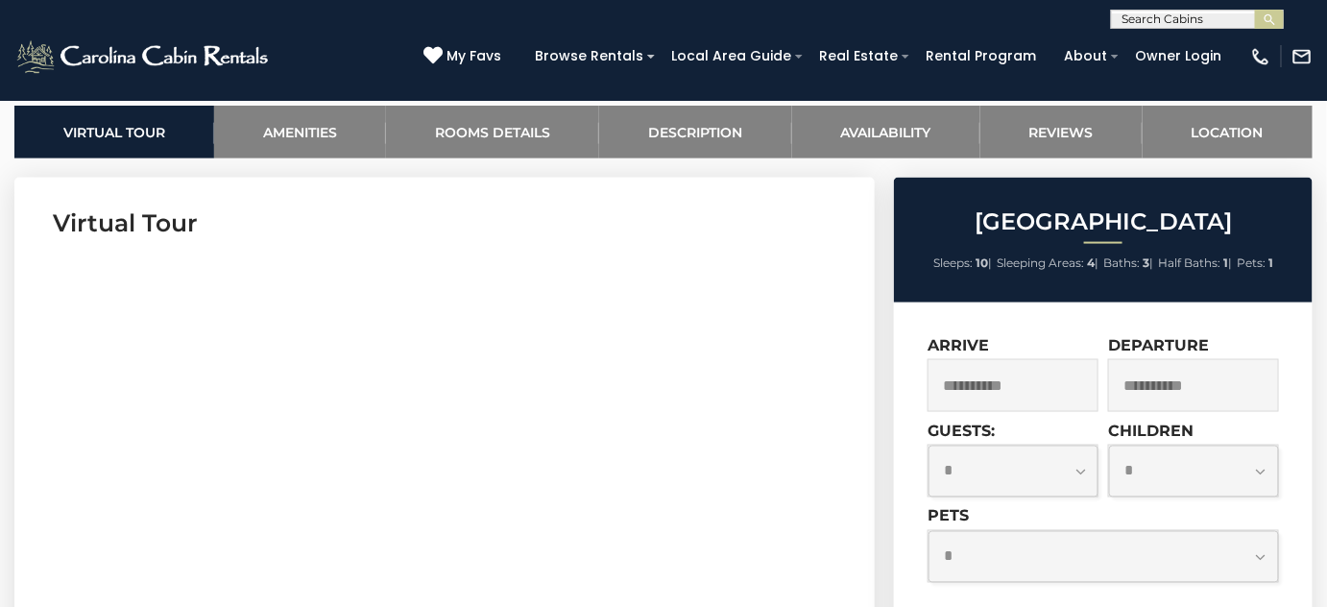
scroll to position [698, 0]
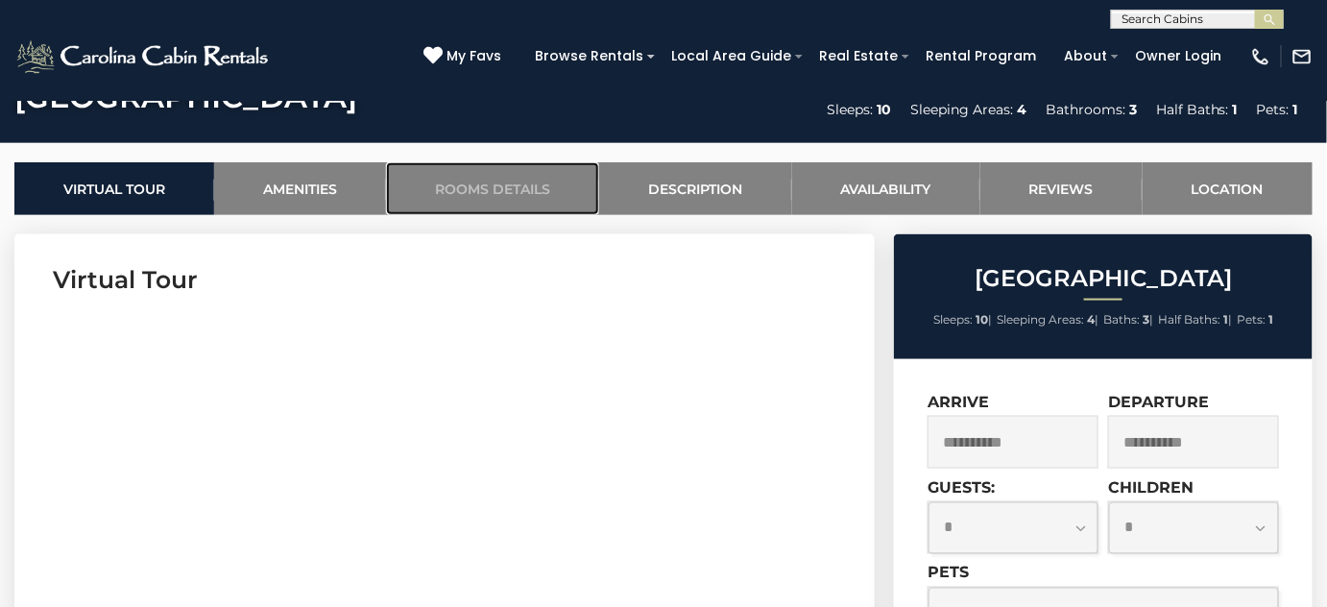
click at [480, 186] on link "Rooms Details" at bounding box center [492, 188] width 213 height 53
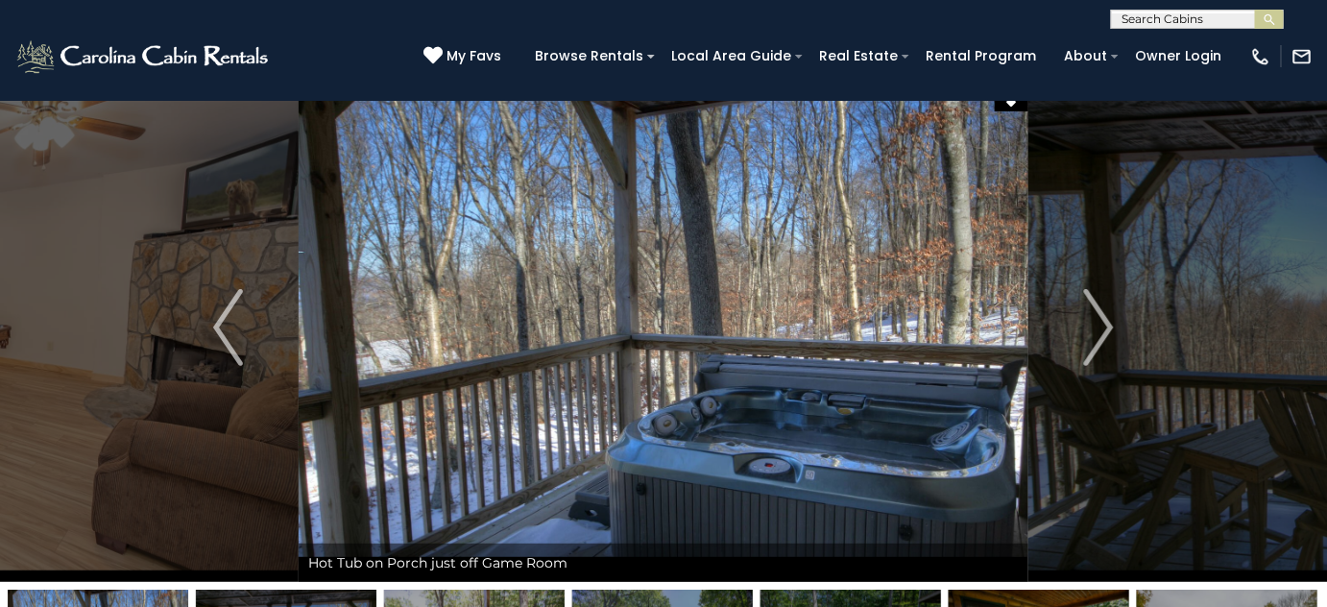
scroll to position [0, 0]
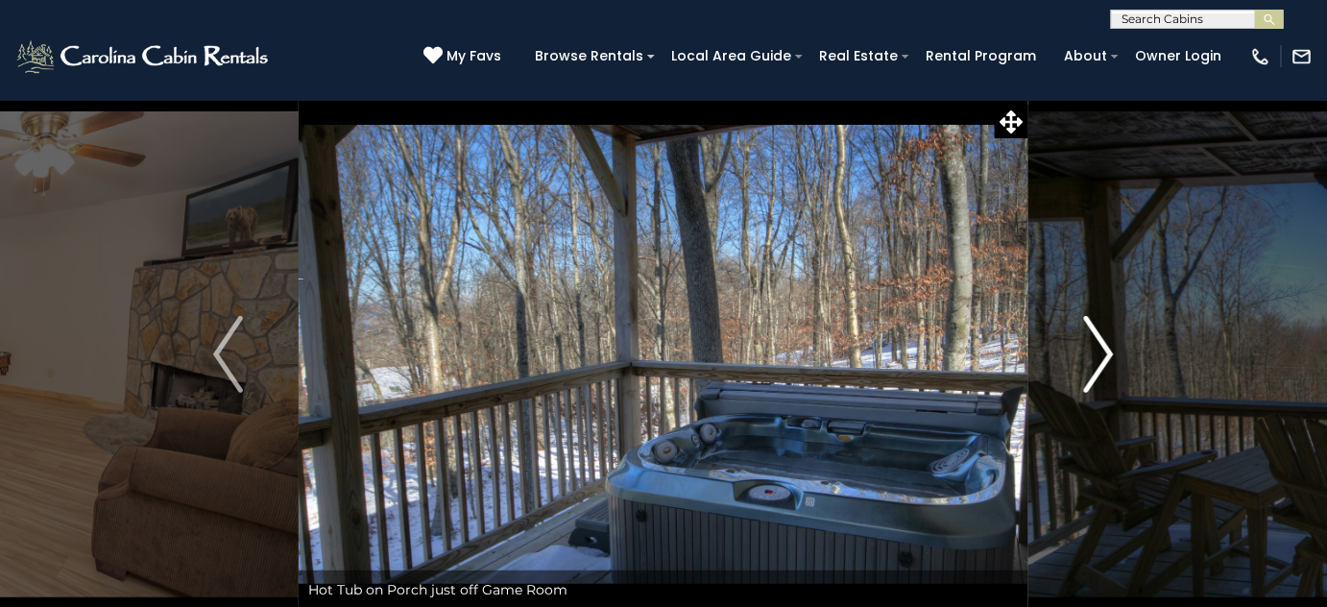
click at [1107, 367] on img "Next" at bounding box center [1098, 354] width 29 height 77
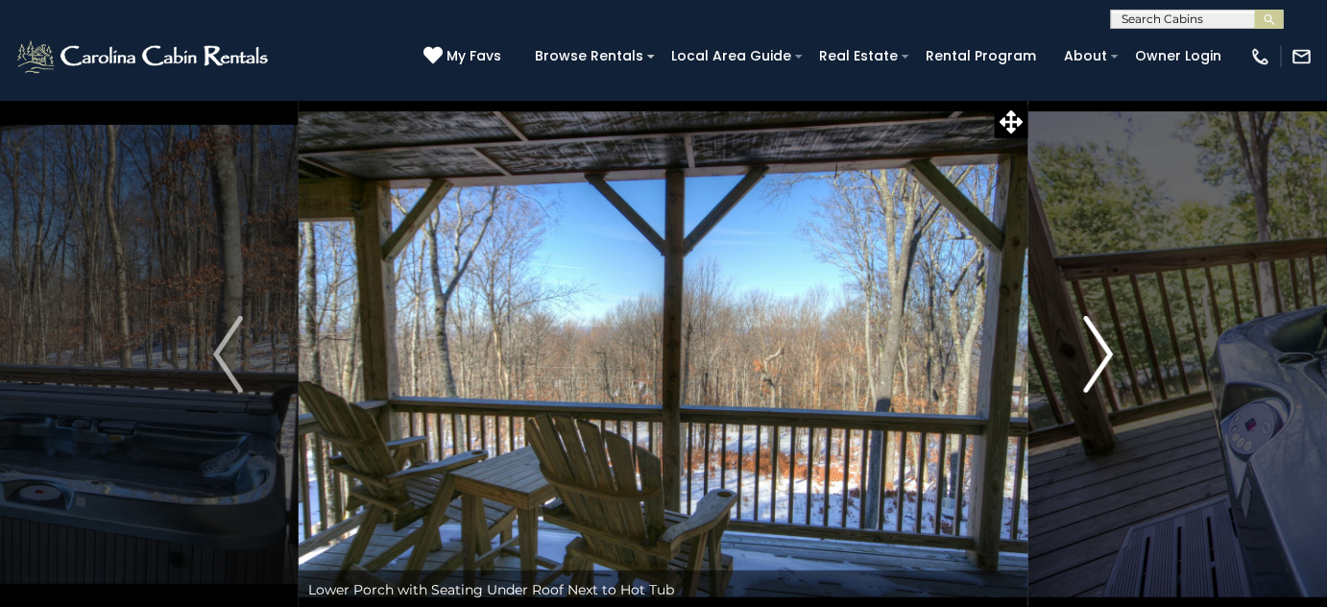
click at [1097, 353] on img "Next" at bounding box center [1098, 354] width 29 height 77
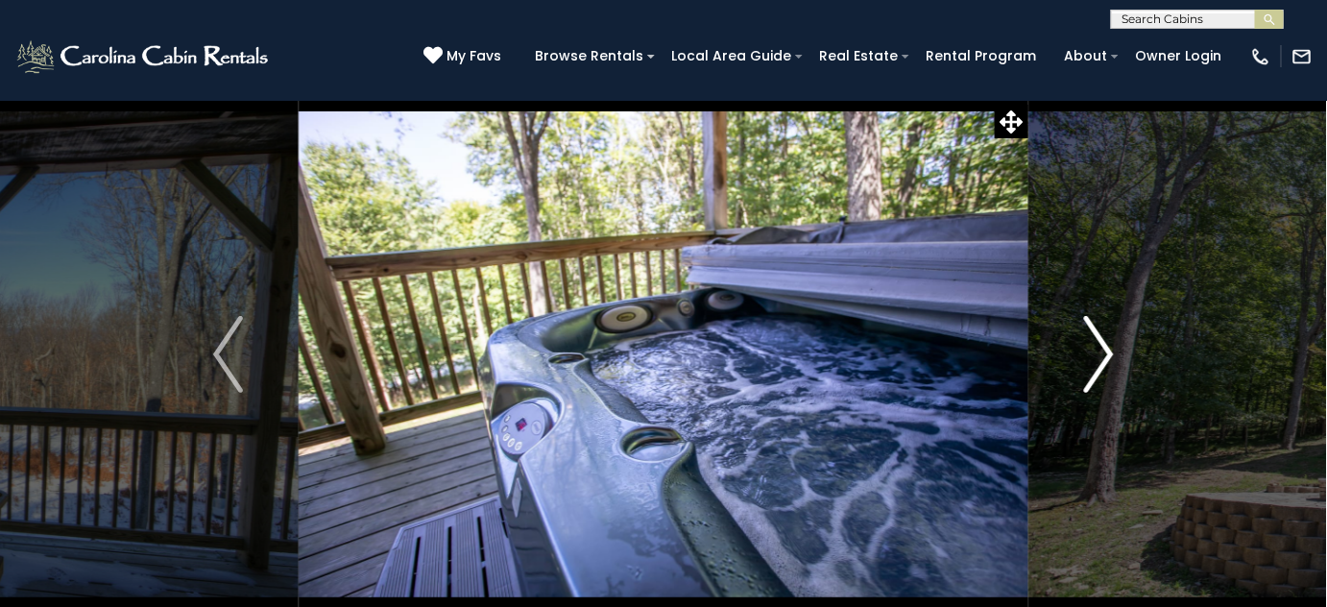
click at [1097, 353] on img "Next" at bounding box center [1098, 354] width 29 height 77
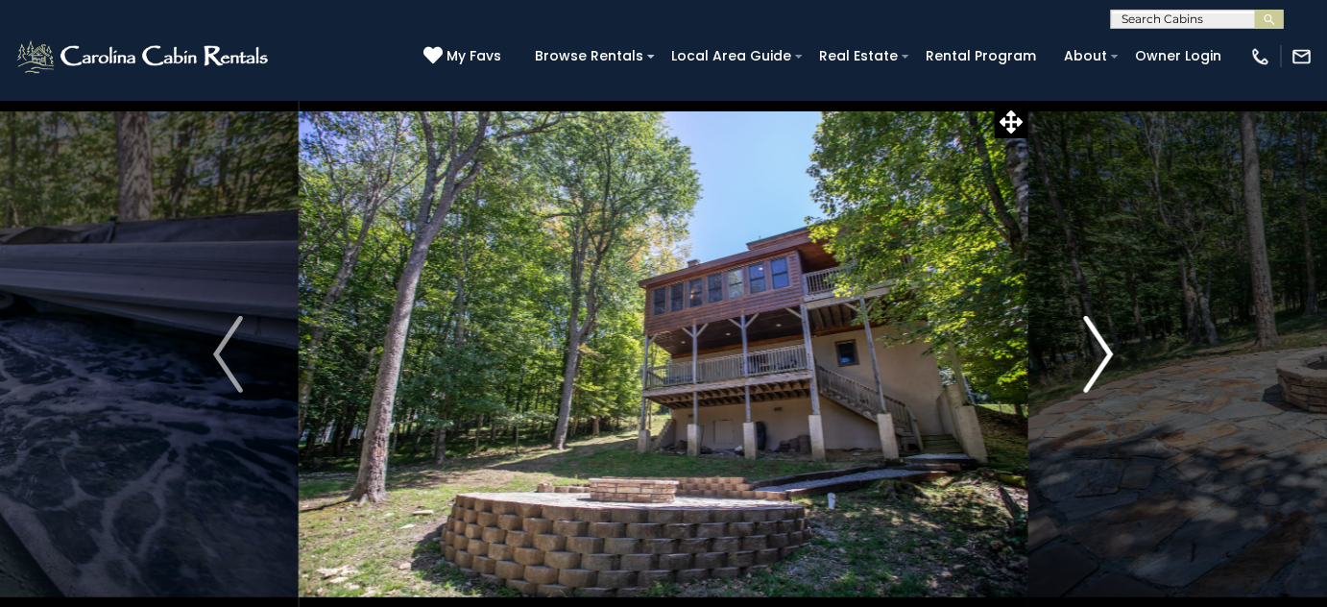
click at [1097, 353] on img "Next" at bounding box center [1098, 354] width 29 height 77
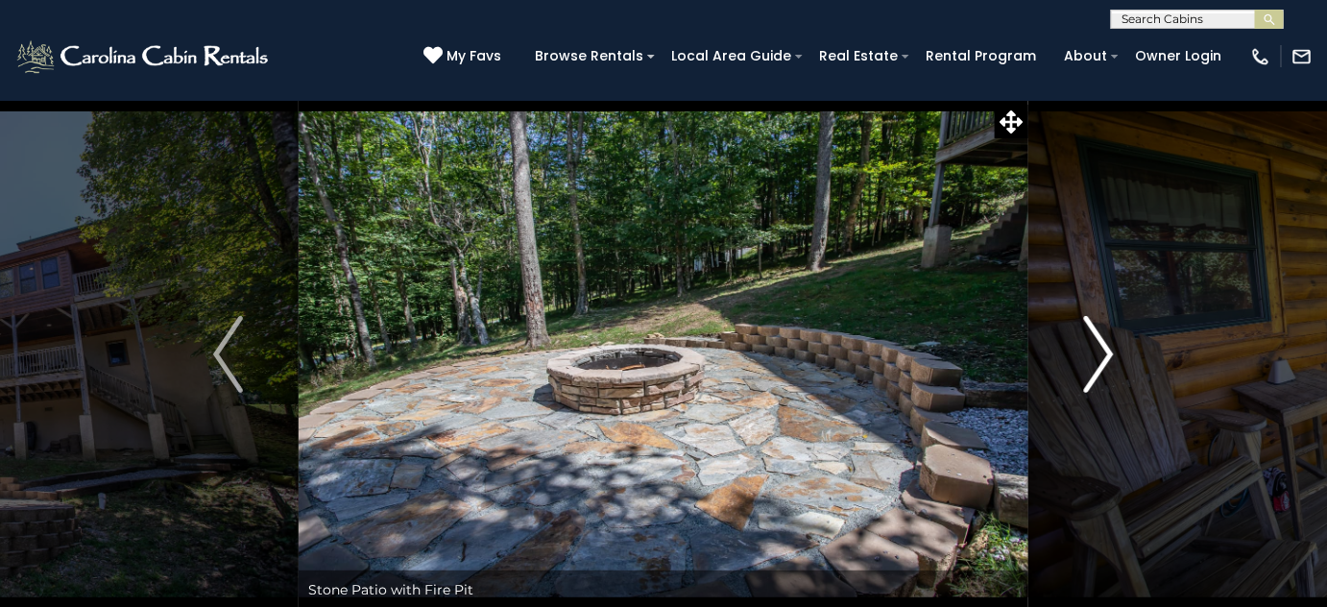
click at [1097, 353] on img "Next" at bounding box center [1098, 354] width 29 height 77
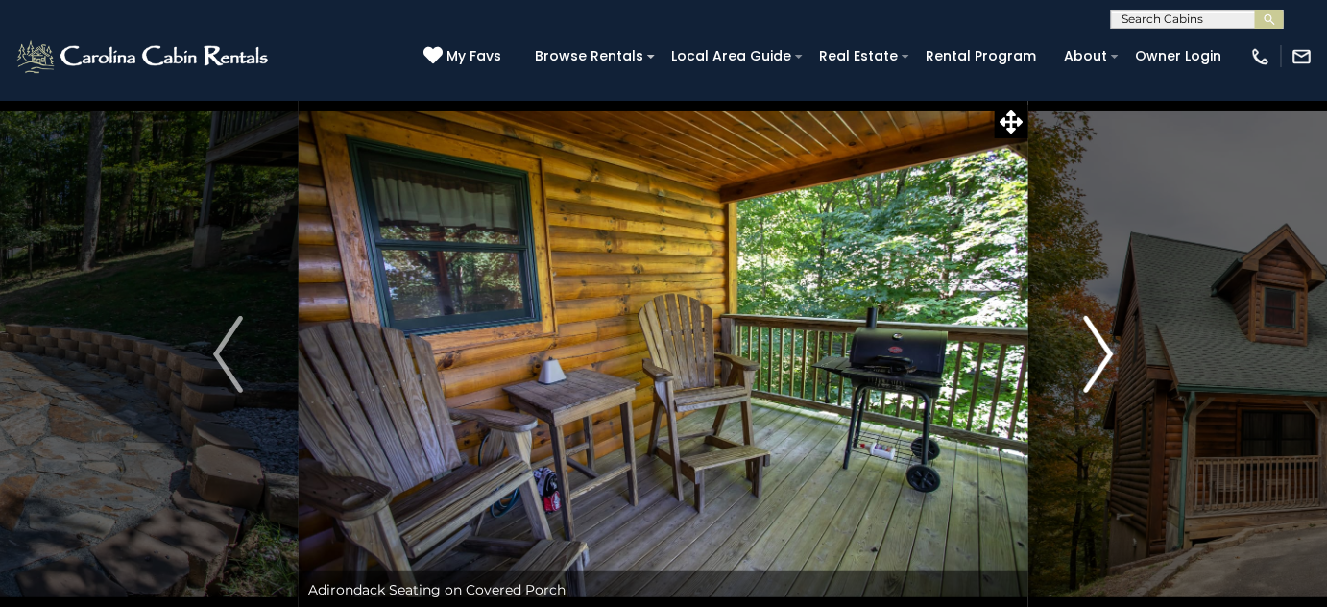
click at [1097, 356] on img "Next" at bounding box center [1098, 354] width 29 height 77
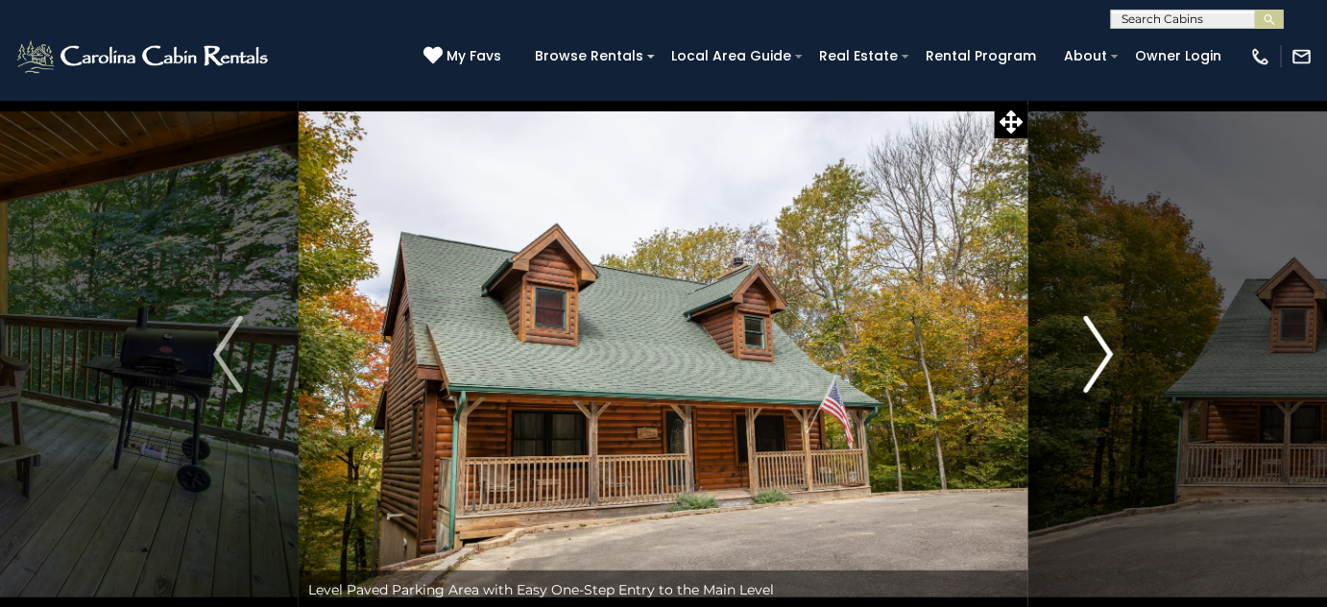
click at [1097, 356] on img "Next" at bounding box center [1098, 354] width 29 height 77
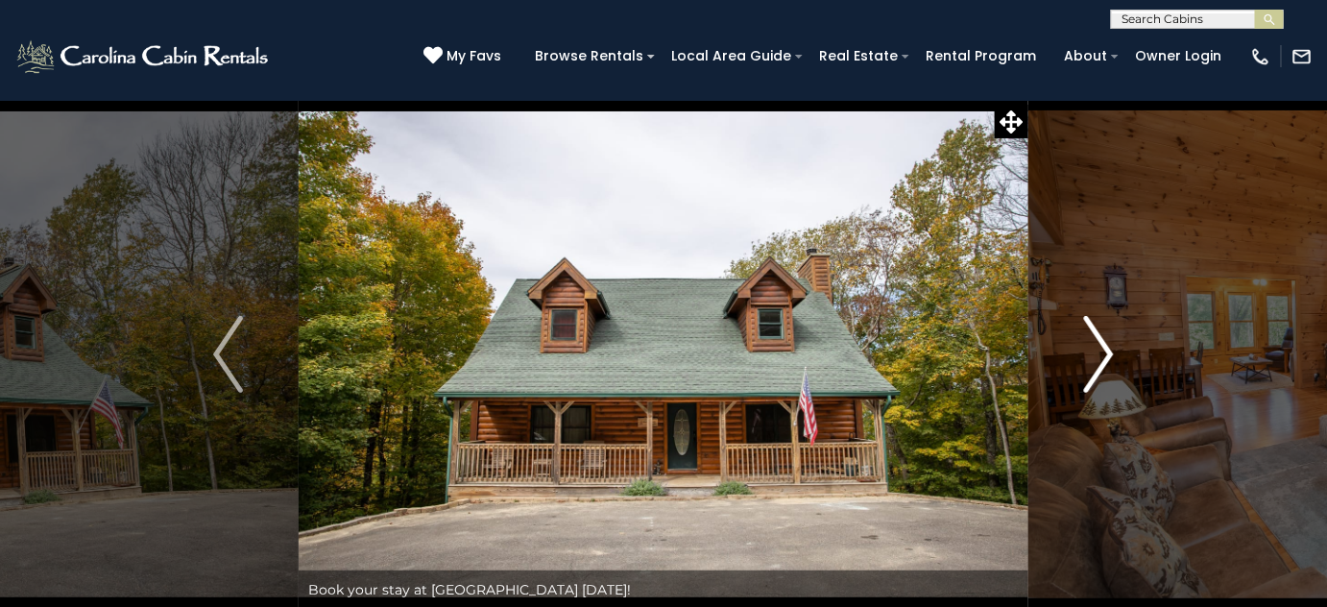
click at [1097, 356] on img "Next" at bounding box center [1098, 354] width 29 height 77
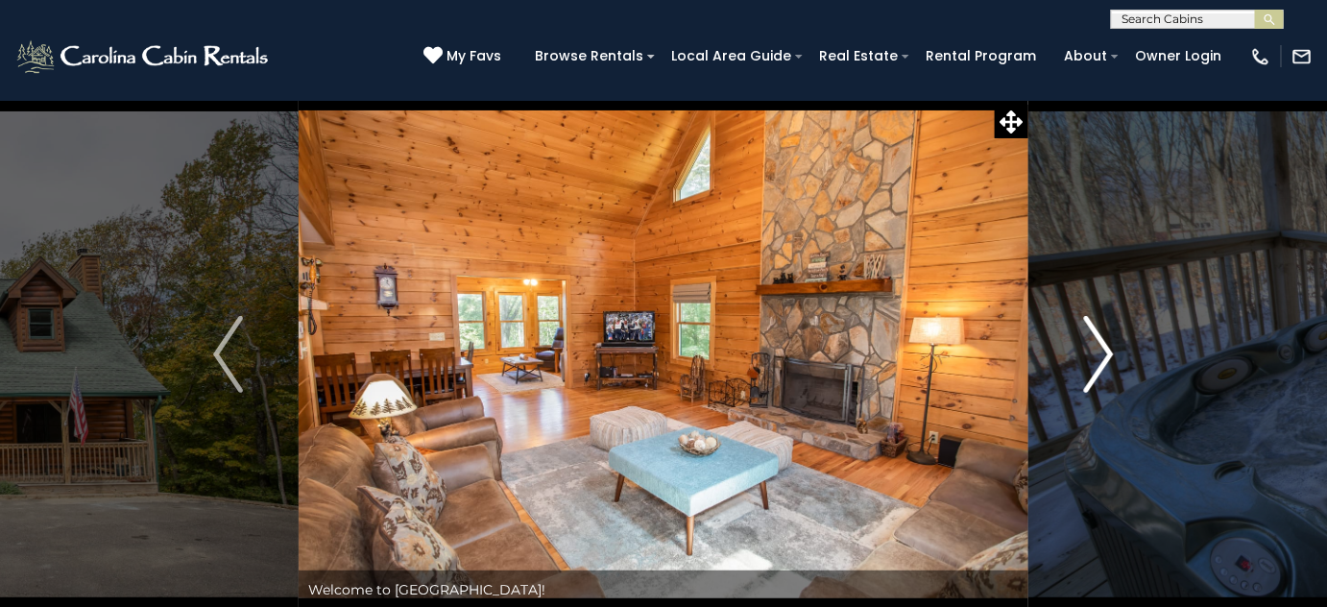
click at [1097, 356] on img "Next" at bounding box center [1098, 354] width 29 height 77
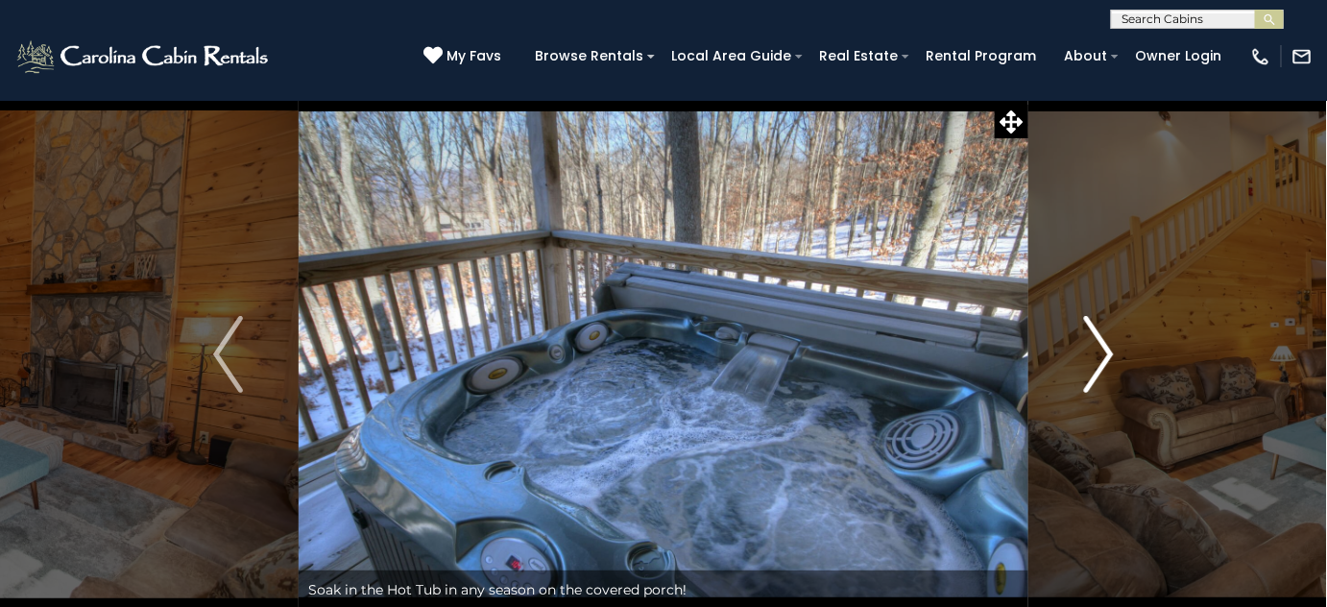
click at [1097, 356] on img "Next" at bounding box center [1098, 354] width 29 height 77
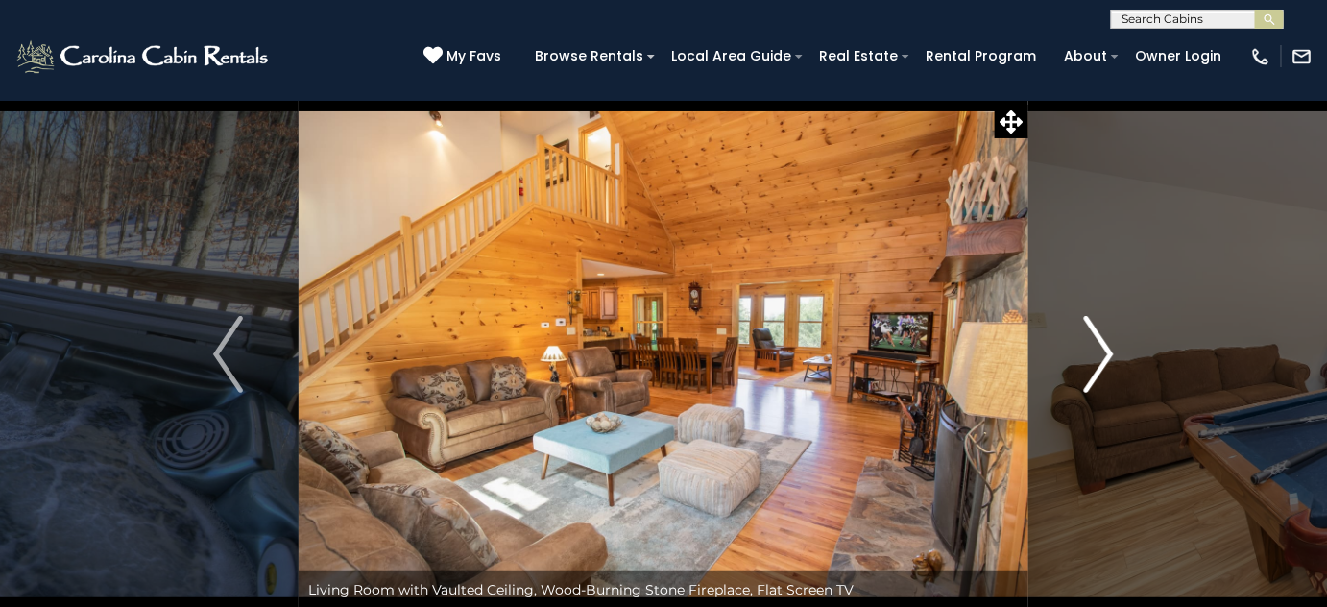
click at [1097, 356] on img "Next" at bounding box center [1098, 354] width 29 height 77
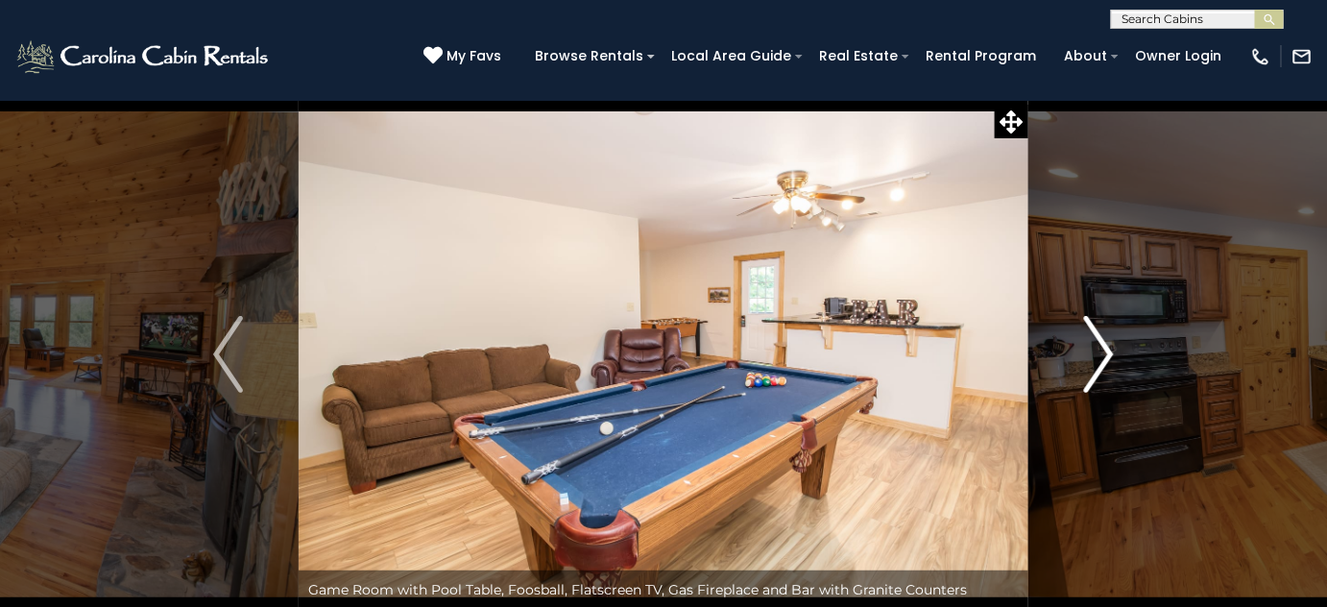
click at [1097, 356] on img "Next" at bounding box center [1098, 354] width 29 height 77
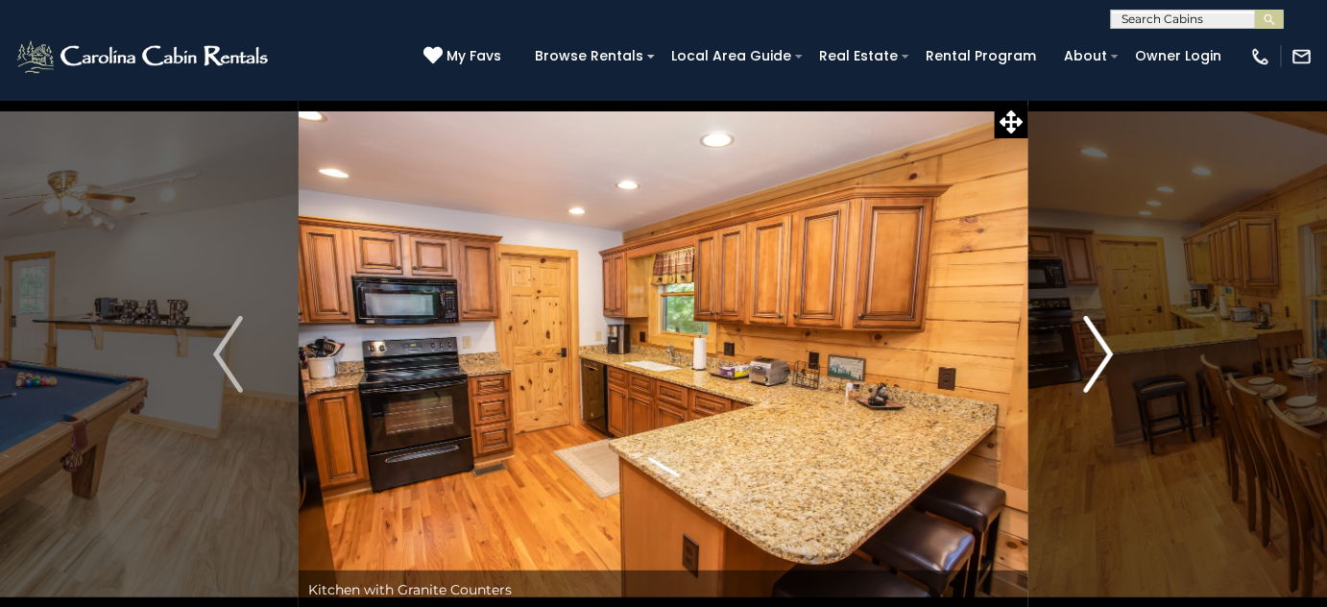
click at [1097, 356] on img "Next" at bounding box center [1098, 354] width 29 height 77
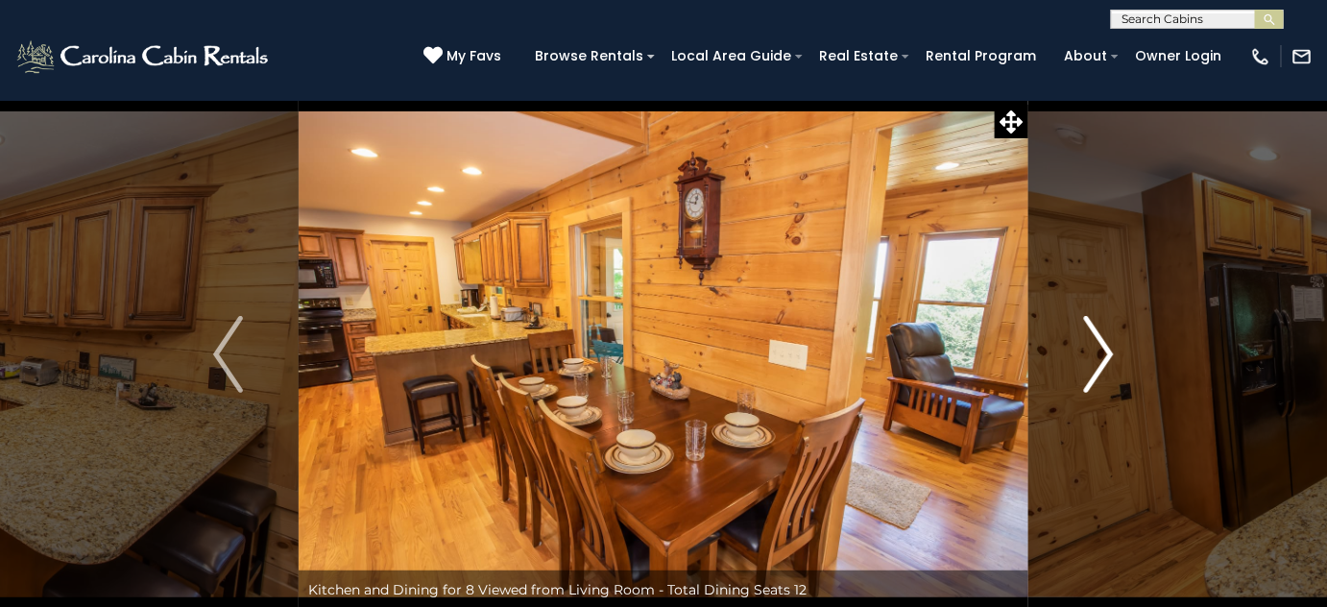
click at [1097, 356] on img "Next" at bounding box center [1098, 354] width 29 height 77
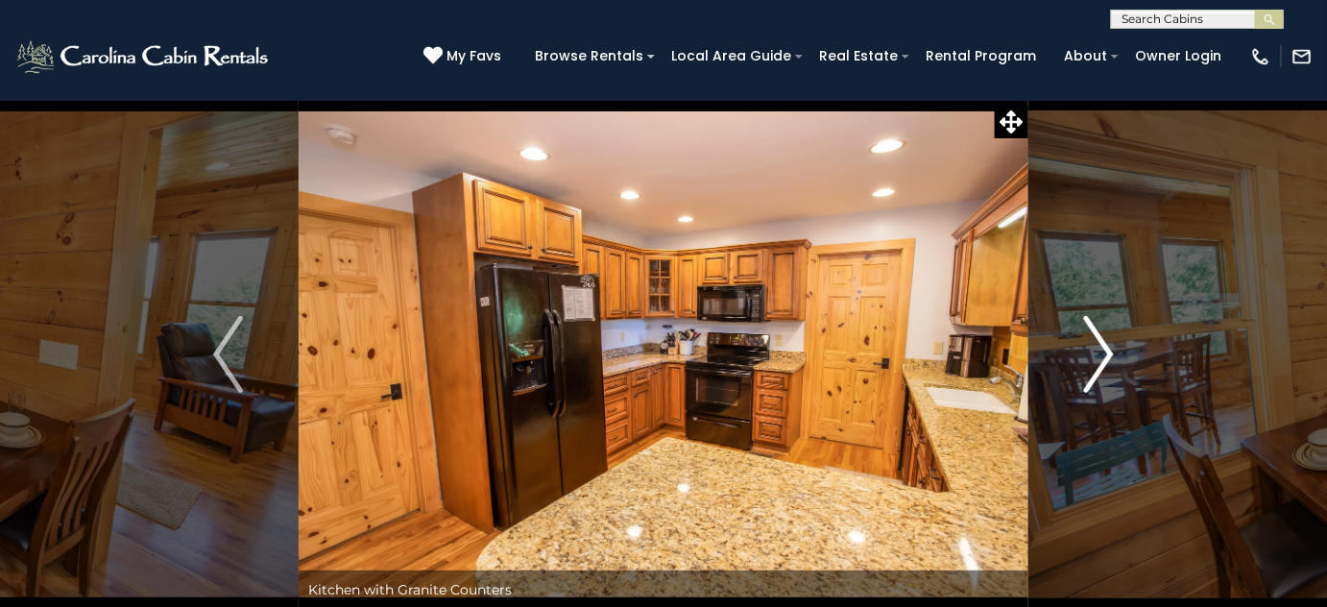
click at [1097, 356] on img "Next" at bounding box center [1098, 354] width 29 height 77
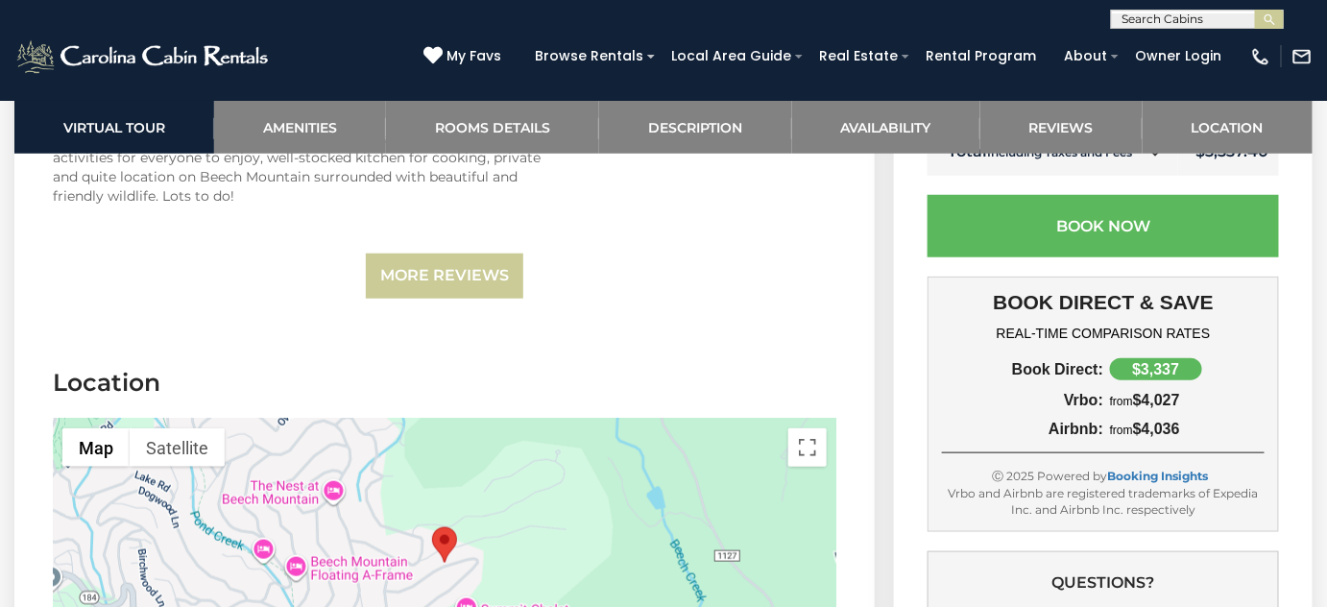
scroll to position [5149, 0]
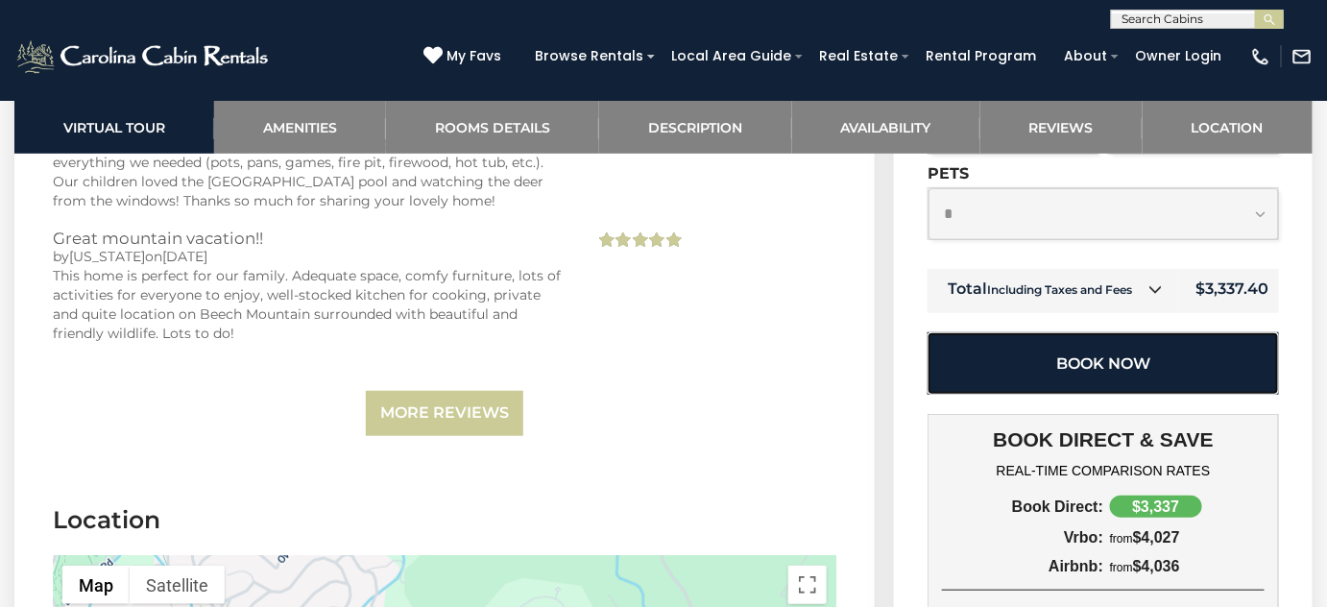
click at [1121, 389] on button "Book Now" at bounding box center [1102, 363] width 351 height 62
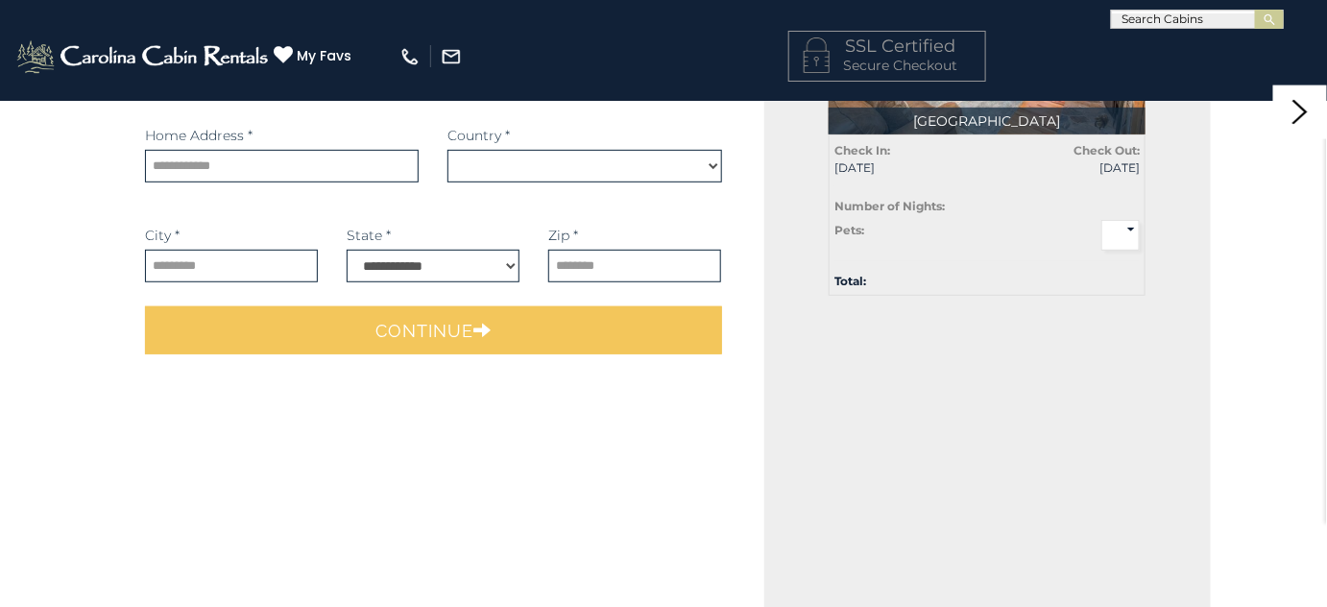
select select "*********"
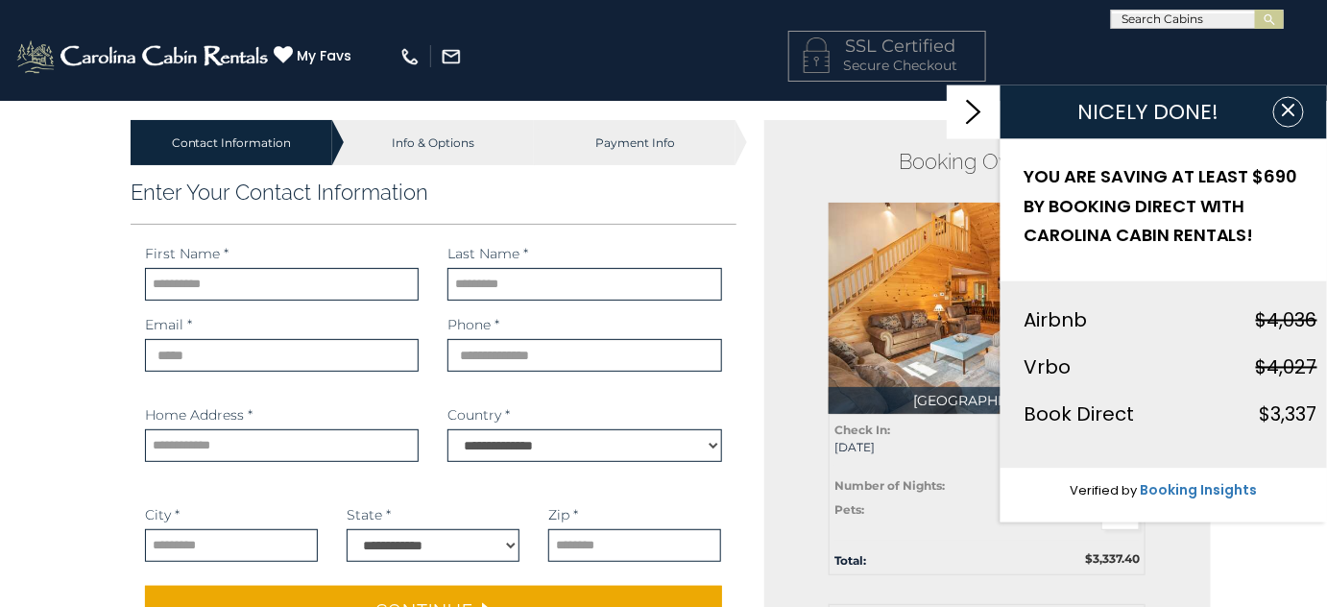
scroll to position [261, 0]
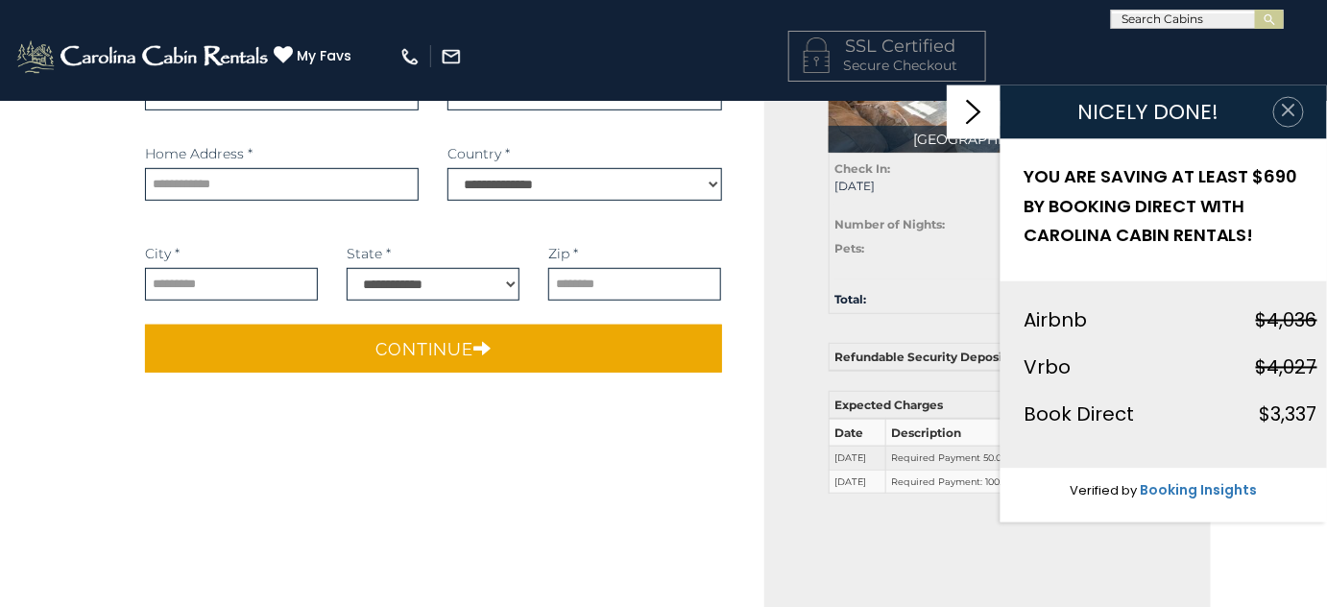
click at [1290, 111] on icon "button" at bounding box center [1288, 110] width 12 height 12
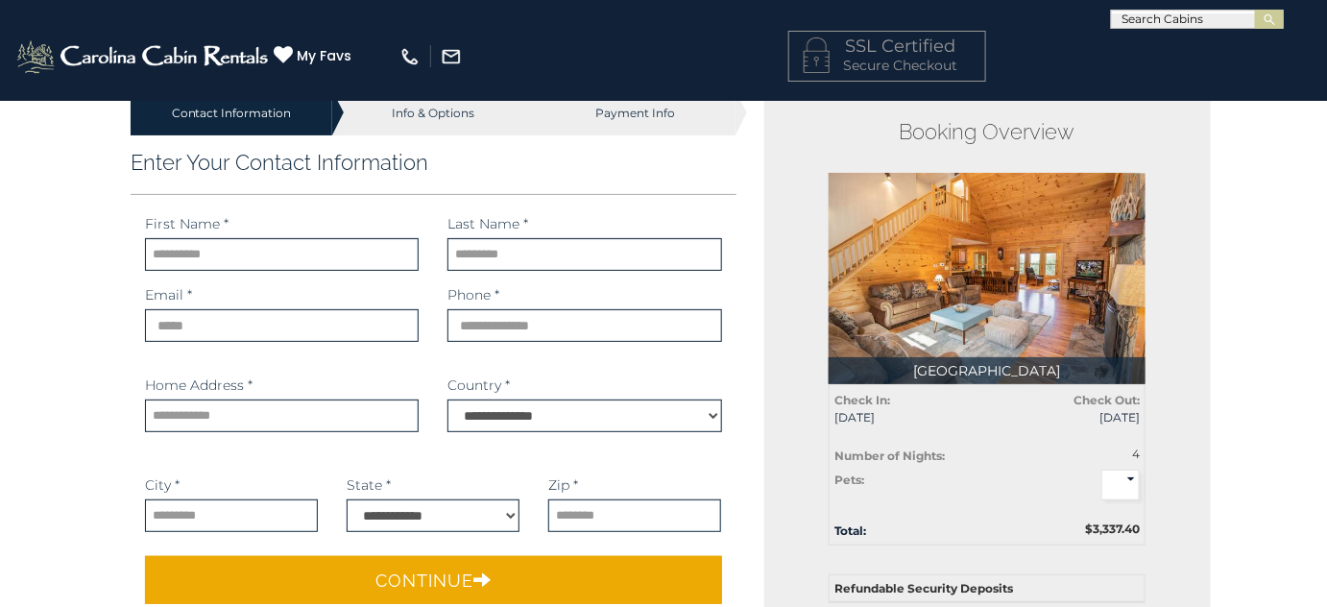
scroll to position [0, 0]
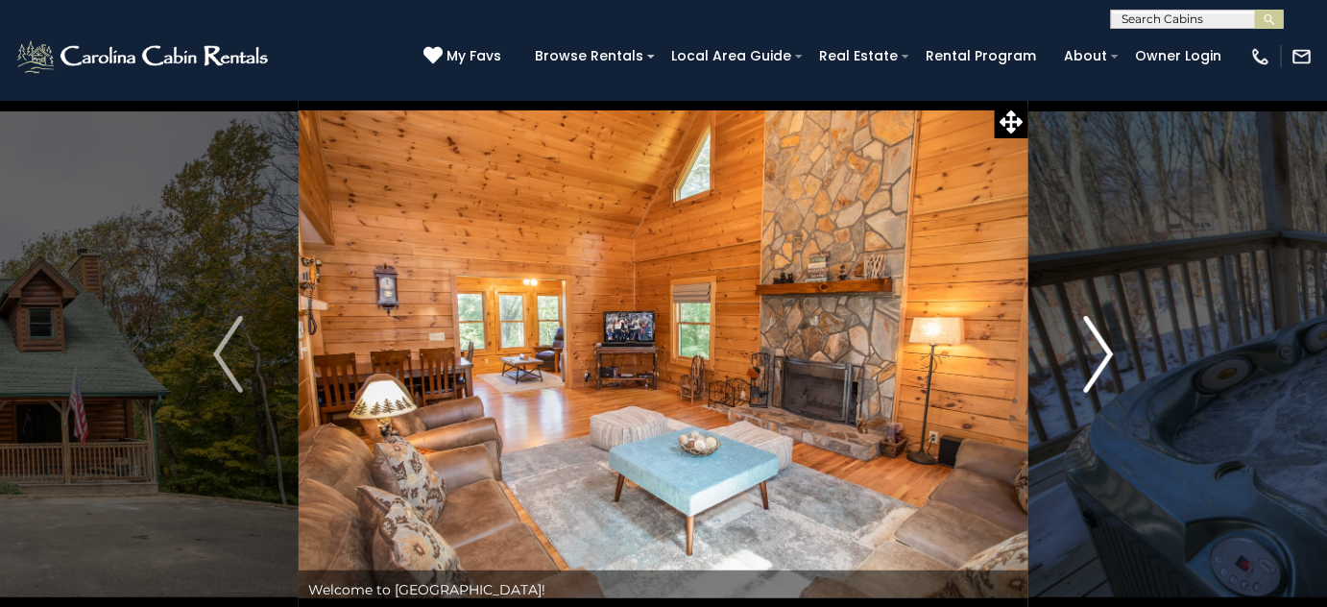
click at [1096, 338] on img "Next" at bounding box center [1098, 354] width 29 height 77
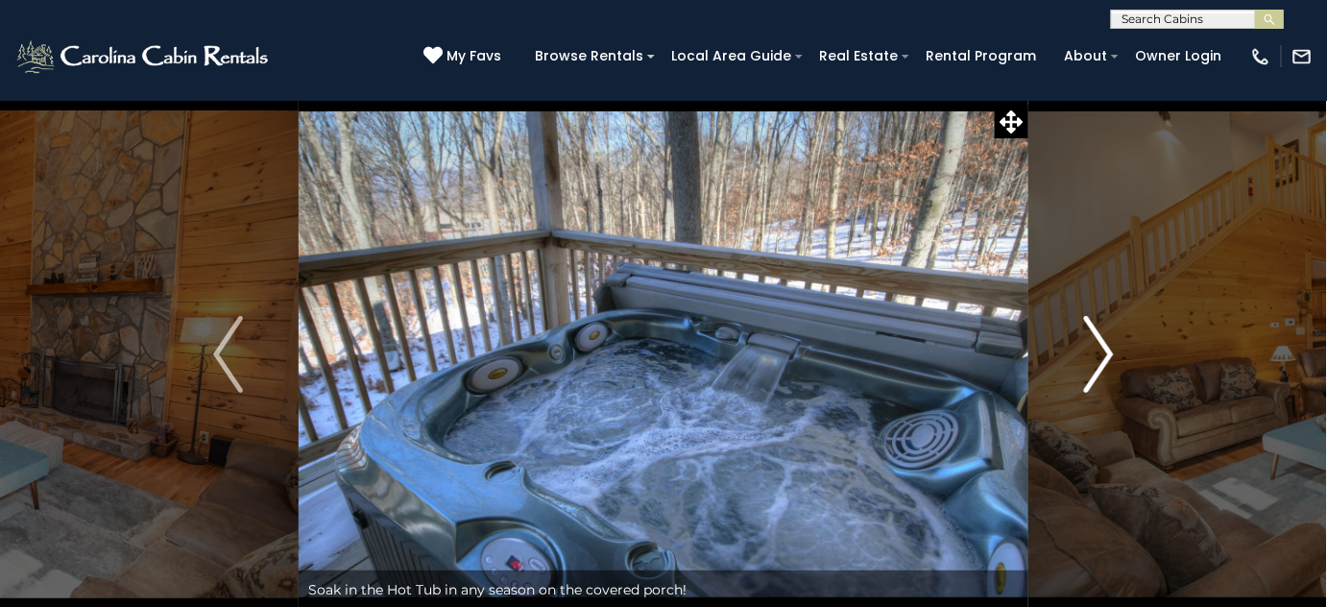
click at [1096, 338] on img "Next" at bounding box center [1098, 354] width 29 height 77
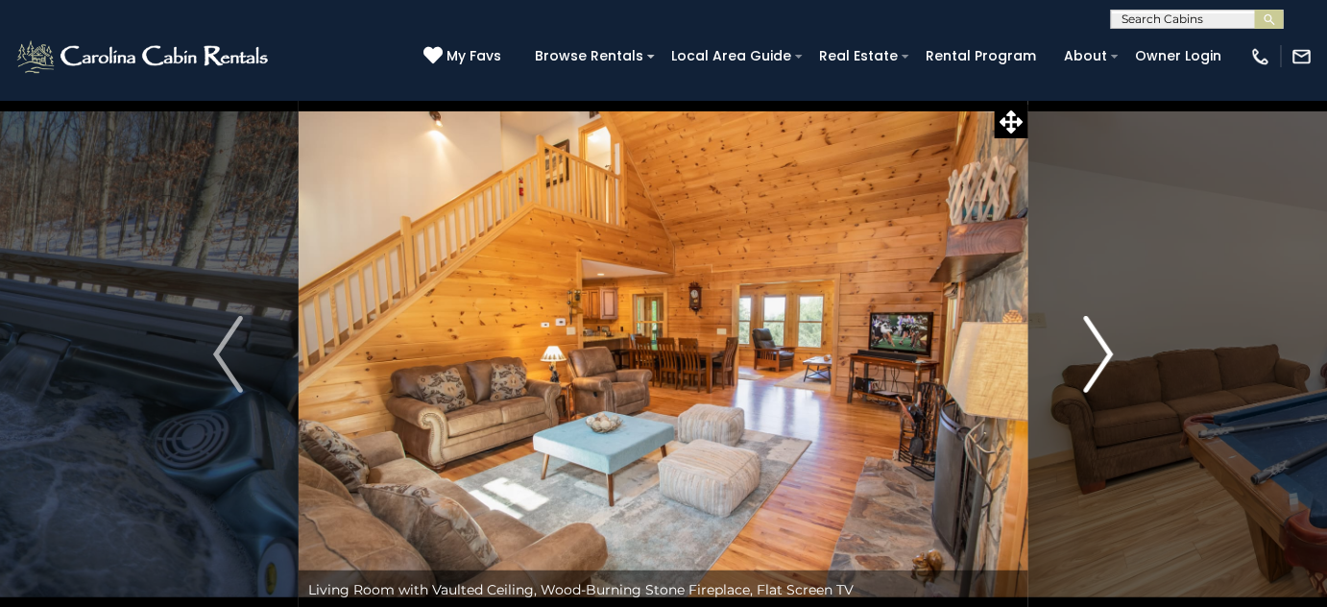
click at [1096, 338] on img "Next" at bounding box center [1098, 354] width 29 height 77
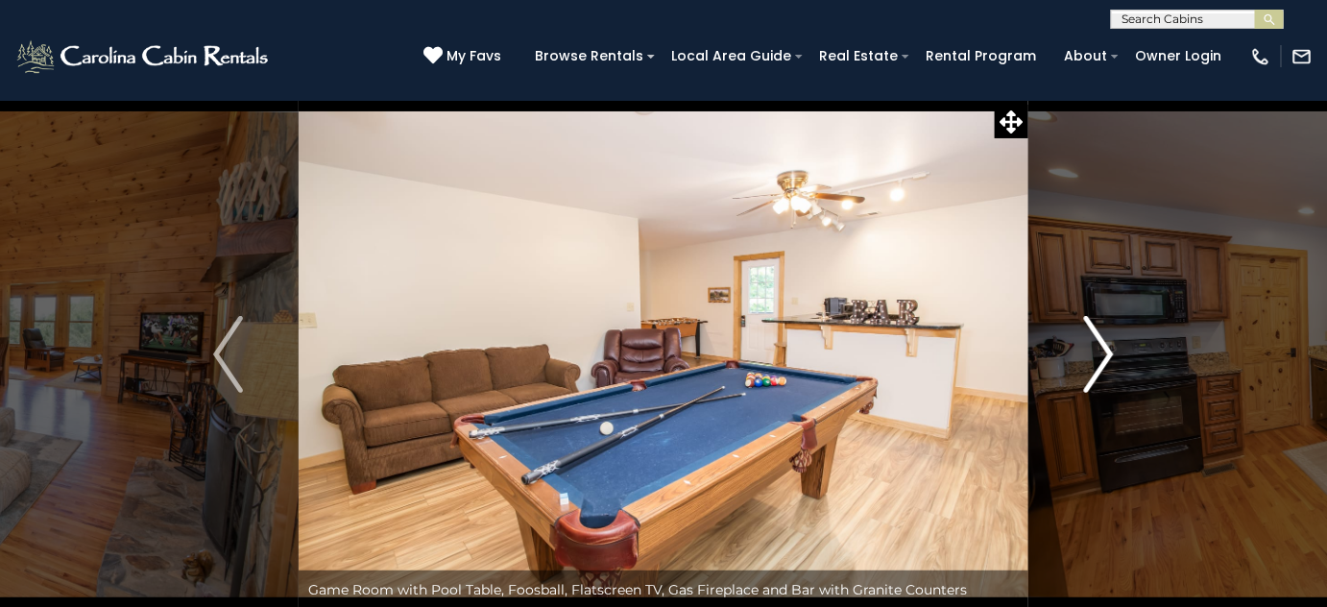
click at [1096, 338] on img "Next" at bounding box center [1098, 354] width 29 height 77
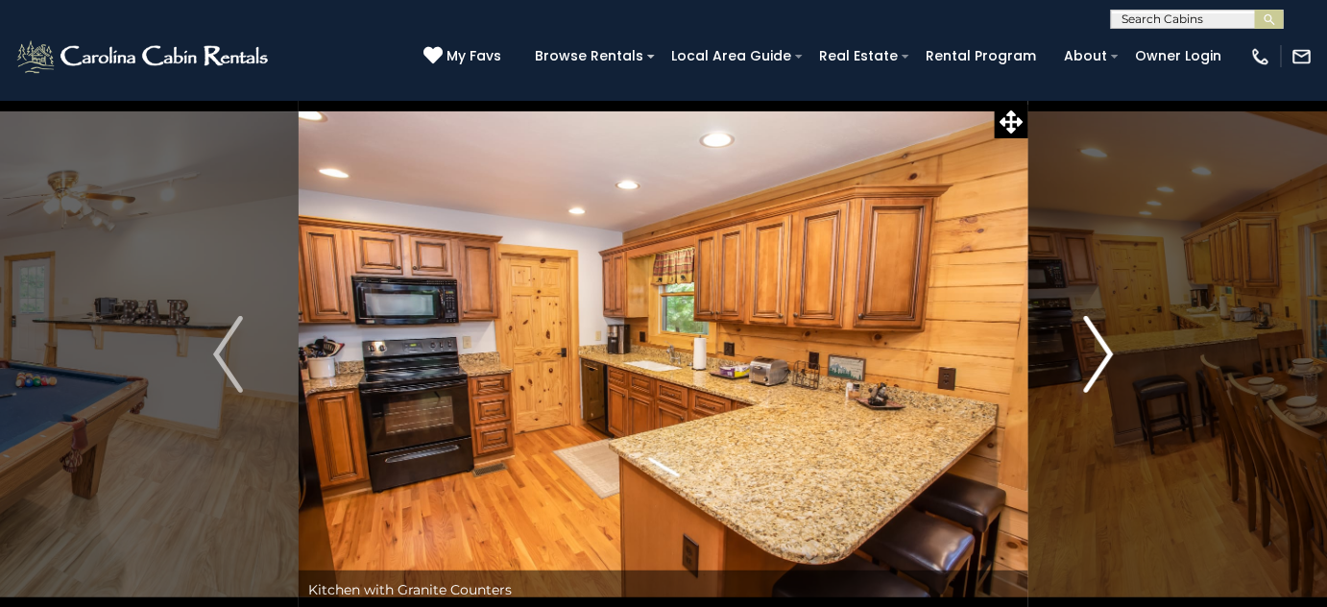
click at [1095, 338] on img "Next" at bounding box center [1098, 354] width 29 height 77
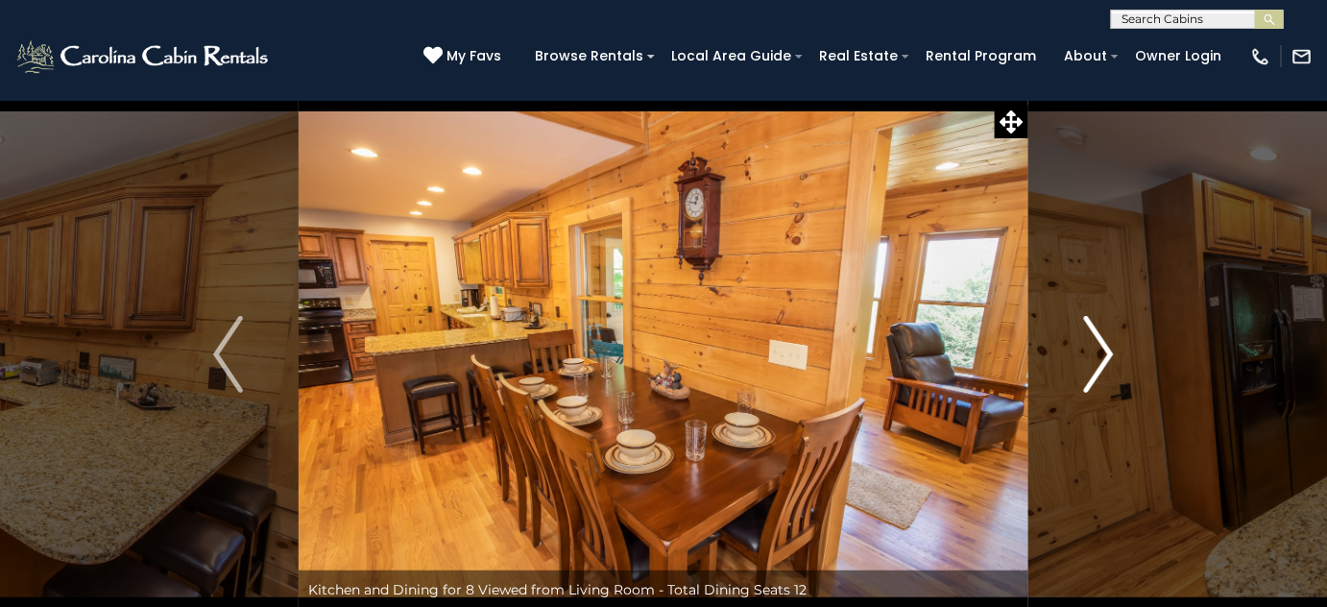
click at [1095, 338] on img "Next" at bounding box center [1098, 354] width 29 height 77
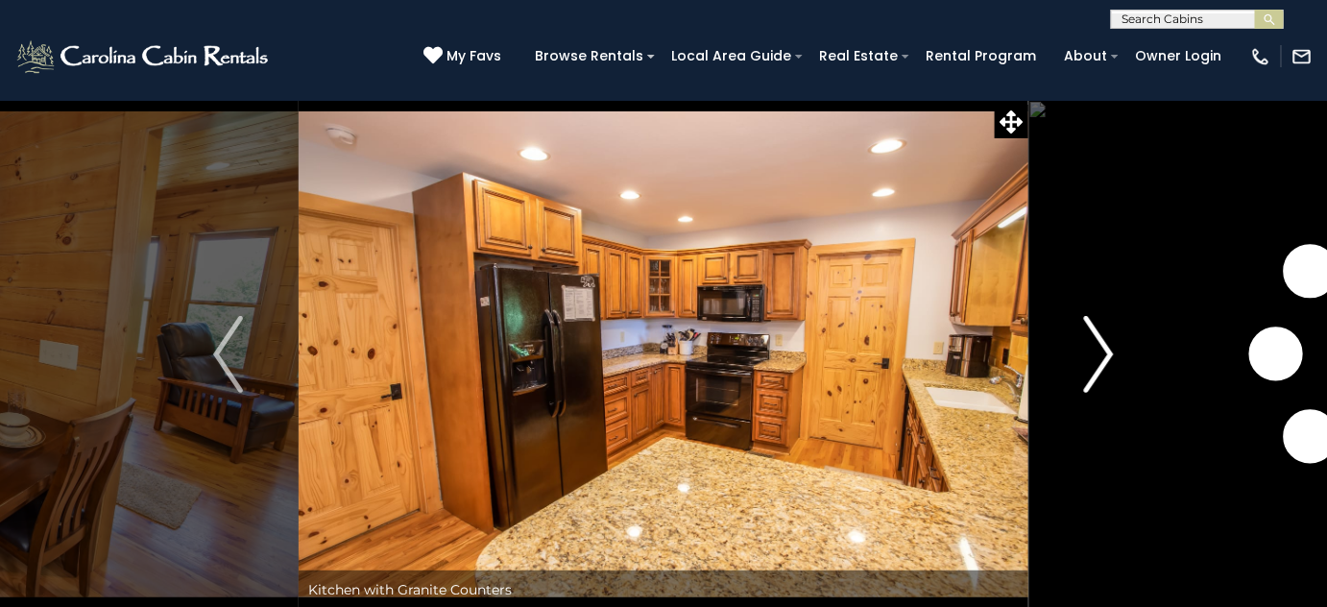
click at [1095, 338] on img "Next" at bounding box center [1098, 354] width 29 height 77
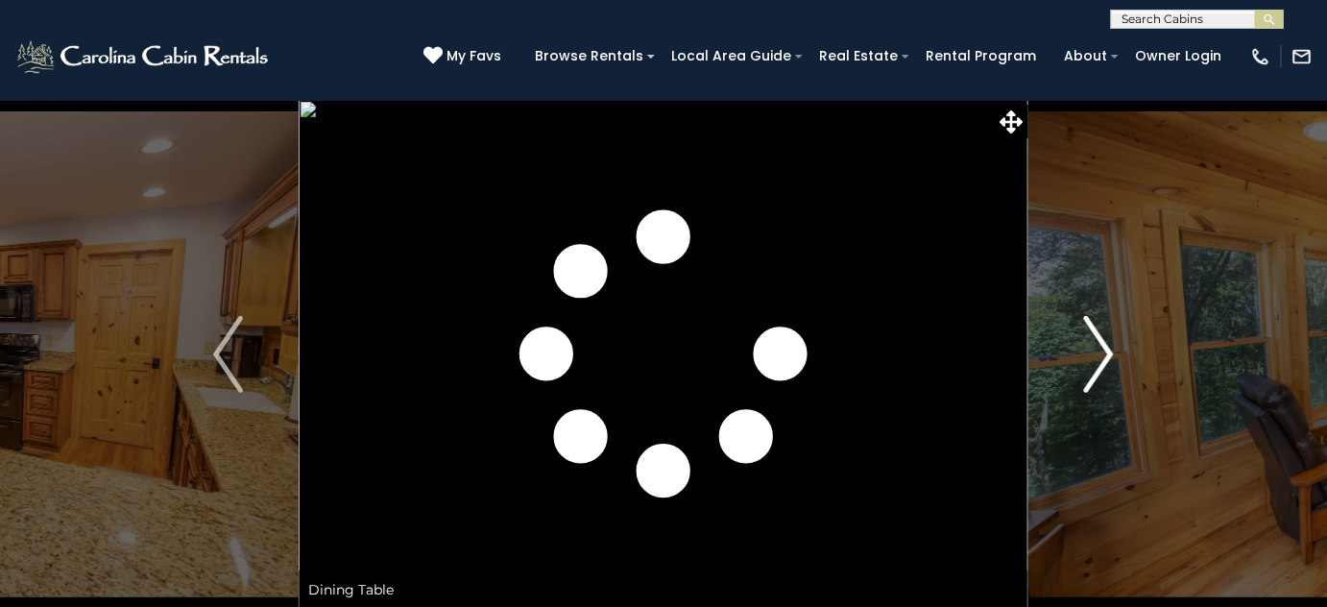
click at [1095, 338] on img "Next" at bounding box center [1098, 354] width 29 height 77
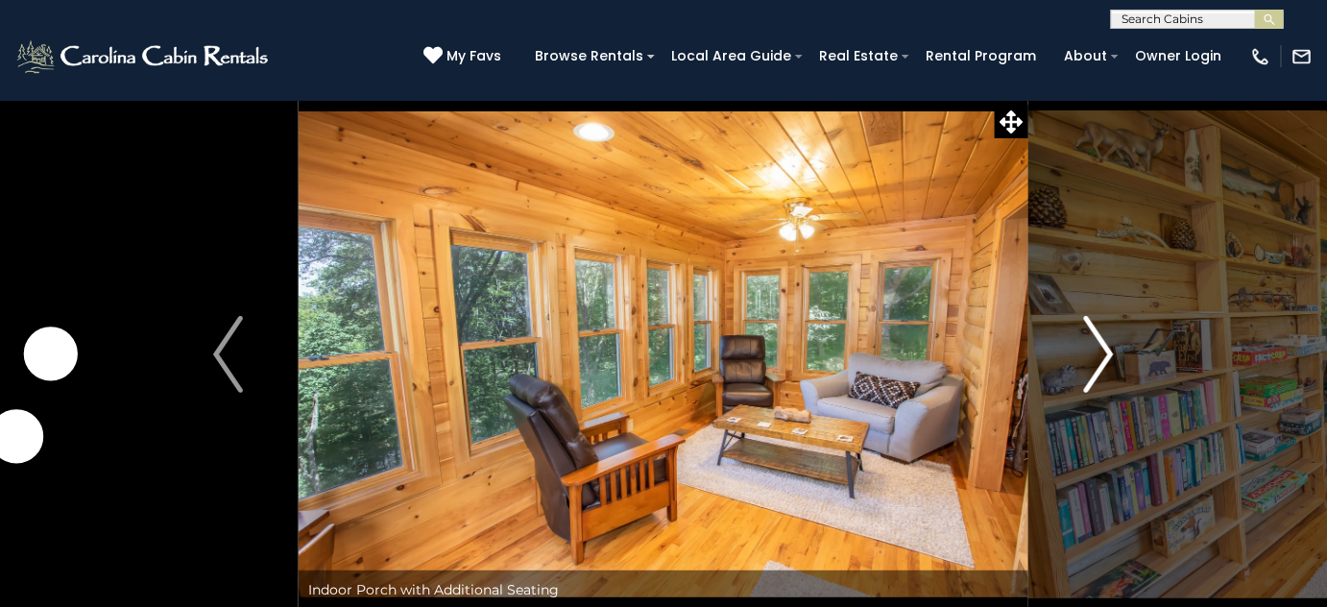
click at [1095, 338] on img "Next" at bounding box center [1098, 354] width 29 height 77
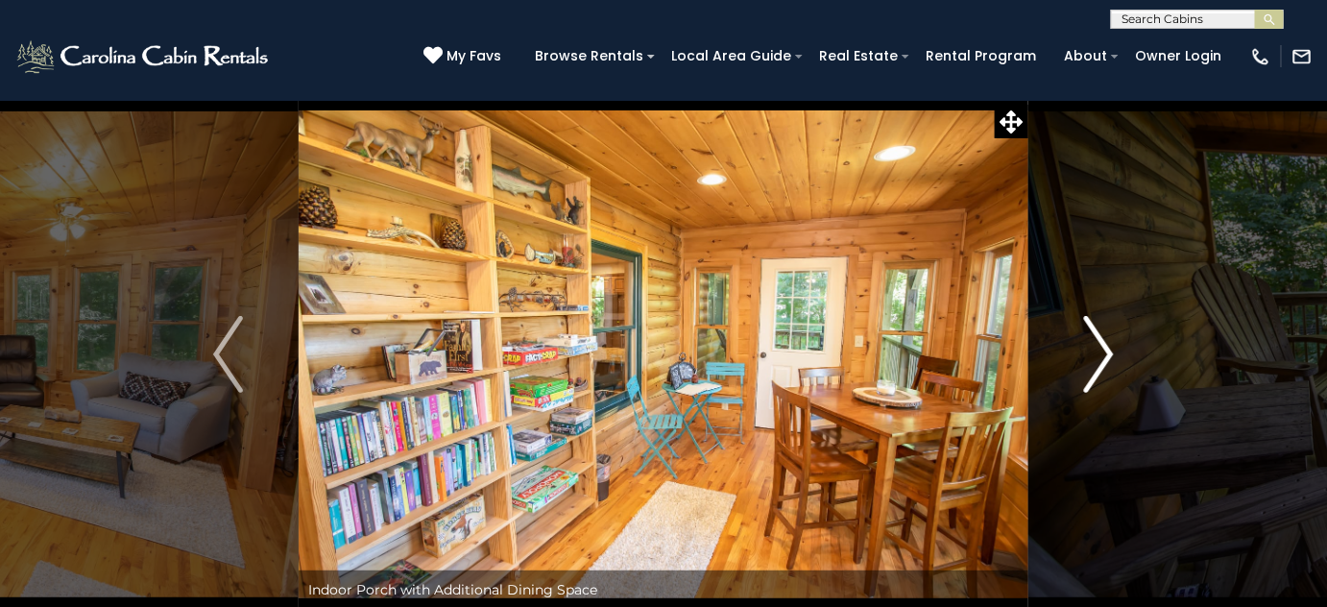
click at [1095, 338] on img "Next" at bounding box center [1098, 354] width 29 height 77
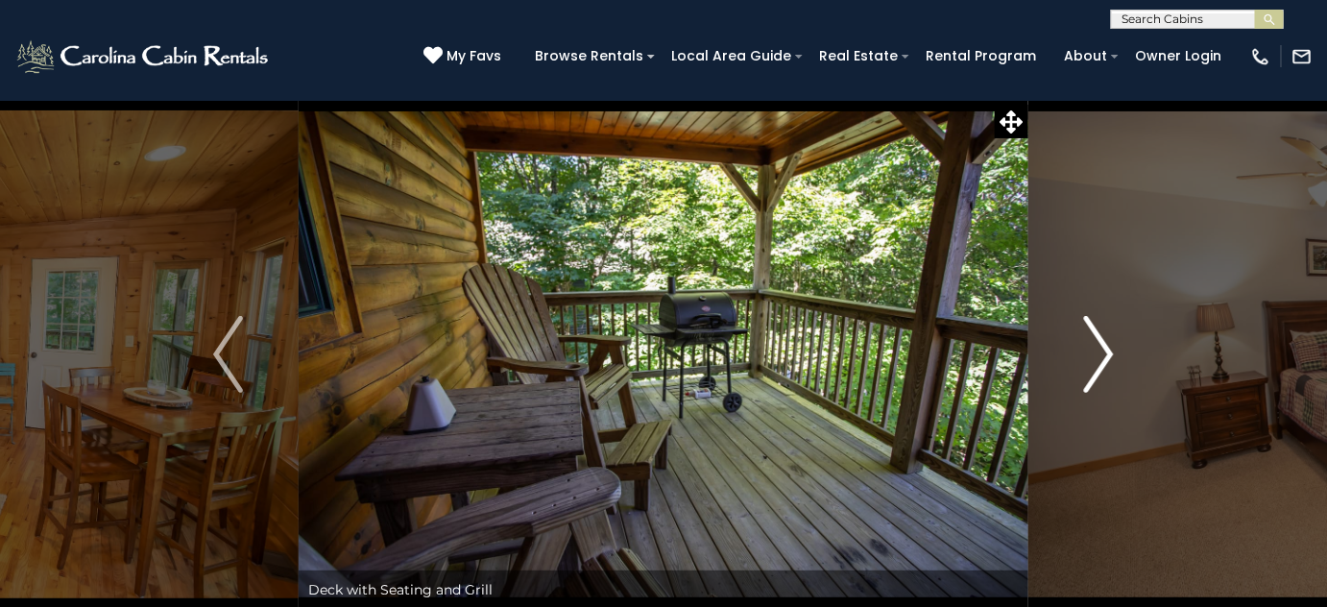
click at [1095, 338] on img "Next" at bounding box center [1098, 354] width 29 height 77
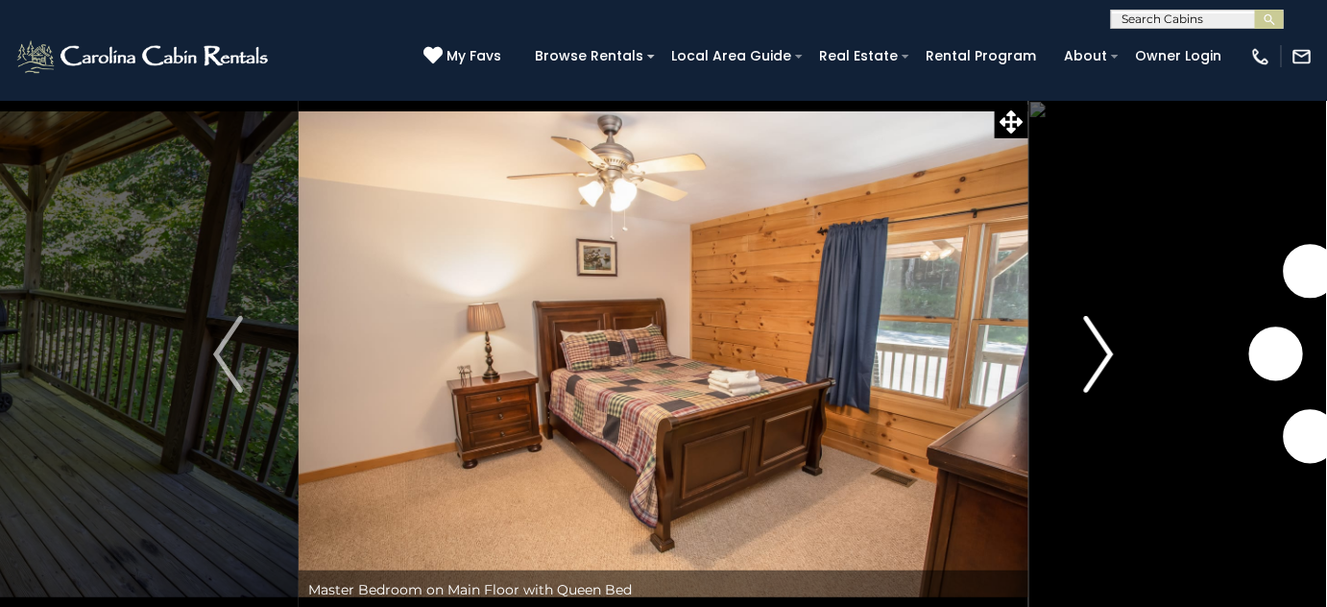
click at [1095, 338] on img "Next" at bounding box center [1098, 354] width 29 height 77
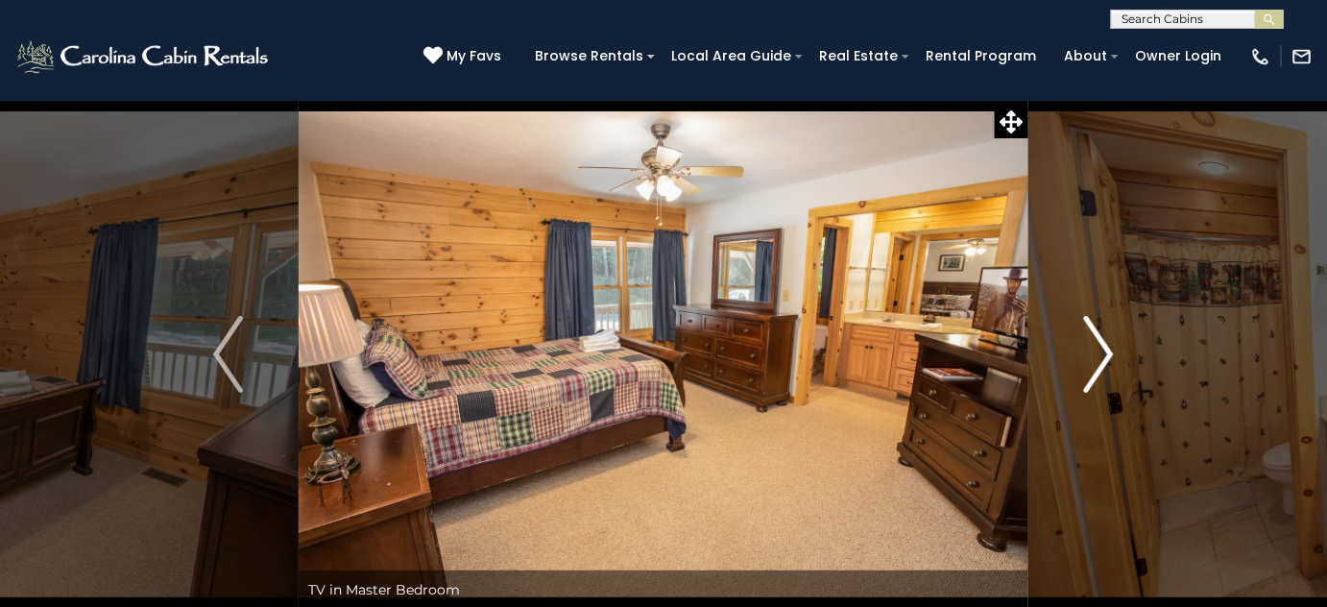
click at [1095, 338] on img "Next" at bounding box center [1098, 354] width 29 height 77
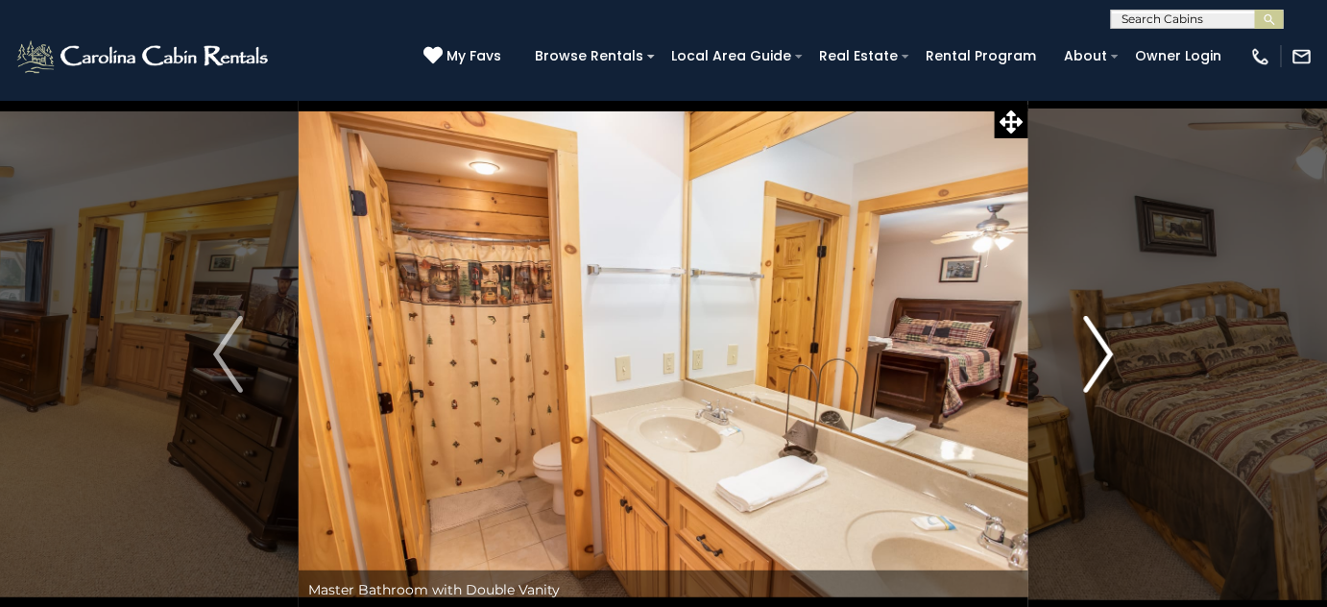
click at [1095, 338] on img "Next" at bounding box center [1098, 354] width 29 height 77
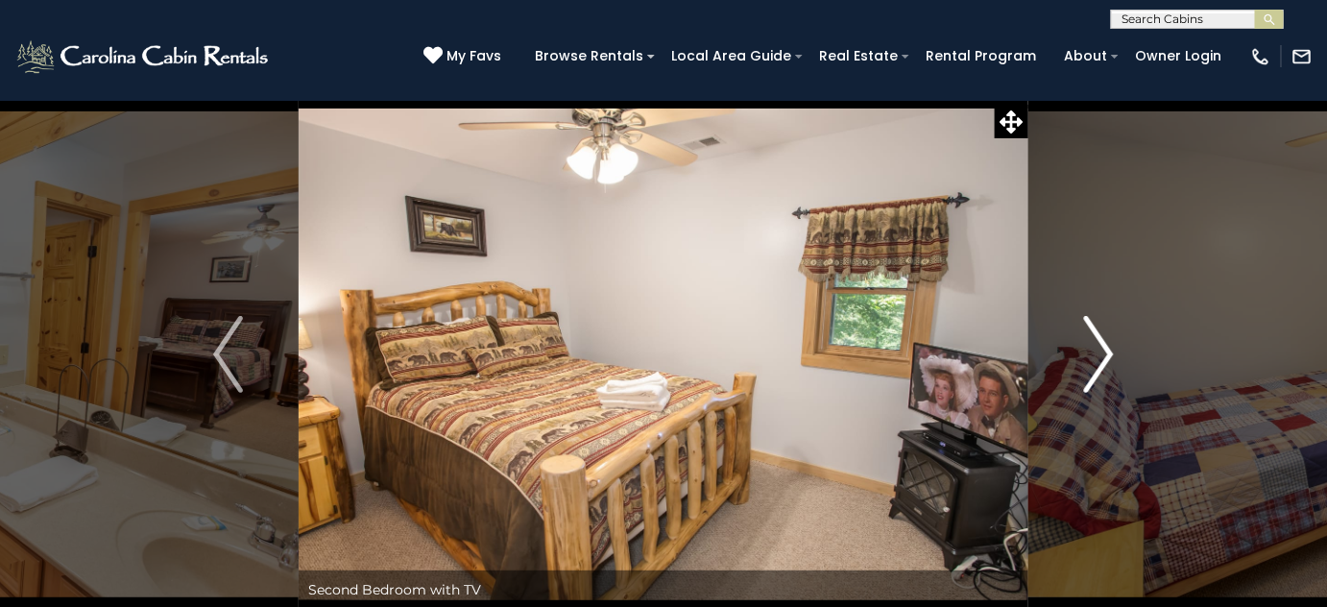
click at [1111, 342] on img "Next" at bounding box center [1098, 354] width 29 height 77
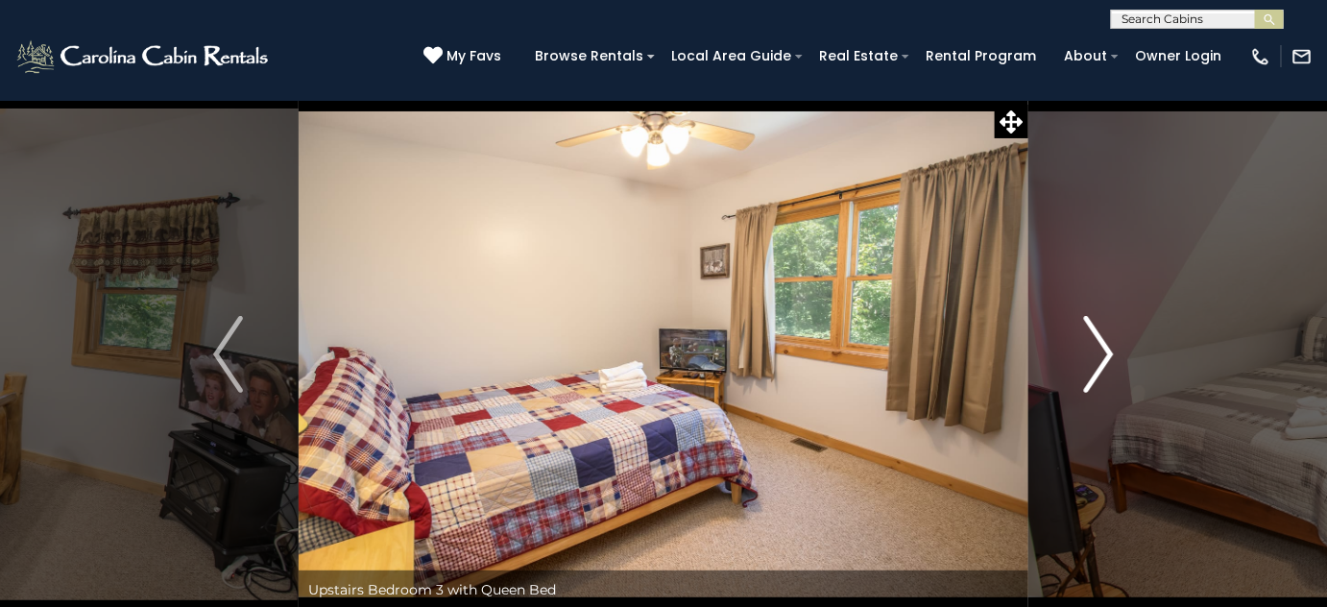
click at [1109, 345] on img "Next" at bounding box center [1098, 354] width 29 height 77
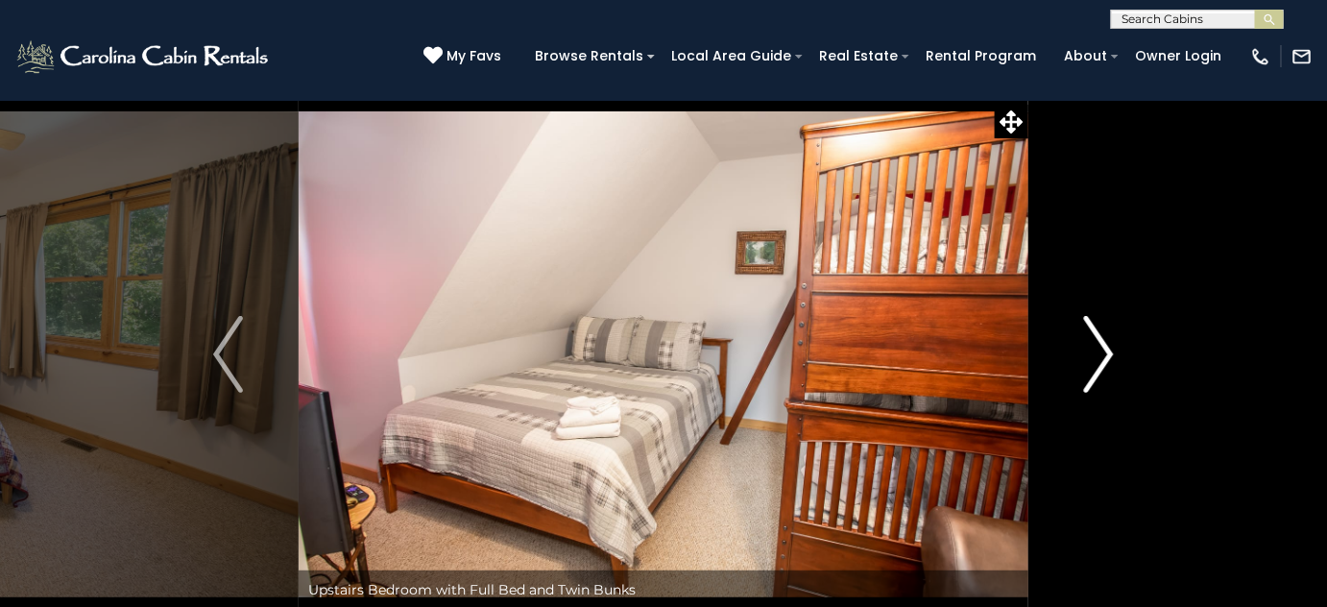
click at [1109, 345] on img "Next" at bounding box center [1098, 354] width 29 height 77
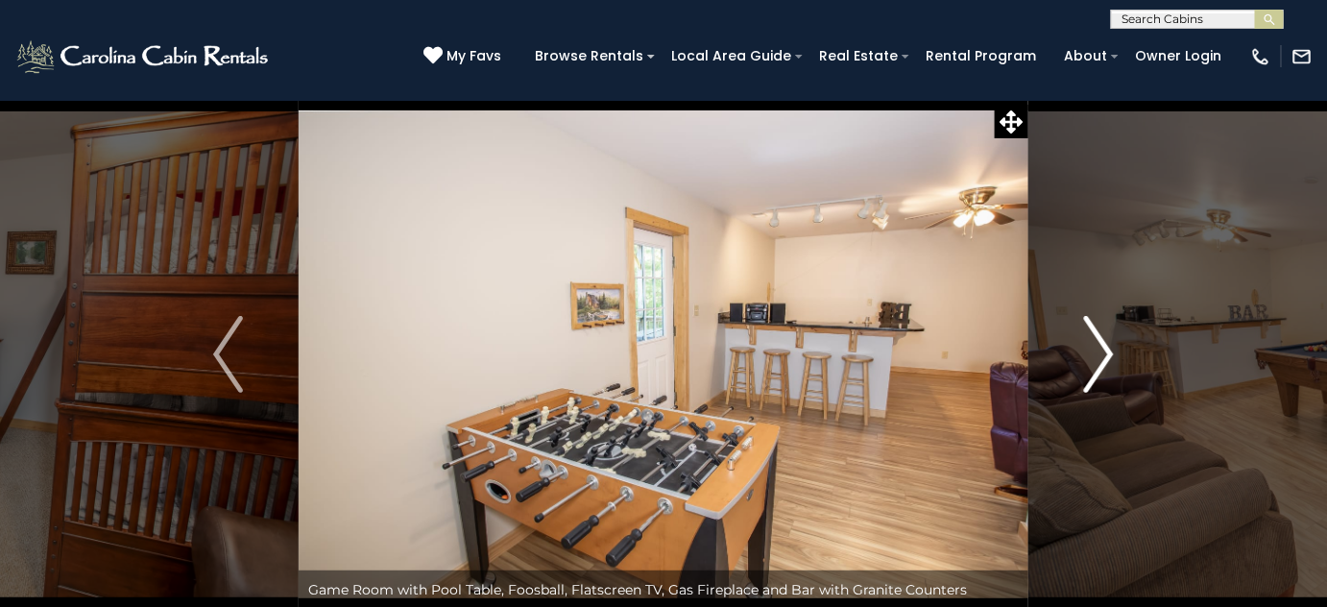
click at [1109, 345] on img "Next" at bounding box center [1098, 354] width 29 height 77
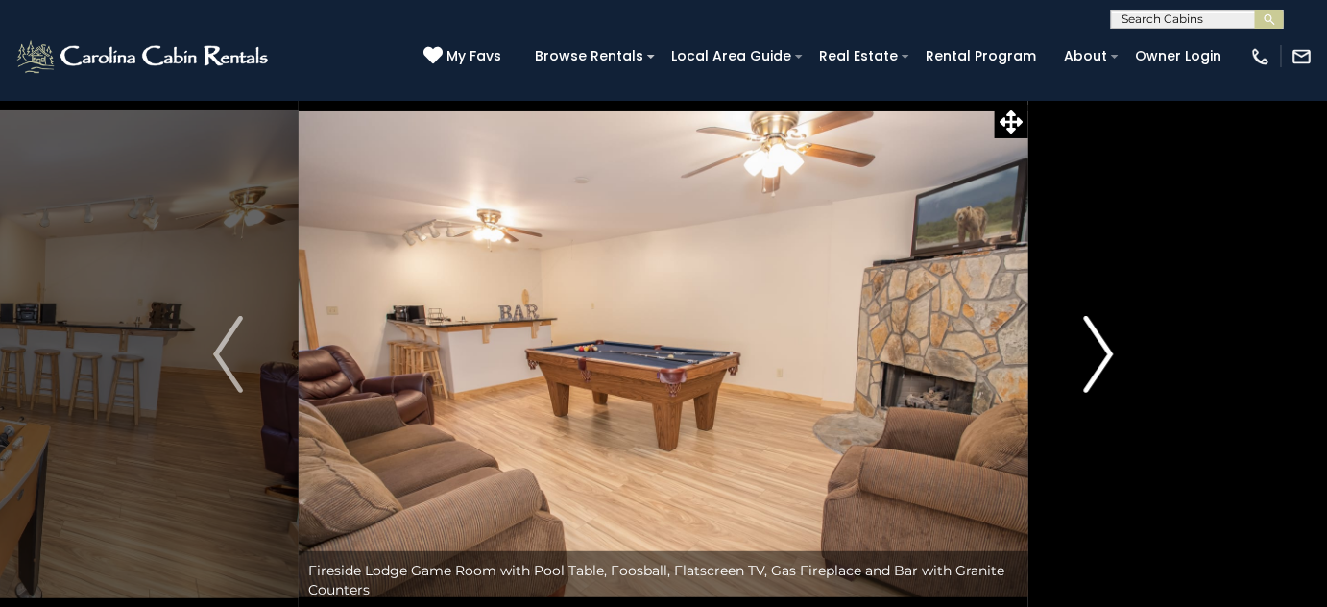
click at [1109, 345] on img "Next" at bounding box center [1098, 354] width 29 height 77
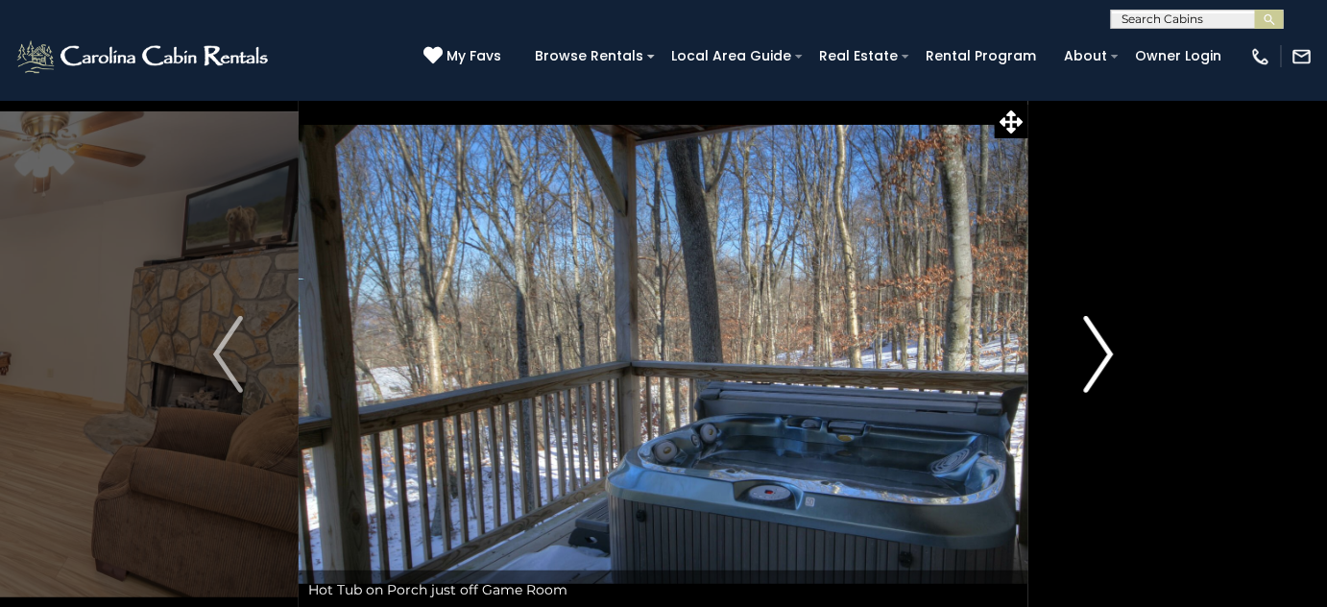
click at [1109, 345] on img "Next" at bounding box center [1098, 354] width 29 height 77
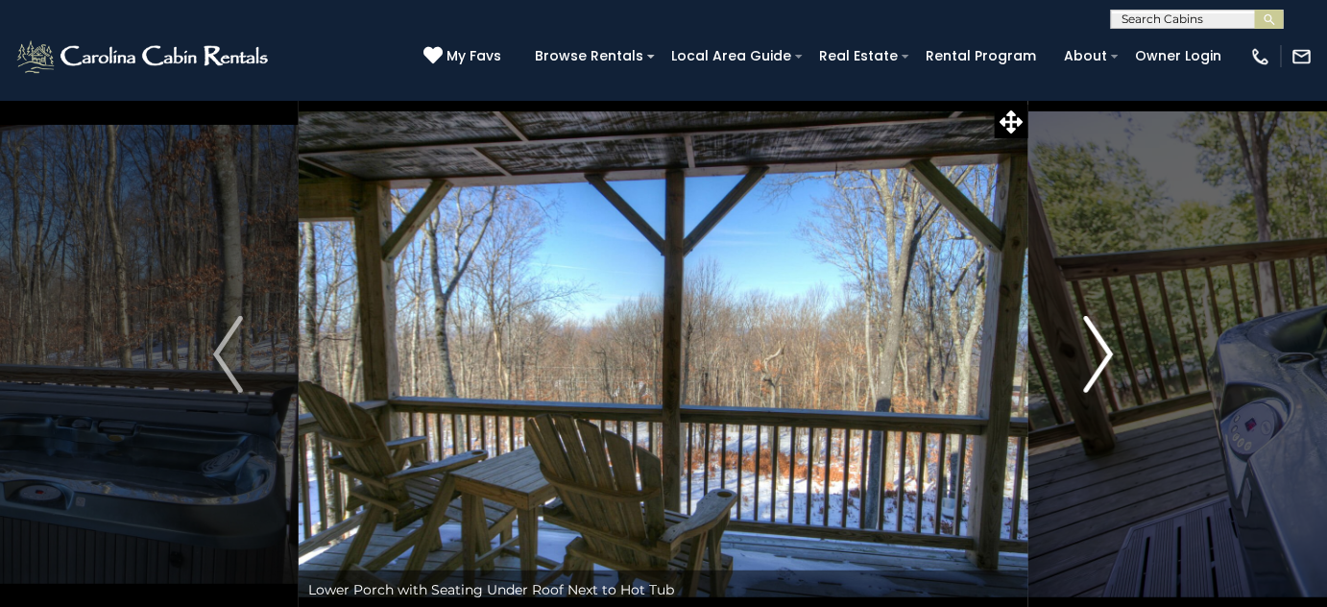
click at [1109, 345] on img "Next" at bounding box center [1098, 354] width 29 height 77
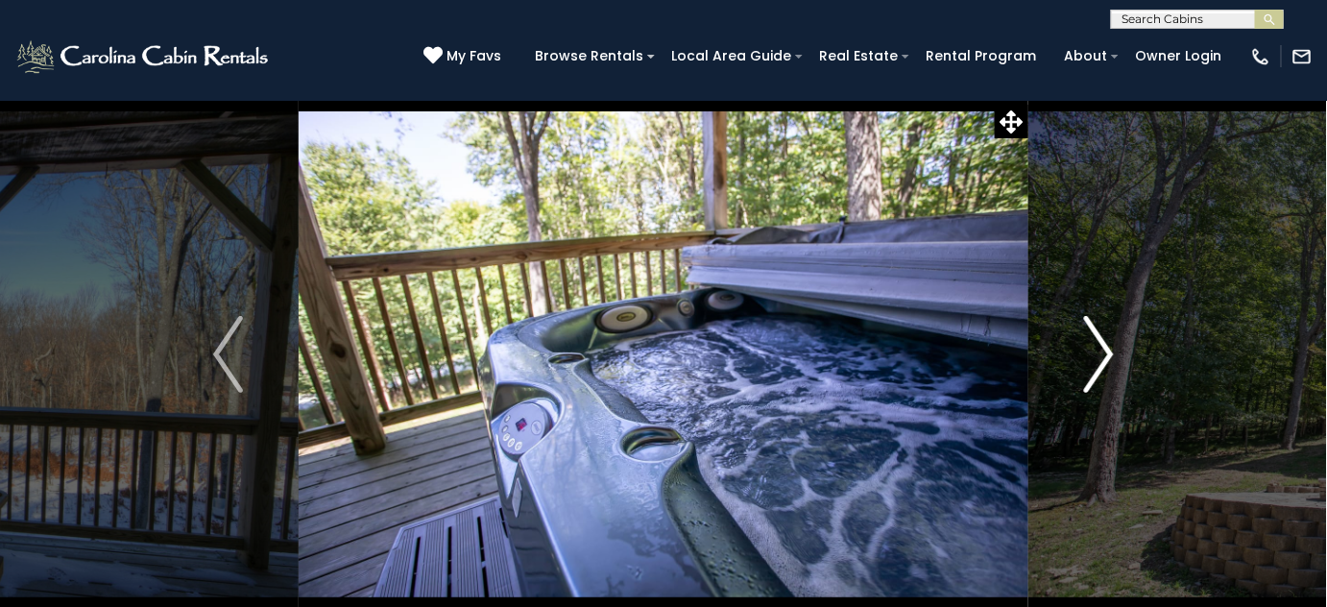
click at [1109, 345] on img "Next" at bounding box center [1098, 354] width 29 height 77
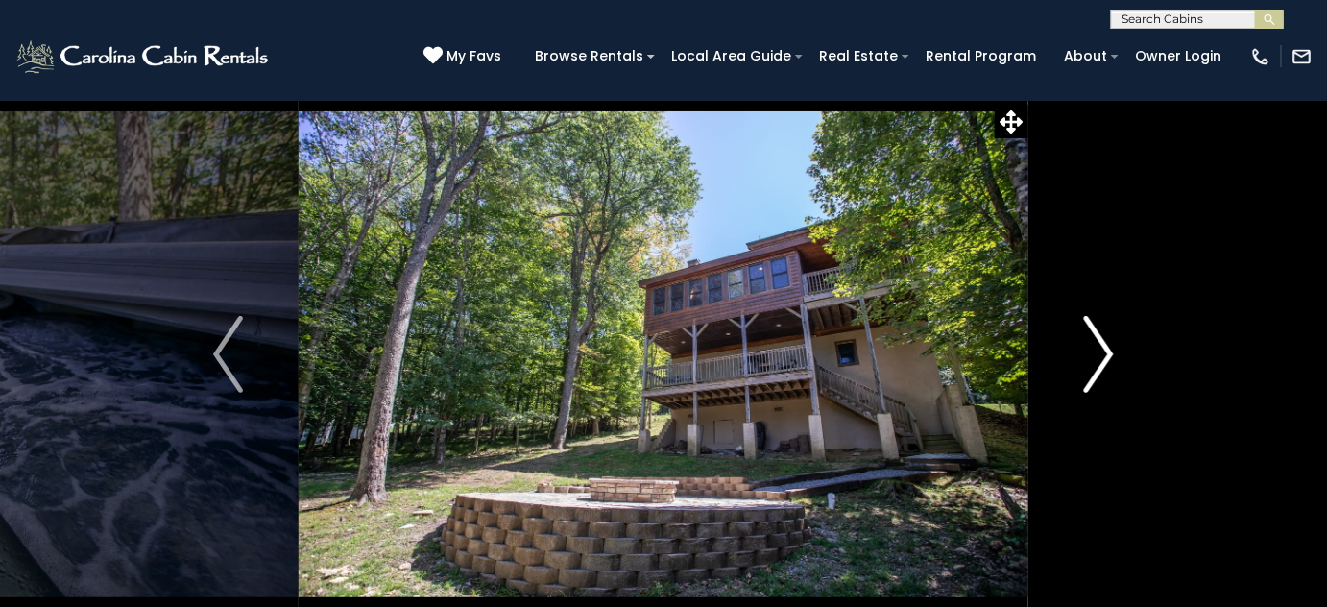
click at [1109, 345] on img "Next" at bounding box center [1098, 354] width 29 height 77
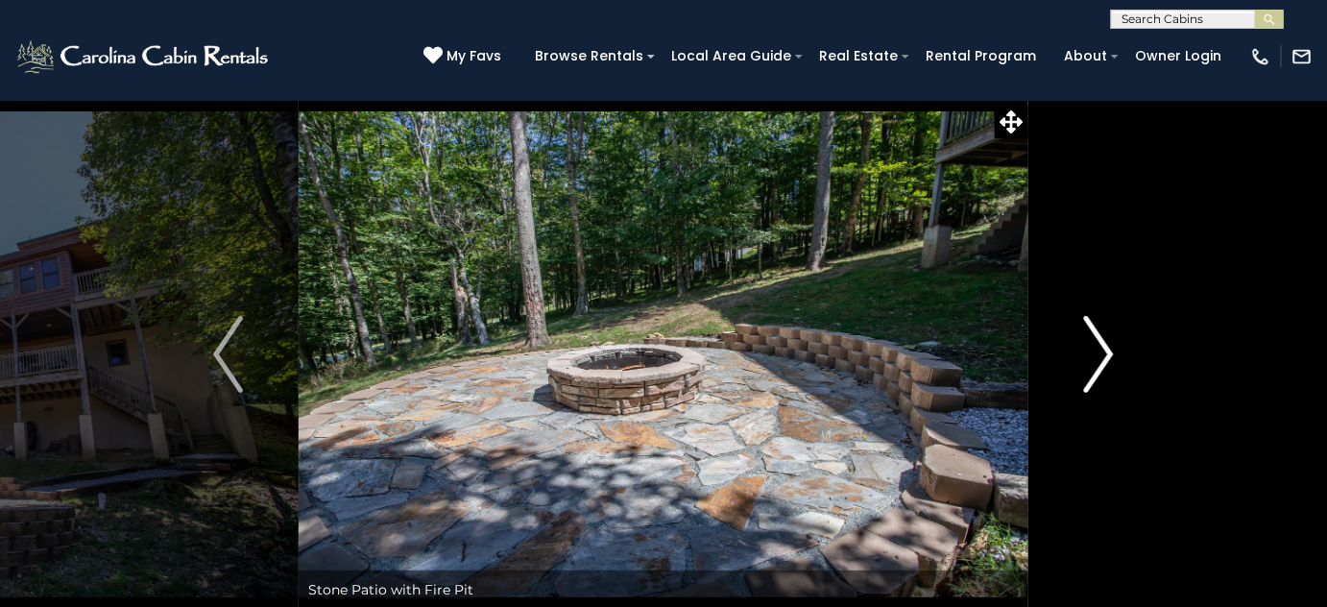
click at [1109, 345] on img "Next" at bounding box center [1098, 354] width 29 height 77
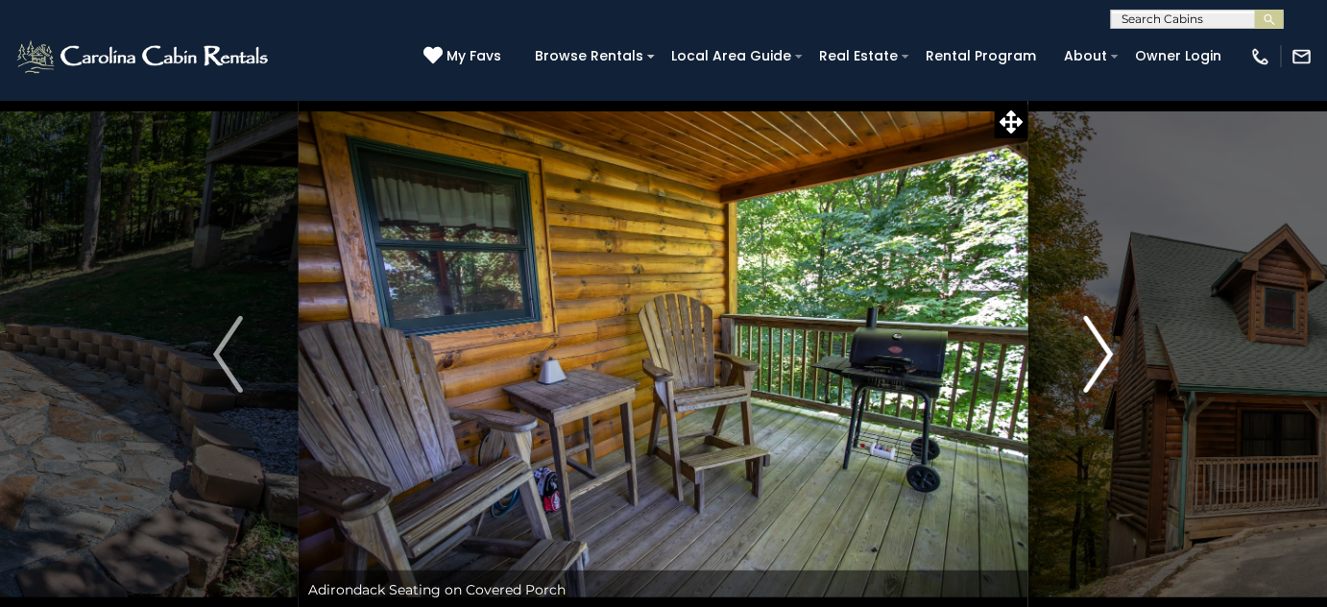
click at [1098, 340] on img "Next" at bounding box center [1098, 354] width 29 height 77
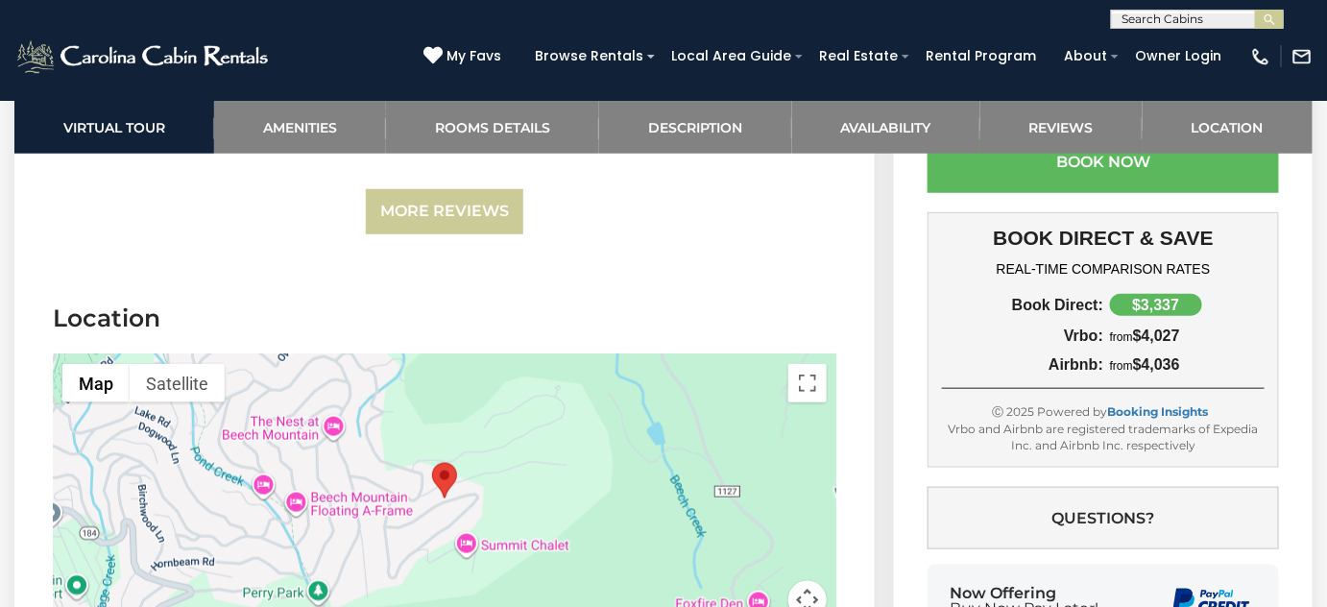
scroll to position [5585, 0]
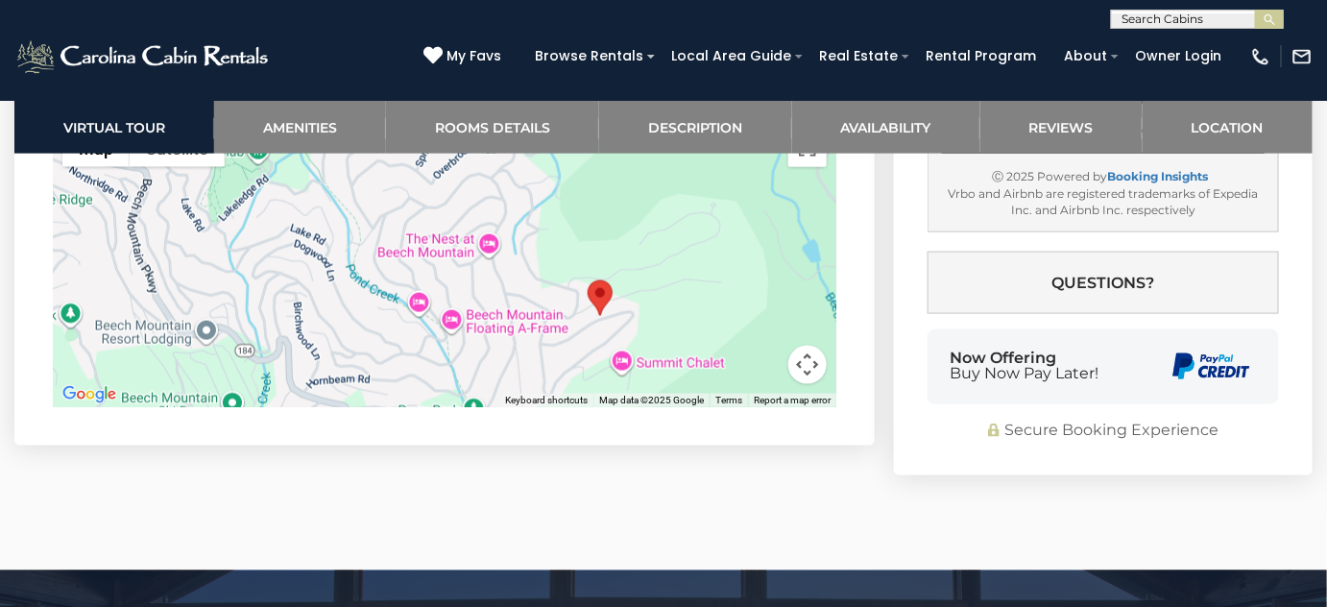
drag, startPoint x: 335, startPoint y: 292, endPoint x: 492, endPoint y: 344, distance: 164.8
click at [492, 344] on div at bounding box center [444, 263] width 783 height 288
click at [799, 384] on button "Map camera controls" at bounding box center [807, 365] width 38 height 38
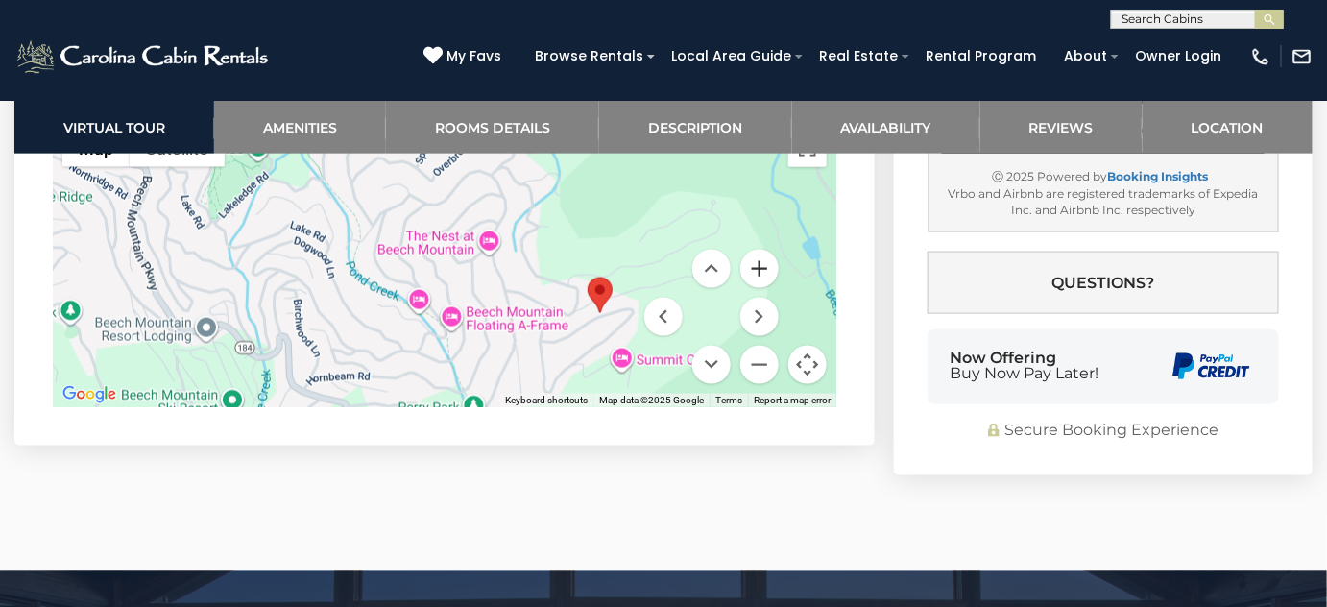
click at [758, 288] on button "Zoom in" at bounding box center [759, 269] width 38 height 38
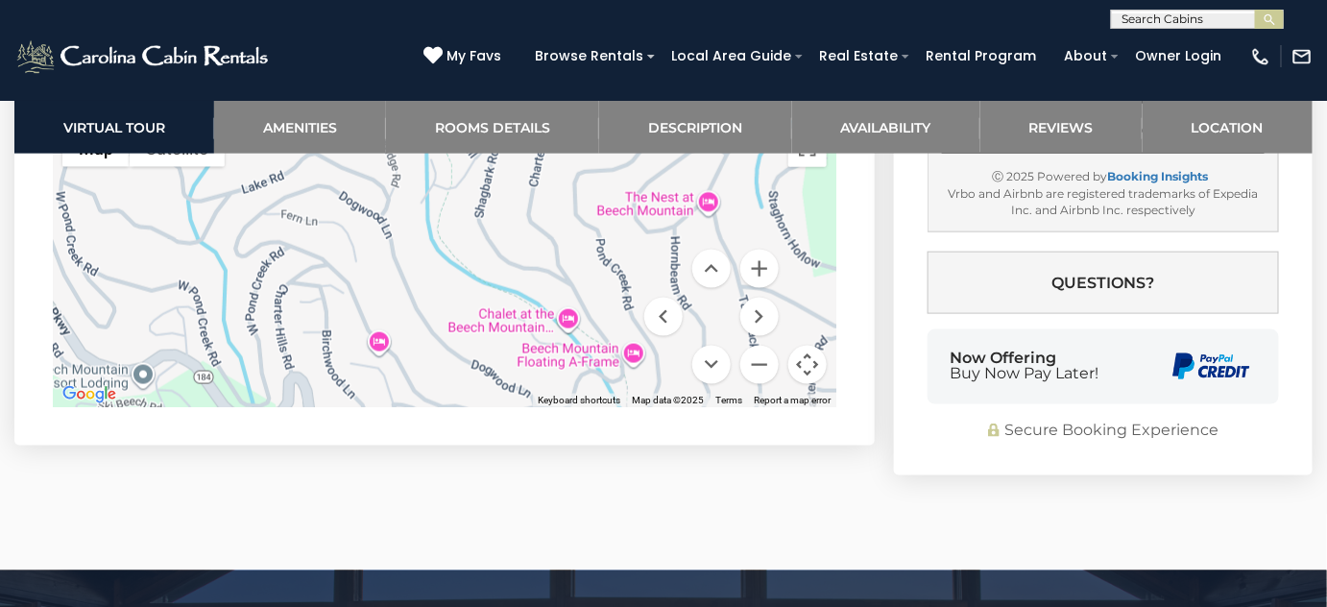
drag, startPoint x: 465, startPoint y: 277, endPoint x: 580, endPoint y: 232, distance: 123.7
click at [580, 232] on div at bounding box center [444, 263] width 783 height 288
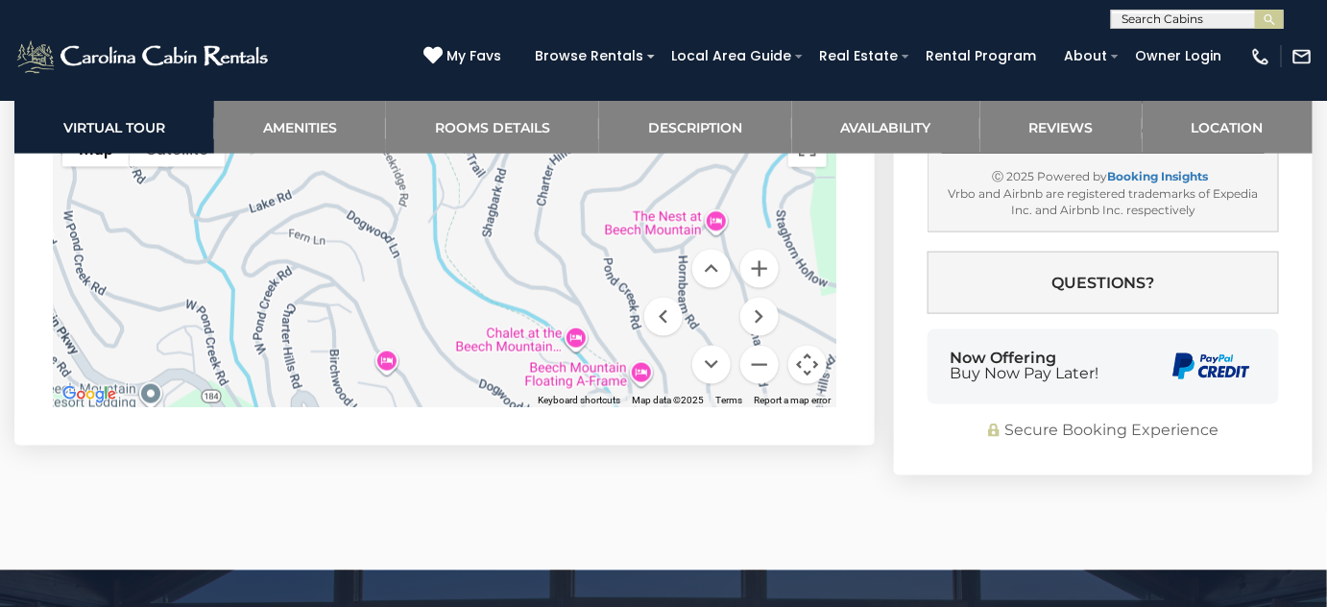
drag, startPoint x: 550, startPoint y: 255, endPoint x: 561, endPoint y: 278, distance: 25.3
click at [561, 278] on div at bounding box center [444, 263] width 783 height 288
click at [753, 288] on button "Zoom in" at bounding box center [759, 269] width 38 height 38
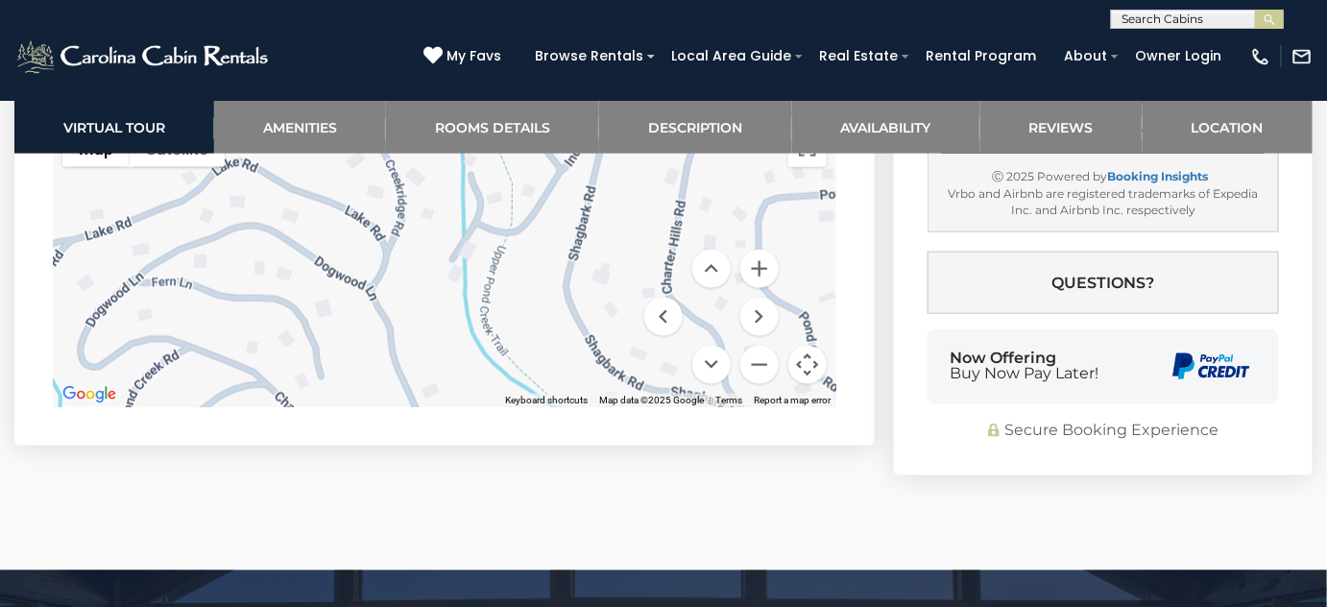
drag, startPoint x: 516, startPoint y: 269, endPoint x: 553, endPoint y: 348, distance: 88.0
click at [553, 348] on div at bounding box center [444, 263] width 783 height 288
click at [718, 381] on button "Move down" at bounding box center [711, 365] width 38 height 38
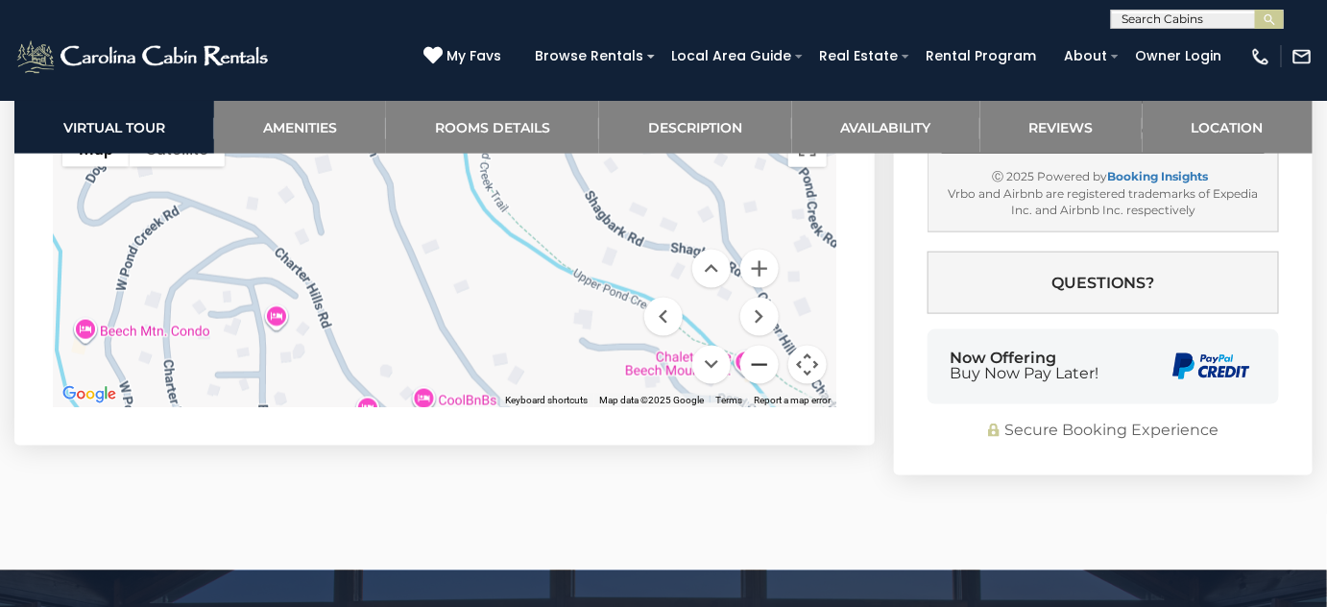
click at [753, 375] on button "Zoom out" at bounding box center [759, 365] width 38 height 38
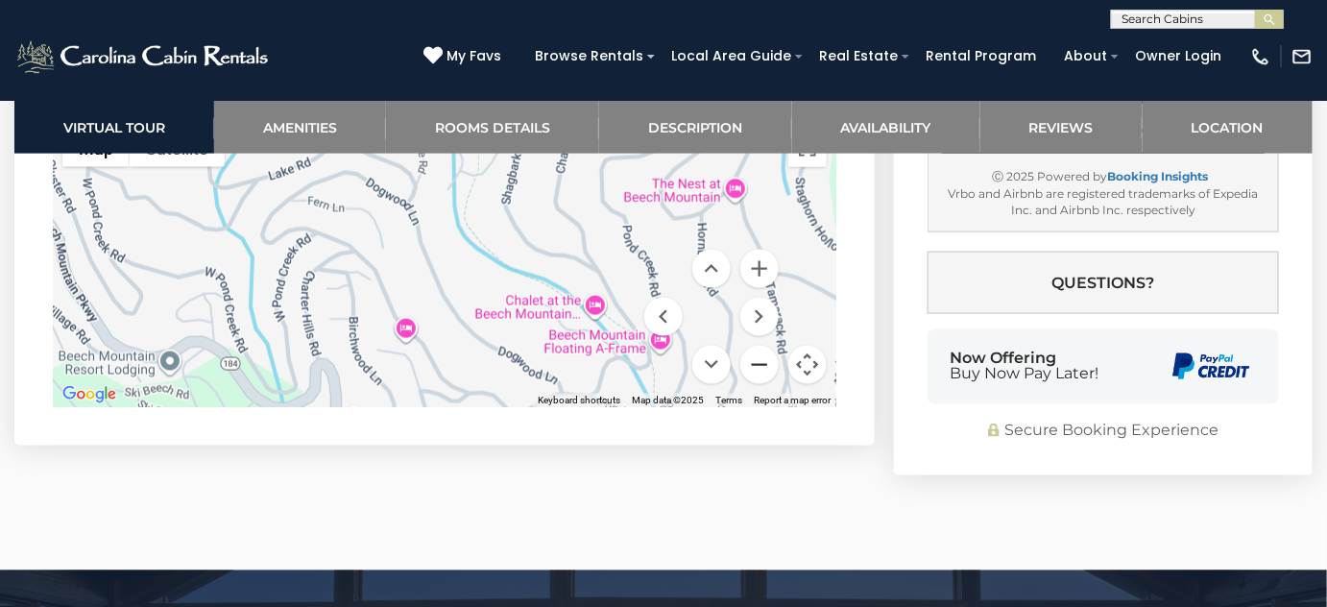
click at [753, 375] on button "Zoom out" at bounding box center [759, 365] width 38 height 38
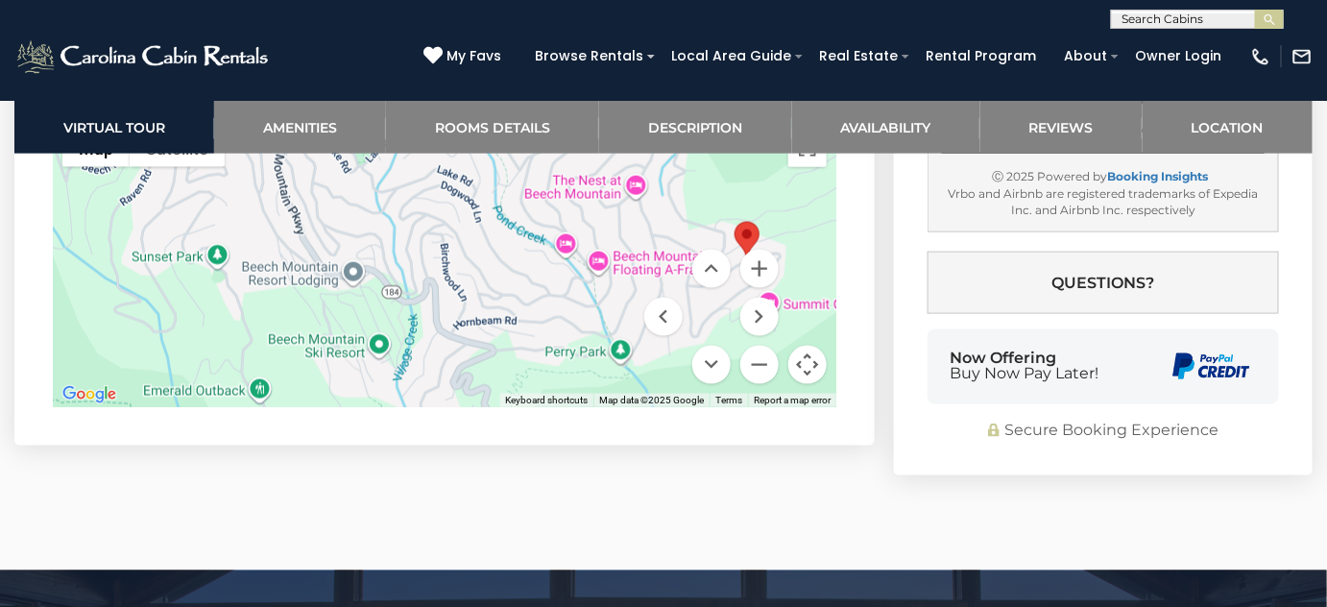
drag, startPoint x: 455, startPoint y: 314, endPoint x: 498, endPoint y: 279, distance: 55.3
click at [498, 279] on div at bounding box center [444, 263] width 783 height 288
click at [258, 407] on div at bounding box center [444, 263] width 783 height 288
click at [568, 260] on div at bounding box center [444, 263] width 783 height 288
click at [636, 209] on div at bounding box center [444, 263] width 783 height 288
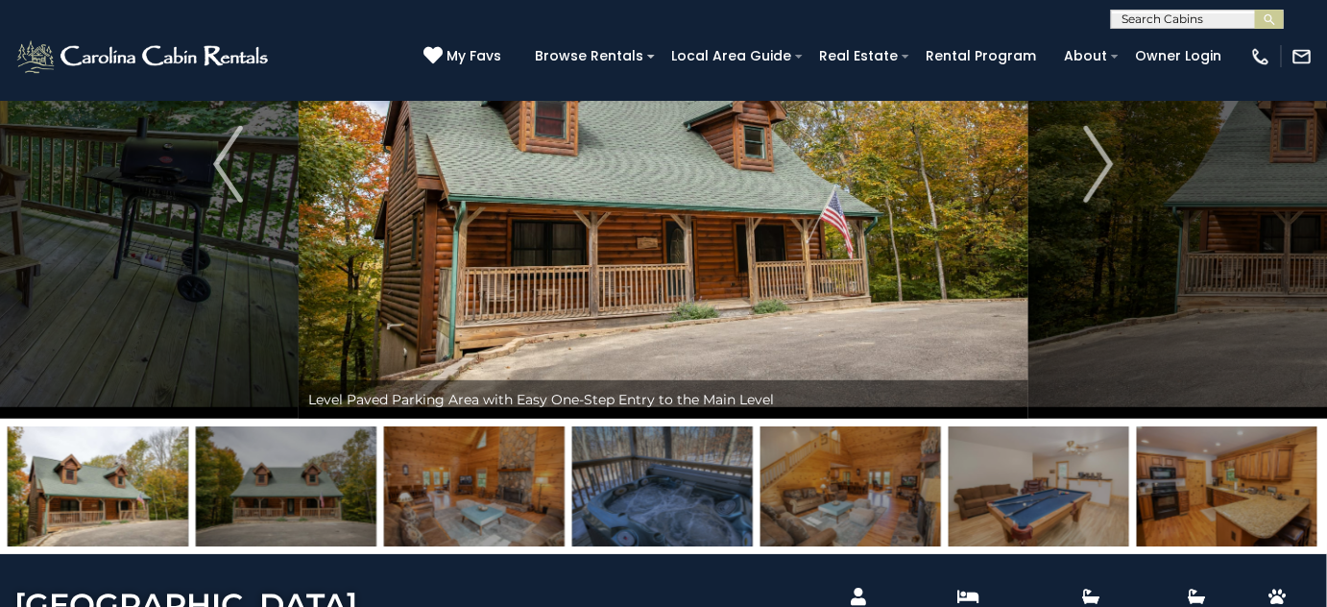
scroll to position [86, 0]
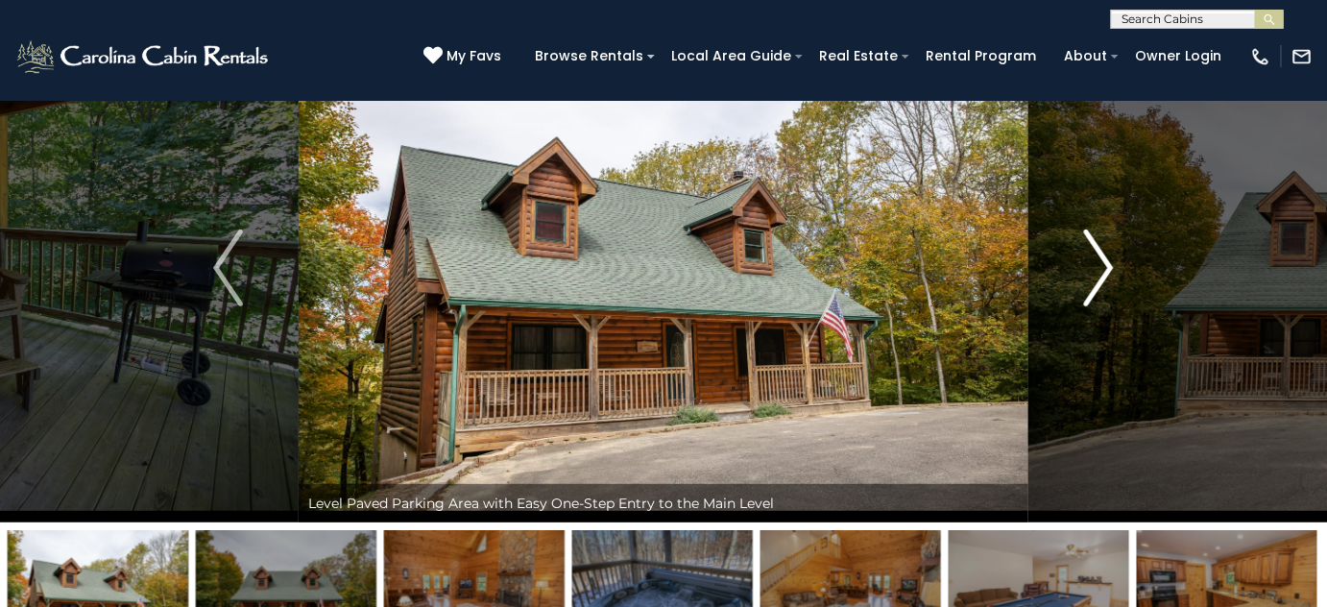
click at [1088, 286] on img "Next" at bounding box center [1098, 267] width 29 height 77
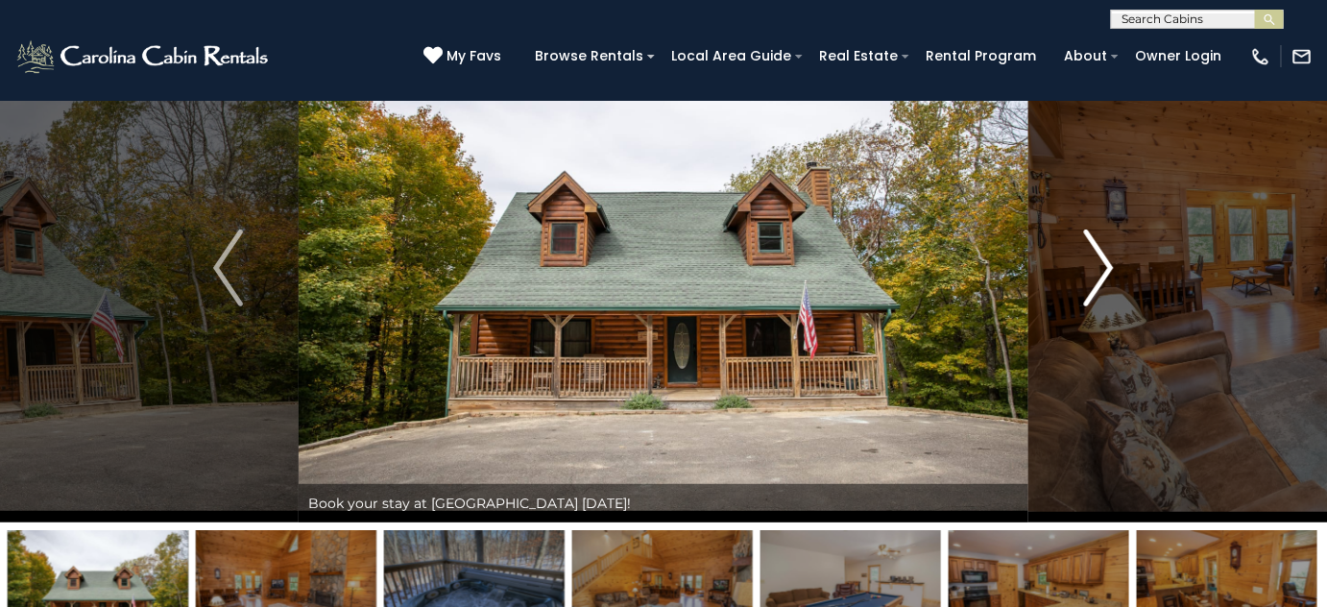
click at [1088, 286] on img "Next" at bounding box center [1098, 267] width 29 height 77
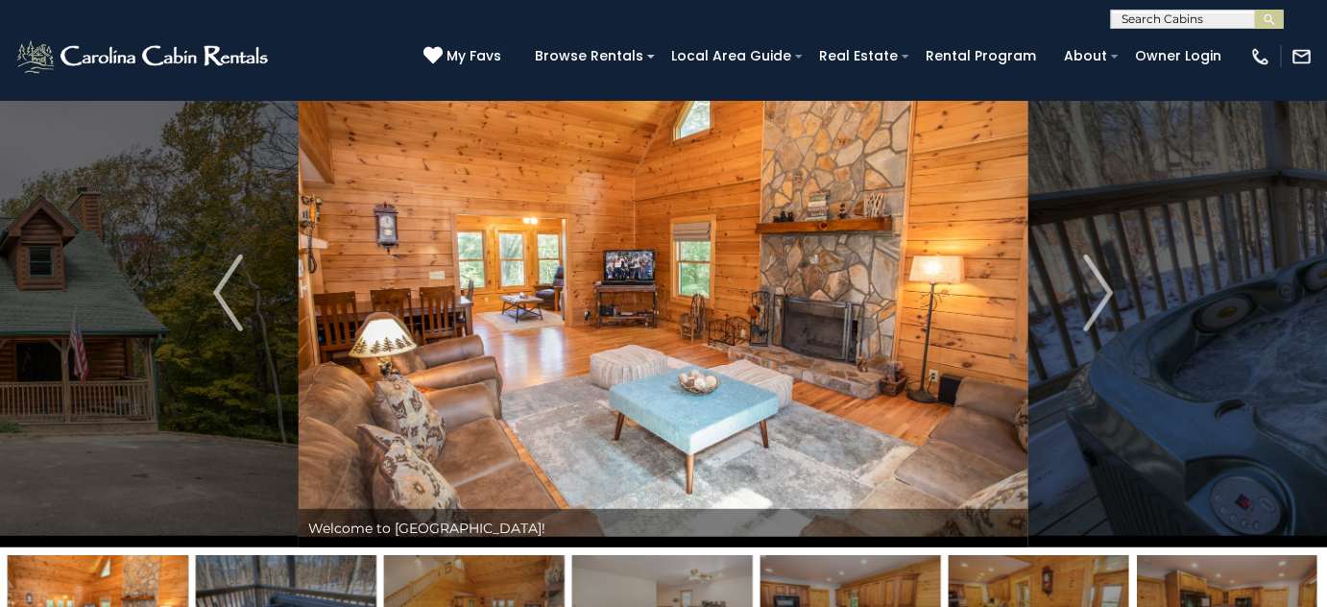
scroll to position [0, 0]
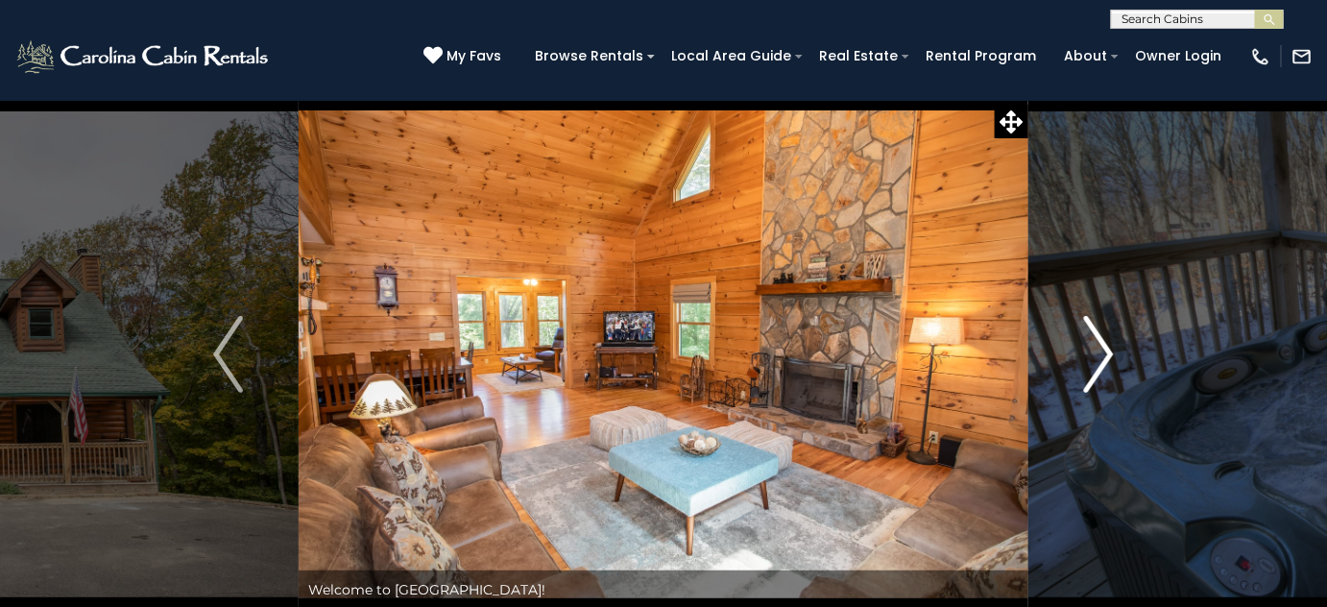
click at [1097, 348] on img "Next" at bounding box center [1098, 354] width 29 height 77
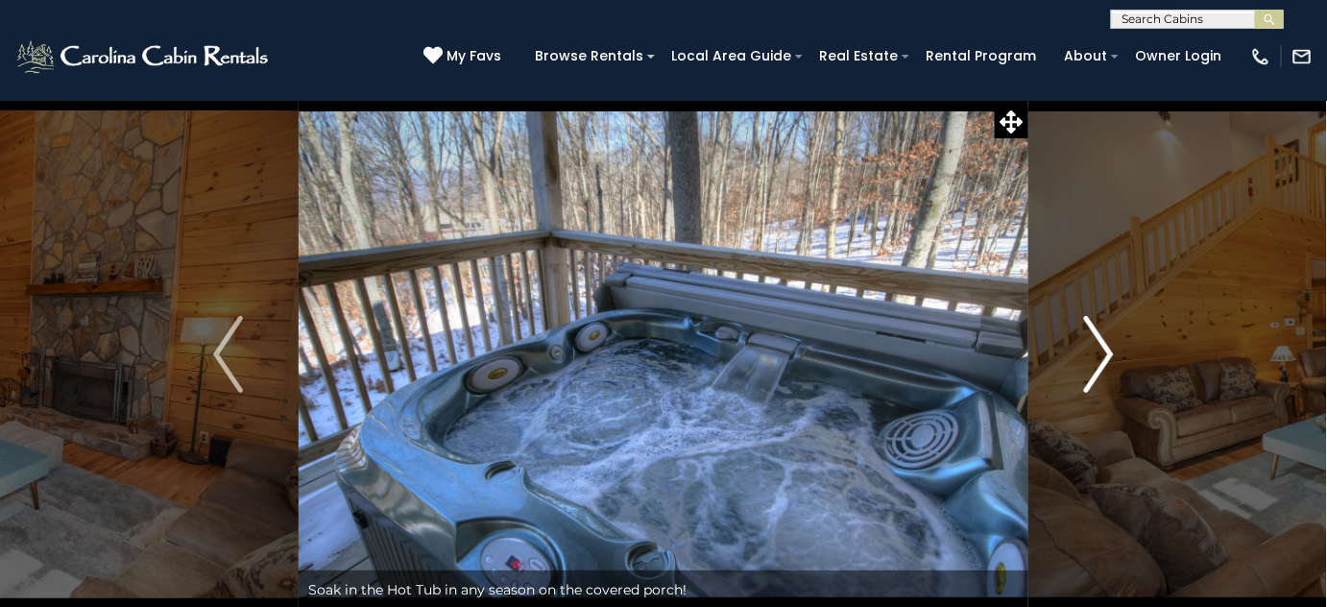
click at [1098, 349] on img "Next" at bounding box center [1098, 354] width 29 height 77
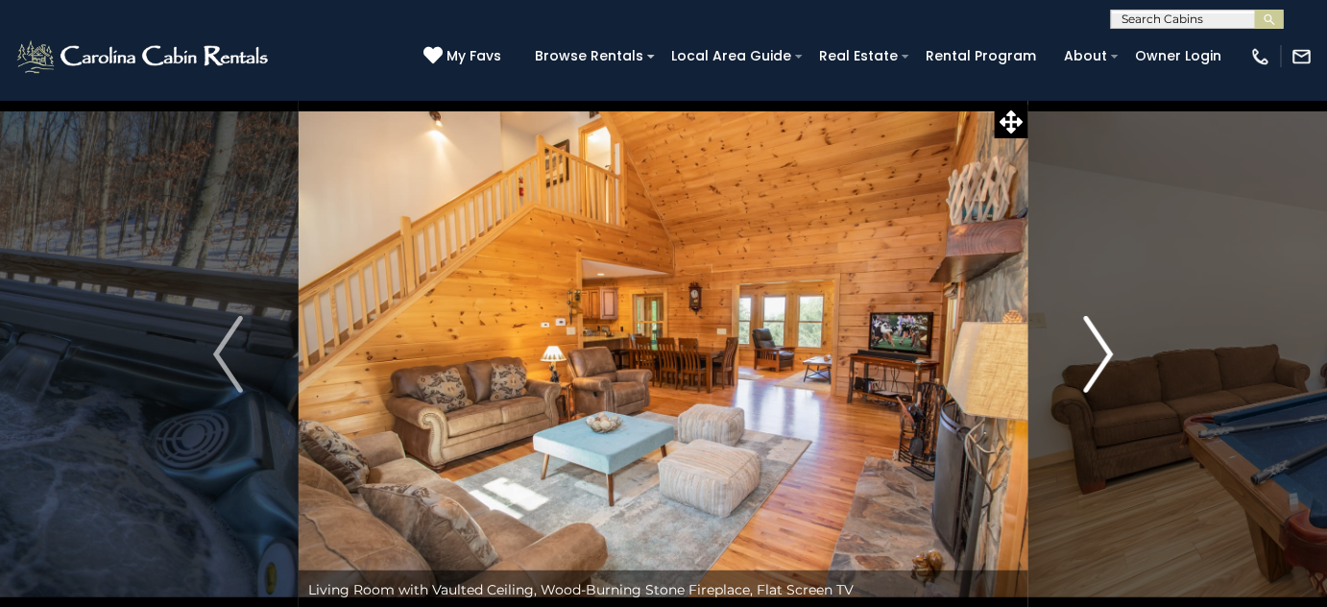
click at [1098, 349] on img "Next" at bounding box center [1098, 354] width 29 height 77
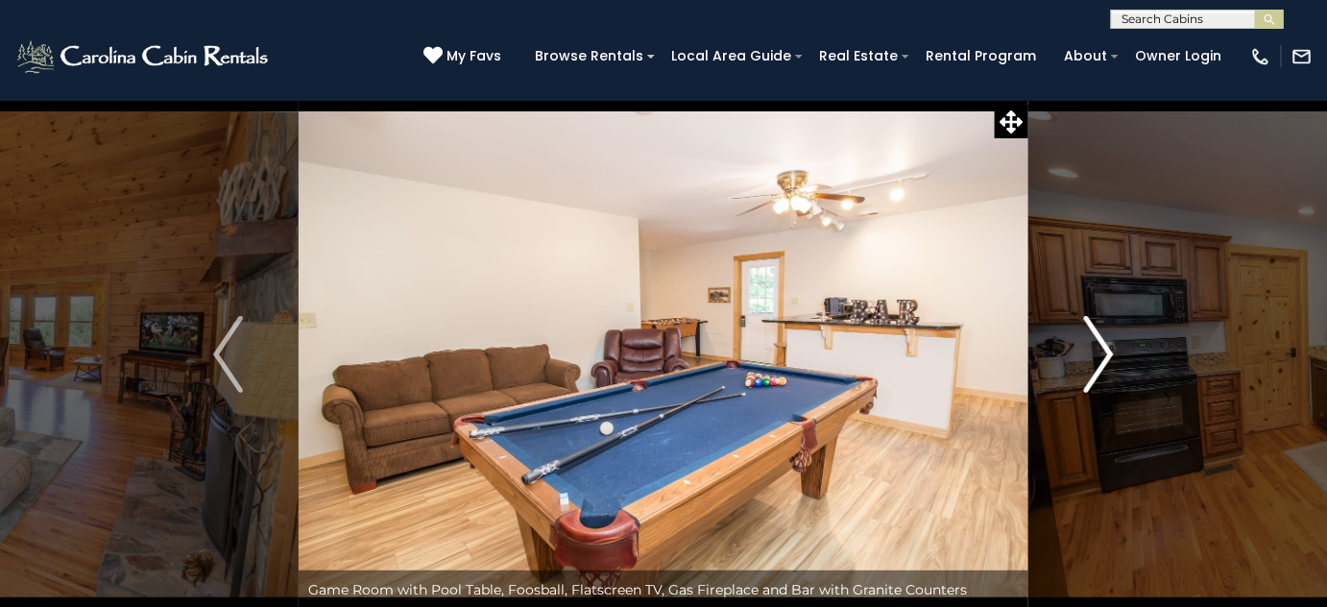
click at [1098, 349] on img "Next" at bounding box center [1098, 354] width 29 height 77
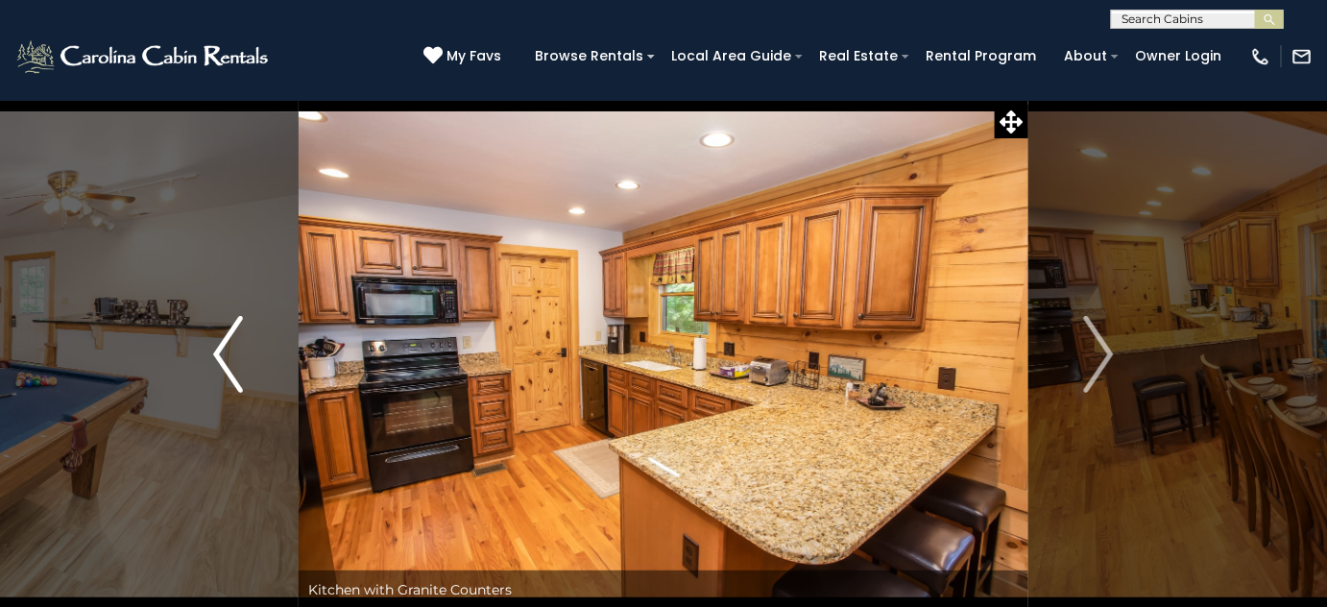
click at [228, 350] on img "Previous" at bounding box center [227, 354] width 29 height 77
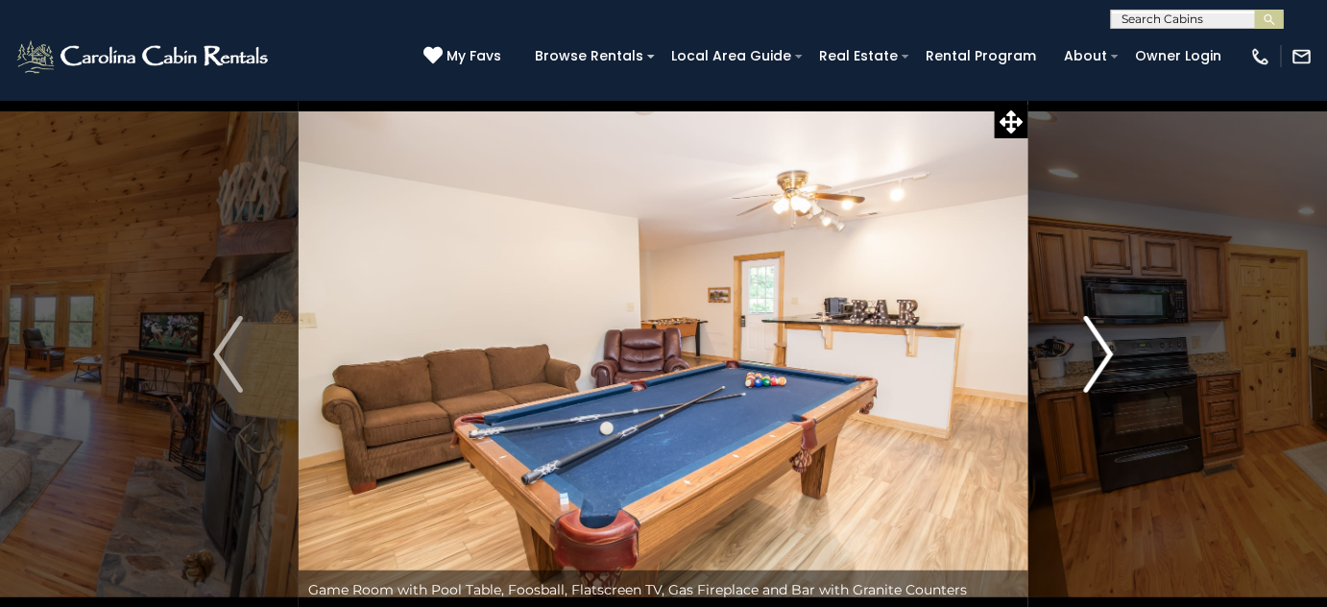
click at [1099, 351] on img "Next" at bounding box center [1098, 354] width 29 height 77
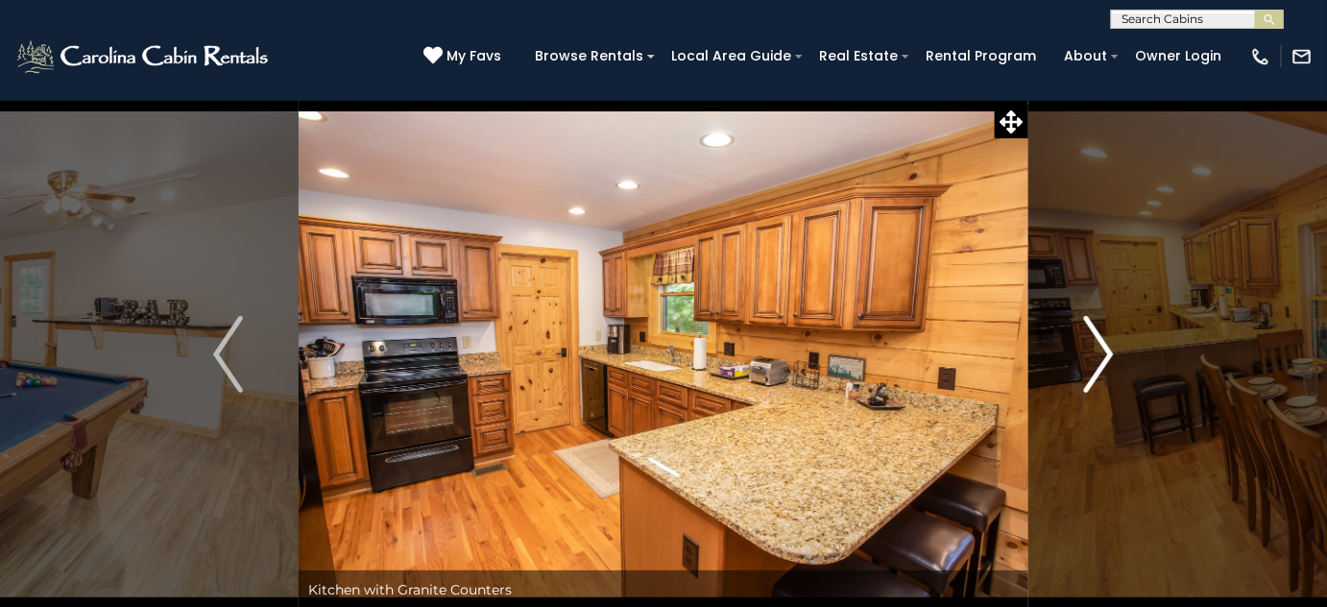
click at [1099, 351] on img "Next" at bounding box center [1098, 354] width 29 height 77
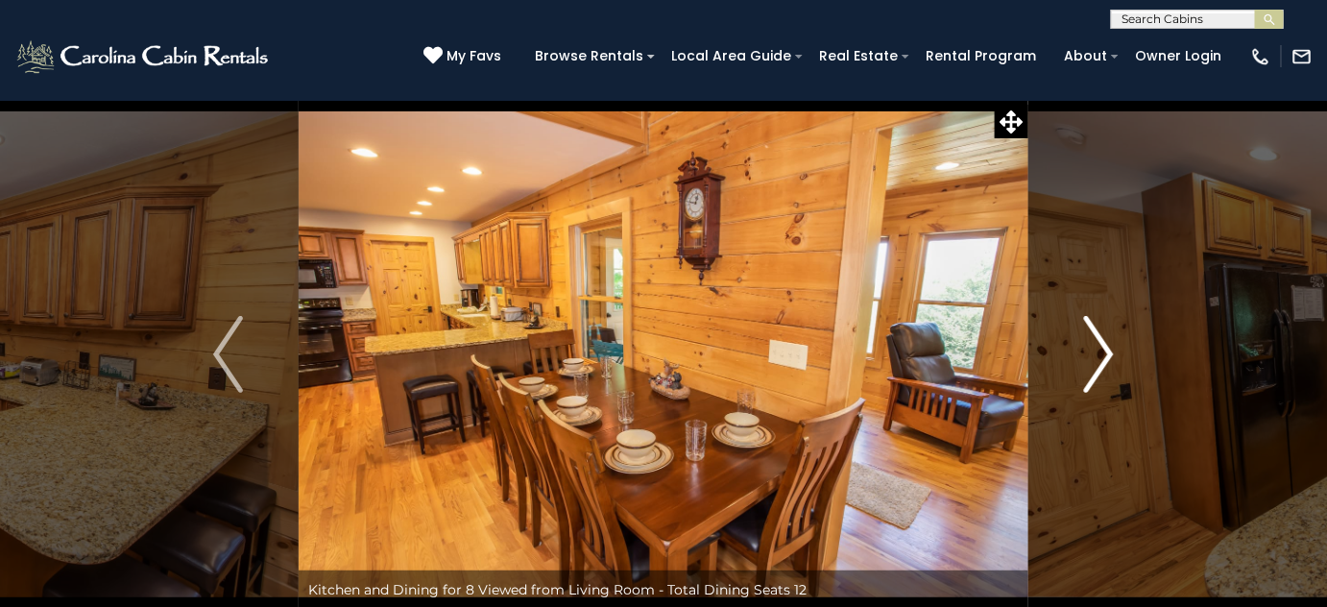
click at [1099, 351] on img "Next" at bounding box center [1098, 354] width 29 height 77
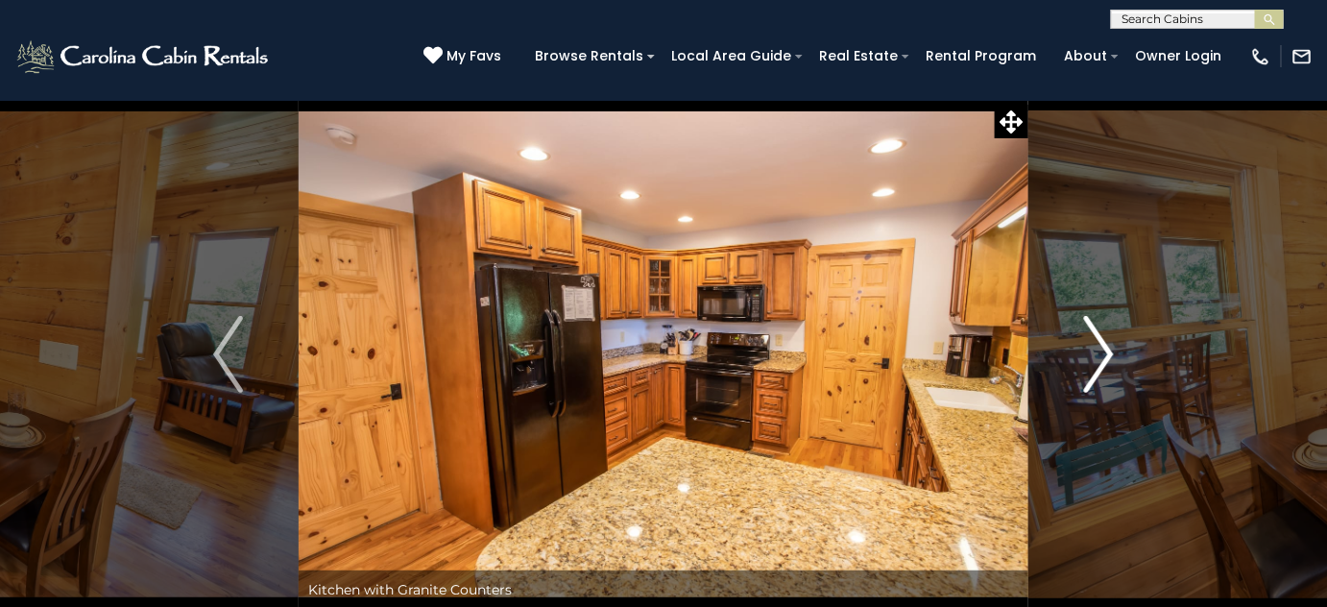
click at [1099, 351] on img "Next" at bounding box center [1098, 354] width 29 height 77
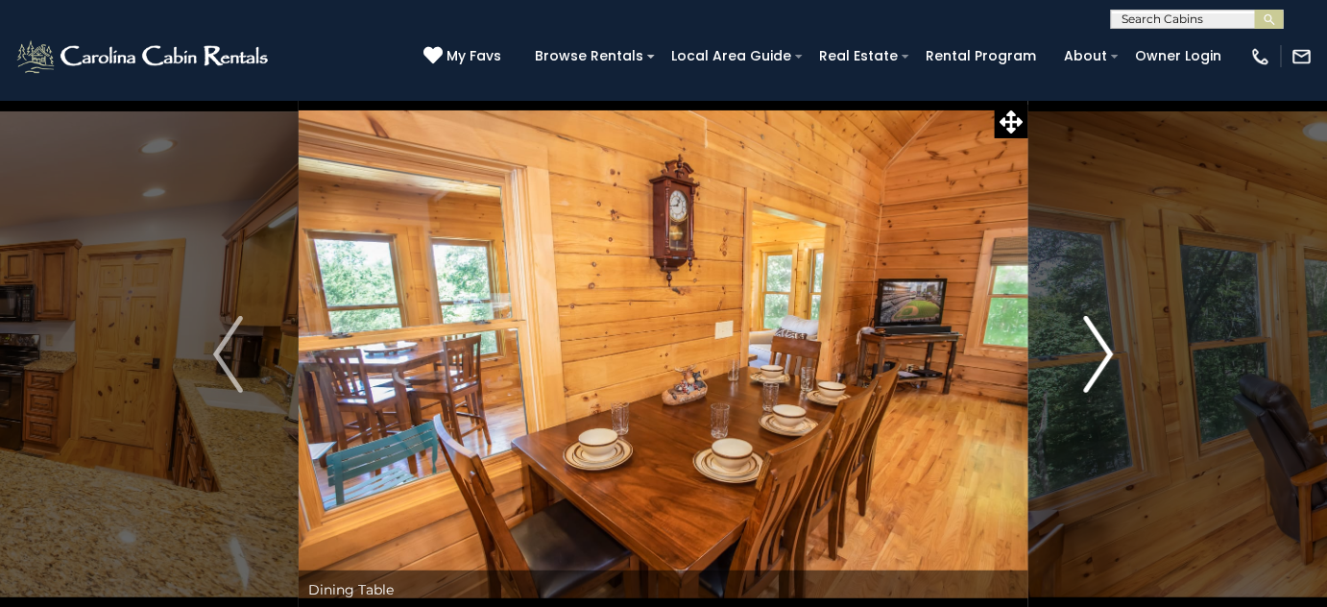
click at [1099, 351] on img "Next" at bounding box center [1098, 354] width 29 height 77
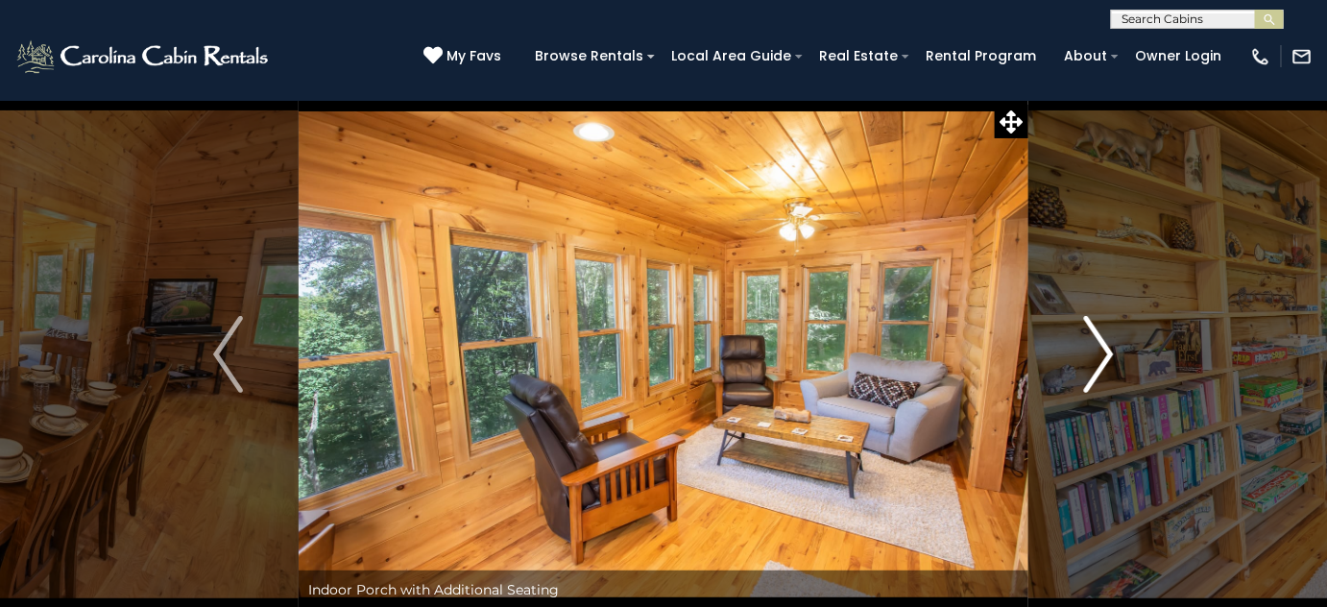
click at [1099, 351] on img "Next" at bounding box center [1098, 354] width 29 height 77
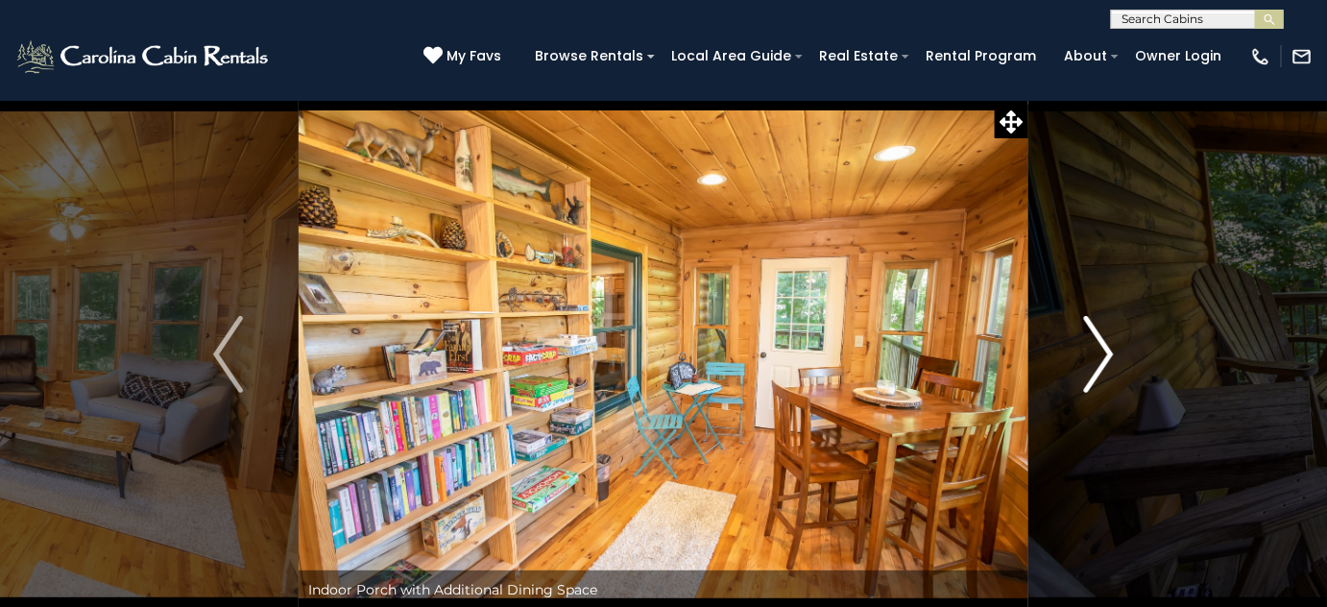
click at [1107, 357] on img "Next" at bounding box center [1098, 354] width 29 height 77
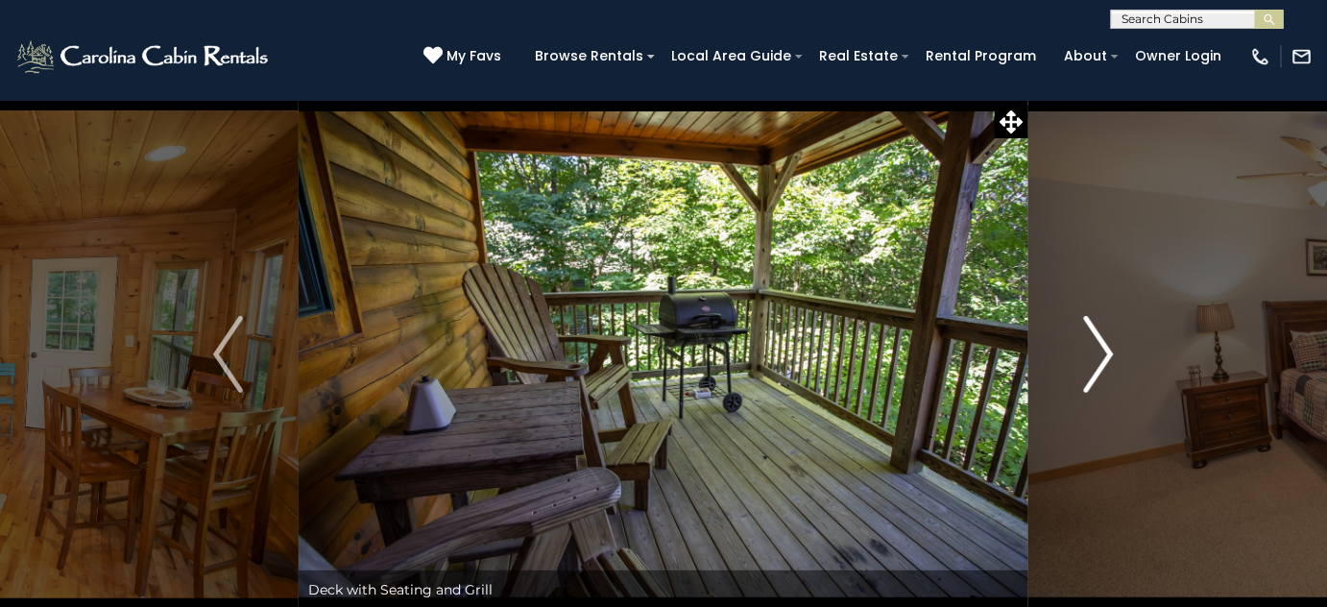
click at [1107, 357] on img "Next" at bounding box center [1098, 354] width 29 height 77
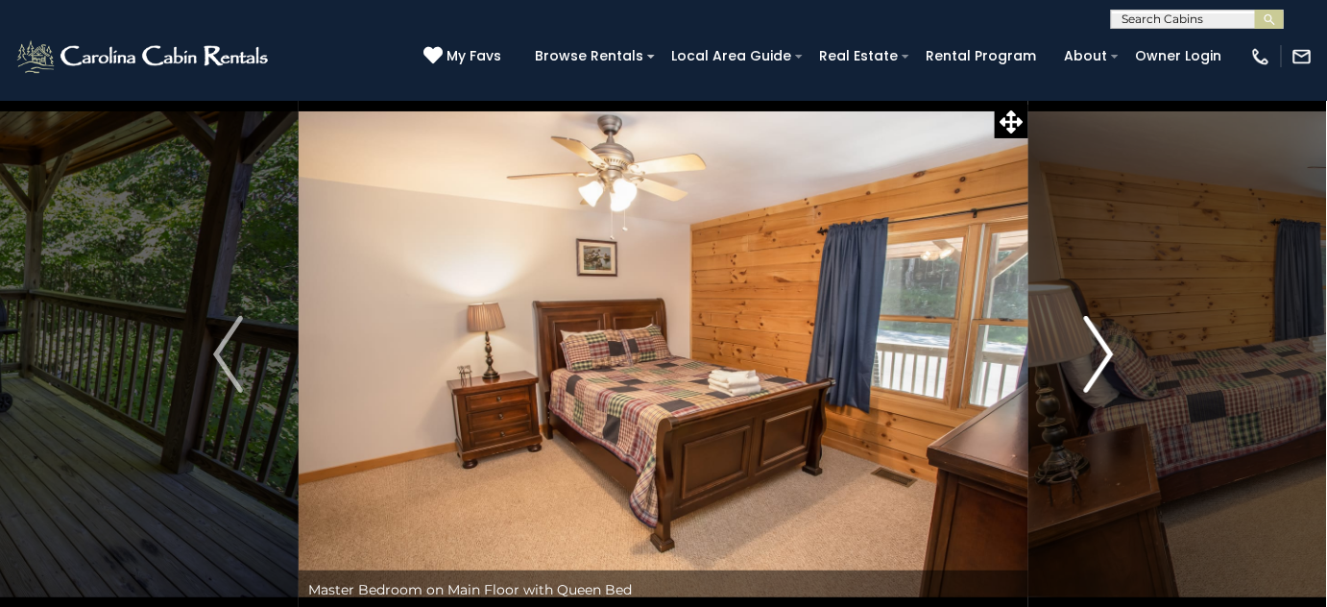
click at [1107, 357] on img "Next" at bounding box center [1098, 354] width 29 height 77
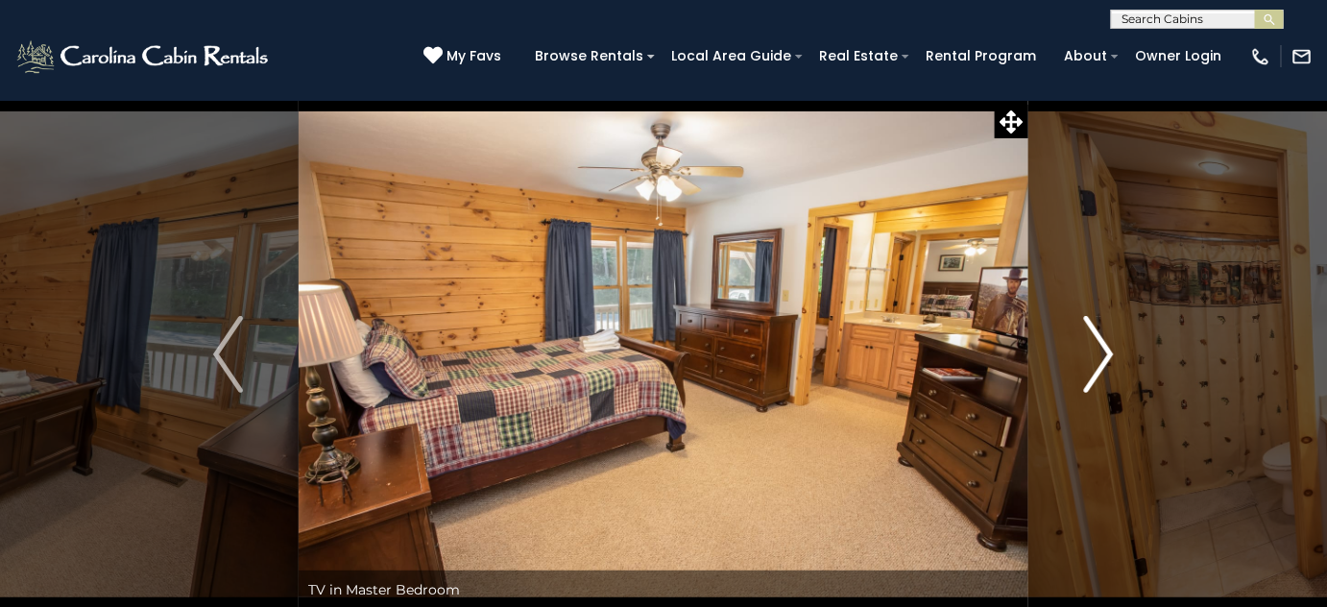
click at [1107, 357] on img "Next" at bounding box center [1098, 354] width 29 height 77
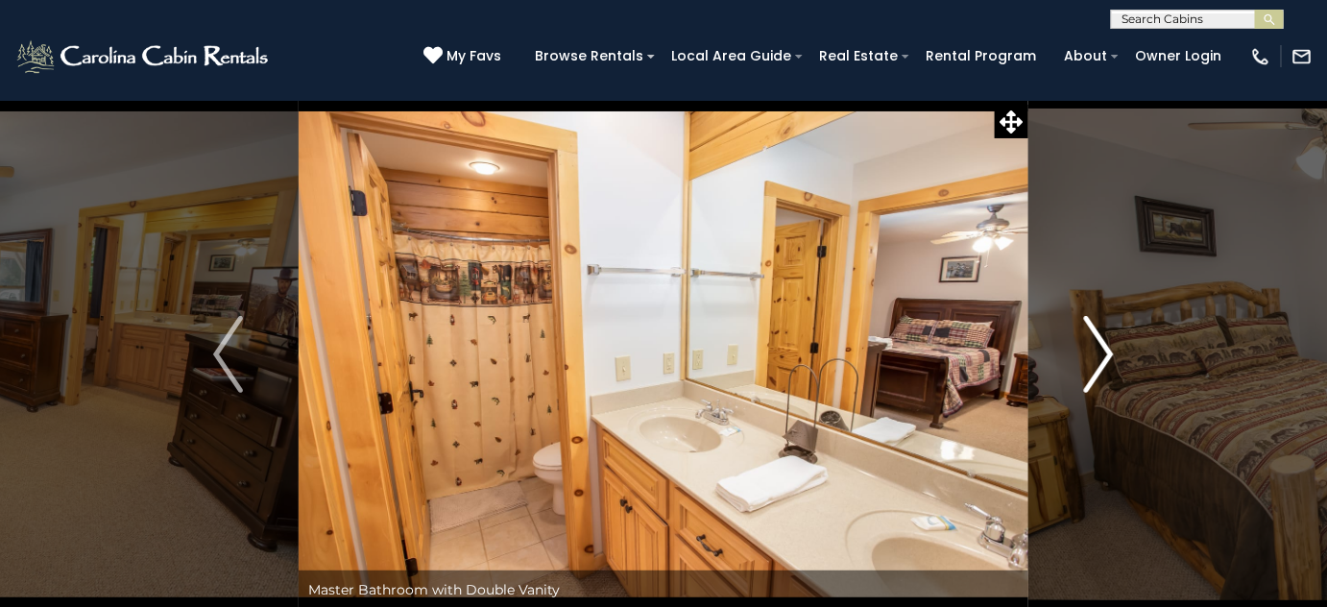
click at [1107, 357] on img "Next" at bounding box center [1098, 354] width 29 height 77
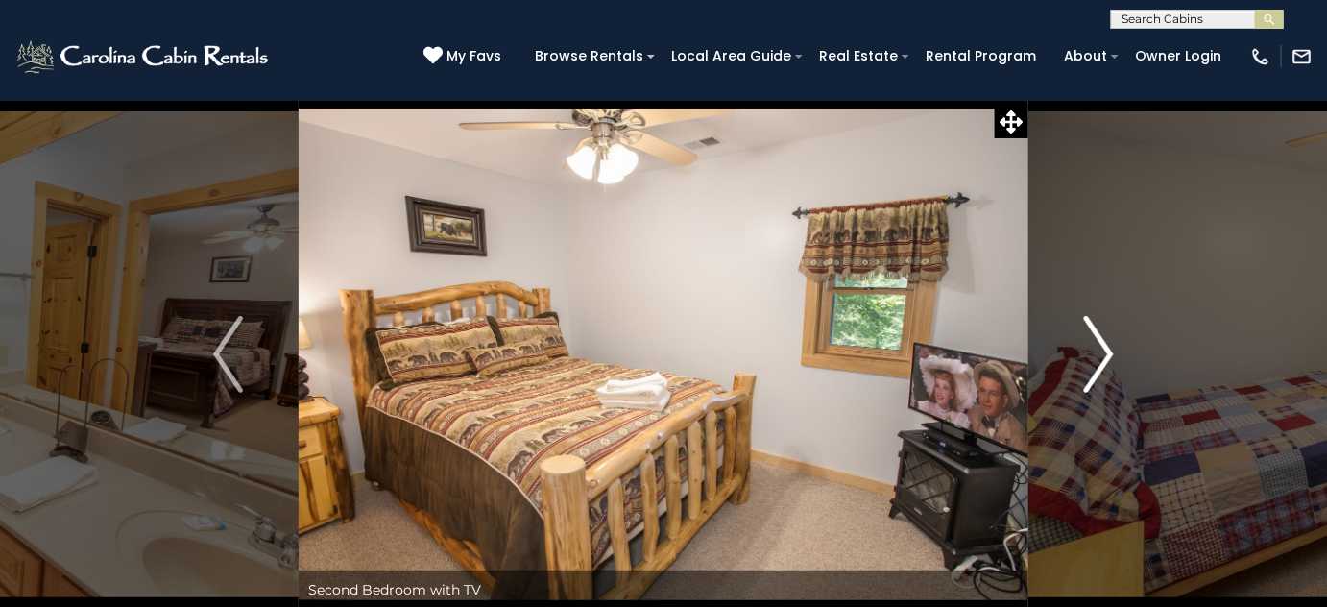
click at [1108, 357] on img "Next" at bounding box center [1098, 354] width 29 height 77
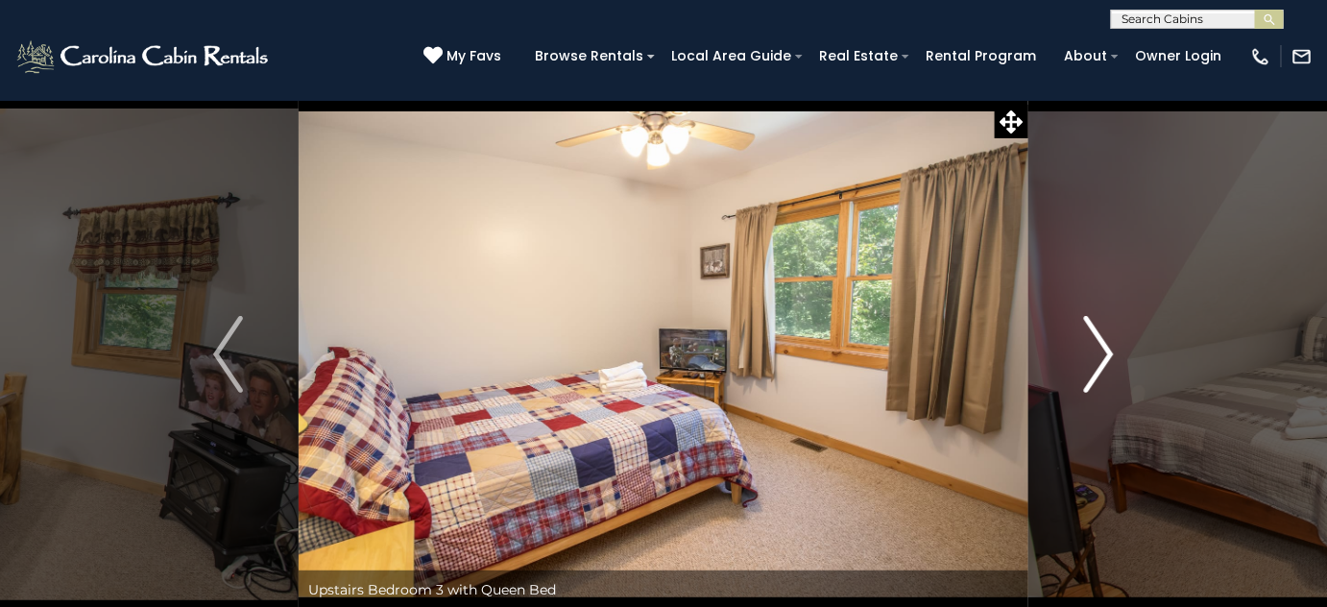
click at [1108, 357] on img "Next" at bounding box center [1098, 354] width 29 height 77
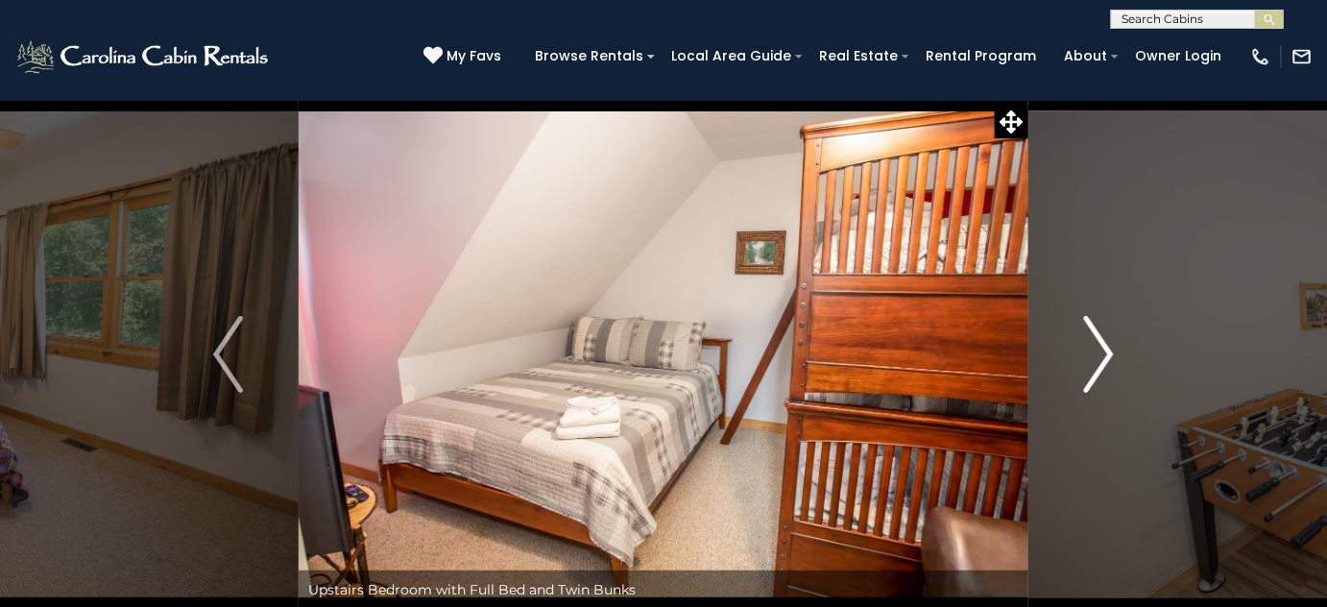
click at [1109, 337] on img "Next" at bounding box center [1098, 354] width 29 height 77
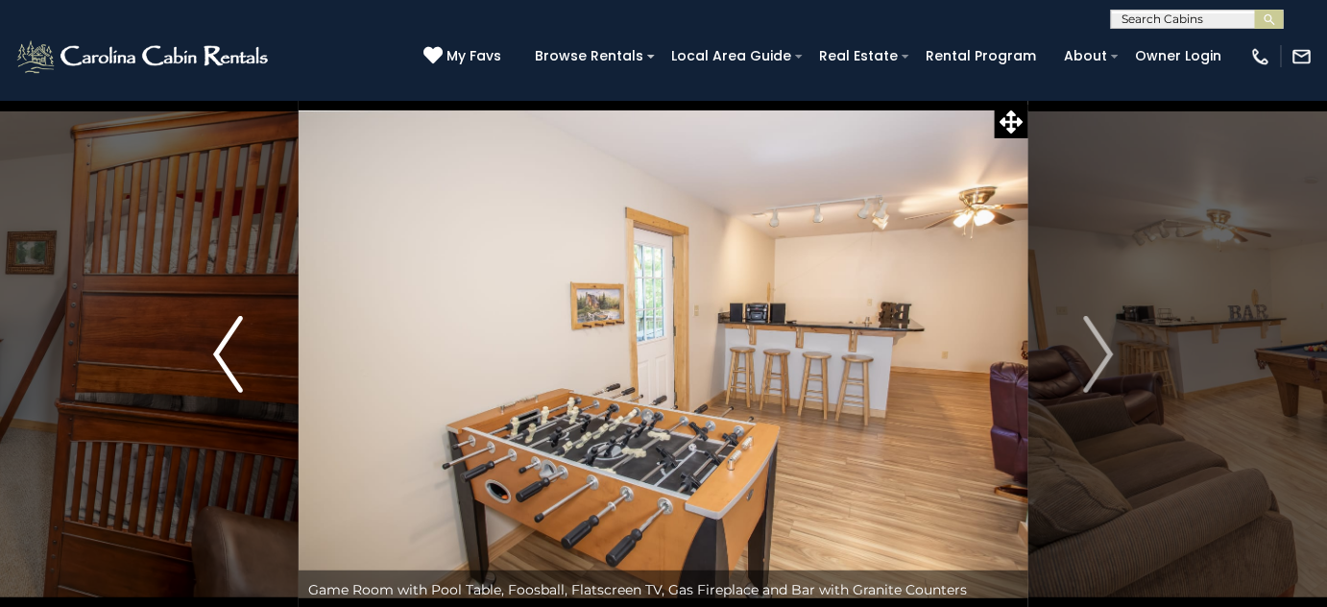
click at [228, 325] on img "Previous" at bounding box center [227, 354] width 29 height 77
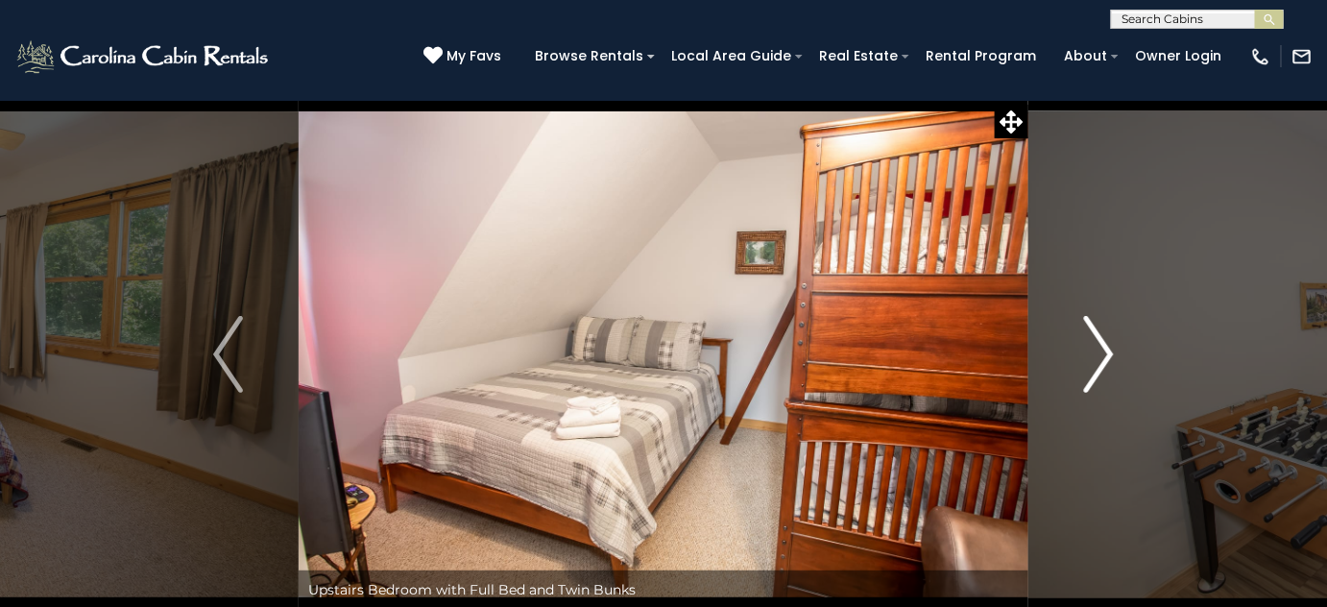
click at [1104, 359] on img "Next" at bounding box center [1098, 354] width 29 height 77
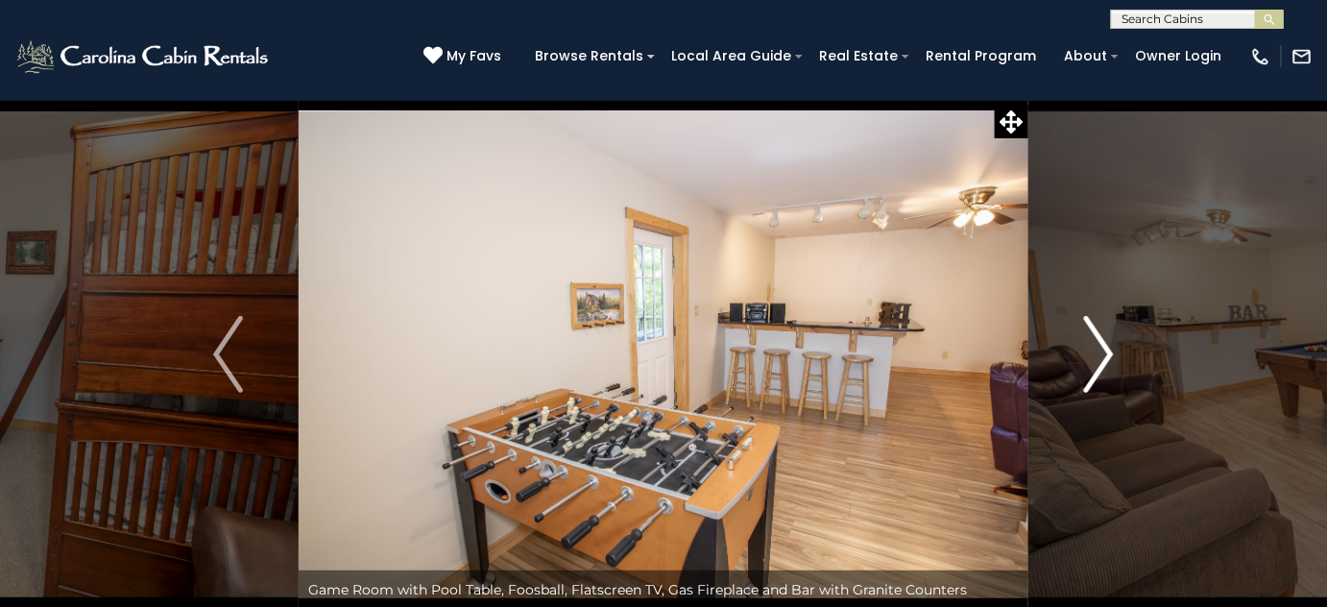
click at [1104, 359] on img "Next" at bounding box center [1098, 354] width 29 height 77
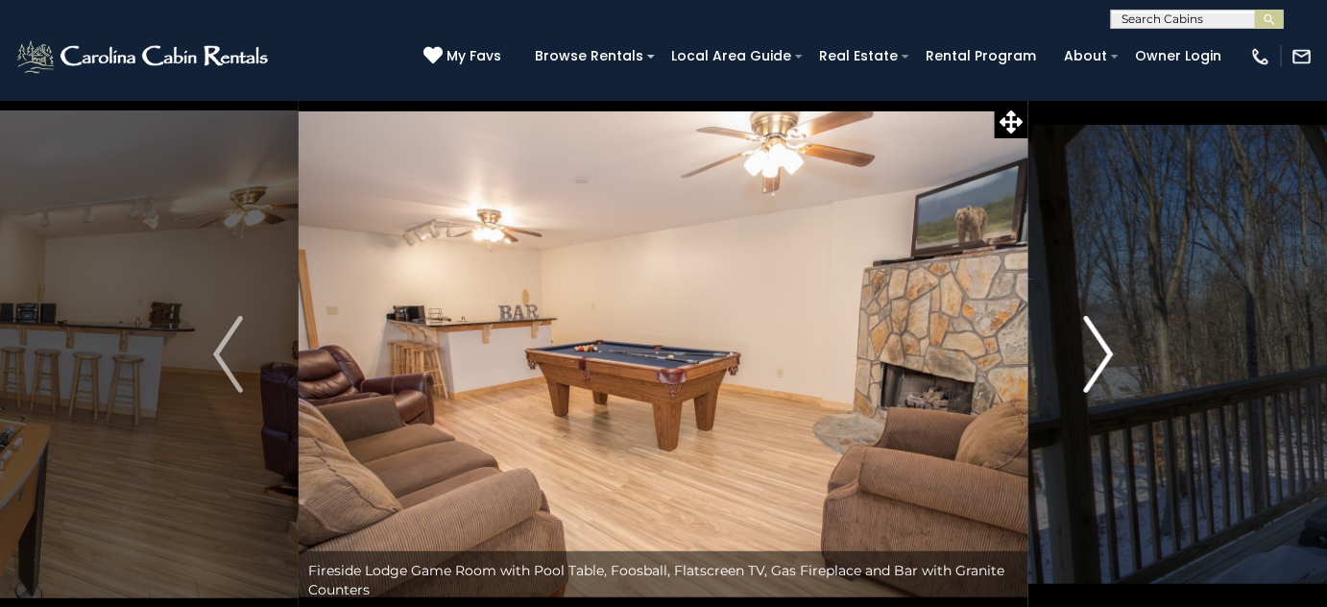
click at [1104, 359] on img "Next" at bounding box center [1098, 354] width 29 height 77
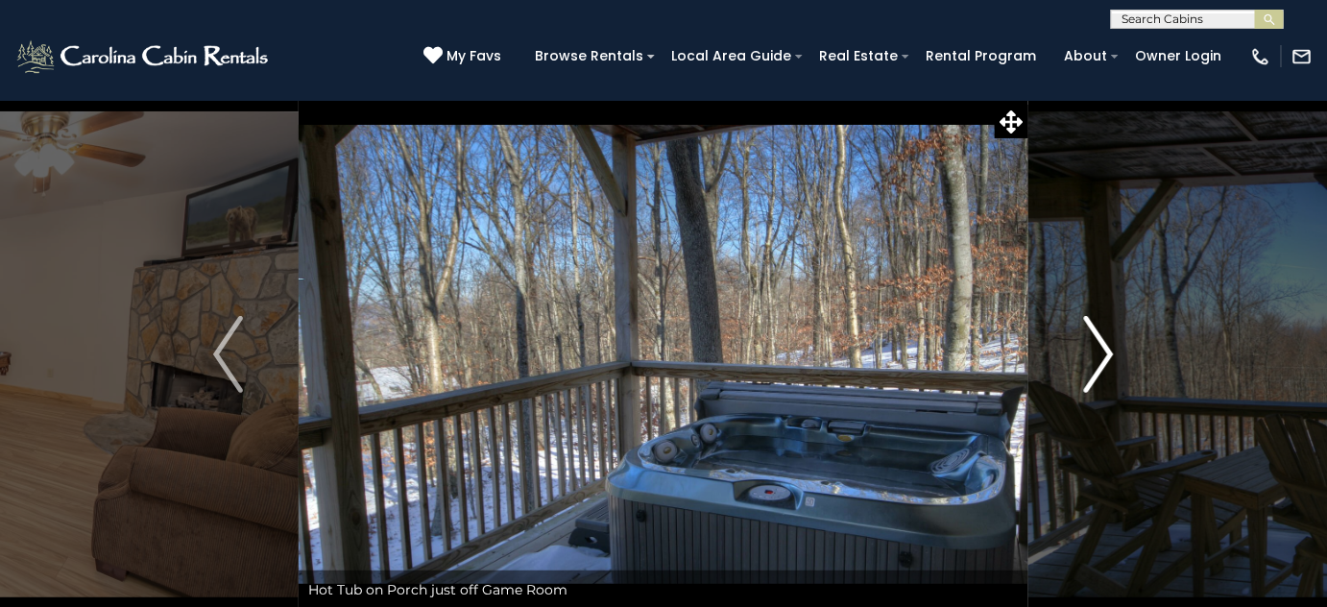
click at [1104, 359] on img "Next" at bounding box center [1098, 354] width 29 height 77
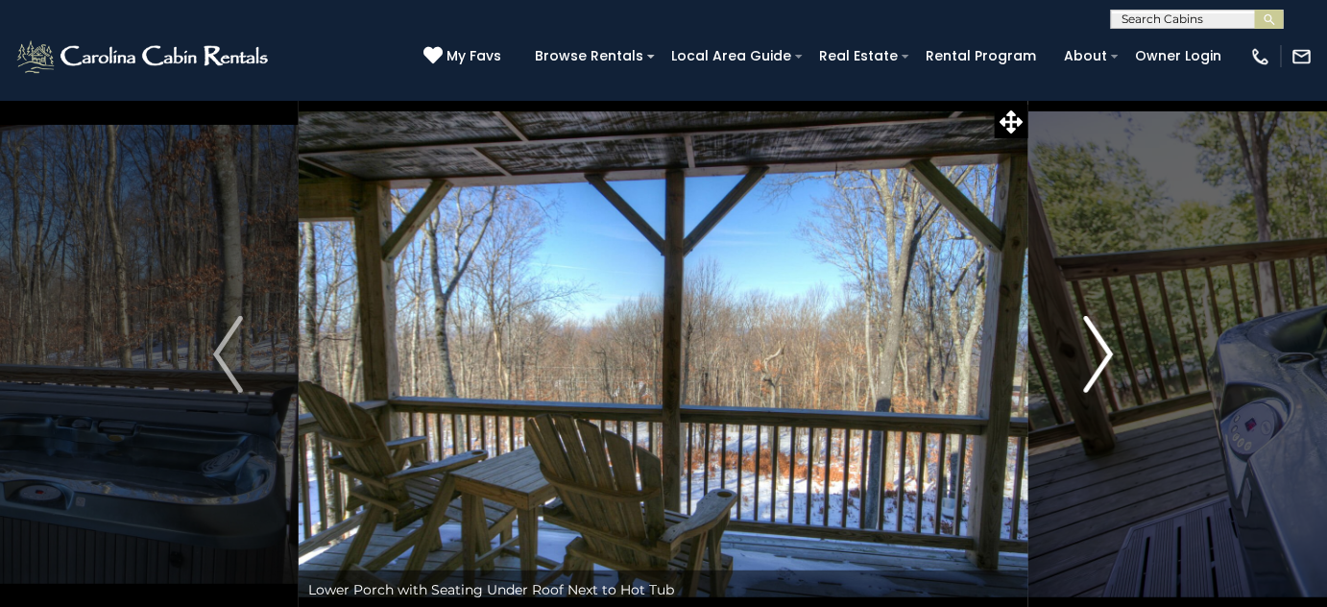
click at [1104, 359] on img "Next" at bounding box center [1098, 354] width 29 height 77
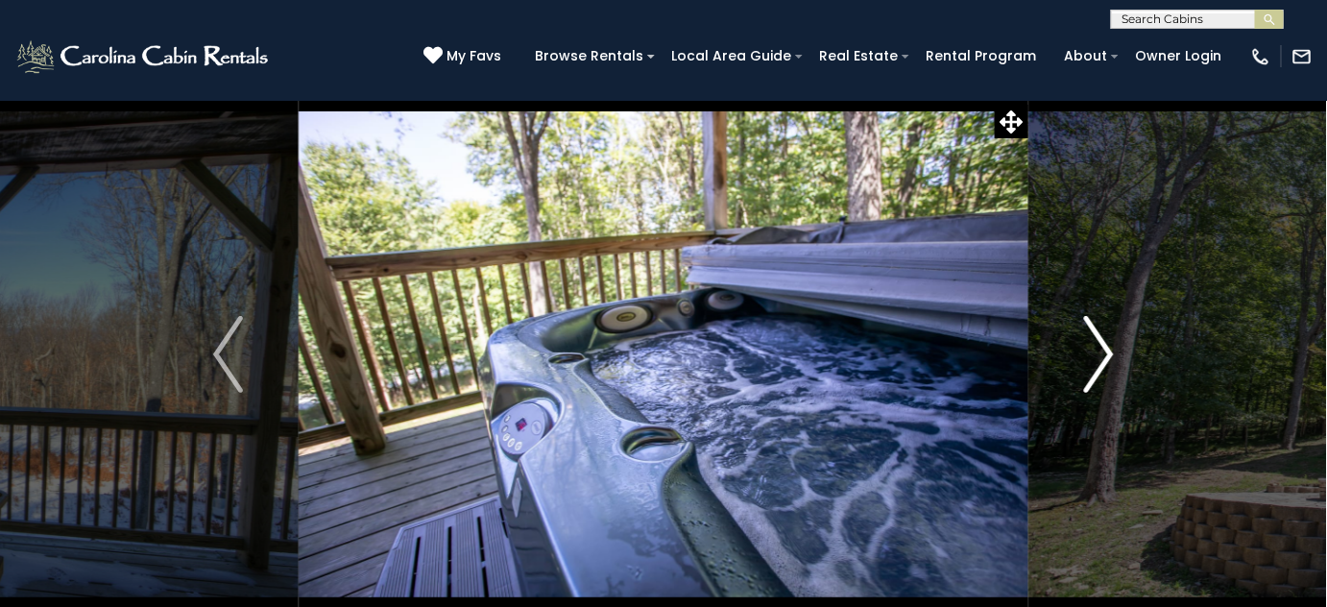
click at [1104, 359] on img "Next" at bounding box center [1098, 354] width 29 height 77
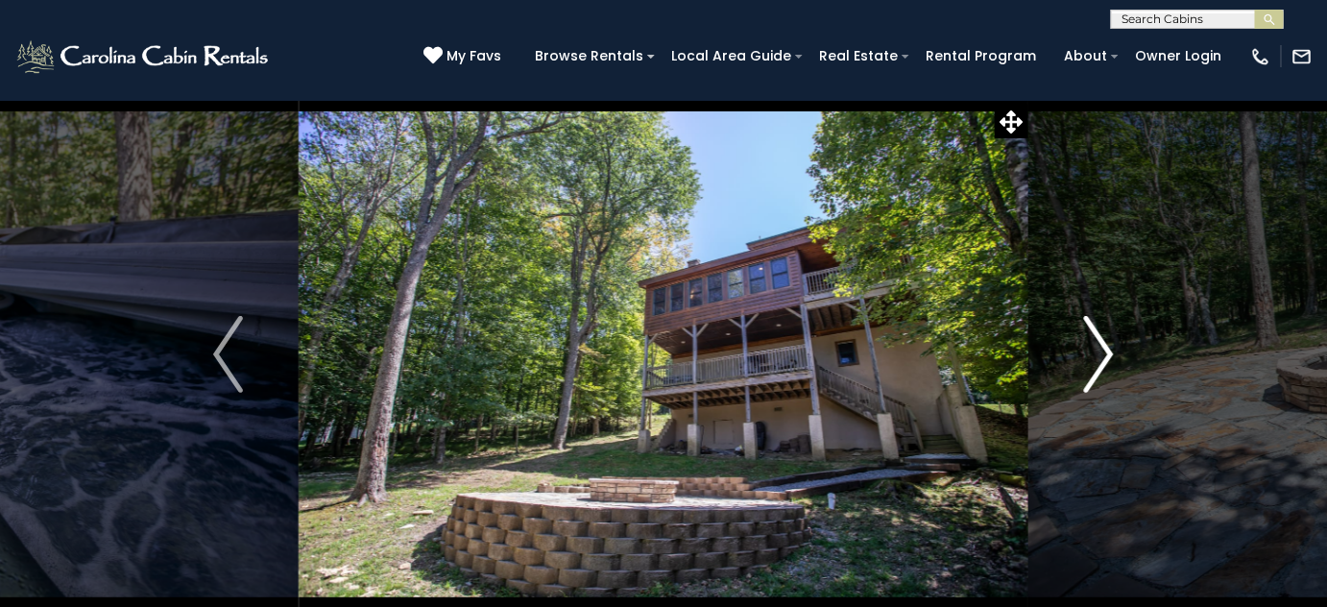
click at [1104, 359] on img "Next" at bounding box center [1098, 354] width 29 height 77
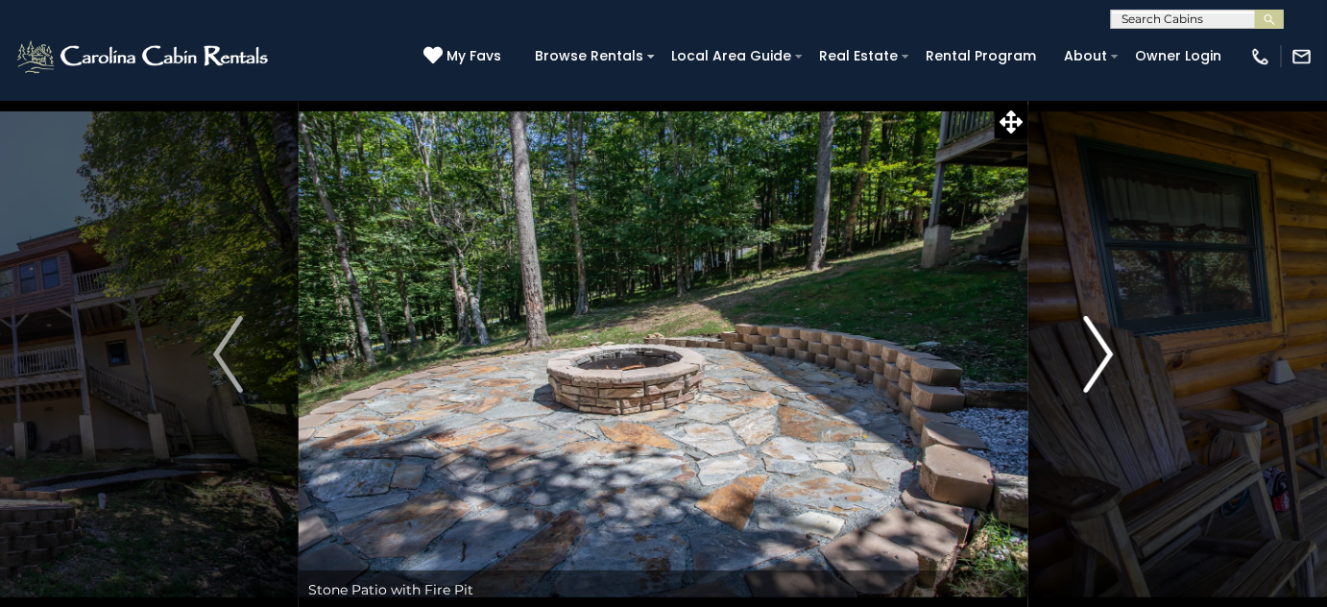
click at [1104, 359] on img "Next" at bounding box center [1098, 354] width 29 height 77
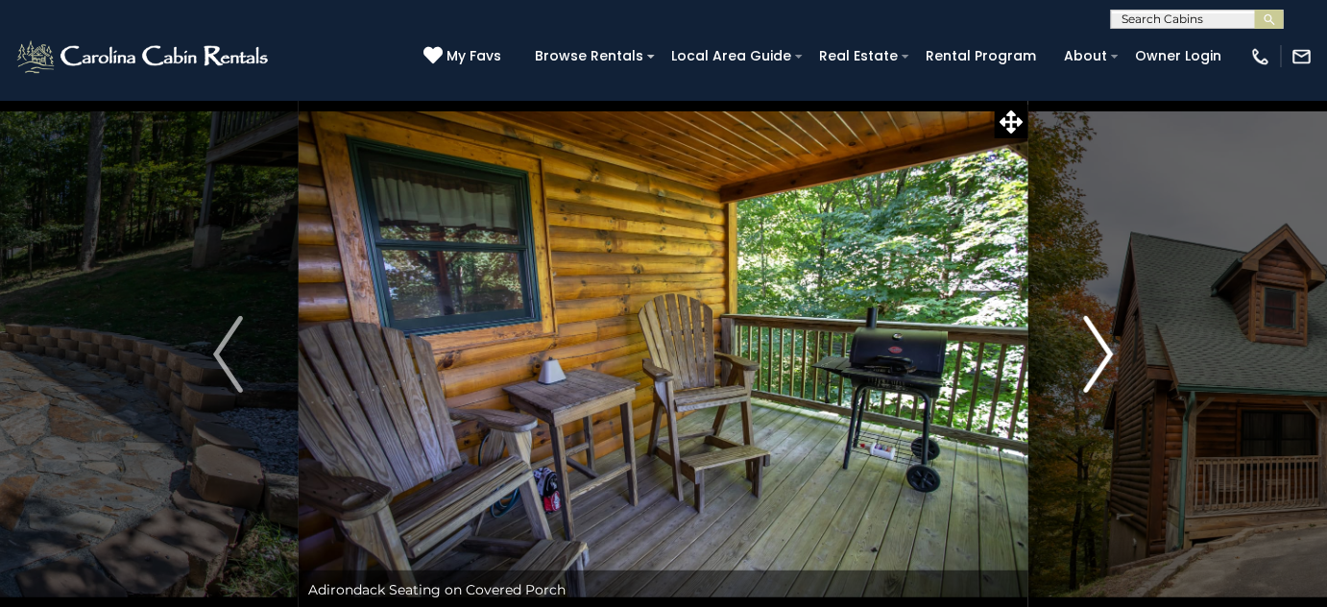
click at [1104, 359] on img "Next" at bounding box center [1098, 354] width 29 height 77
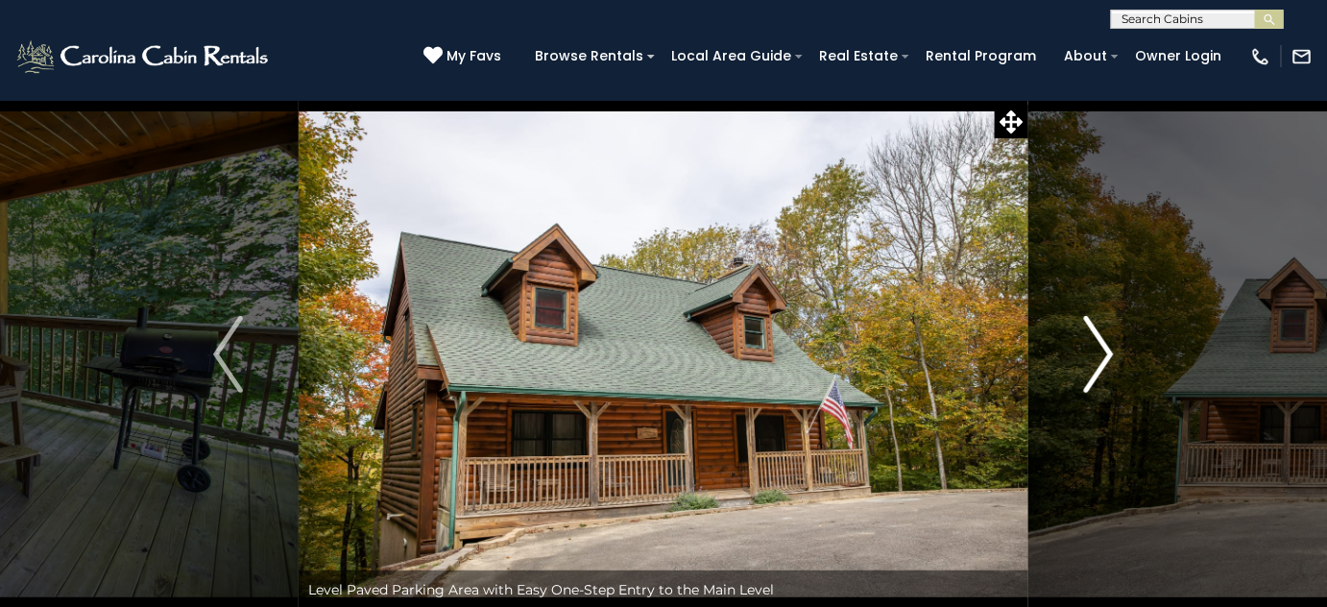
click at [1104, 359] on img "Next" at bounding box center [1098, 354] width 29 height 77
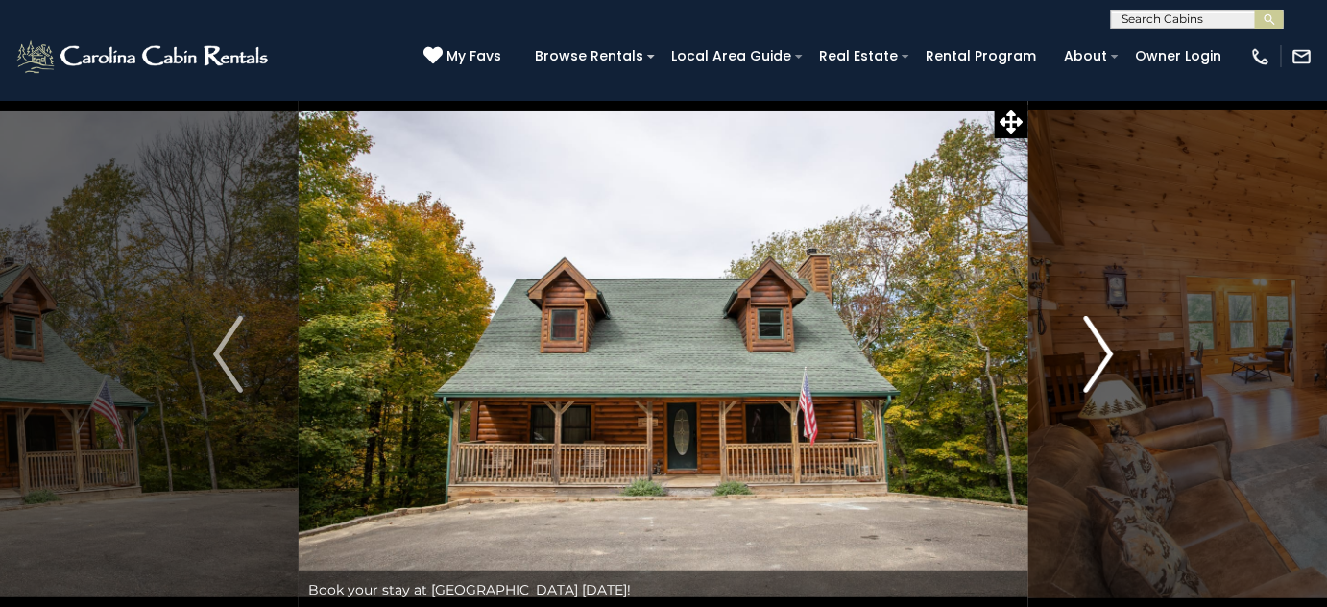
click at [1104, 359] on img "Next" at bounding box center [1098, 354] width 29 height 77
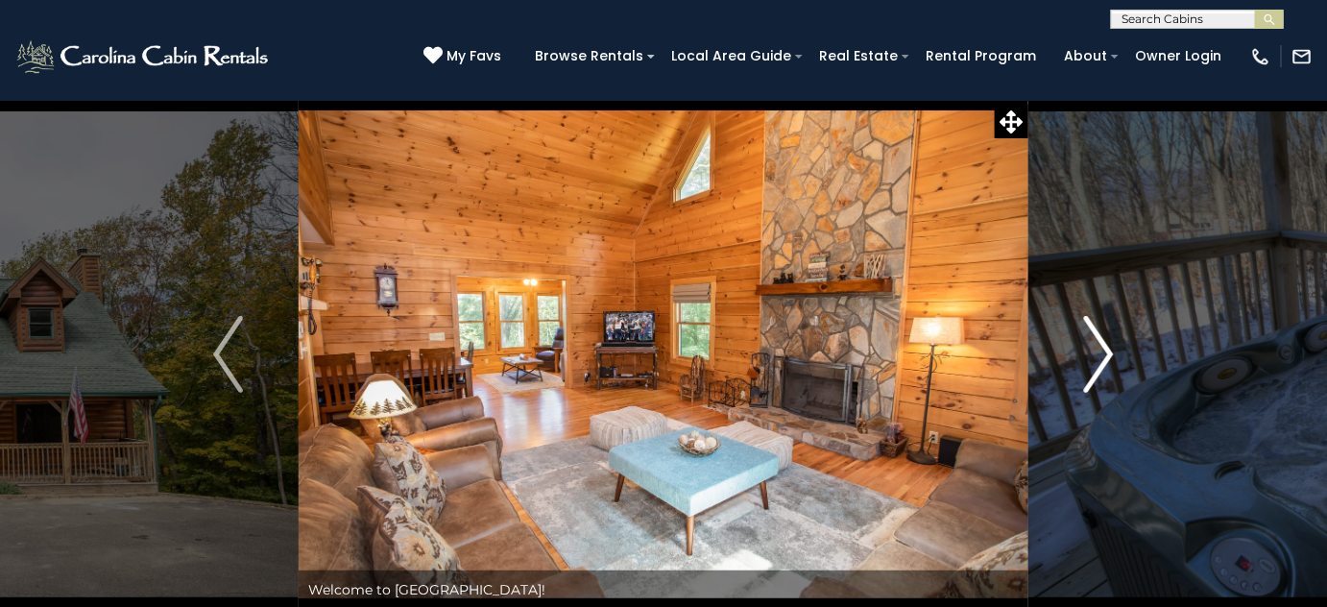
click at [1104, 359] on img "Next" at bounding box center [1098, 354] width 29 height 77
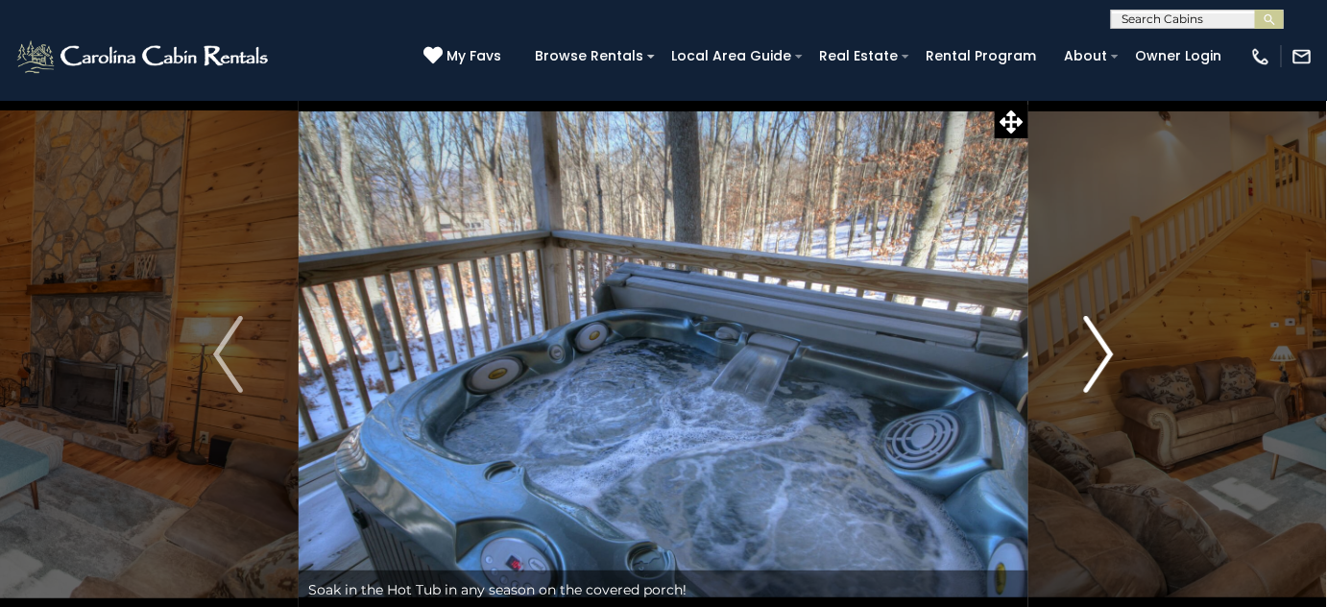
click at [1104, 359] on img "Next" at bounding box center [1098, 354] width 29 height 77
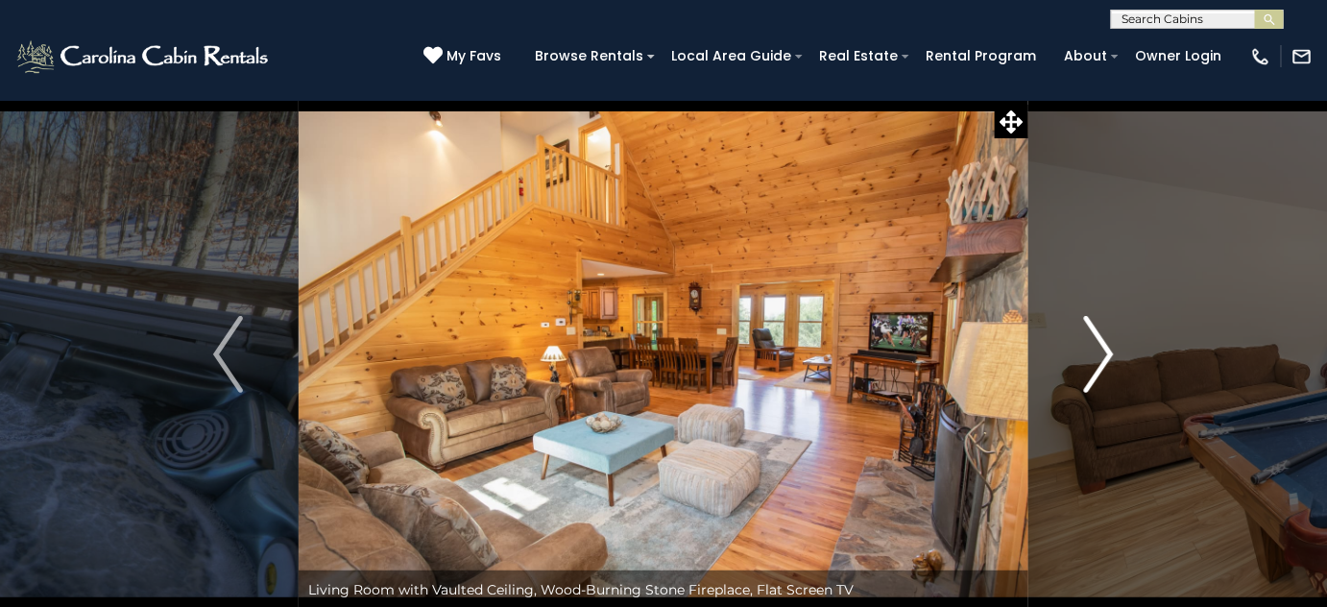
click at [1104, 359] on img "Next" at bounding box center [1098, 354] width 29 height 77
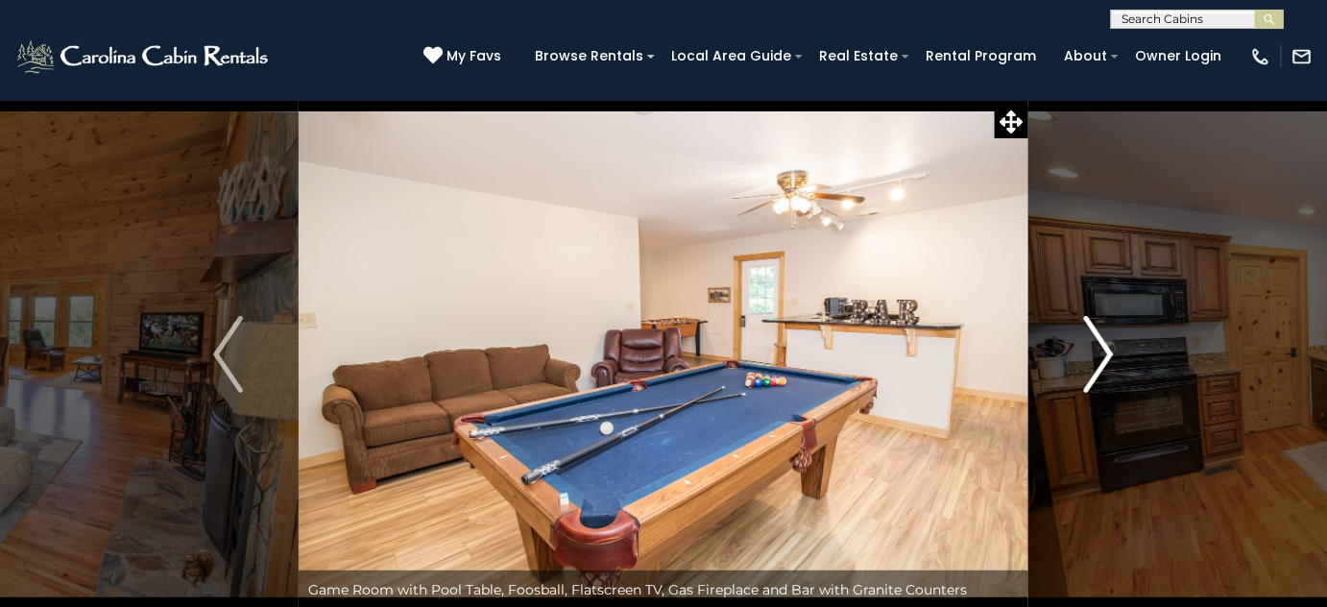
click at [1104, 359] on img "Next" at bounding box center [1098, 354] width 29 height 77
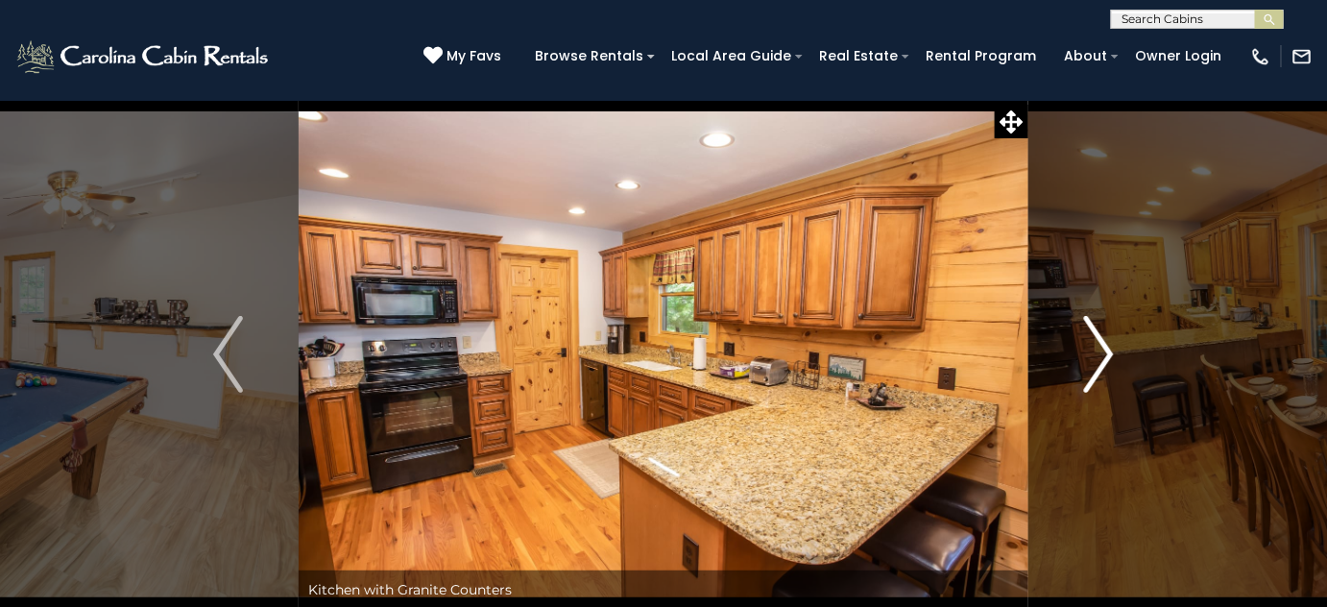
click at [1104, 359] on img "Next" at bounding box center [1098, 354] width 29 height 77
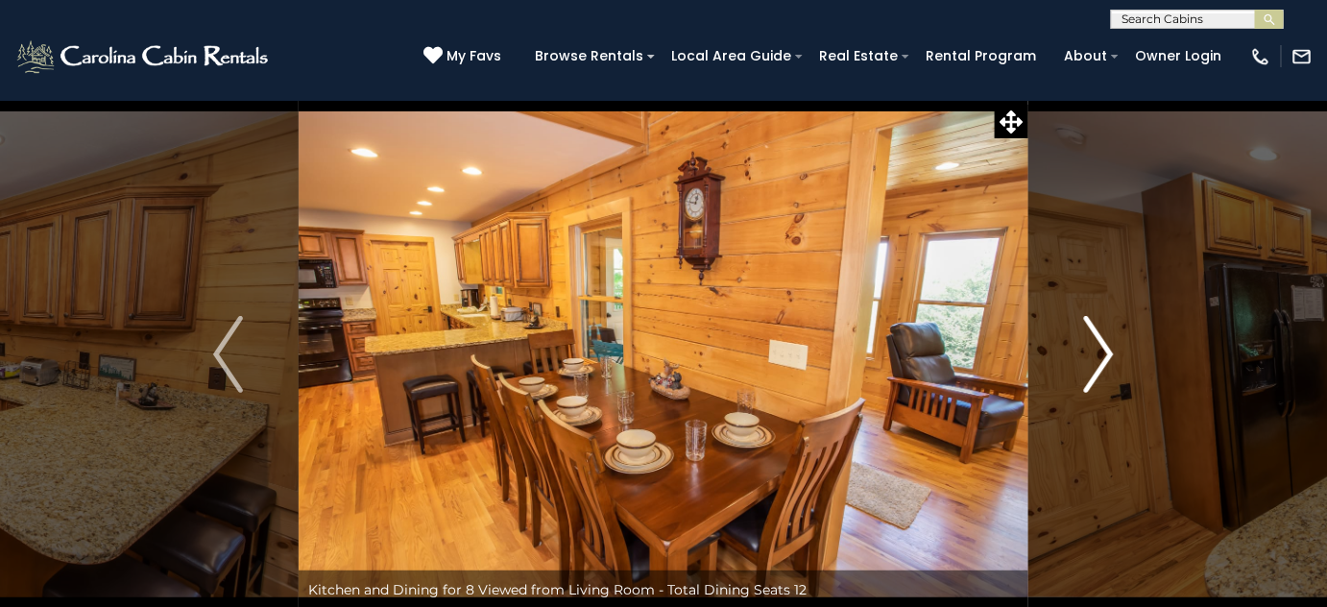
click at [1104, 359] on img "Next" at bounding box center [1098, 354] width 29 height 77
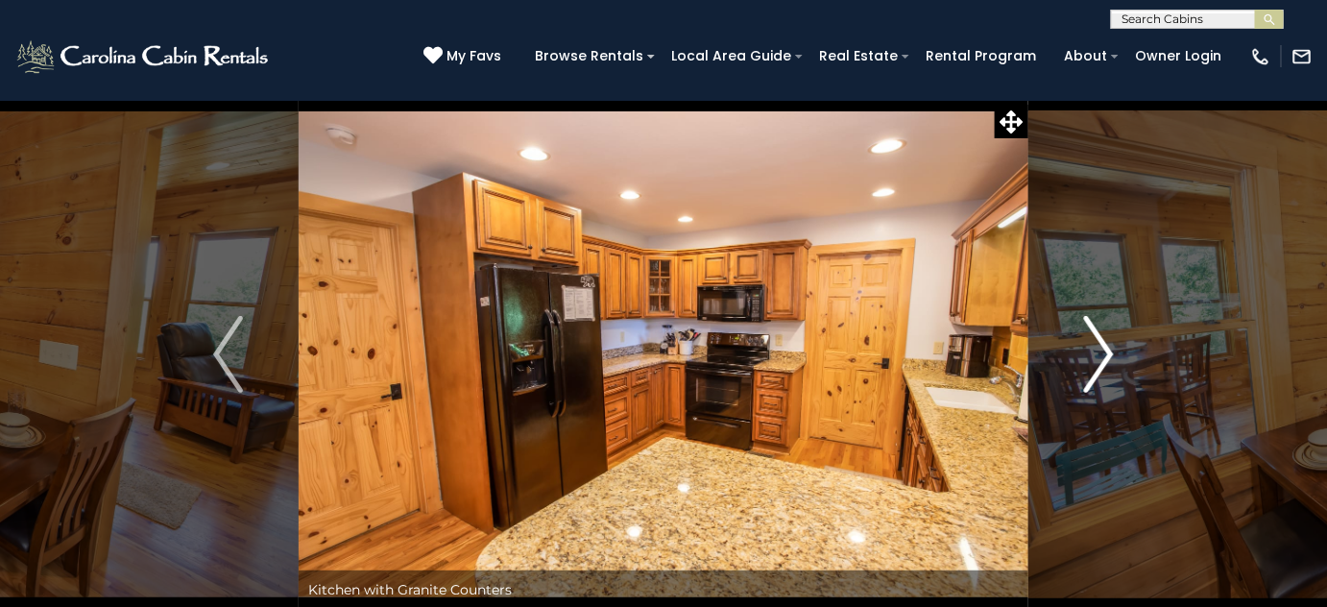
click at [1109, 360] on img "Next" at bounding box center [1098, 354] width 29 height 77
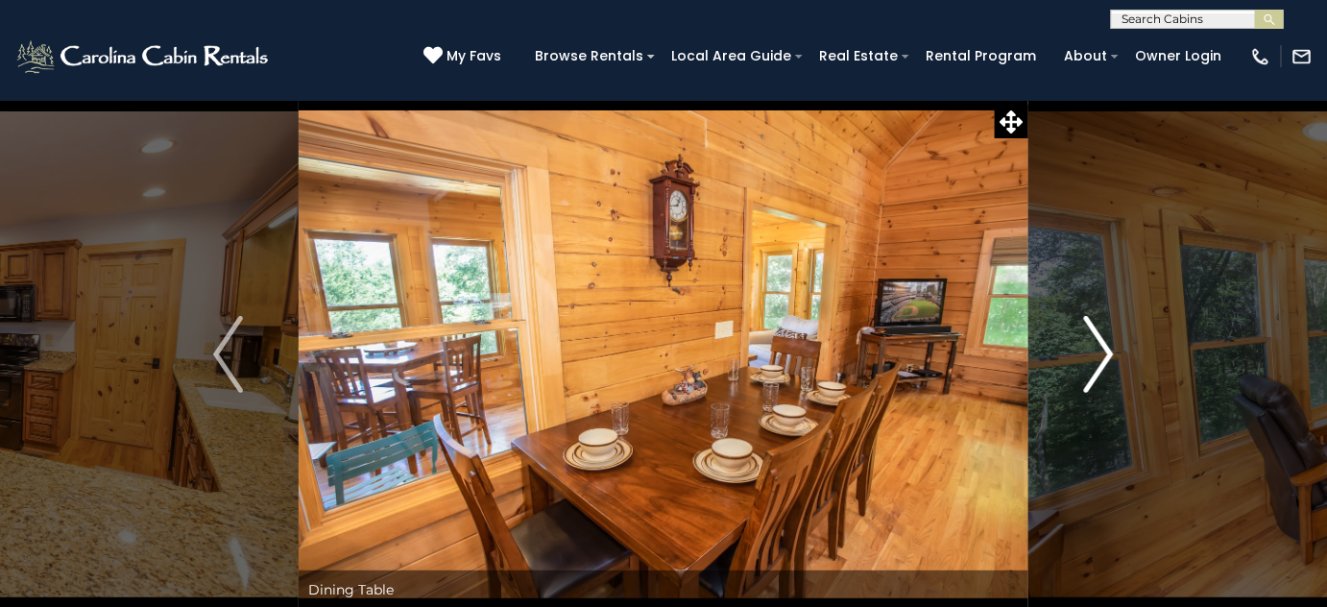
click at [1109, 360] on img "Next" at bounding box center [1098, 354] width 29 height 77
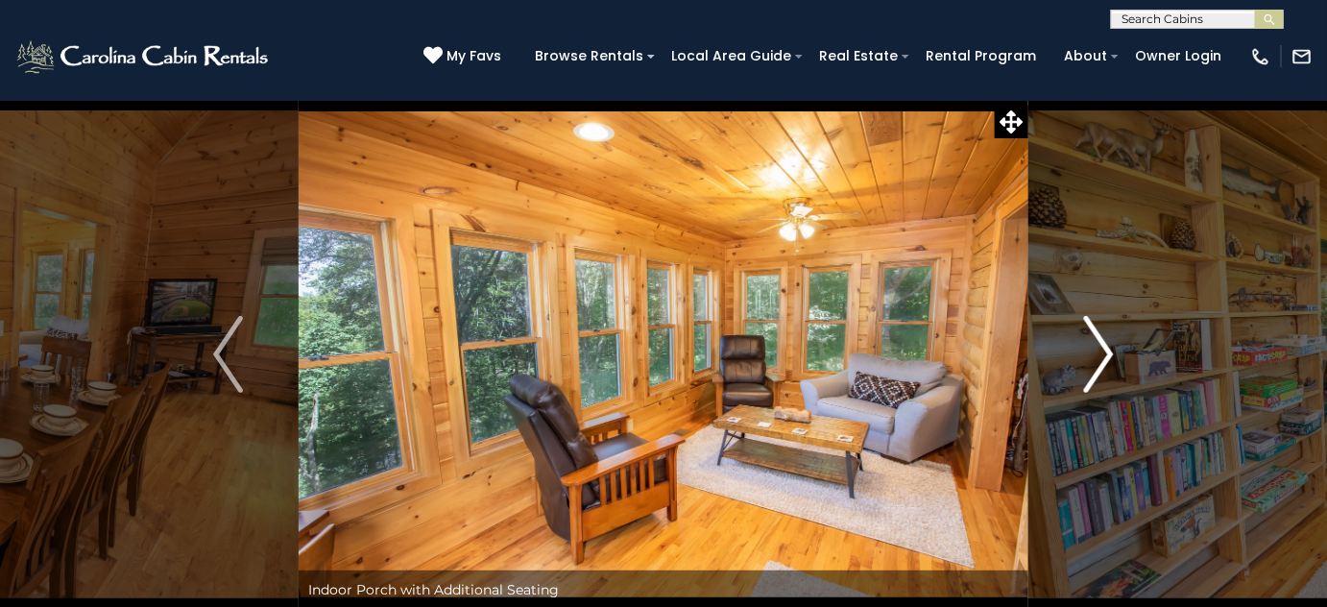
click at [1102, 352] on img "Next" at bounding box center [1098, 354] width 29 height 77
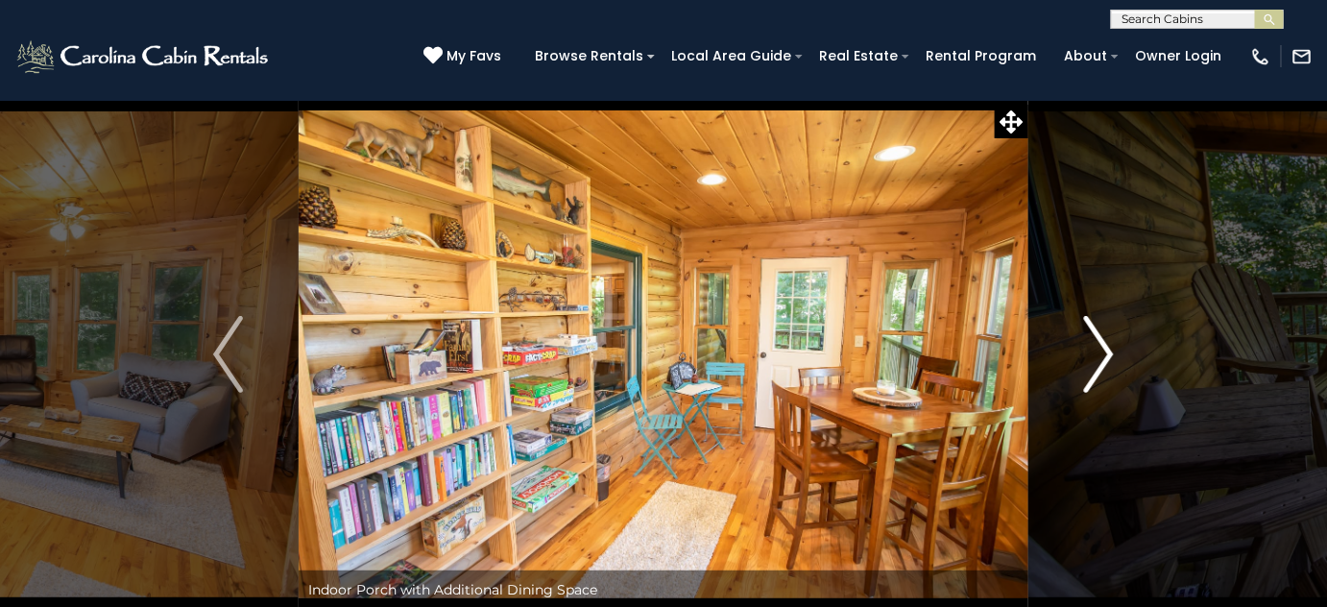
click at [1103, 348] on img "Next" at bounding box center [1098, 354] width 29 height 77
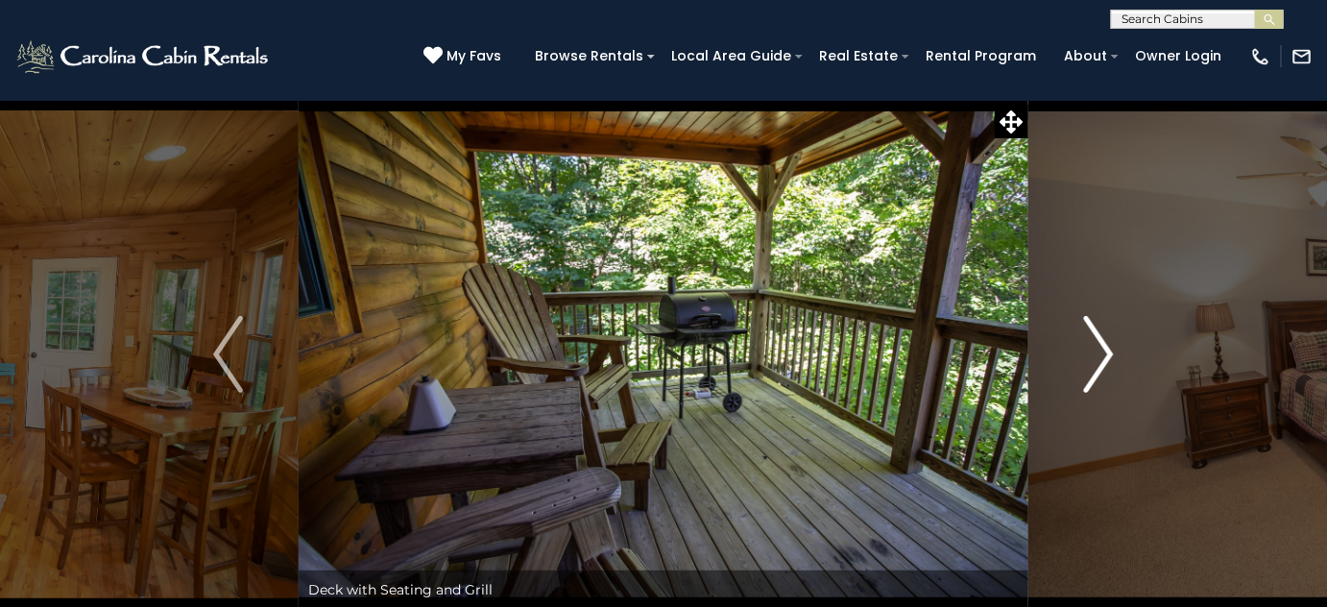
click at [1101, 352] on img "Next" at bounding box center [1098, 354] width 29 height 77
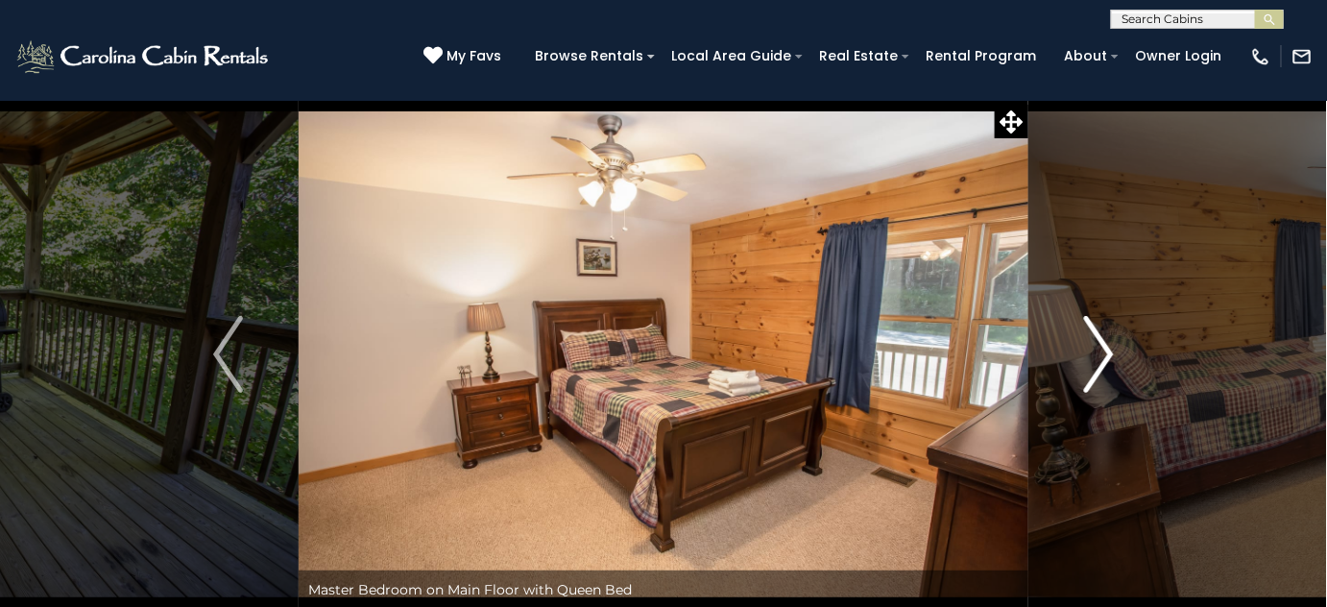
click at [1101, 352] on img "Next" at bounding box center [1098, 354] width 29 height 77
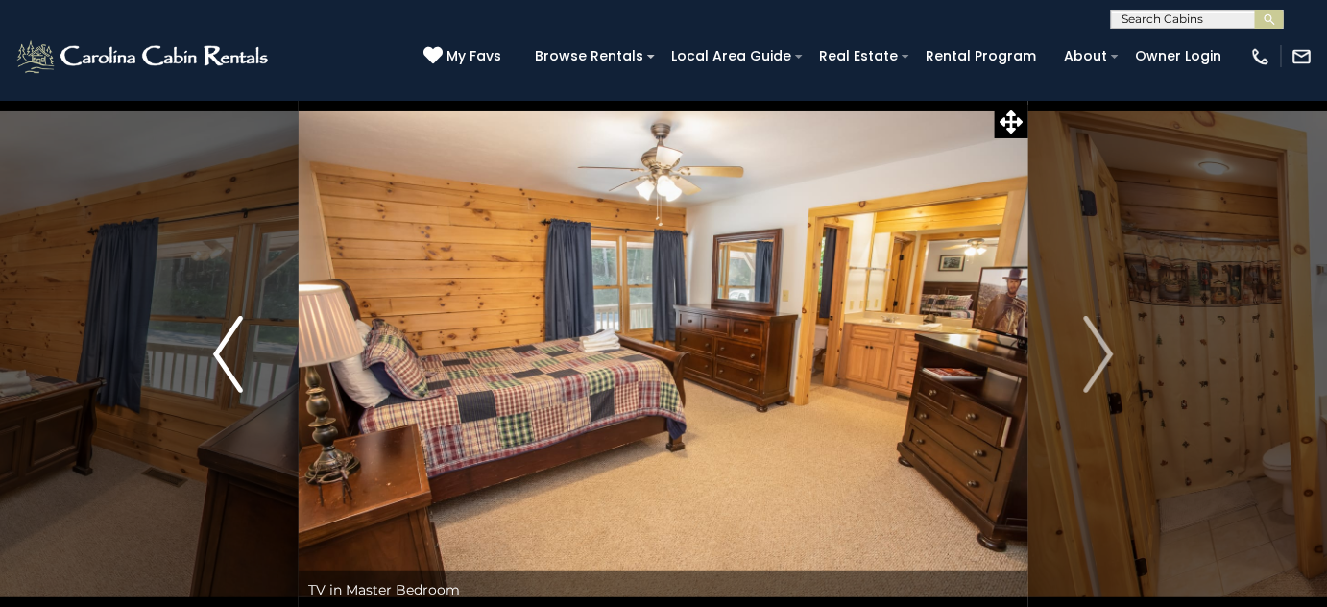
click at [230, 370] on img "Previous" at bounding box center [227, 354] width 29 height 77
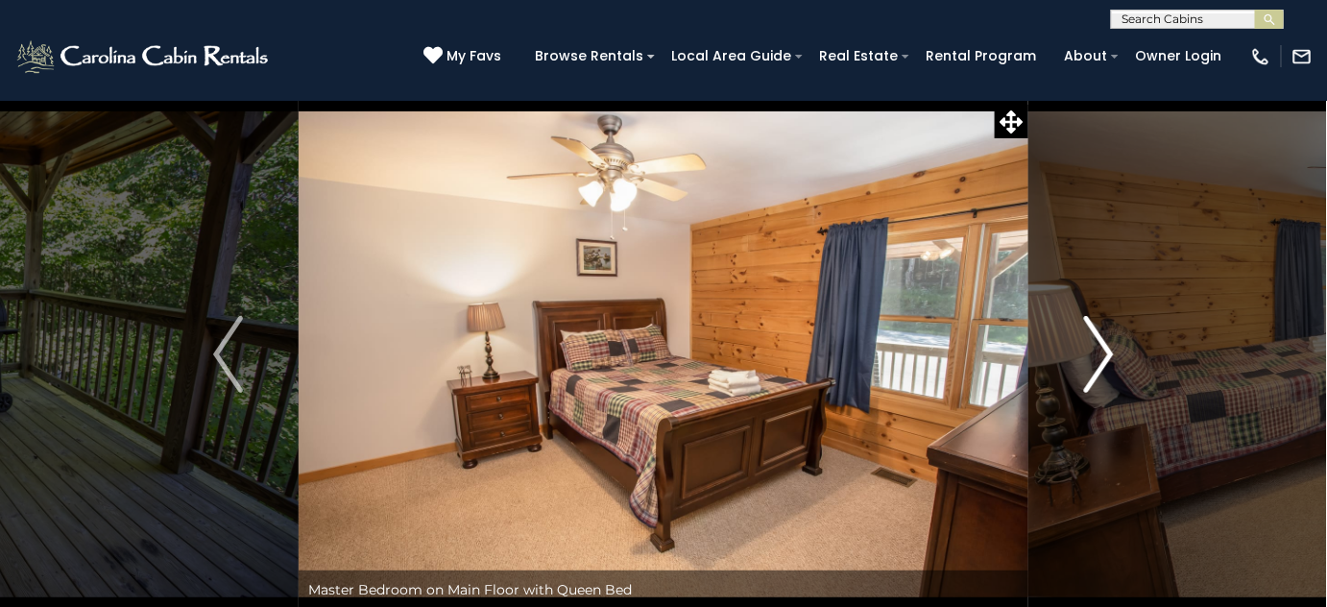
click at [1108, 352] on img "Next" at bounding box center [1098, 354] width 29 height 77
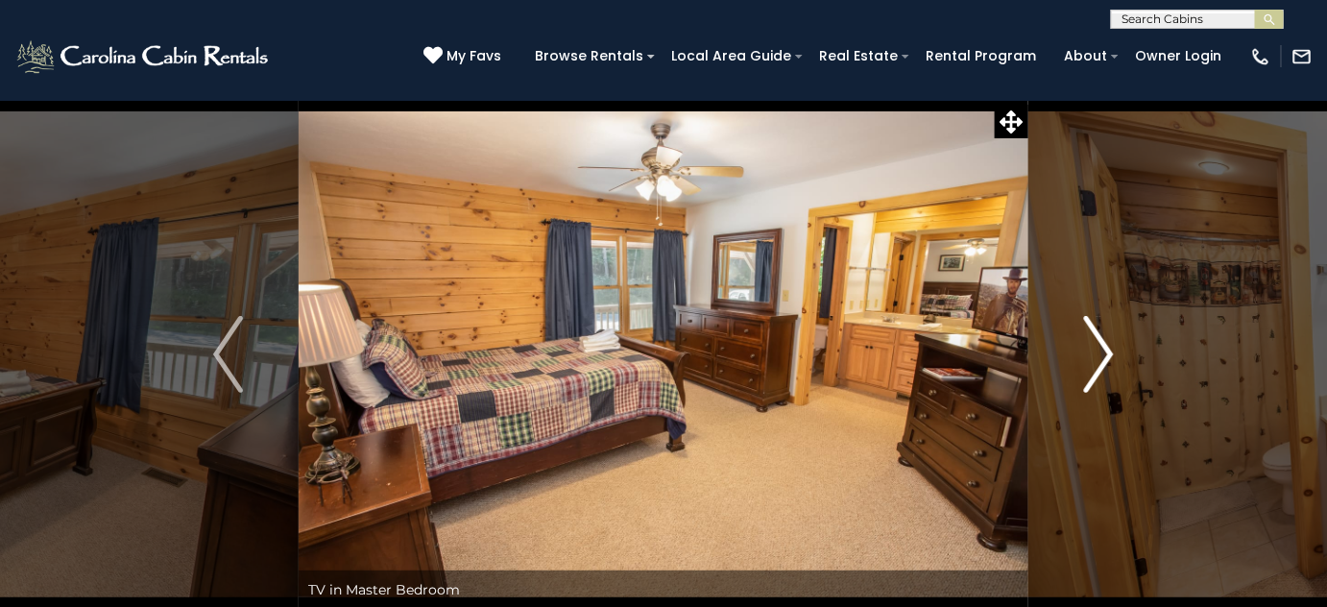
click at [1108, 352] on img "Next" at bounding box center [1098, 354] width 29 height 77
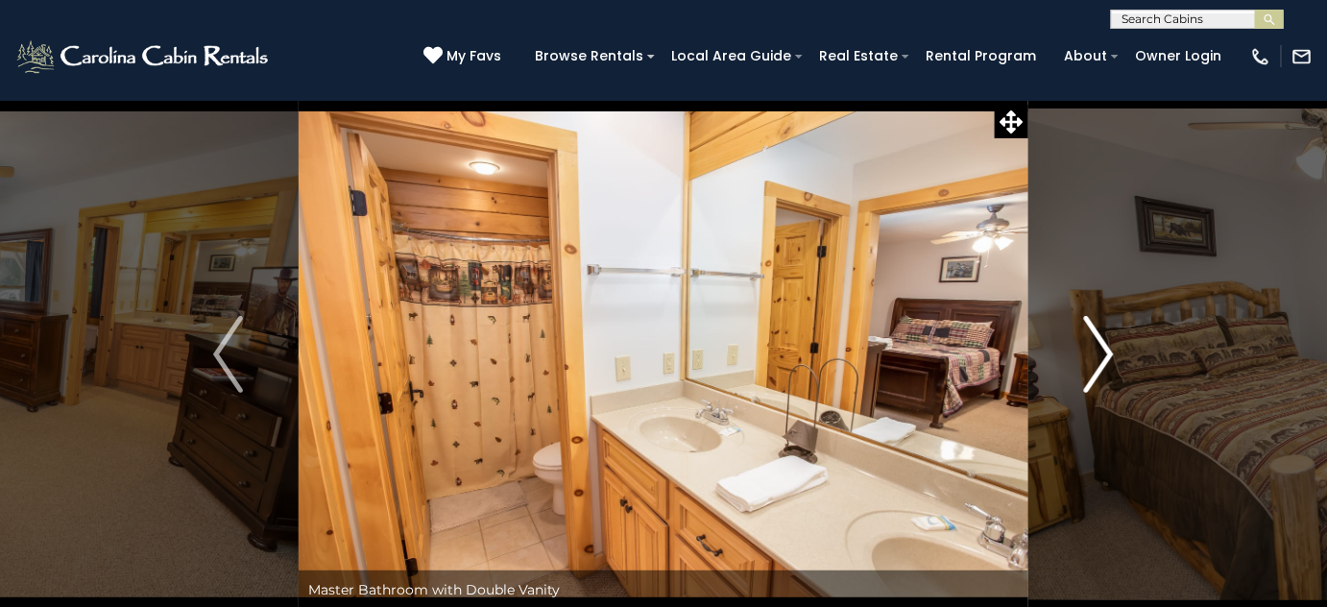
click at [1109, 352] on img "Next" at bounding box center [1098, 354] width 29 height 77
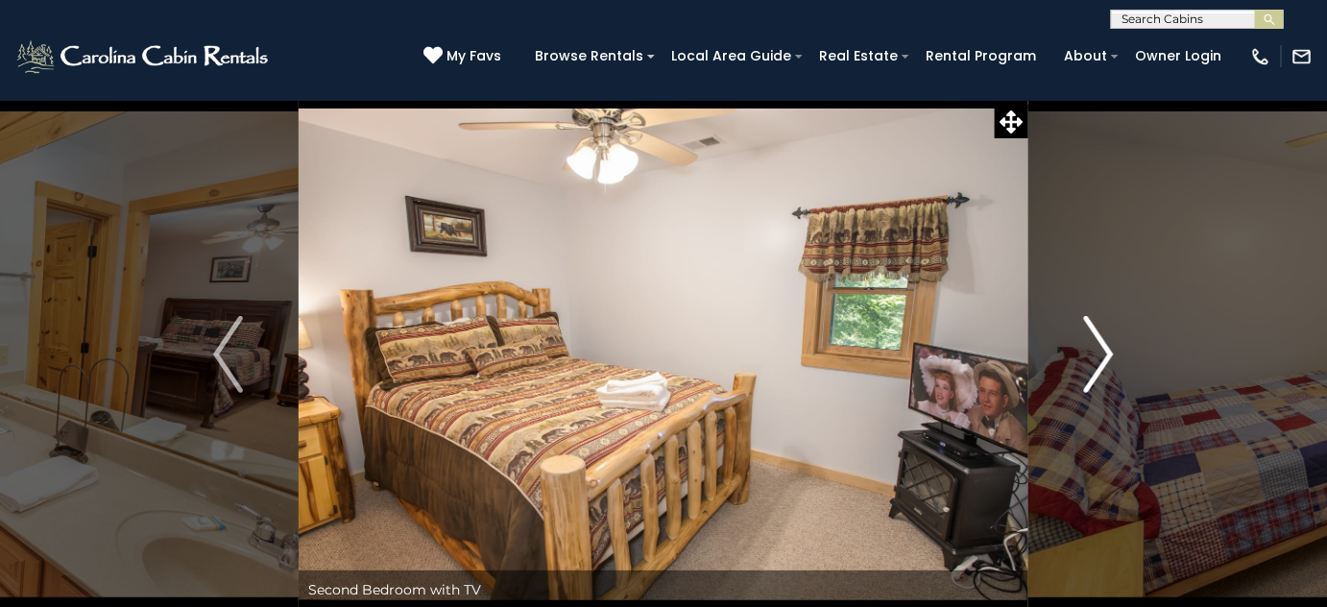
click at [1099, 356] on img "Next" at bounding box center [1098, 354] width 29 height 77
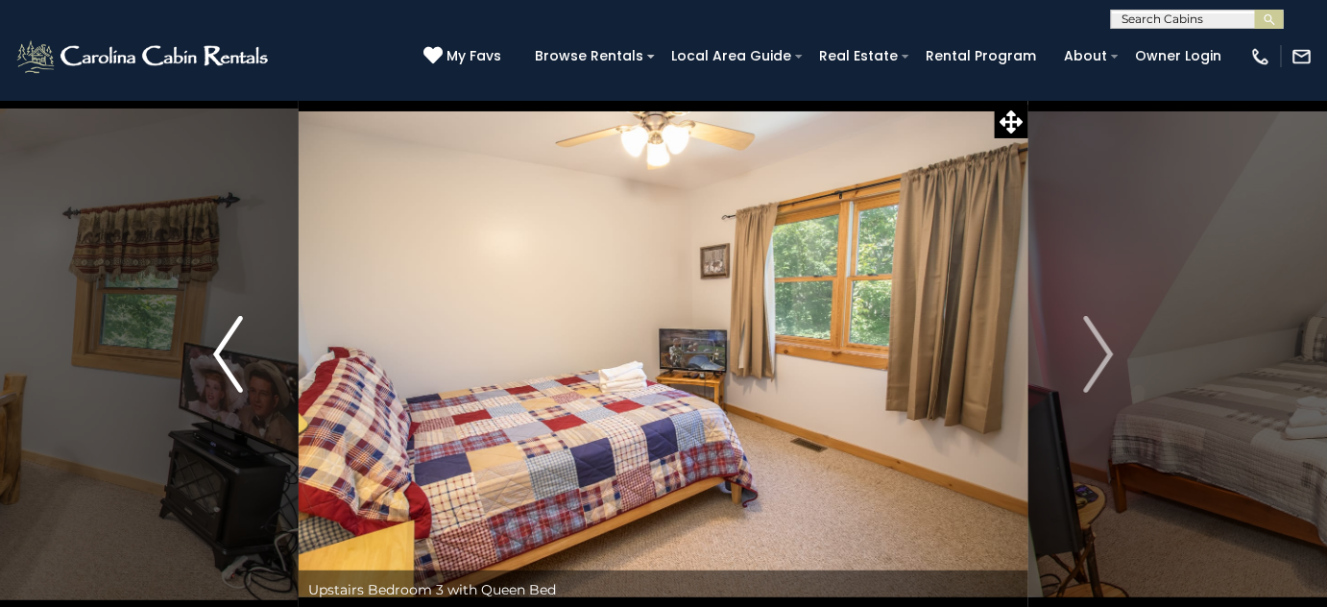
click at [229, 345] on img "Previous" at bounding box center [227, 354] width 29 height 77
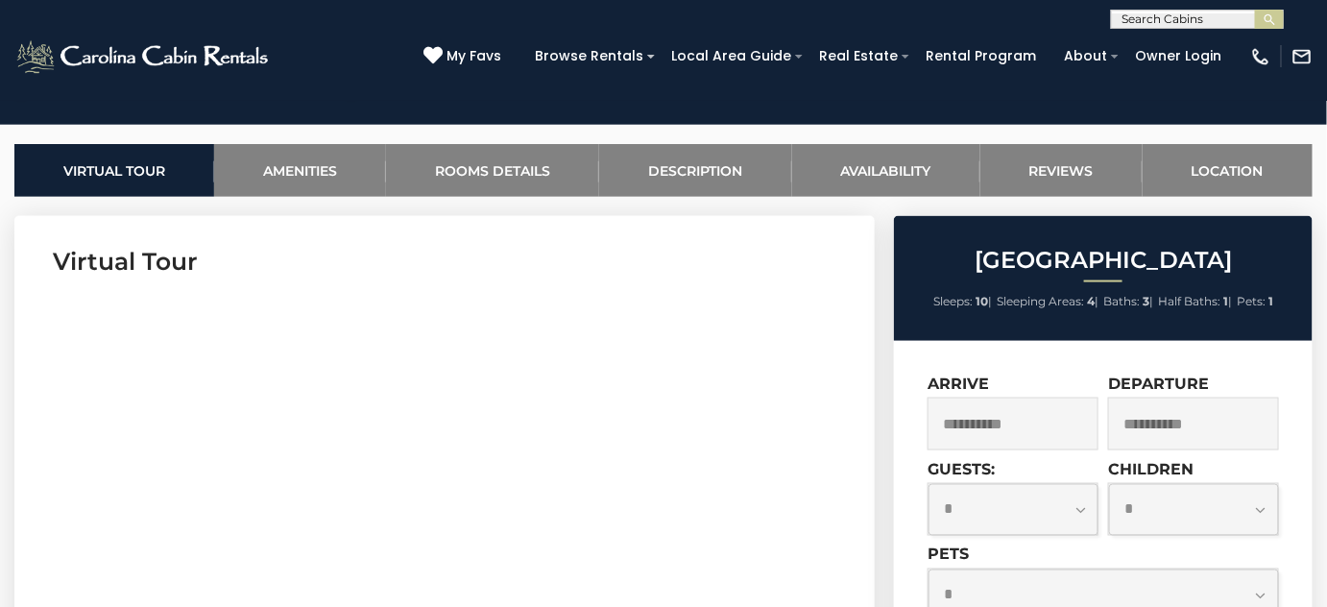
scroll to position [785, 0]
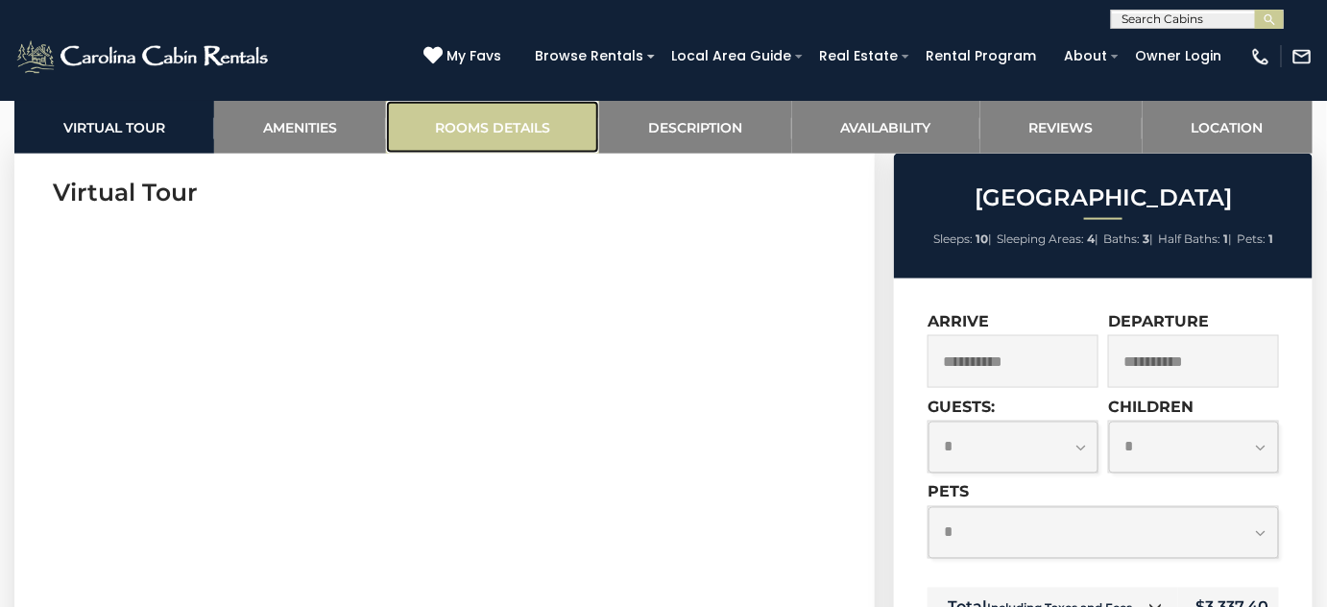
click at [493, 137] on link "Rooms Details" at bounding box center [492, 127] width 213 height 53
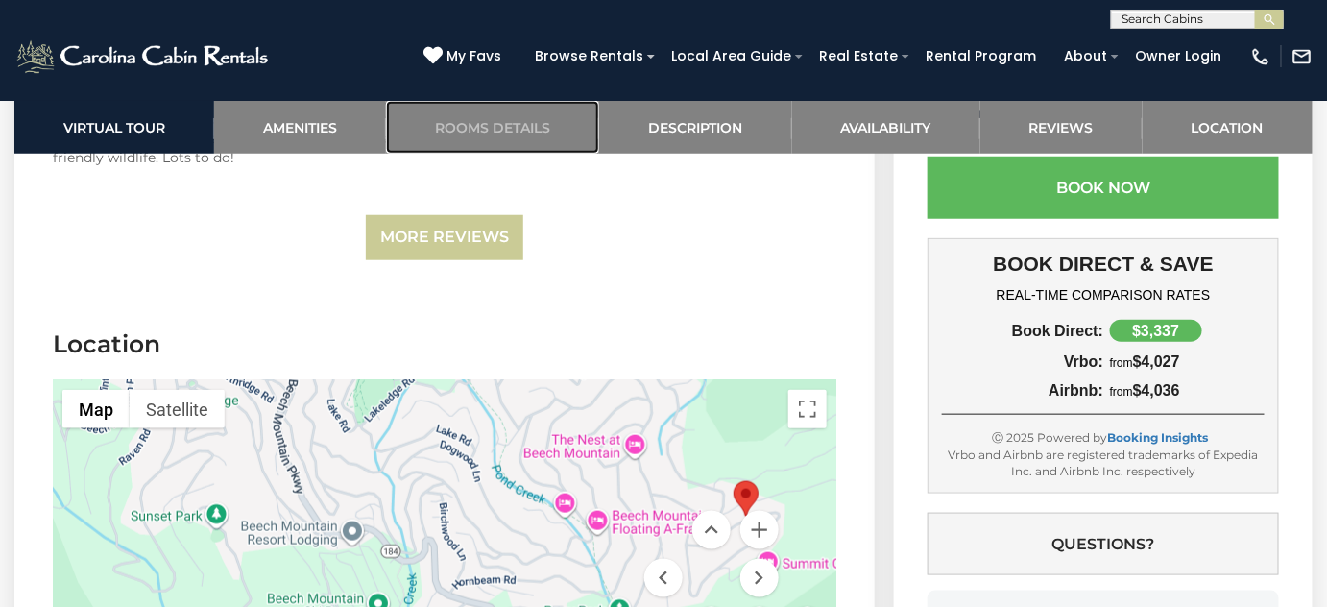
scroll to position [5224, 0]
